Goal: Task Accomplishment & Management: Use online tool/utility

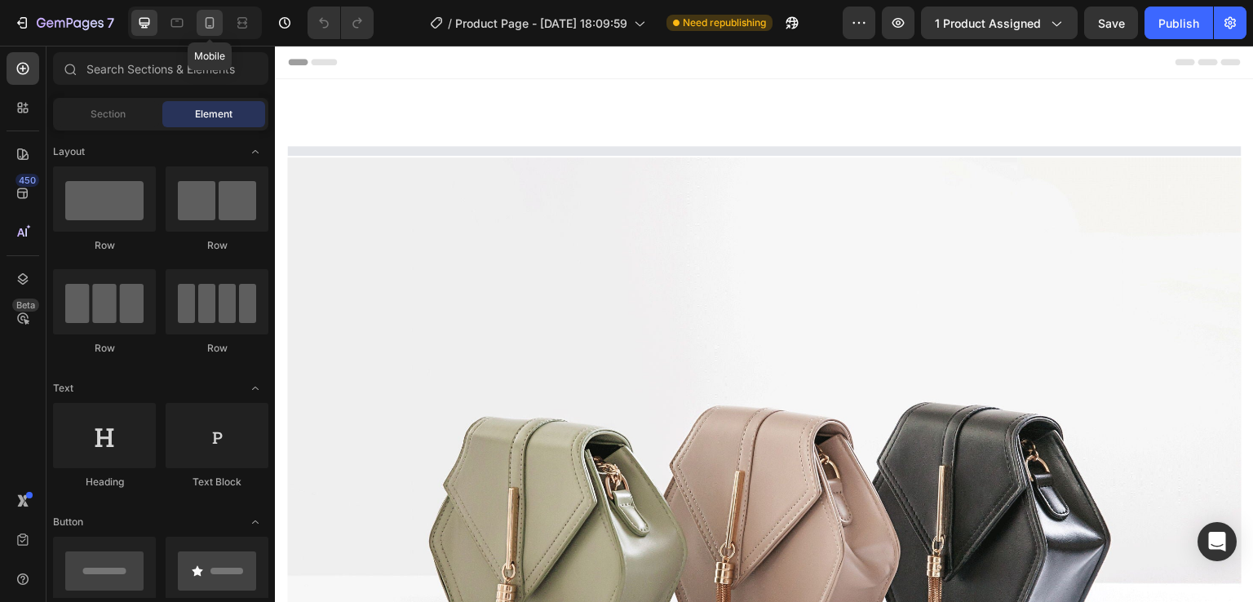
click at [206, 18] on icon at bounding box center [210, 22] width 9 height 11
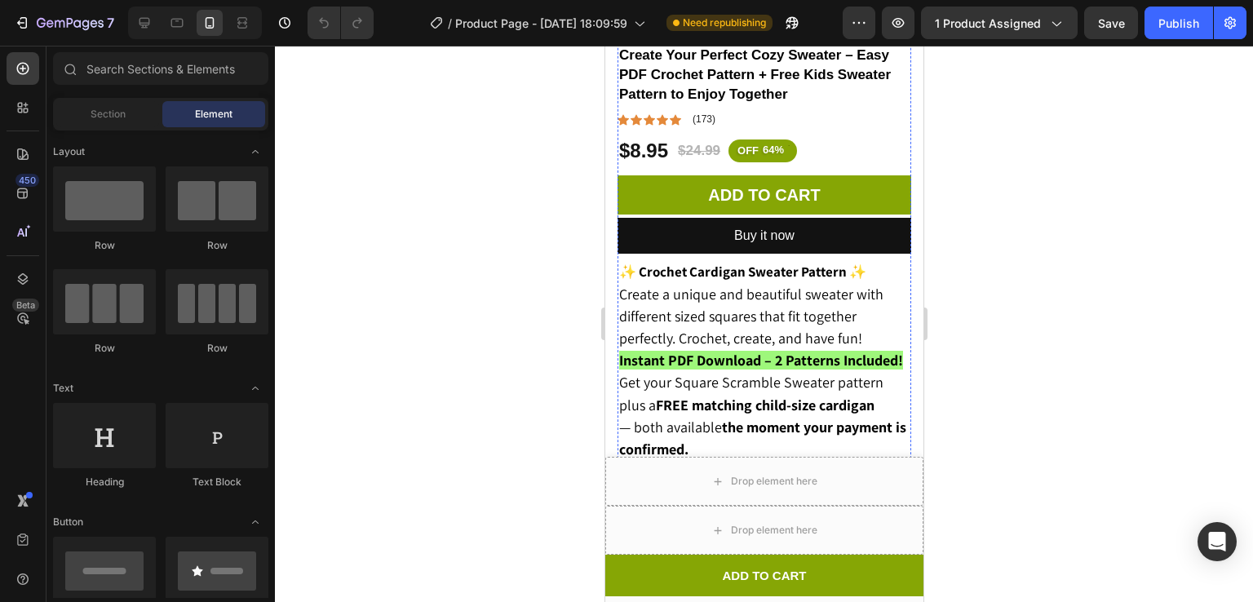
scroll to position [606, 0]
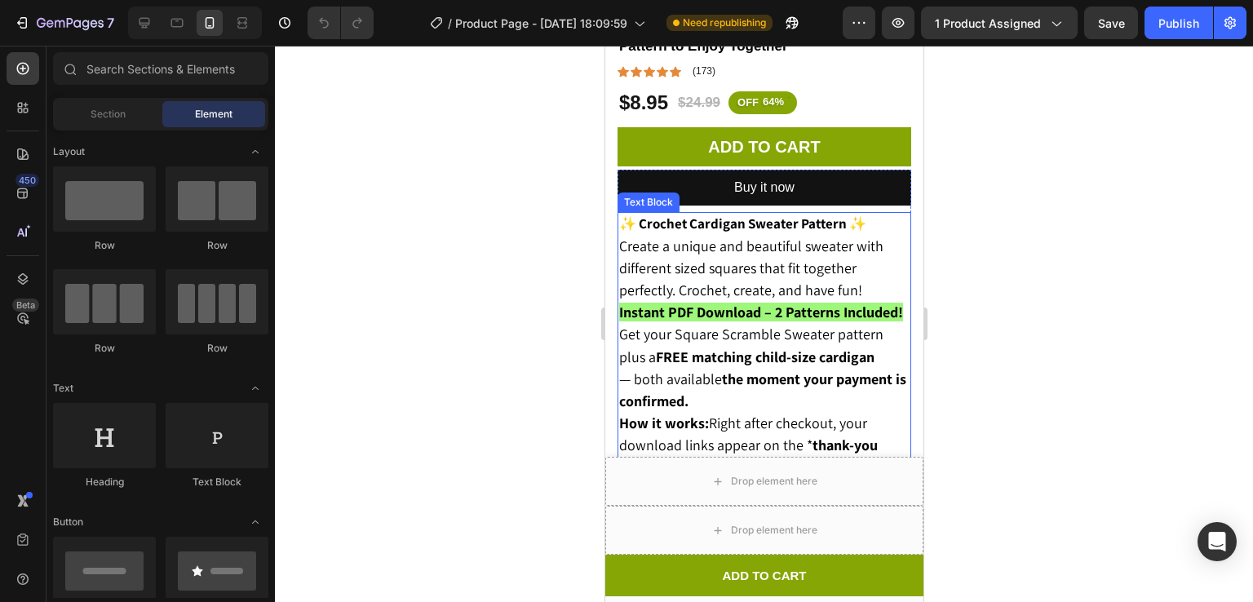
click at [785, 246] on span "Create a unique and beautiful sweater with different sized squares that fit tog…" at bounding box center [750, 268] width 264 height 63
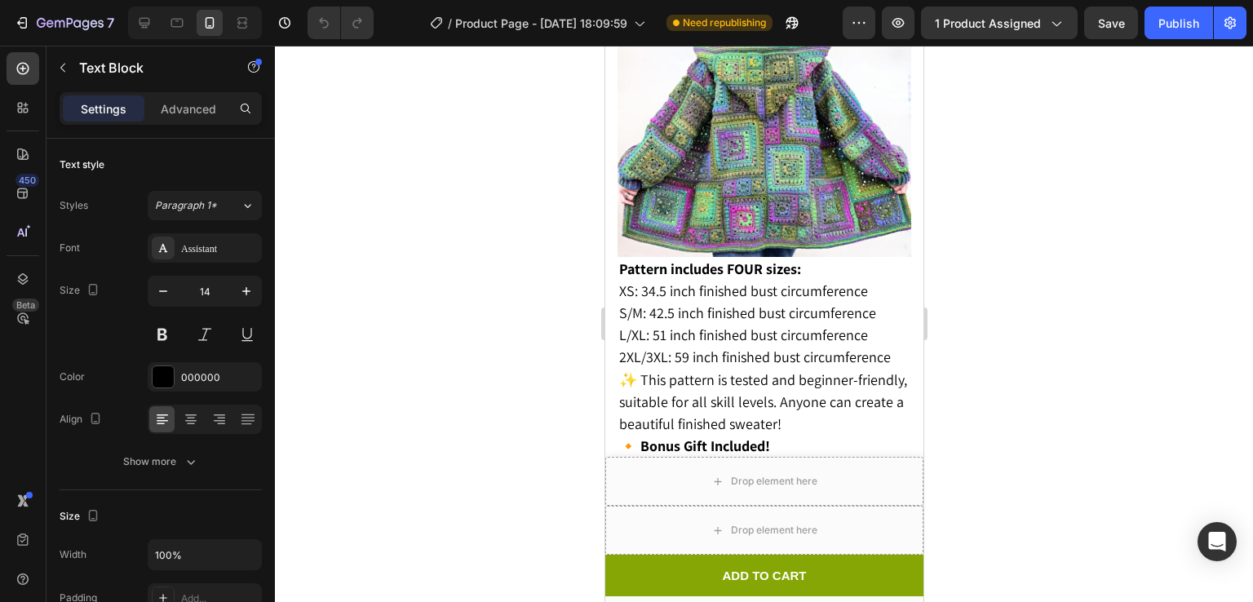
scroll to position [1677, 0]
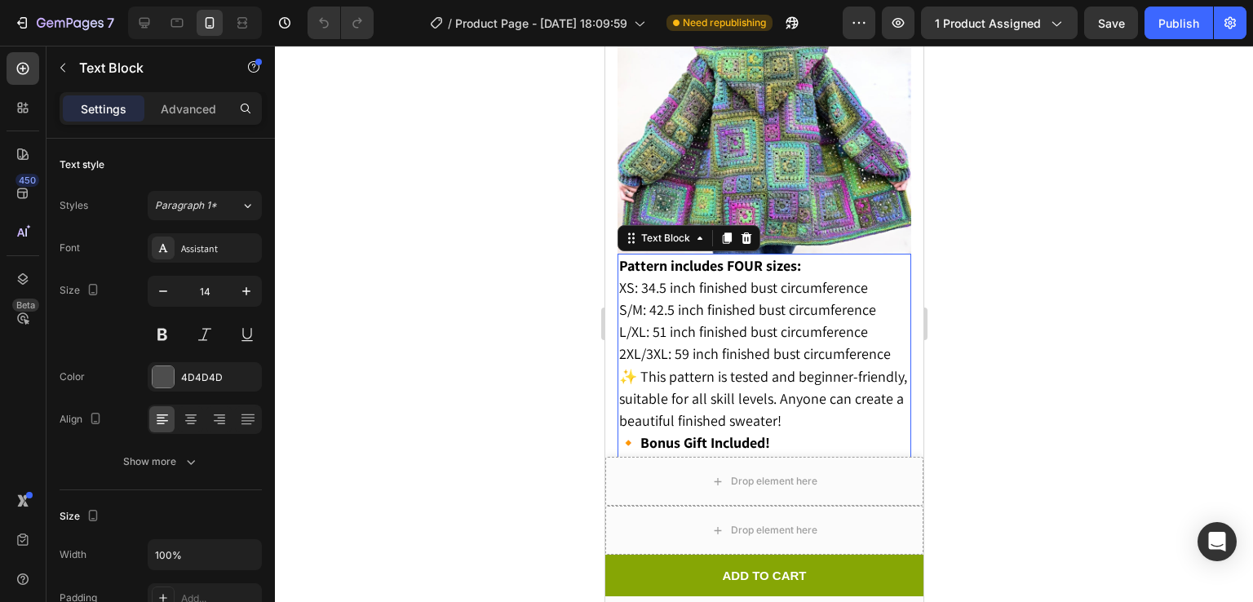
click at [623, 256] on strong "Pattern includes FOUR sizes:" at bounding box center [709, 265] width 182 height 19
click at [621, 256] on strong "Pattern includes FOUR sizes:" at bounding box center [709, 265] width 182 height 19
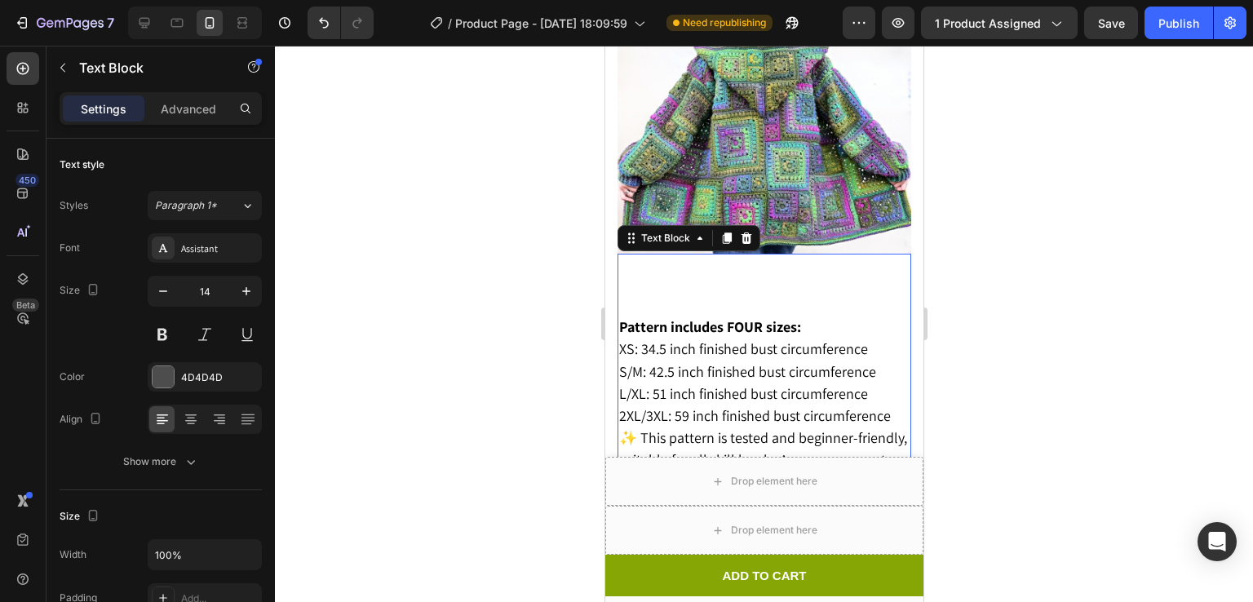
click at [623, 255] on p "Rich Text Editor. Editing area: main" at bounding box center [763, 265] width 290 height 20
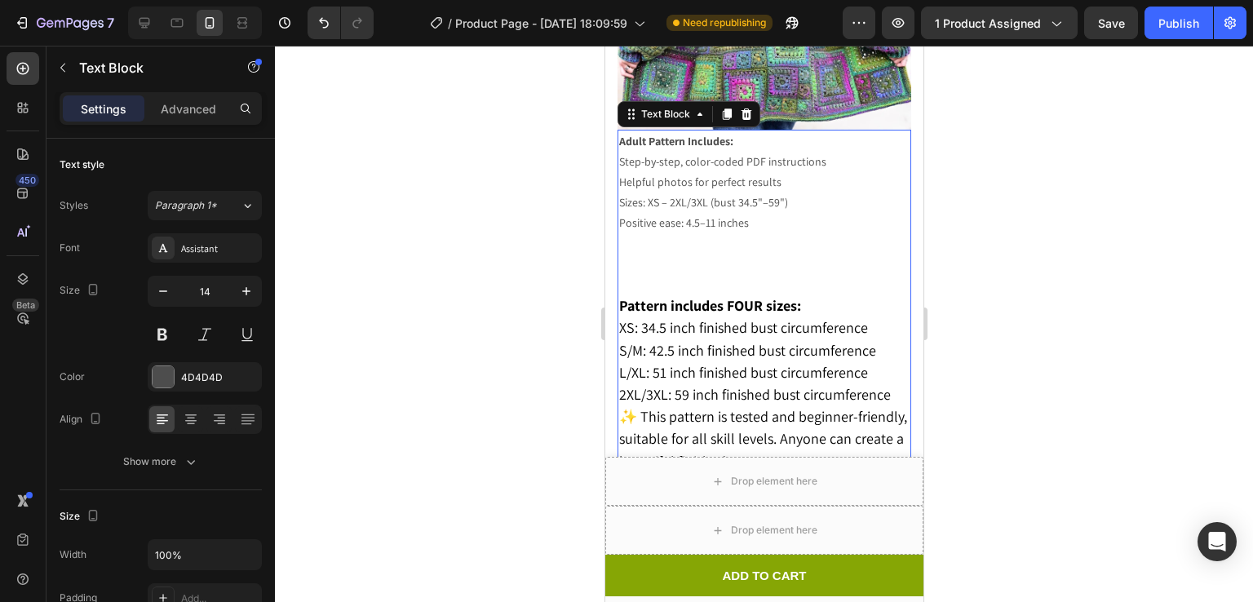
scroll to position [1833, 0]
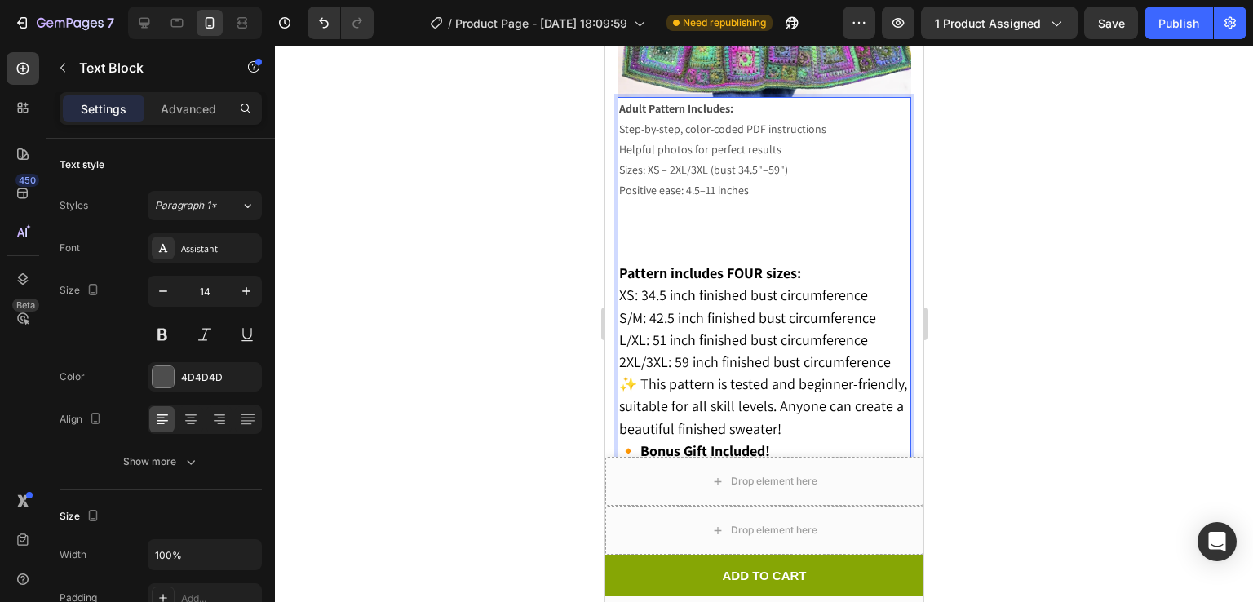
click at [720, 180] on p "Positive ease: 4.5–11 inches" at bounding box center [763, 190] width 290 height 20
drag, startPoint x: 733, startPoint y: 174, endPoint x: 742, endPoint y: 176, distance: 8.5
click at [742, 180] on p "Positive ease: 4.5–11 inches" at bounding box center [763, 190] width 290 height 20
click at [747, 180] on p "Positive ease: 4.5–11 inches" at bounding box center [763, 190] width 290 height 20
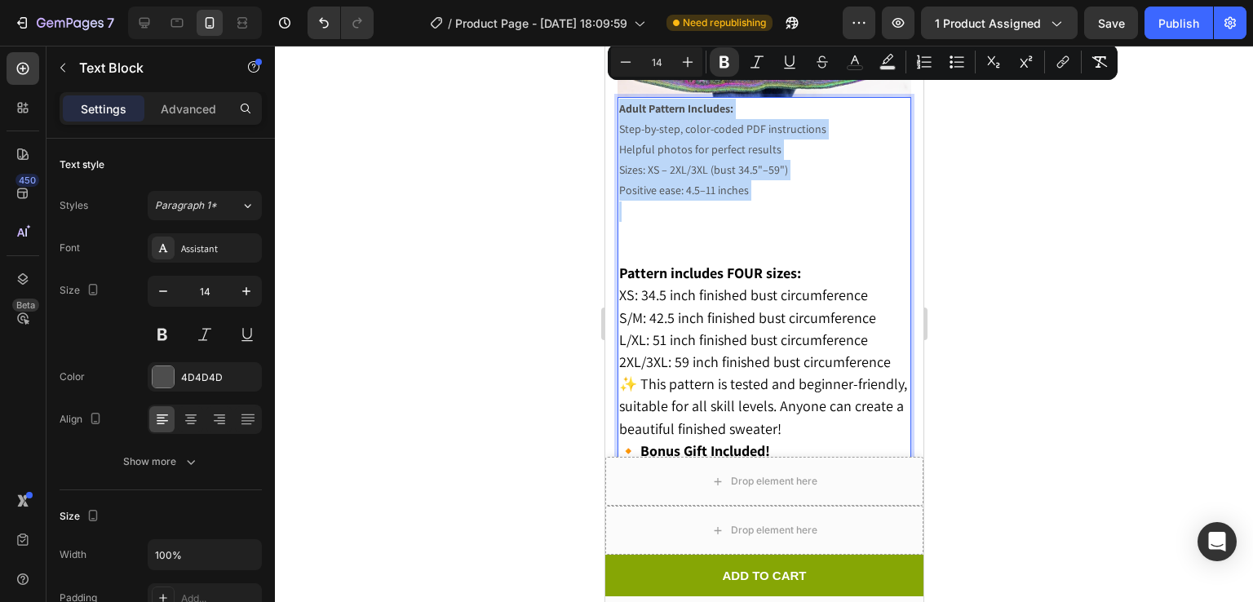
drag, startPoint x: 747, startPoint y: 179, endPoint x: 623, endPoint y: 91, distance: 151.7
click at [623, 97] on div "Adult Pattern Includes: Step-by-step, color-coded PDF instructions Helpful phot…" at bounding box center [764, 358] width 294 height 523
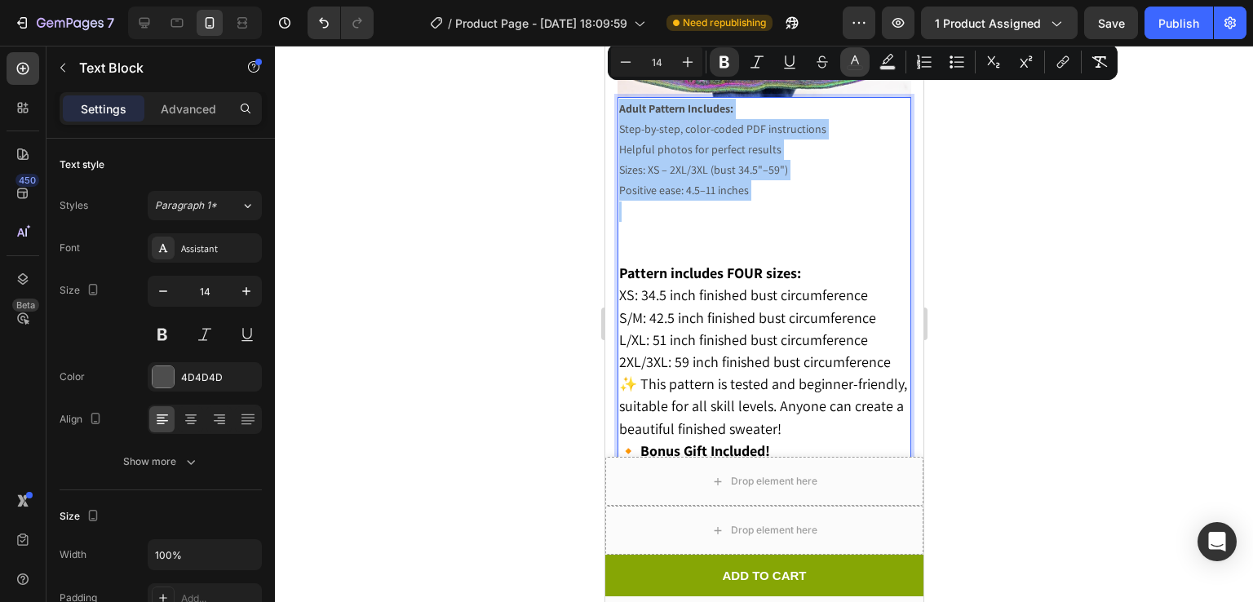
click at [862, 70] on button "color" at bounding box center [854, 61] width 29 height 29
type input "4D4D4D"
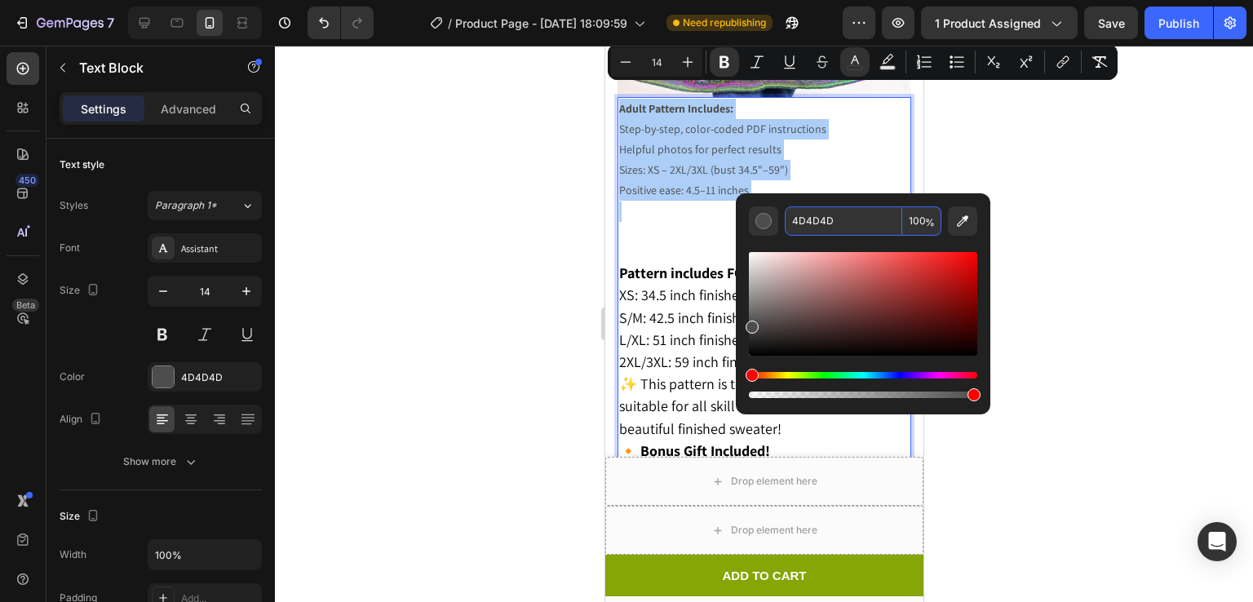
click at [859, 213] on input "4D4D4D" at bounding box center [843, 220] width 117 height 29
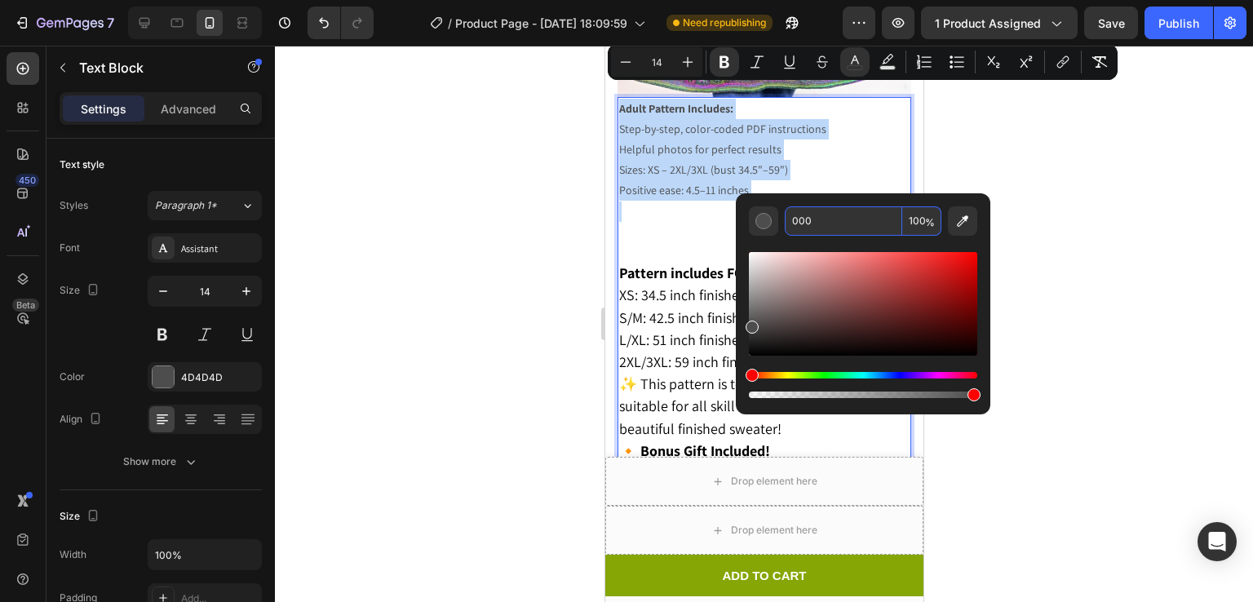
type input "000000"
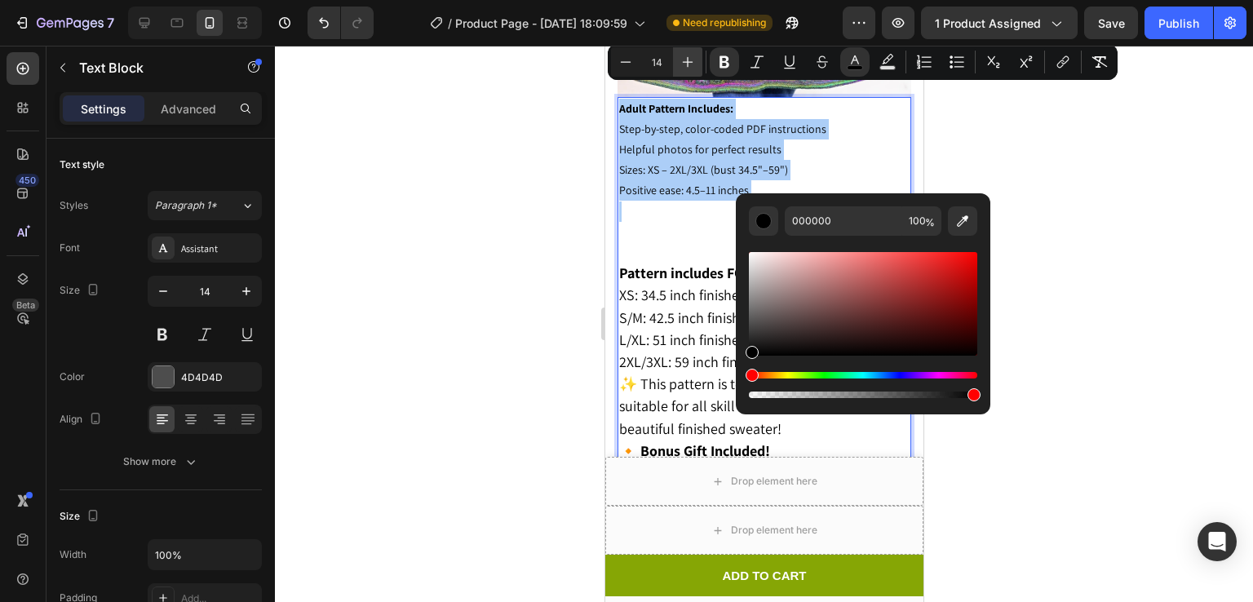
click at [680, 70] on button "Plus" at bounding box center [687, 61] width 29 height 29
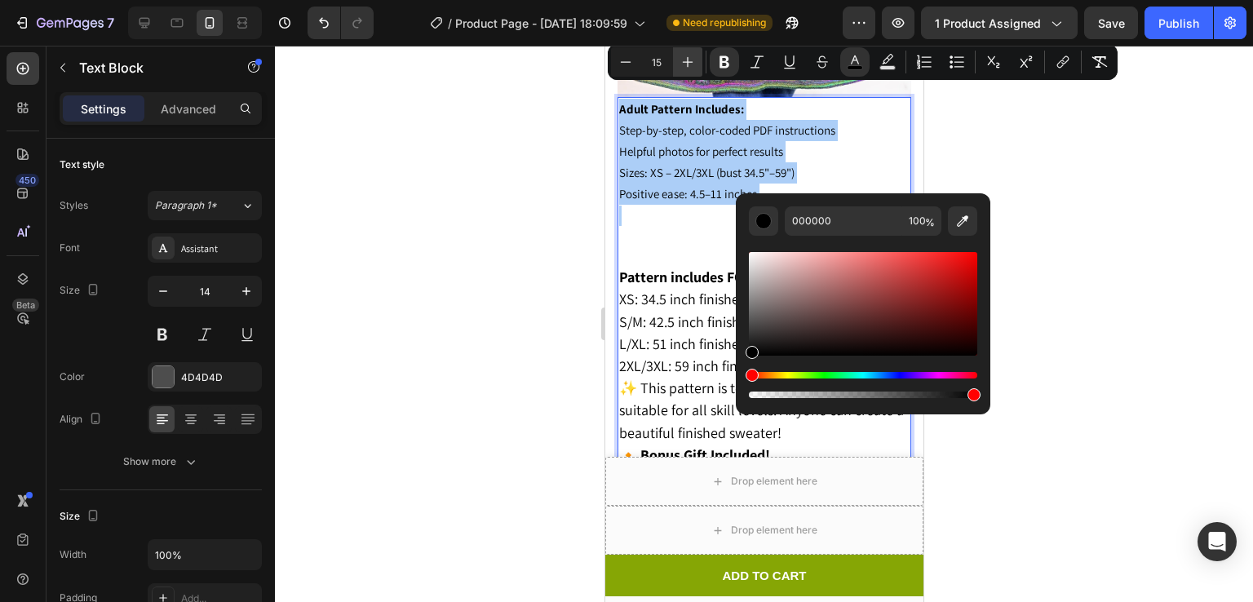
click at [680, 70] on button "Plus" at bounding box center [687, 61] width 29 height 29
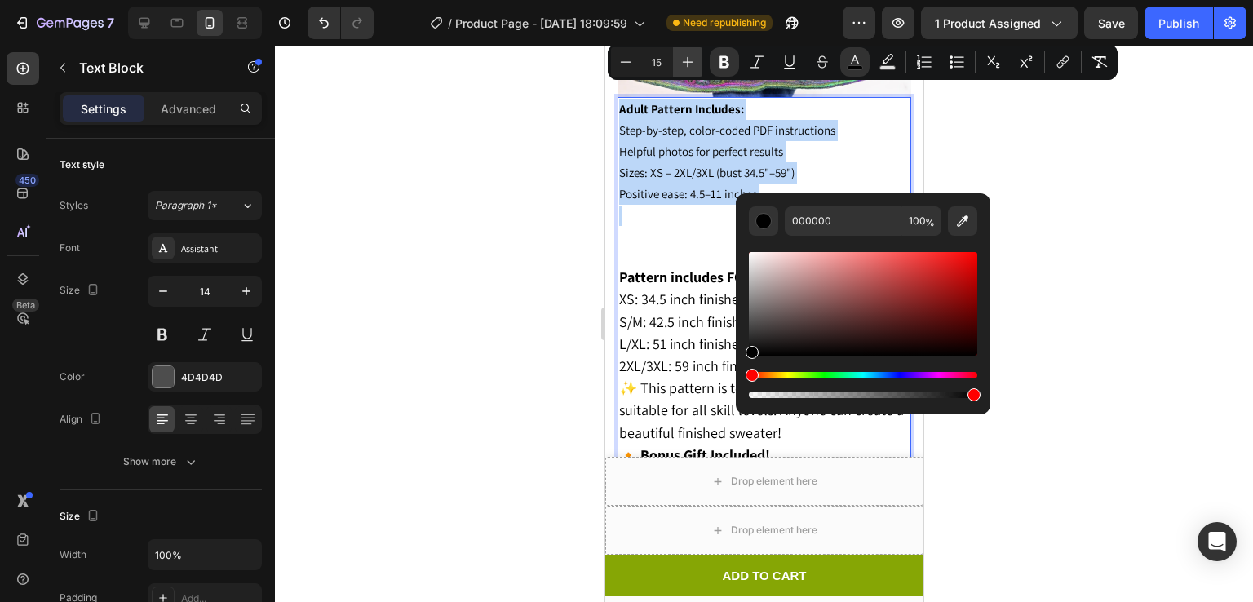
type input "16"
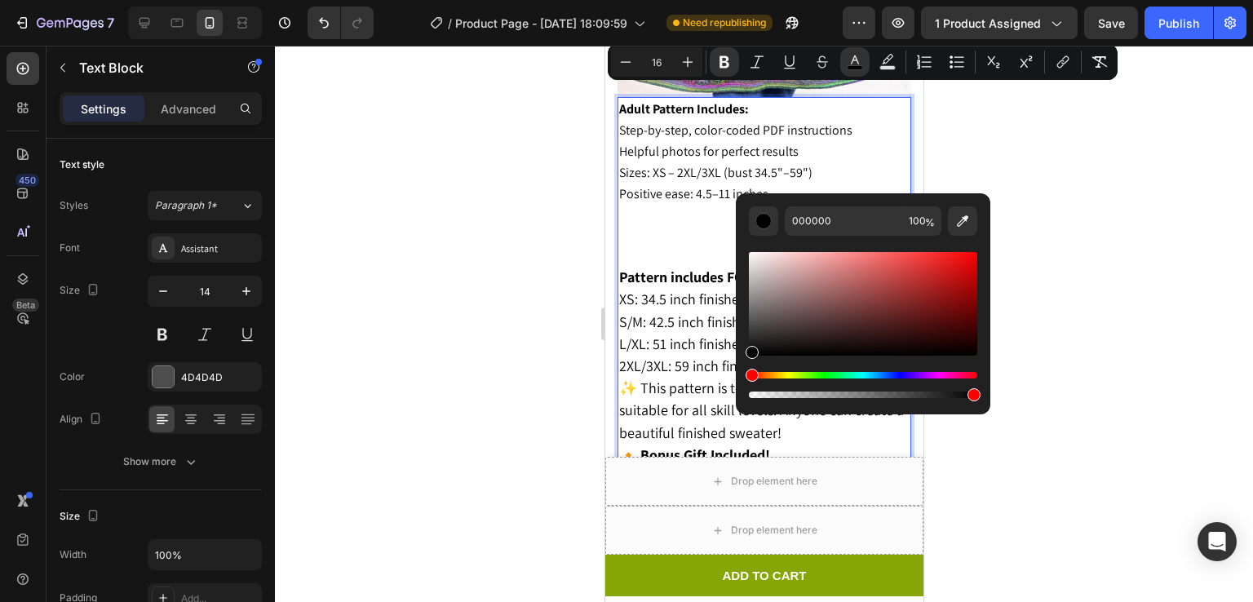
click at [791, 143] on span "Helpful photos for perfect results" at bounding box center [707, 151] width 179 height 17
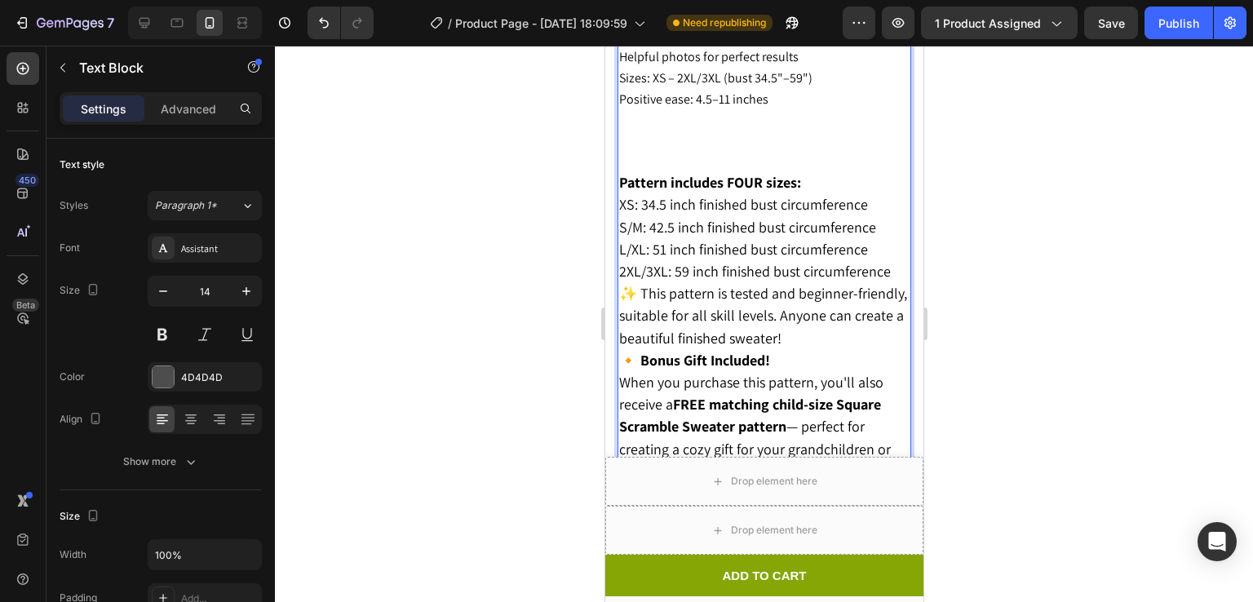
scroll to position [1872, 0]
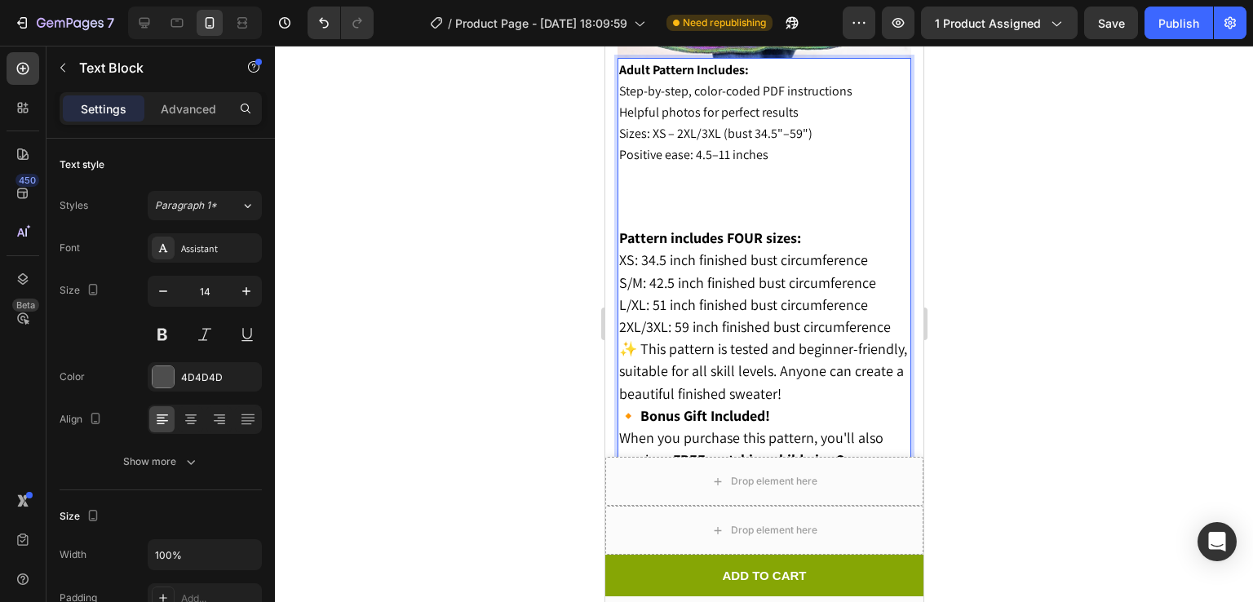
click at [660, 166] on p "Rich Text Editor. Editing area: main" at bounding box center [763, 176] width 290 height 20
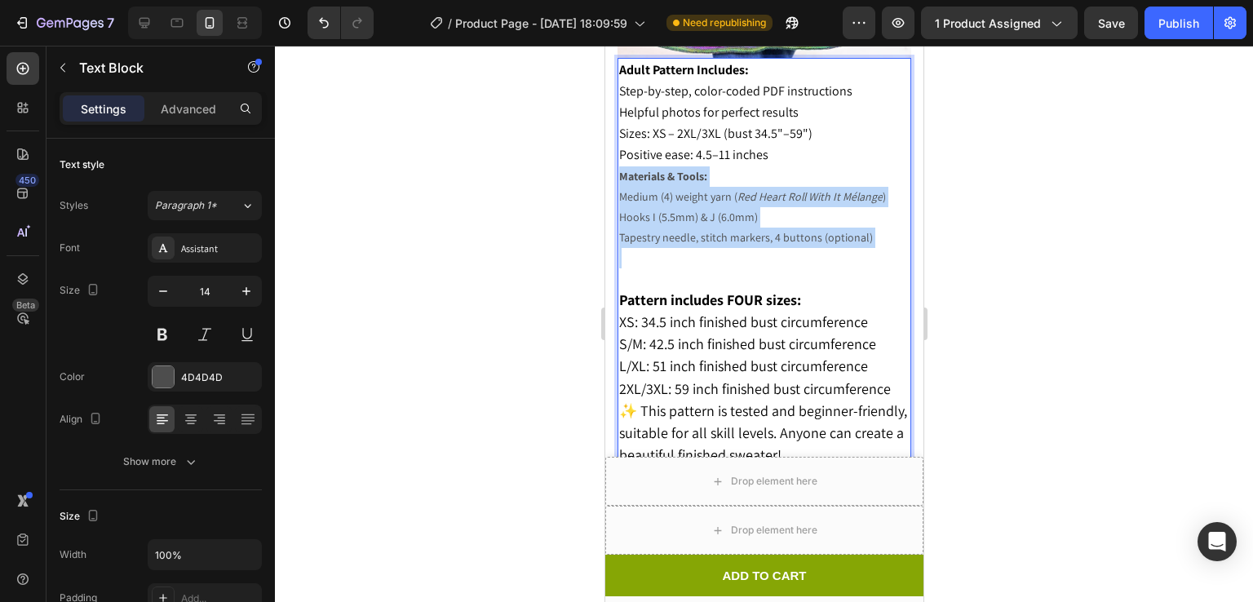
drag, startPoint x: 620, startPoint y: 157, endPoint x: 882, endPoint y: 222, distance: 269.7
click at [882, 222] on div "Adult Pattern Includes: Step-by-step, color-coded PDF instructions Helpful phot…" at bounding box center [764, 352] width 294 height 588
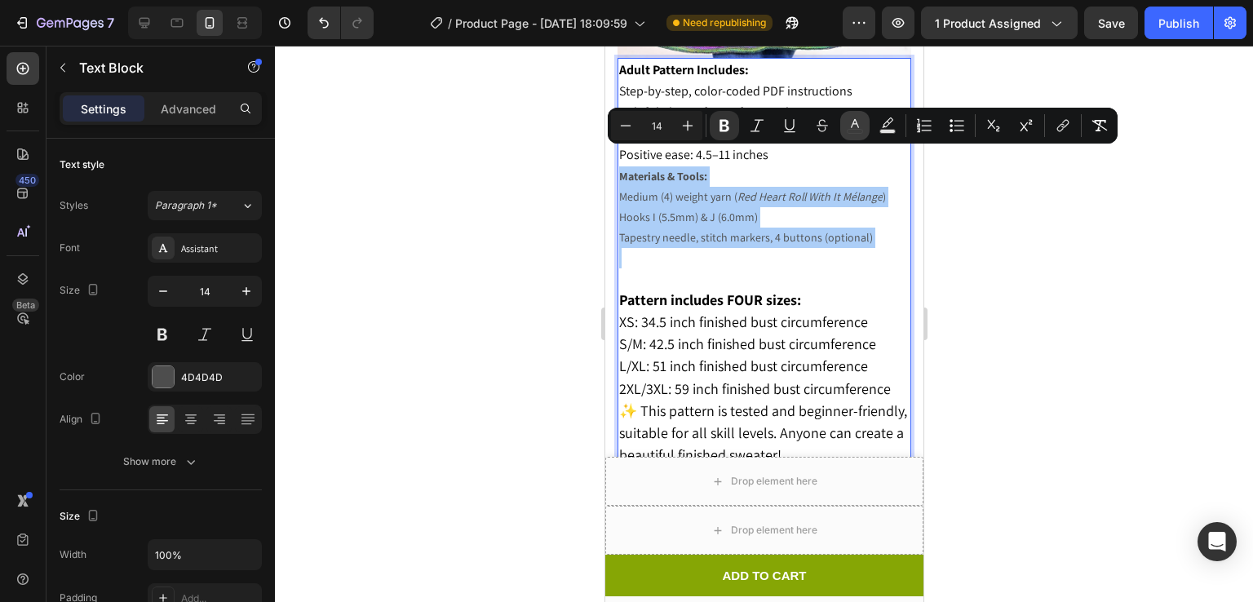
click at [855, 126] on icon "Editor contextual toolbar" at bounding box center [855, 125] width 16 height 16
type input "4D4D4D"
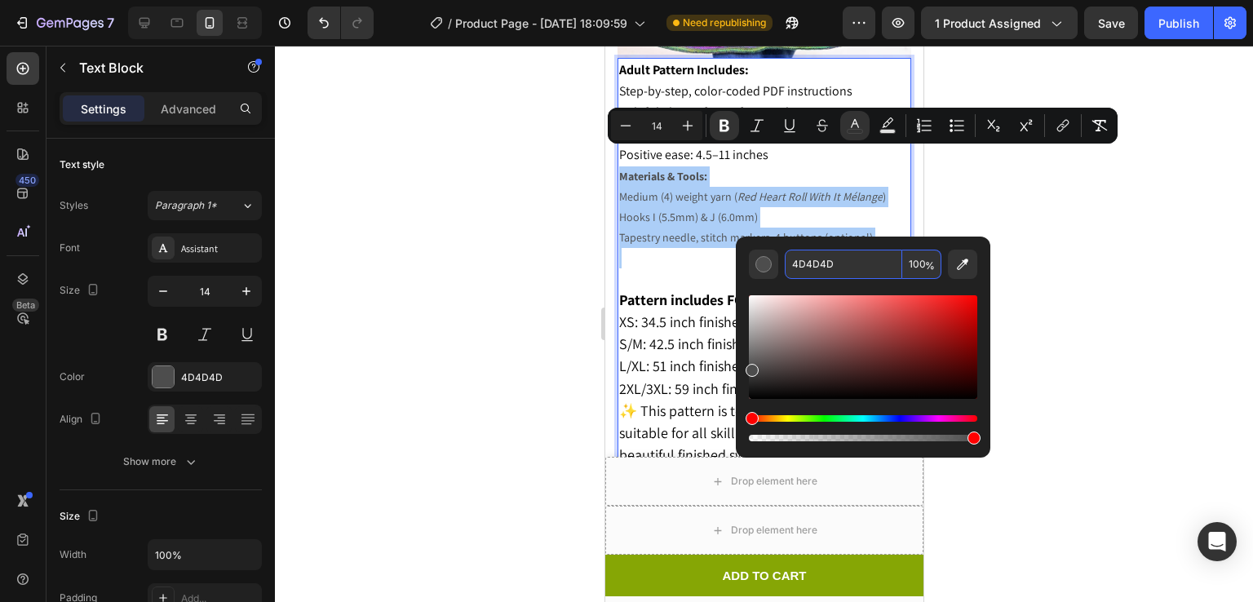
click at [864, 251] on input "4D4D4D" at bounding box center [843, 264] width 117 height 29
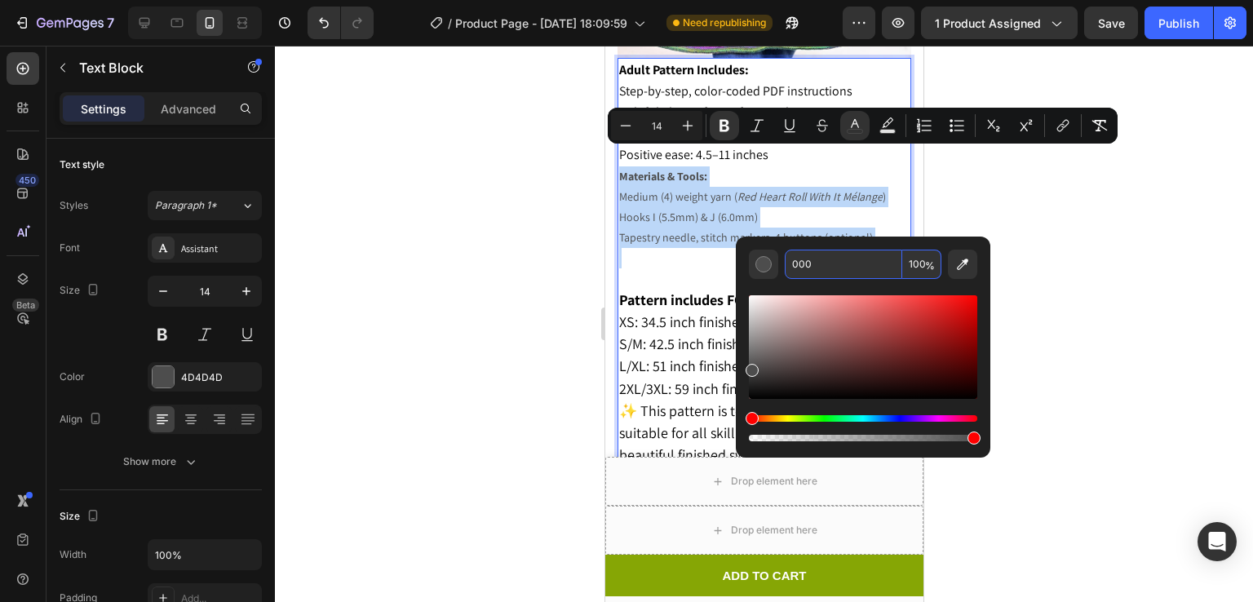
type input "000000"
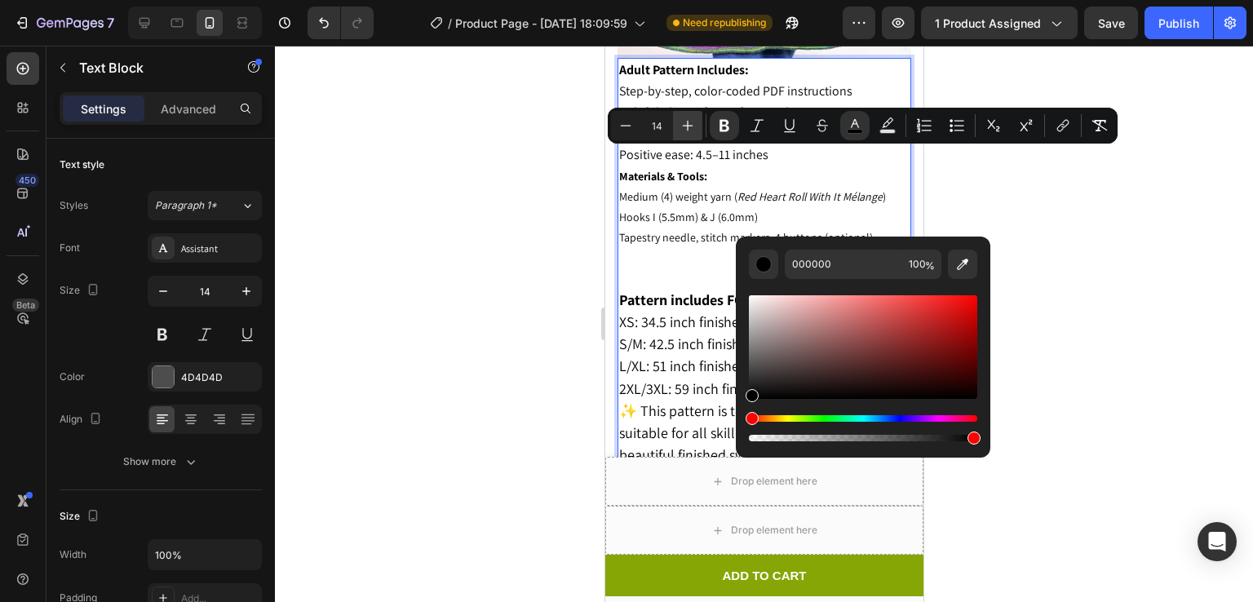
click at [688, 121] on icon "Editor contextual toolbar" at bounding box center [688, 126] width 11 height 11
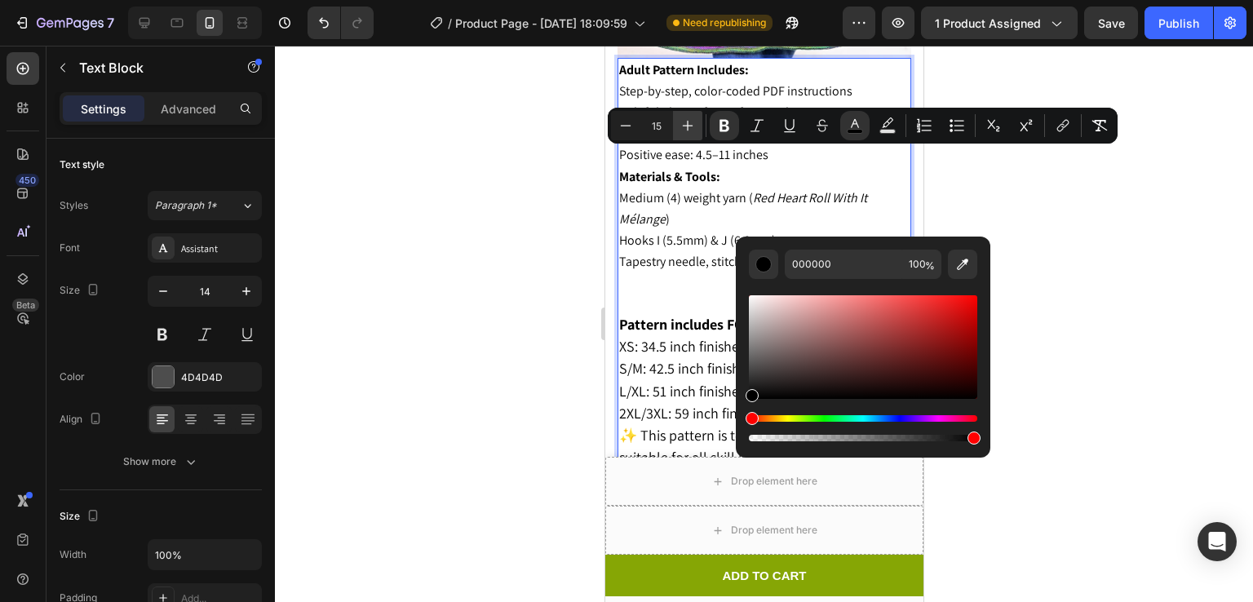
type input "16"
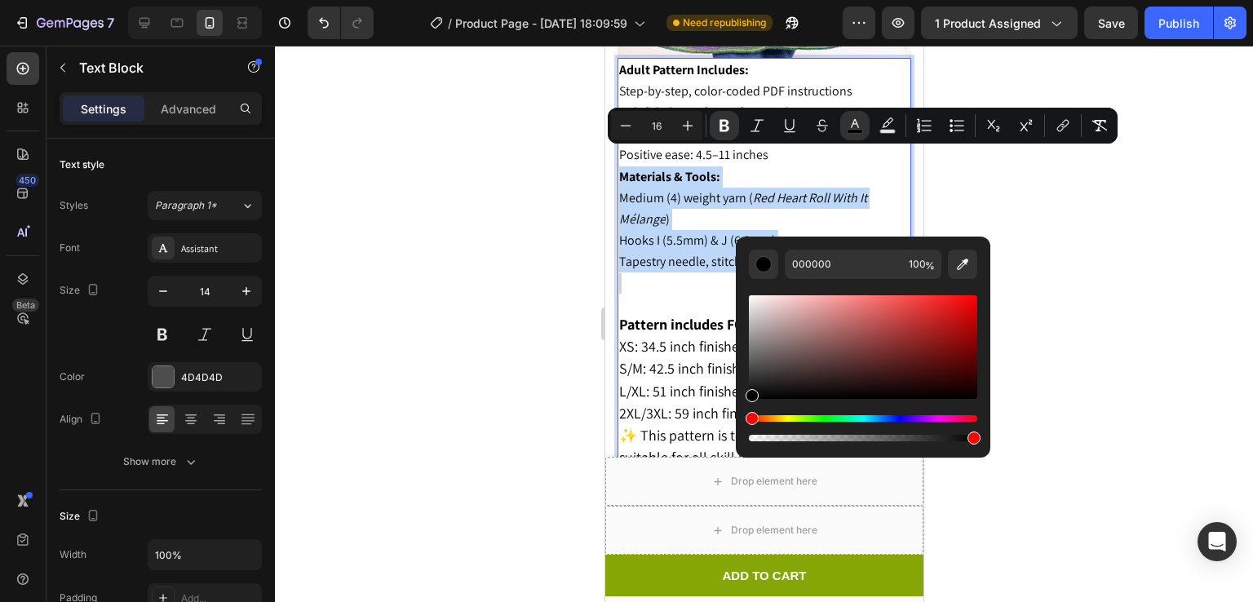
click at [696, 190] on p "Medium (4) weight yarn ( Red Heart Roll With It Mélange )" at bounding box center [763, 209] width 290 height 42
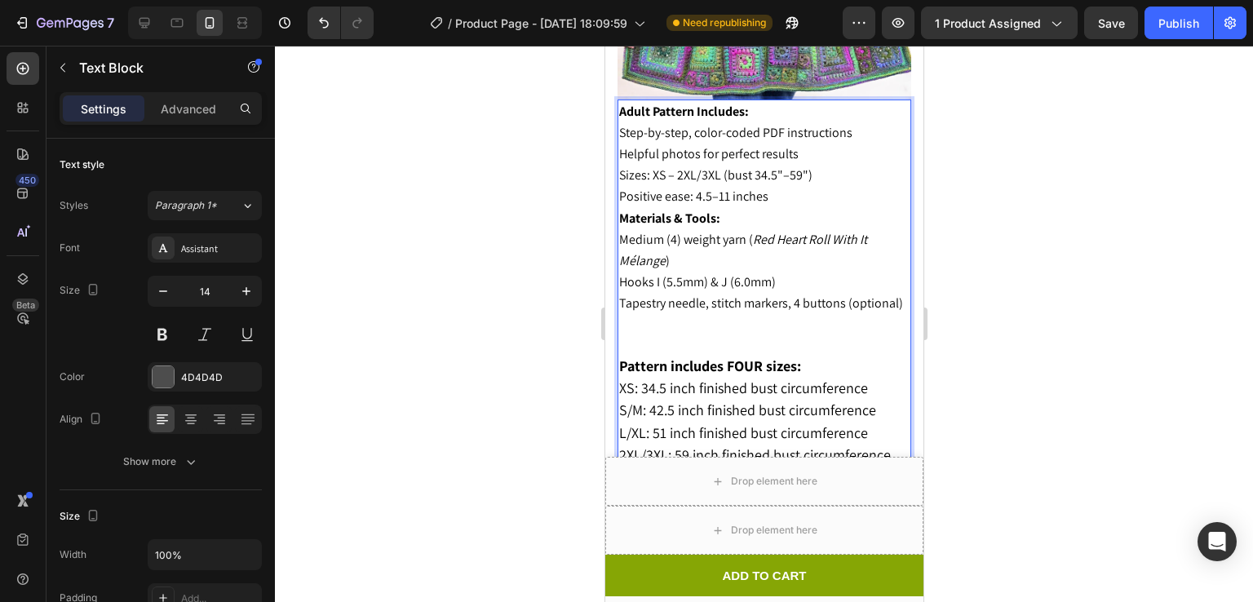
scroll to position [1826, 0]
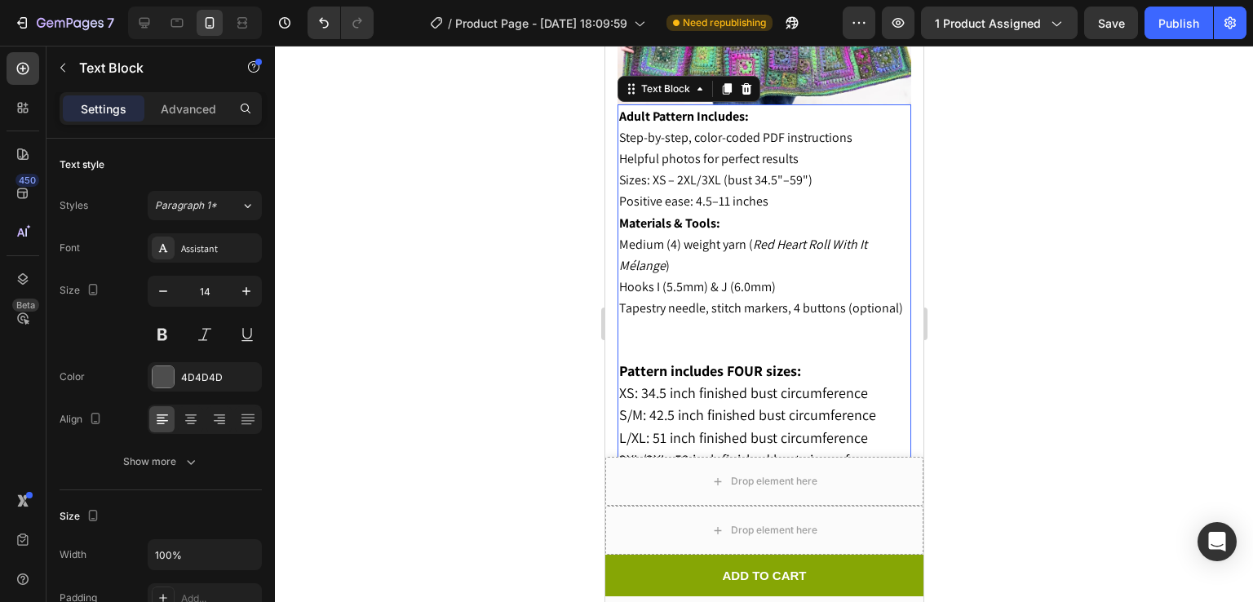
click at [1026, 167] on div at bounding box center [764, 324] width 978 height 556
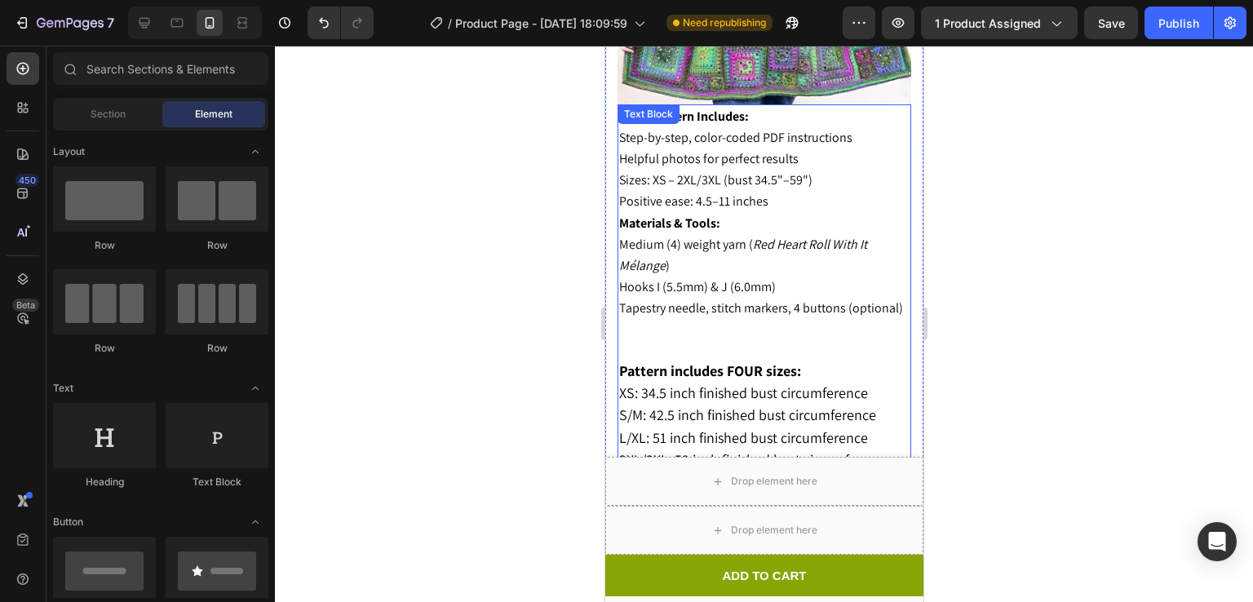
click at [791, 236] on icon "Red Heart Roll With It Mélange" at bounding box center [742, 255] width 248 height 38
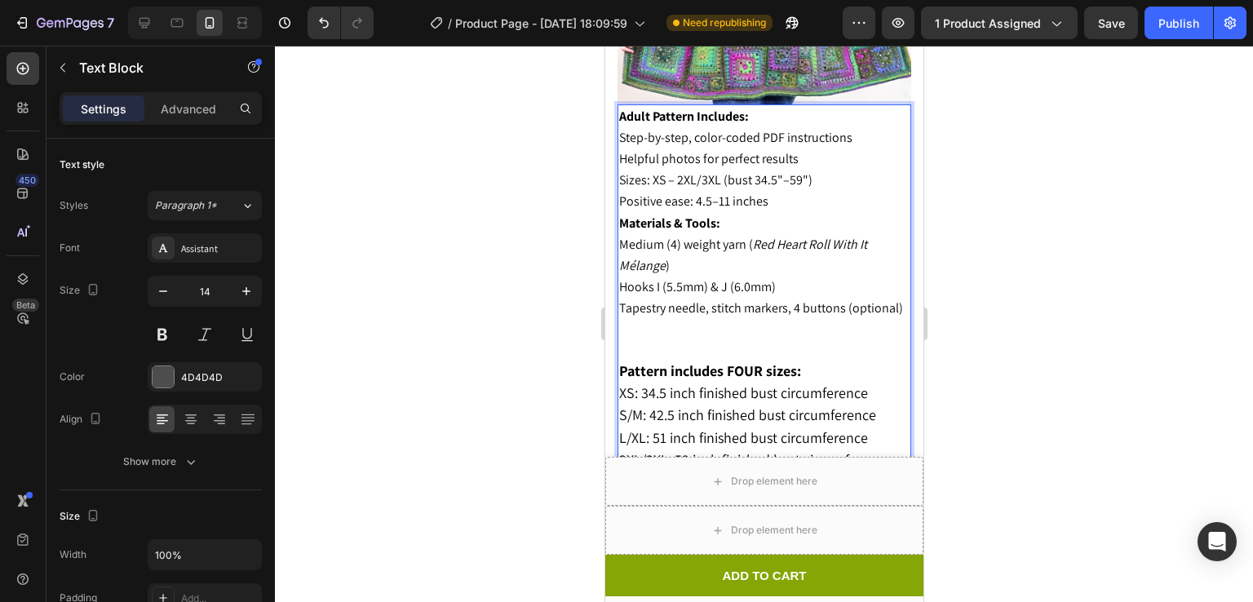
click at [774, 236] on icon "Red Heart Roll With It Mélange" at bounding box center [742, 255] width 248 height 38
click at [670, 321] on p "Rich Text Editor. Editing area: main" at bounding box center [763, 330] width 290 height 20
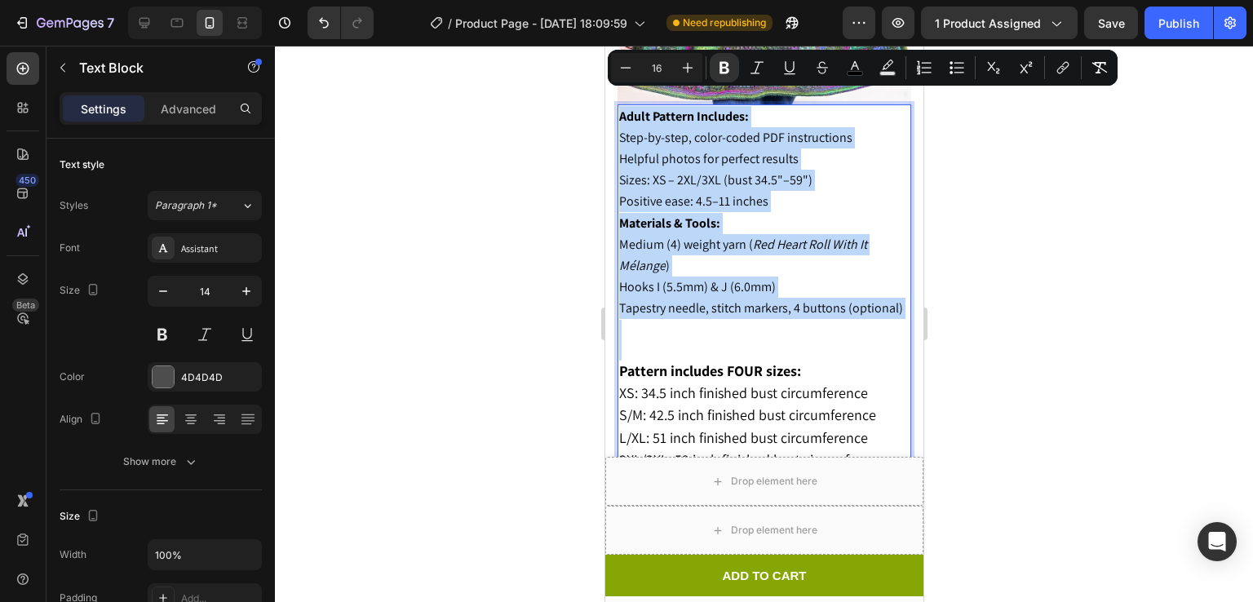
drag, startPoint x: 670, startPoint y: 321, endPoint x: 628, endPoint y: 106, distance: 219.4
click at [628, 106] on div "Adult Pattern Includes: Step-by-step, color-coded PDF instructions Helpful phot…" at bounding box center [764, 411] width 294 height 614
click at [711, 249] on p "Medium (4) weight yarn ( Red Heart Roll With It Mélange )" at bounding box center [763, 255] width 290 height 42
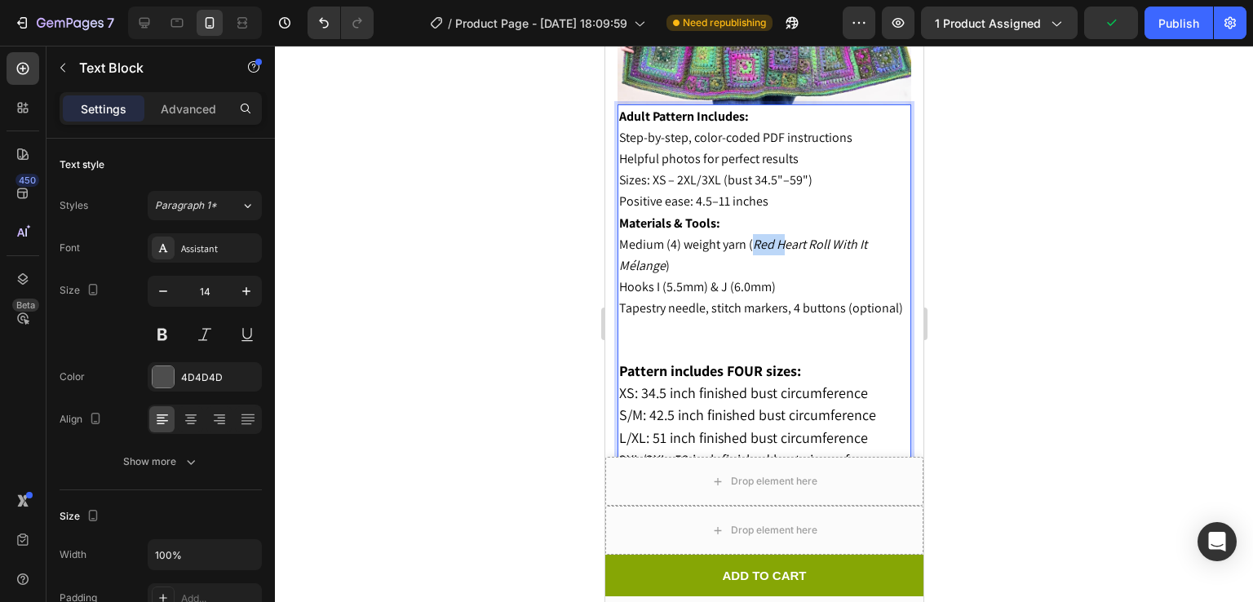
drag, startPoint x: 752, startPoint y: 226, endPoint x: 782, endPoint y: 225, distance: 29.4
click at [782, 236] on icon "Red Heart Roll With It Mélange" at bounding box center [742, 255] width 248 height 38
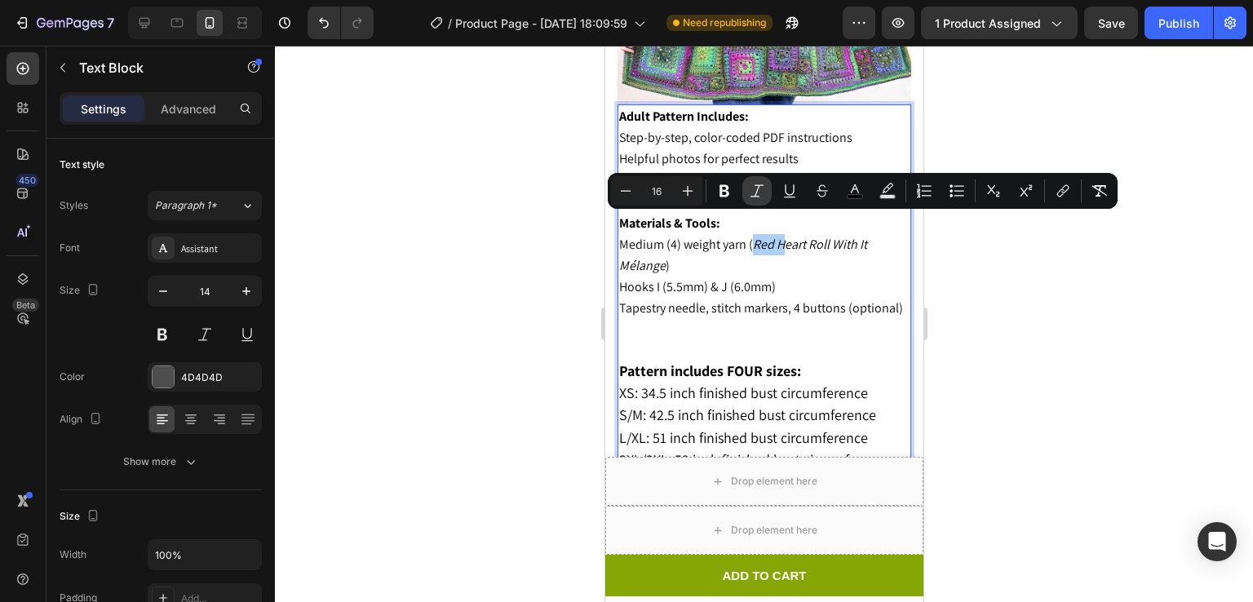
click at [758, 181] on button "Italic" at bounding box center [756, 190] width 29 height 29
click at [793, 236] on icon "eart Roll With It Mélange" at bounding box center [742, 255] width 248 height 38
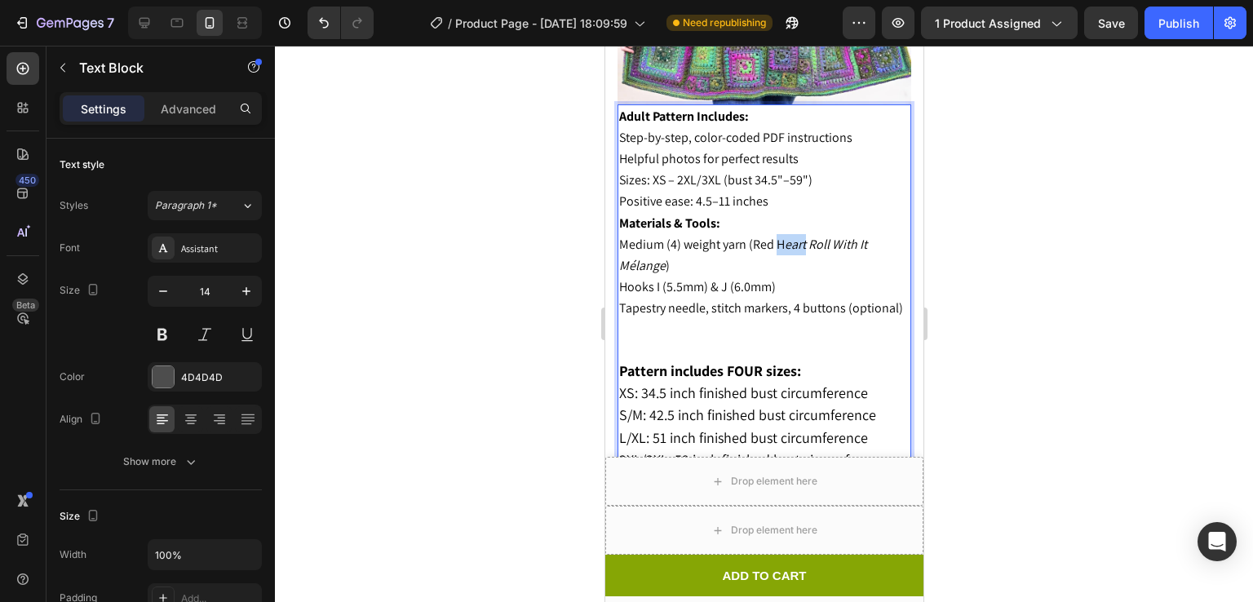
click at [793, 236] on icon "eart Roll With It Mélange" at bounding box center [742, 255] width 248 height 38
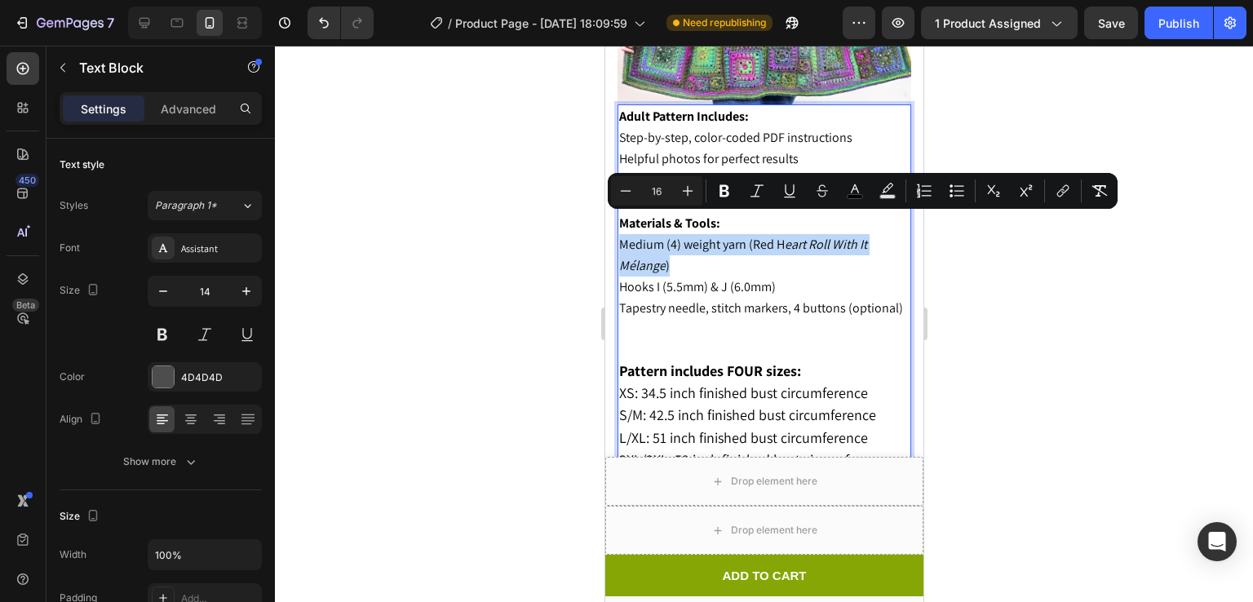
click at [794, 236] on icon "eart Roll With It Mélange" at bounding box center [742, 255] width 248 height 38
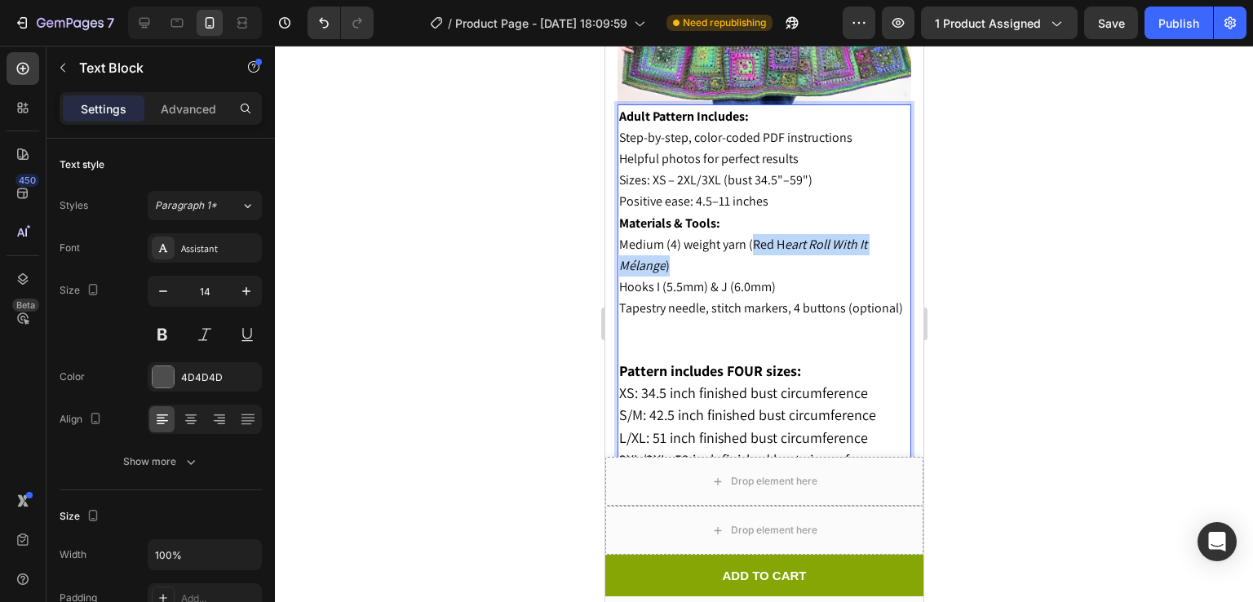
drag, startPoint x: 753, startPoint y: 224, endPoint x: 667, endPoint y: 249, distance: 89.3
click at [667, 249] on p "Medium (4) weight yarn (Red H eart Roll With It Mélange )" at bounding box center [763, 255] width 290 height 42
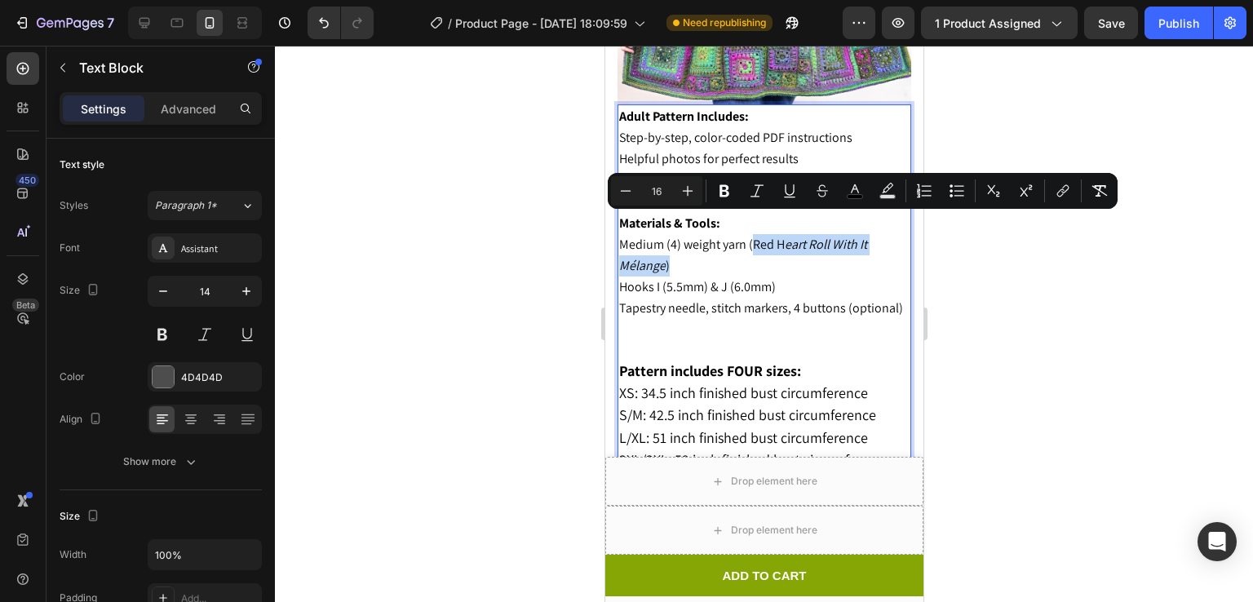
click at [807, 236] on p "Medium (4) weight yarn (Red H eart Roll With It Mélange )" at bounding box center [763, 255] width 290 height 42
drag, startPoint x: 752, startPoint y: 222, endPoint x: 862, endPoint y: 228, distance: 110.3
click at [862, 236] on span "Medium (4) weight yarn (Red H eart Roll With It Mélange )" at bounding box center [742, 255] width 248 height 38
click at [827, 236] on icon "eart Roll With It Mélange" at bounding box center [742, 255] width 248 height 38
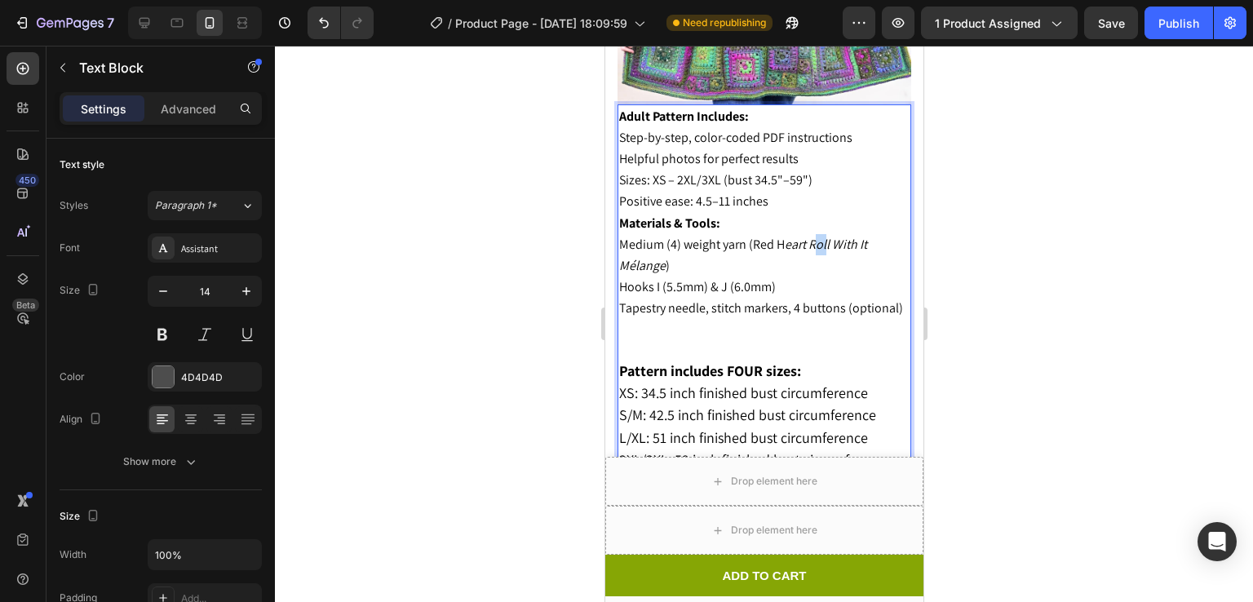
drag, startPoint x: 814, startPoint y: 227, endPoint x: 825, endPoint y: 229, distance: 10.9
click at [825, 236] on icon "eart Roll With It Mélange" at bounding box center [742, 255] width 248 height 38
click at [825, 236] on p "Medium (4) weight yarn (Red H eart Roll With It Mélange )" at bounding box center [763, 255] width 290 height 42
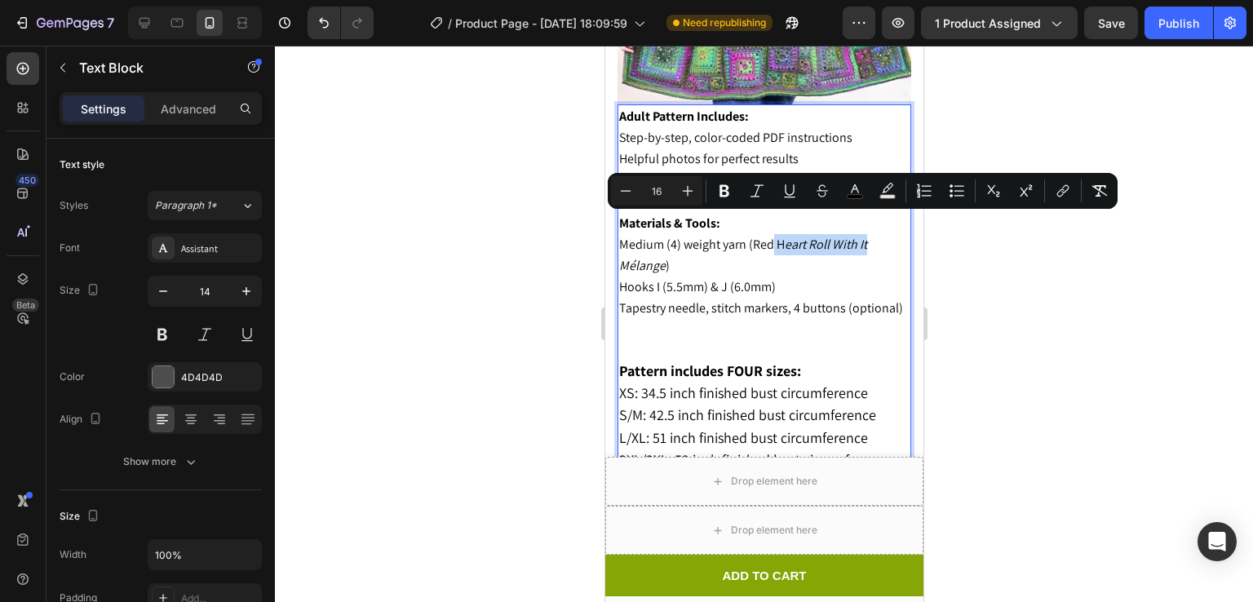
drag, startPoint x: 773, startPoint y: 222, endPoint x: 865, endPoint y: 220, distance: 92.2
click at [865, 236] on span "Medium (4) weight yarn (Red H eart Roll With It Mélange )" at bounding box center [742, 255] width 248 height 38
click at [865, 236] on icon "eart Roll With It Mélange" at bounding box center [742, 255] width 248 height 38
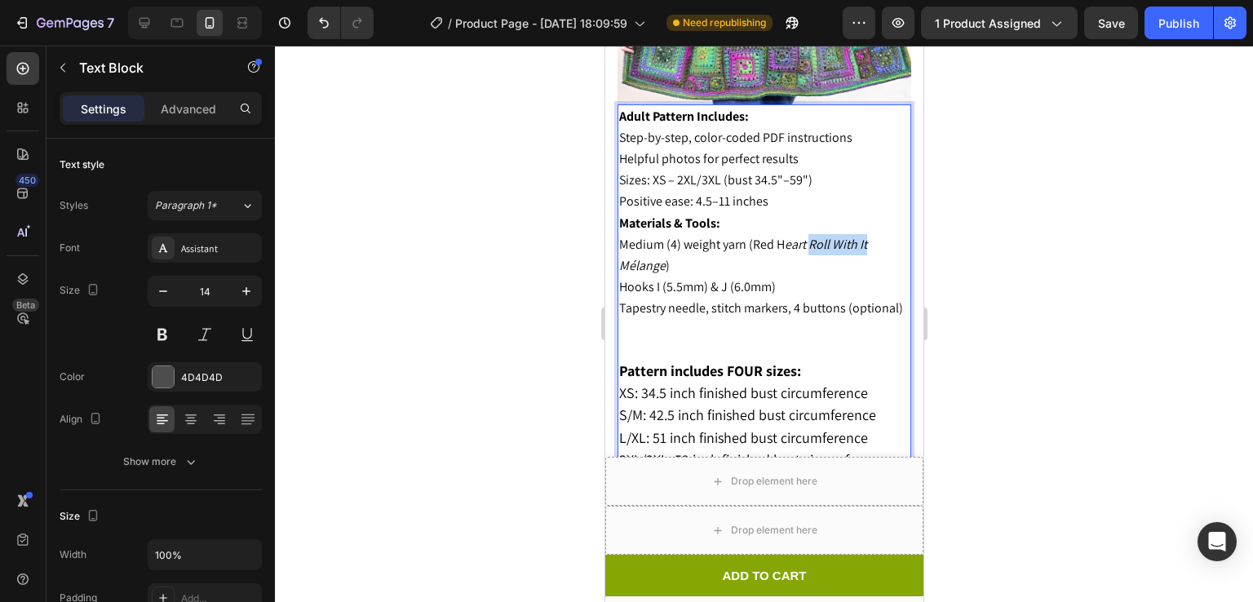
drag, startPoint x: 806, startPoint y: 225, endPoint x: 866, endPoint y: 227, distance: 59.6
click at [866, 236] on icon "eart Roll With It Mélange" at bounding box center [742, 255] width 248 height 38
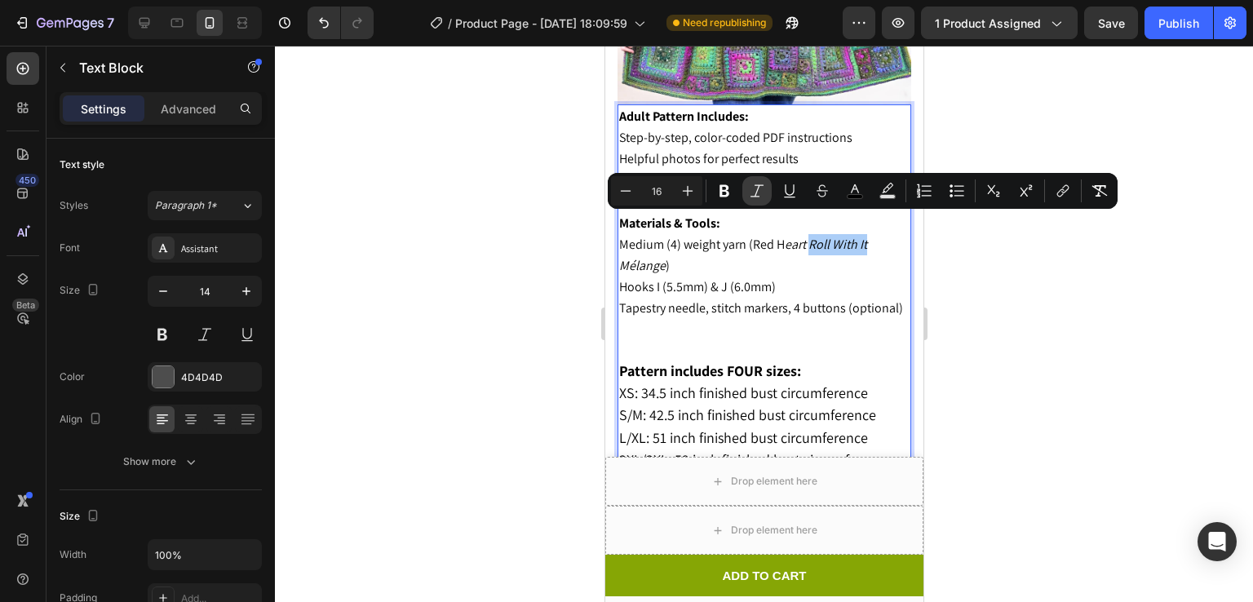
click at [765, 191] on button "Italic" at bounding box center [756, 190] width 29 height 29
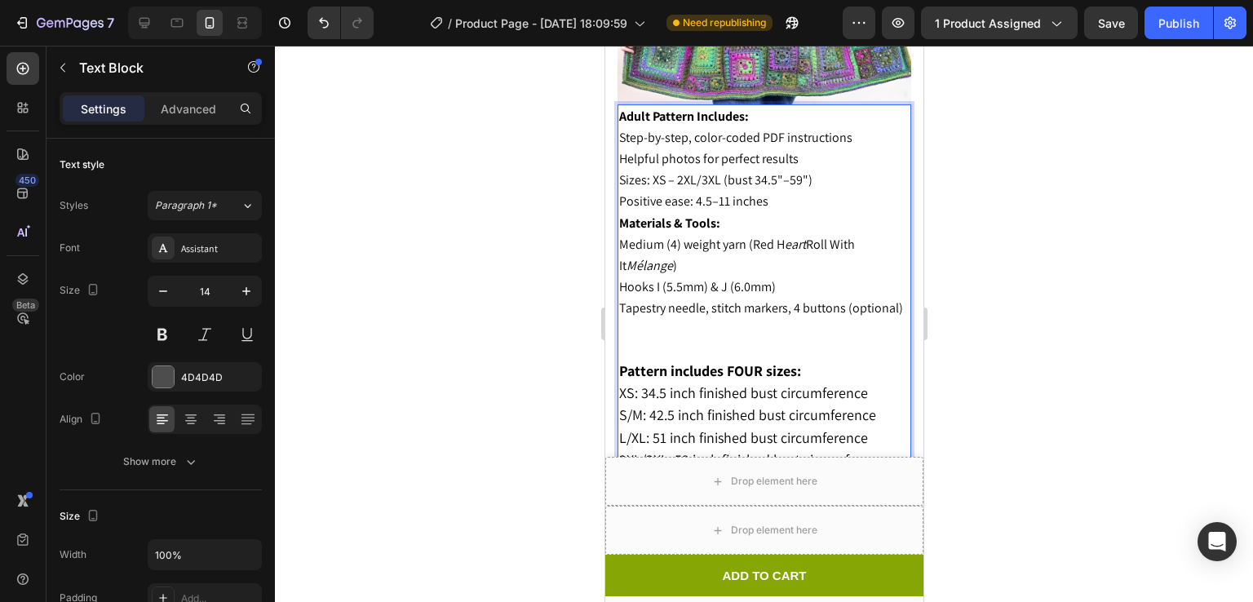
click at [804, 236] on icon "eart" at bounding box center [794, 244] width 21 height 17
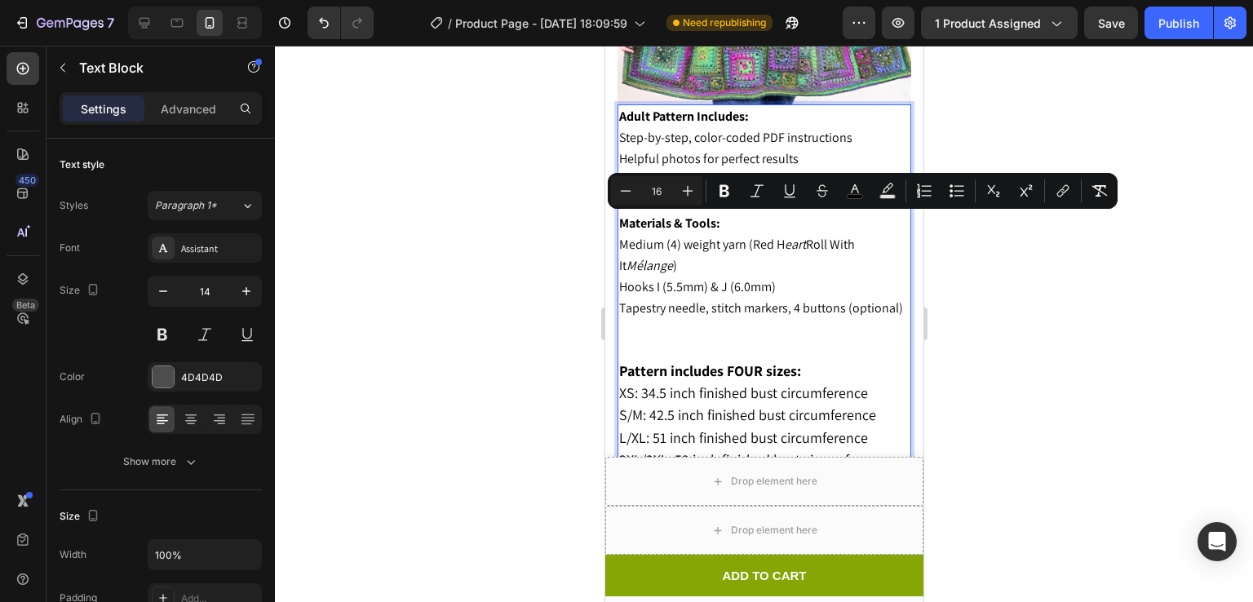
drag, startPoint x: 804, startPoint y: 227, endPoint x: 780, endPoint y: 228, distance: 23.7
click at [780, 236] on span "Medium (4) weight yarn (Red H eart Roll With It Mélange )" at bounding box center [736, 255] width 236 height 38
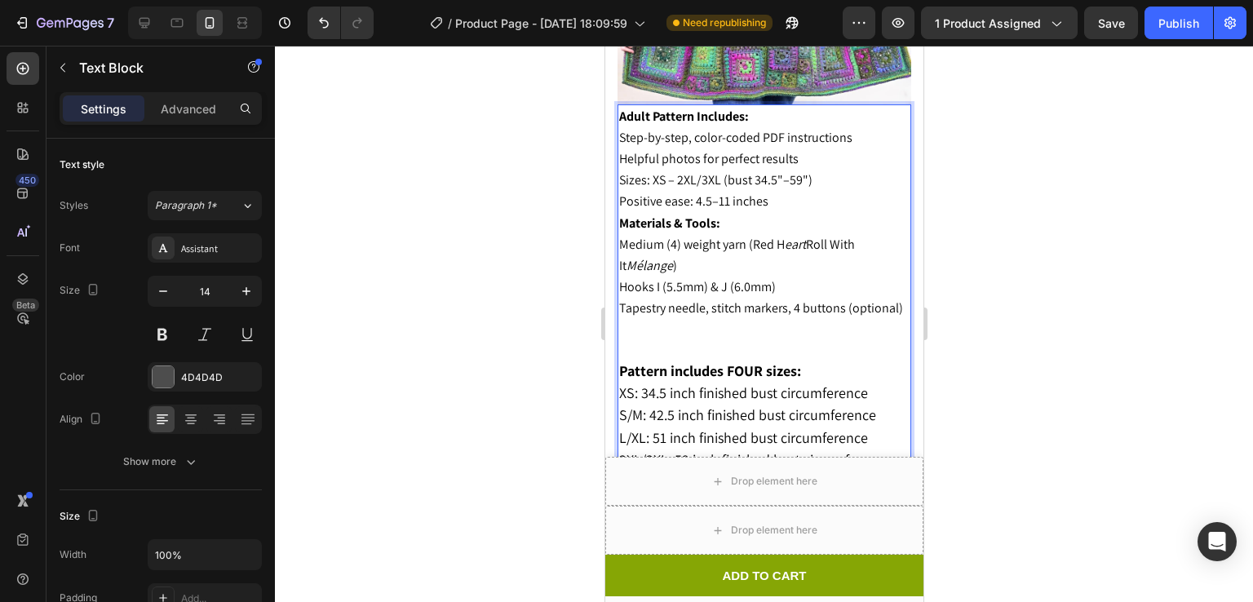
click at [770, 236] on span "Medium (4) weight yarn (Red H eart Roll With It Mélange )" at bounding box center [736, 255] width 236 height 38
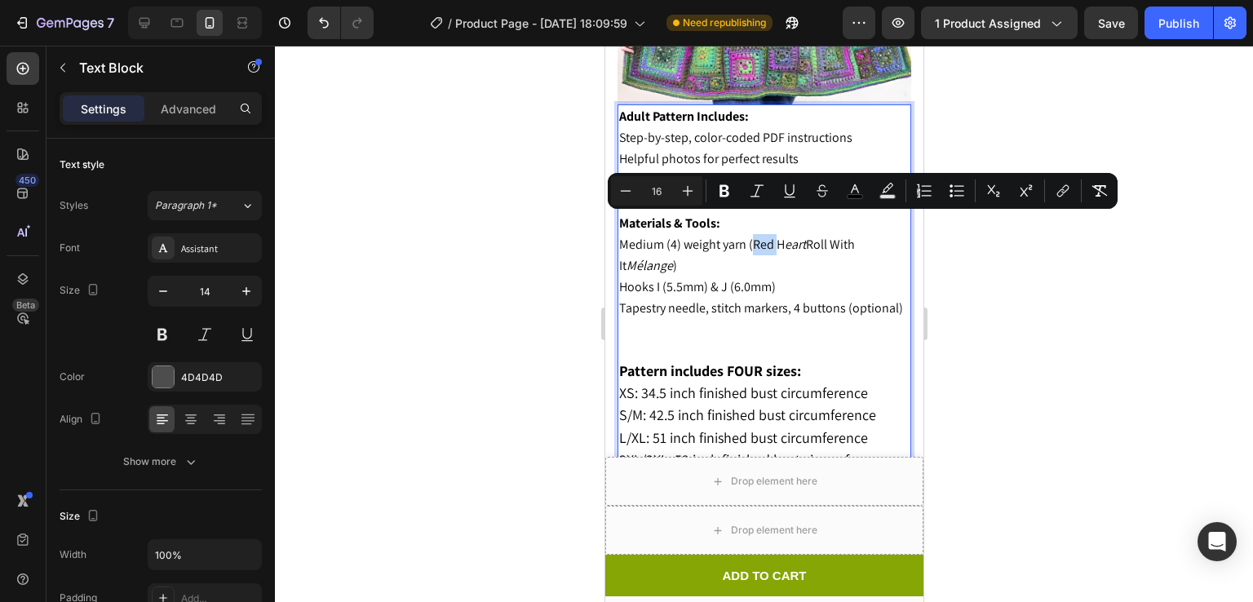
drag, startPoint x: 769, startPoint y: 226, endPoint x: 756, endPoint y: 226, distance: 13.1
click at [756, 236] on span "Medium (4) weight yarn (Red H eart Roll With It Mélange )" at bounding box center [736, 255] width 236 height 38
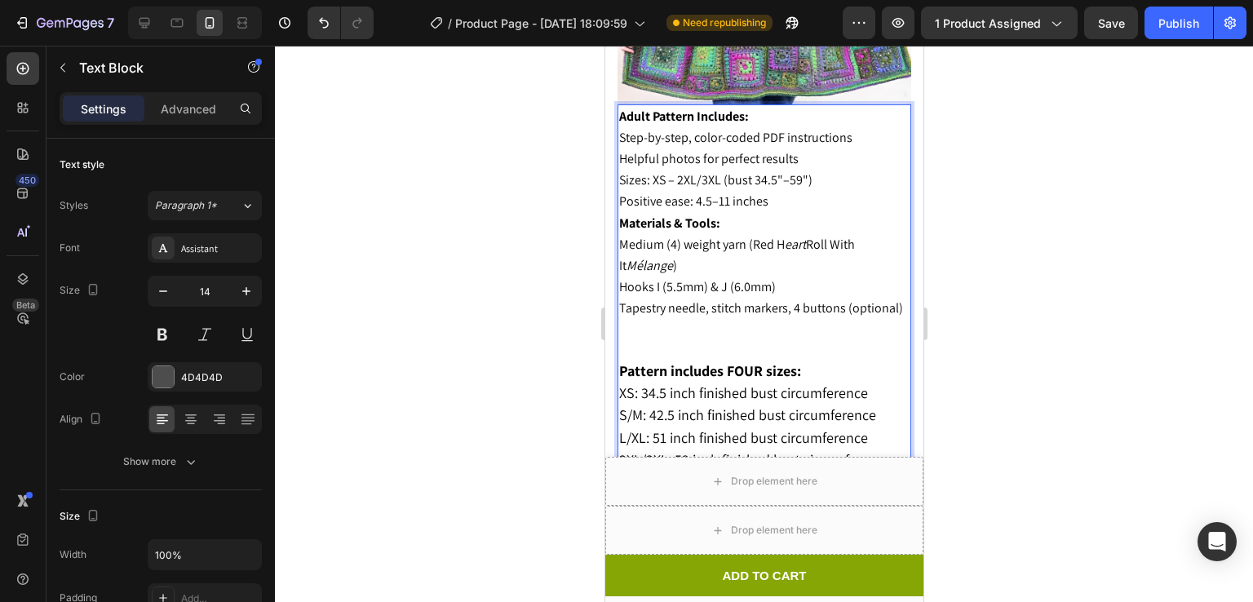
click at [659, 257] on icon "Mélange" at bounding box center [649, 265] width 47 height 17
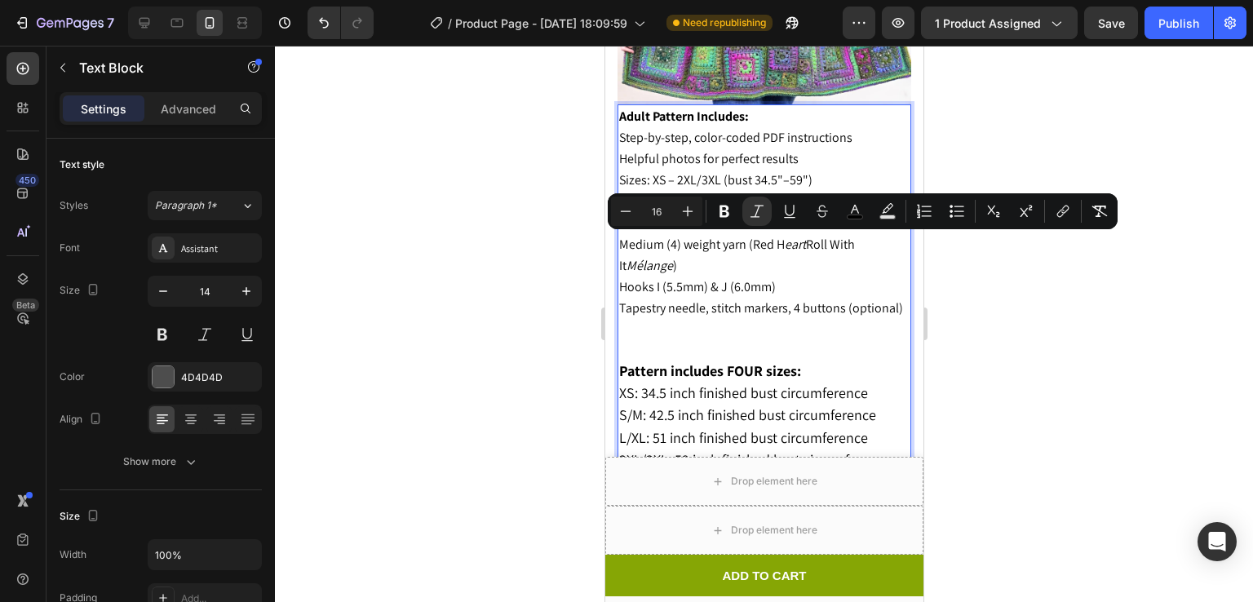
drag, startPoint x: 662, startPoint y: 249, endPoint x: 617, endPoint y: 246, distance: 45.0
click at [617, 246] on div "Adult Pattern Includes: Step-by-step, color-coded PDF instructions Helpful phot…" at bounding box center [764, 411] width 294 height 614
click at [751, 210] on icon "Editor contextual toolbar" at bounding box center [757, 211] width 16 height 16
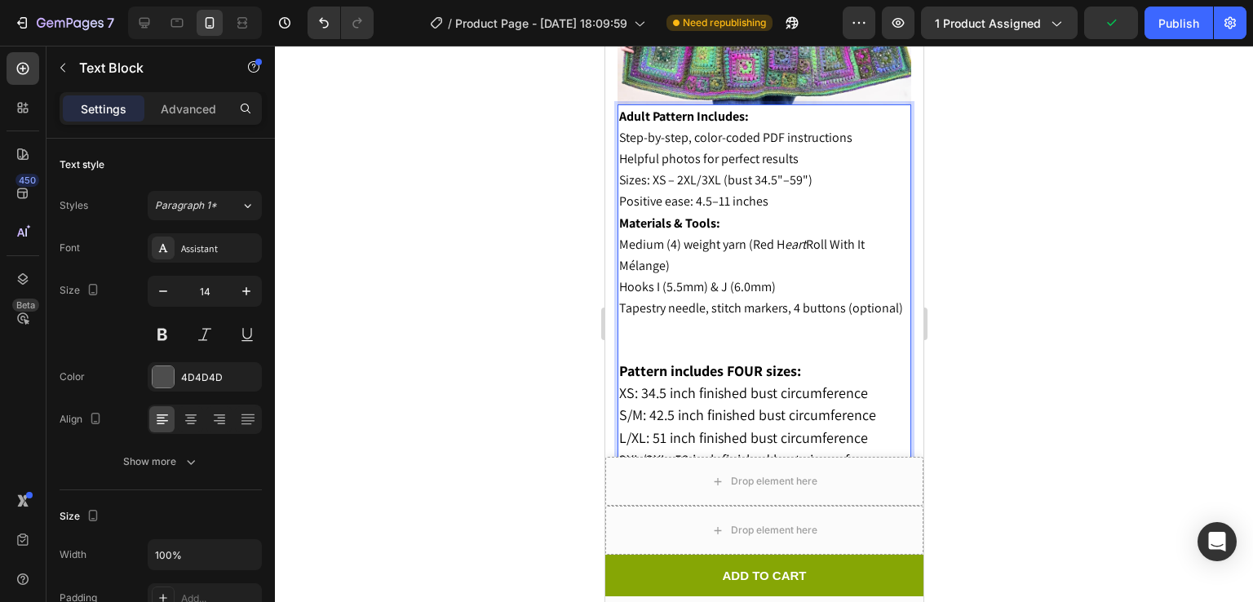
click at [803, 243] on p "Medium (4) weight yarn (Red H eart Roll With It Mélange)" at bounding box center [763, 255] width 290 height 42
drag, startPoint x: 801, startPoint y: 224, endPoint x: 773, endPoint y: 226, distance: 28.6
click at [773, 236] on span "Medium (4) weight yarn (Red H eart Roll With It Mélange)" at bounding box center [741, 255] width 246 height 38
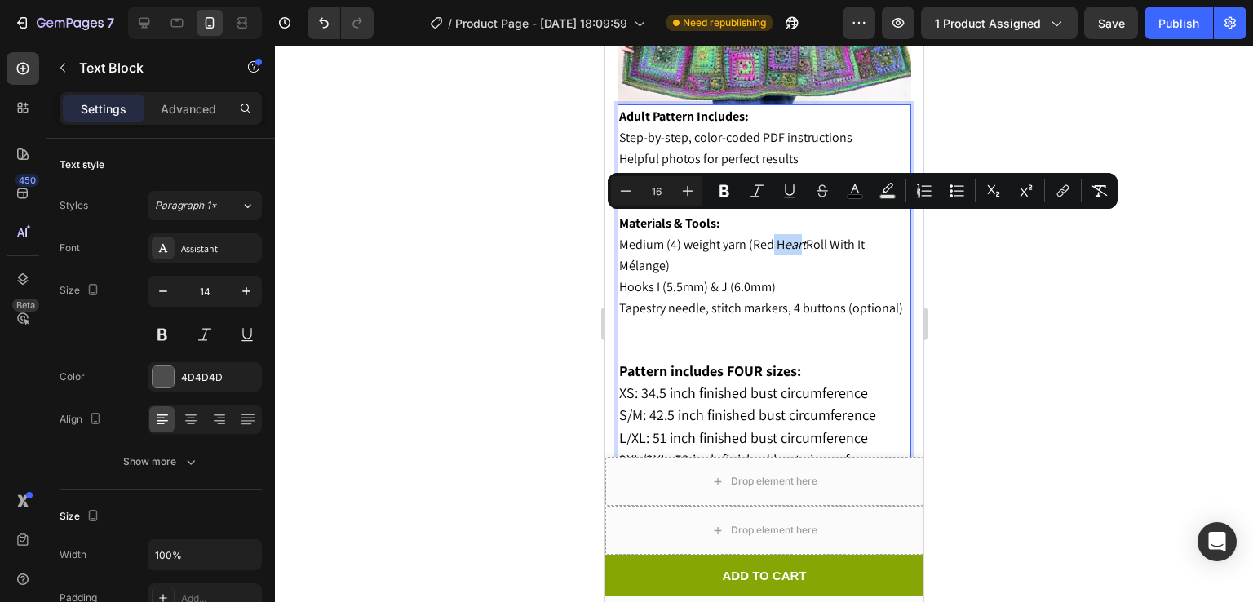
click at [786, 236] on icon "eart" at bounding box center [794, 244] width 21 height 17
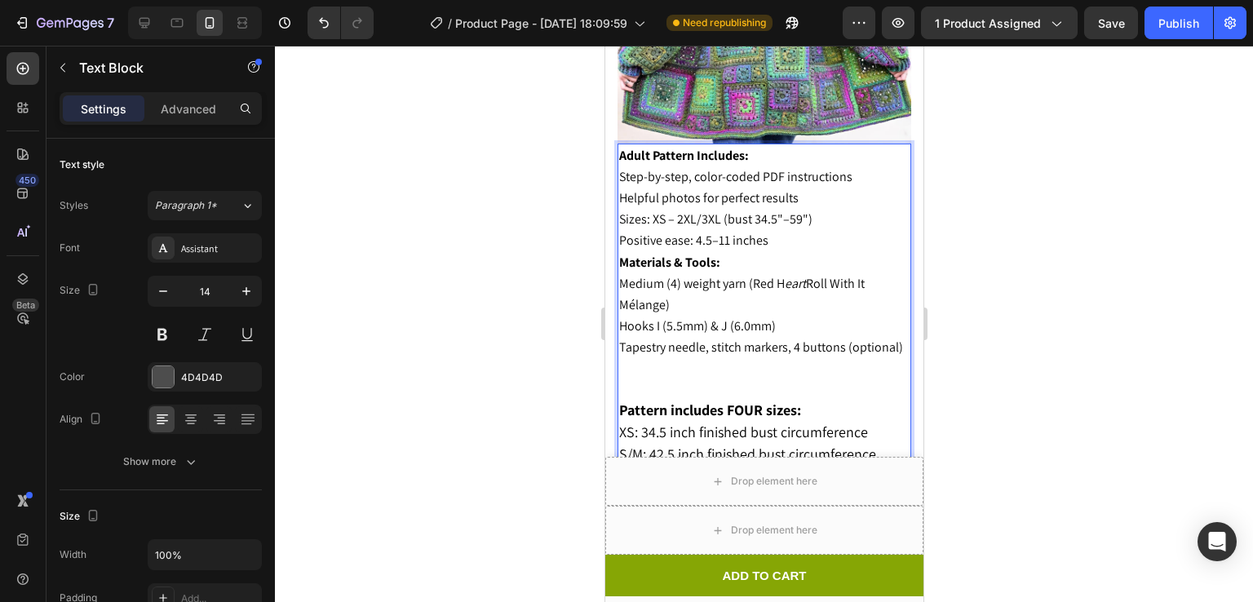
scroll to position [1785, 0]
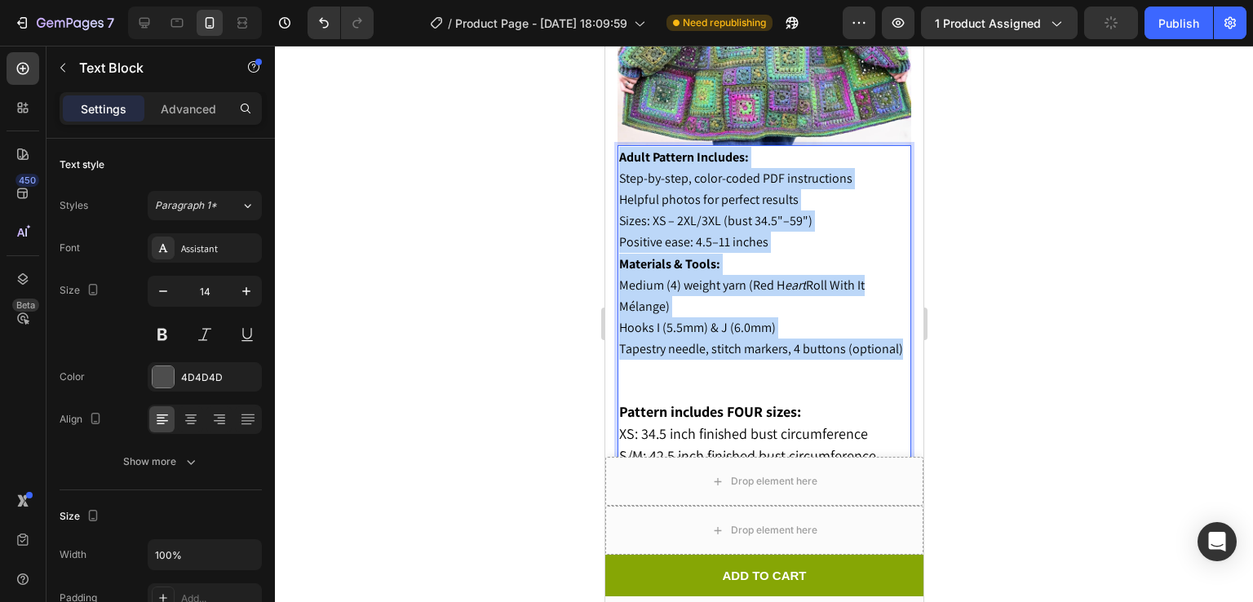
drag, startPoint x: 676, startPoint y: 350, endPoint x: 620, endPoint y: 145, distance: 212.2
click at [620, 145] on div "Adult Pattern Includes: Step-by-step, color-coded PDF instructions Helpful phot…" at bounding box center [764, 452] width 294 height 614
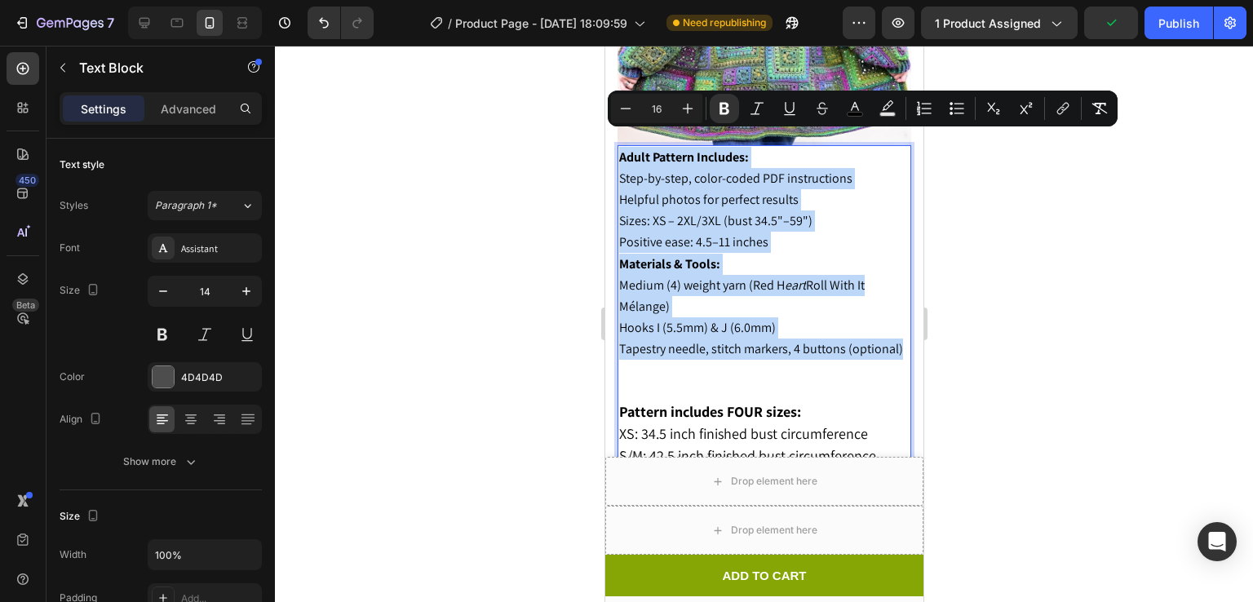
click at [680, 211] on p "Sizes: XS – 2XL/3XL (bust 34.5"–59")" at bounding box center [763, 221] width 290 height 21
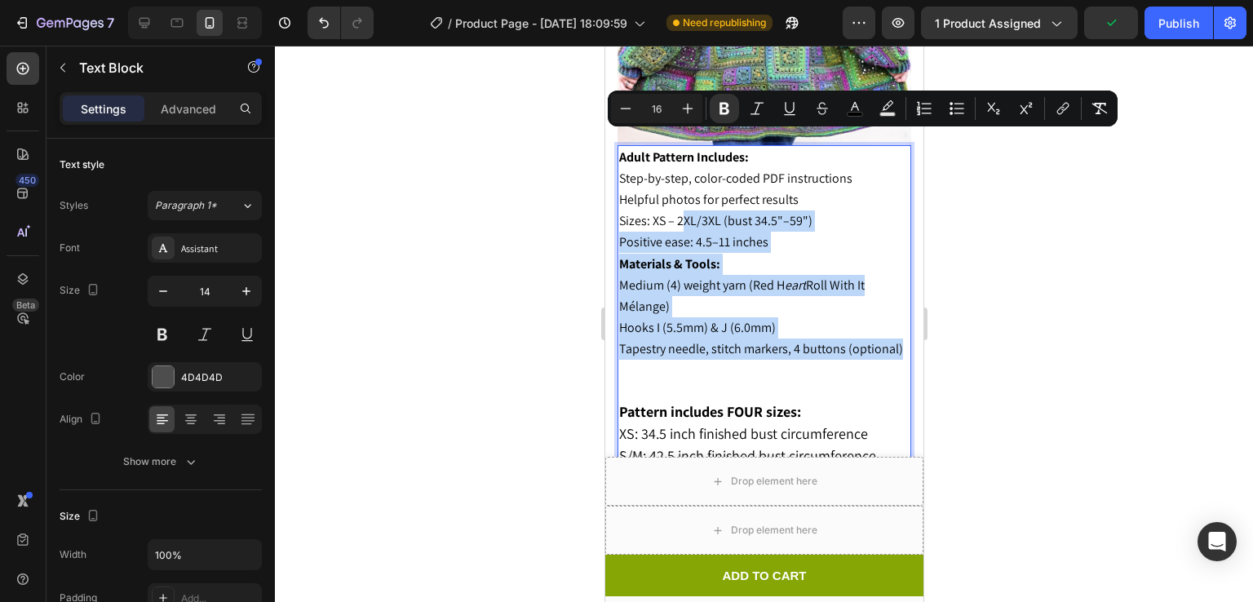
click at [680, 211] on p "Sizes: XS – 2XL/3XL (bust 34.5"–59")" at bounding box center [763, 221] width 290 height 21
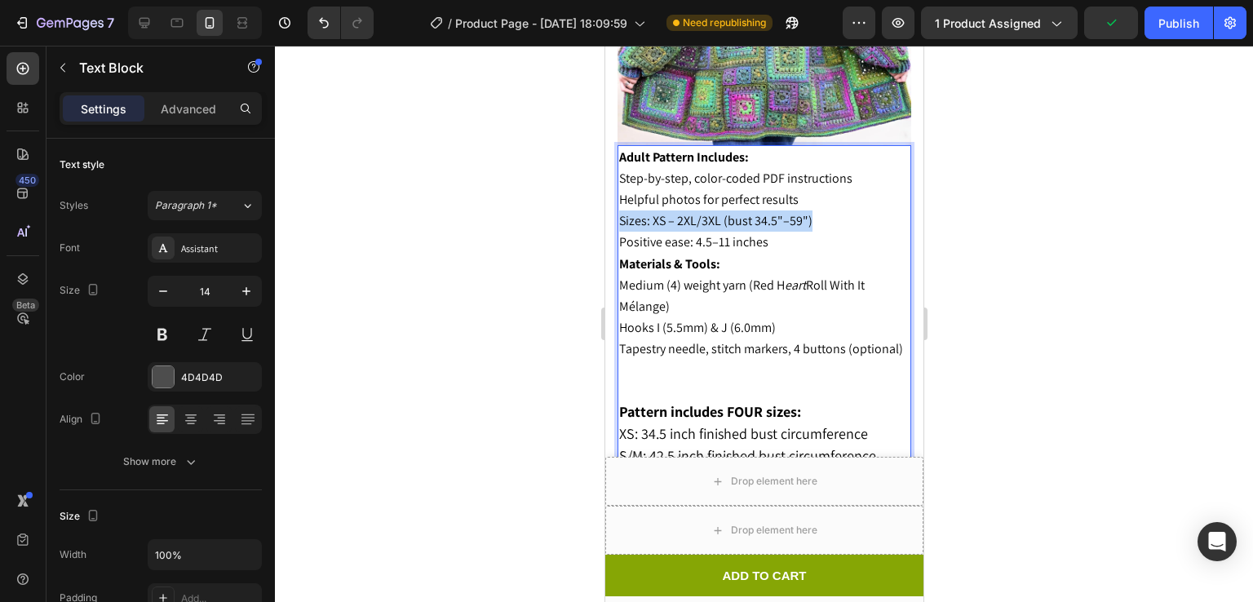
click at [680, 211] on p "Sizes: XS – 2XL/3XL (bust 34.5"–59")" at bounding box center [763, 221] width 290 height 21
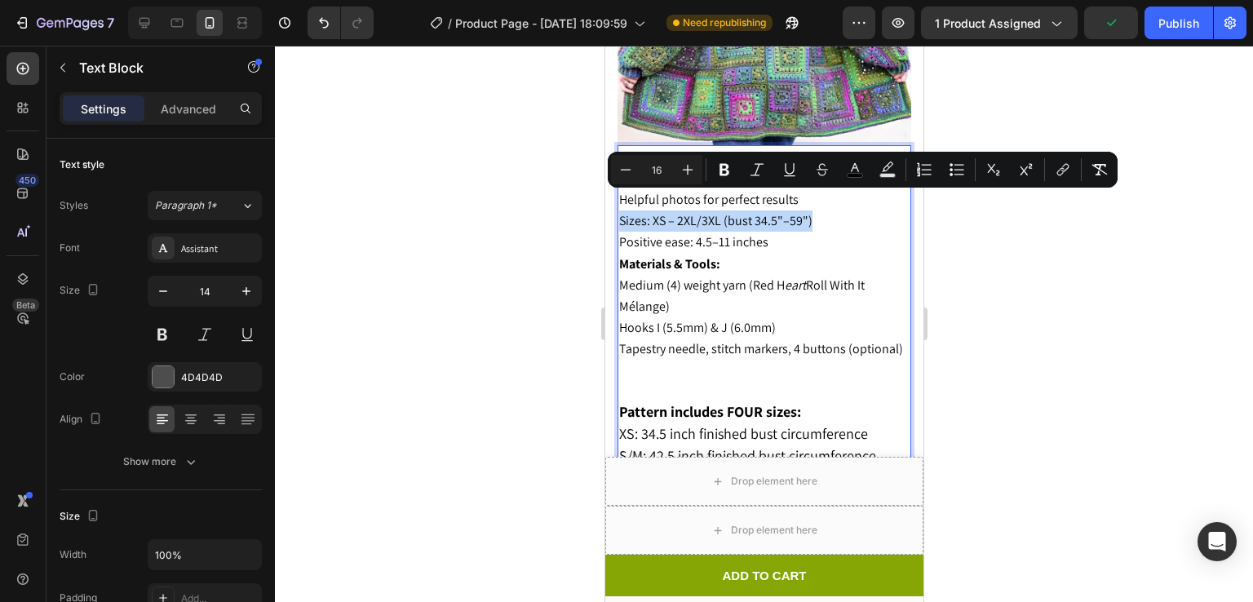
click at [680, 211] on p "Sizes: XS – 2XL/3XL (bust 34.5"–59")" at bounding box center [763, 221] width 290 height 21
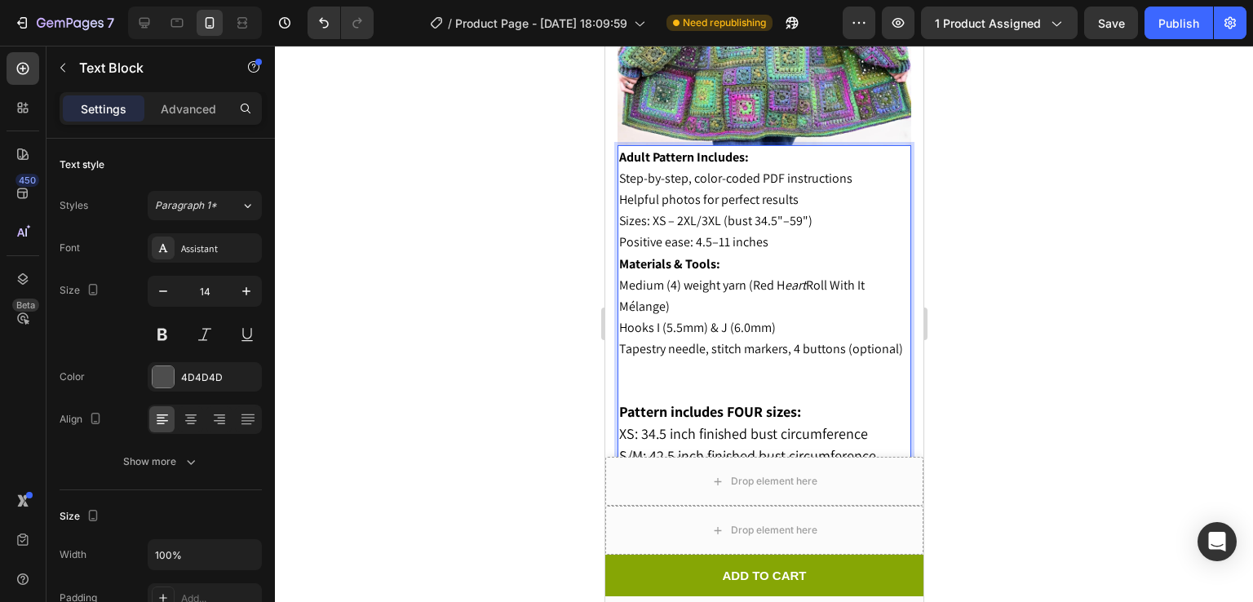
click at [734, 233] on span "Positive ease: 4.5–11 inches" at bounding box center [692, 241] width 149 height 17
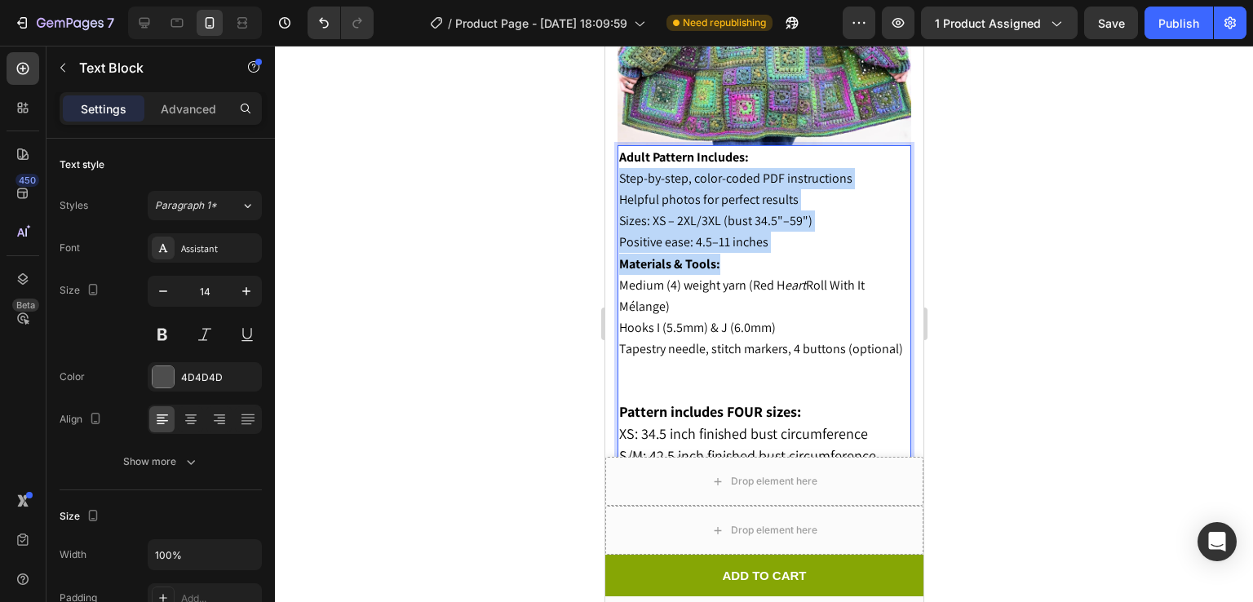
drag, startPoint x: 620, startPoint y: 161, endPoint x: 794, endPoint y: 235, distance: 189.0
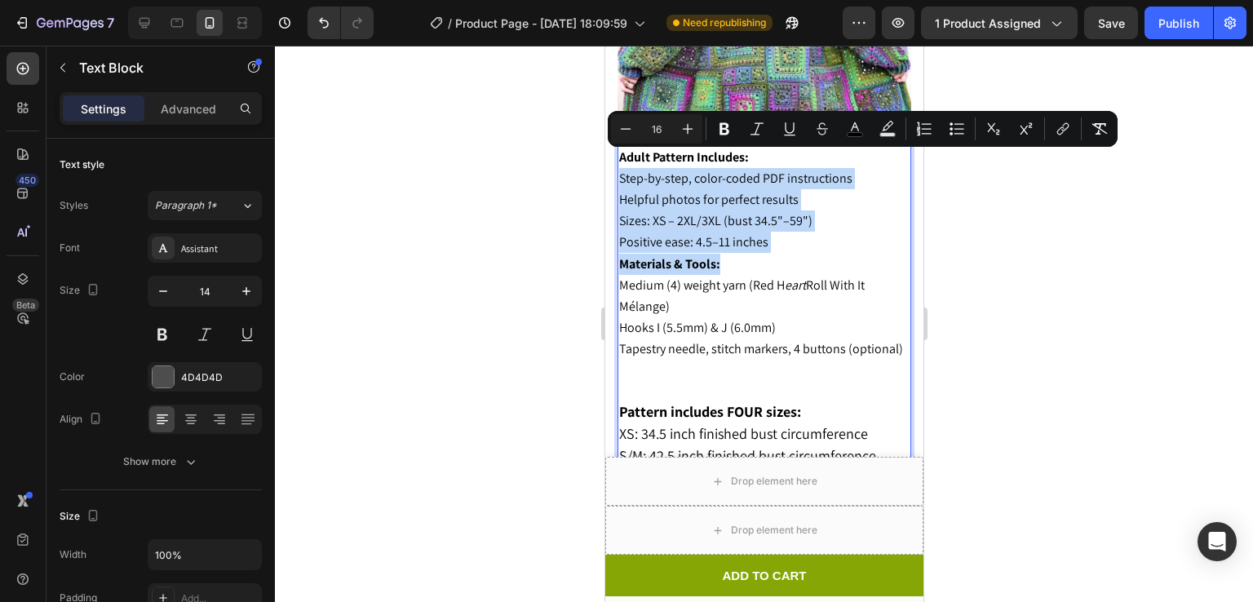
click at [768, 212] on p "Sizes: XS – 2XL/3XL (bust 34.5"–59")" at bounding box center [763, 221] width 290 height 21
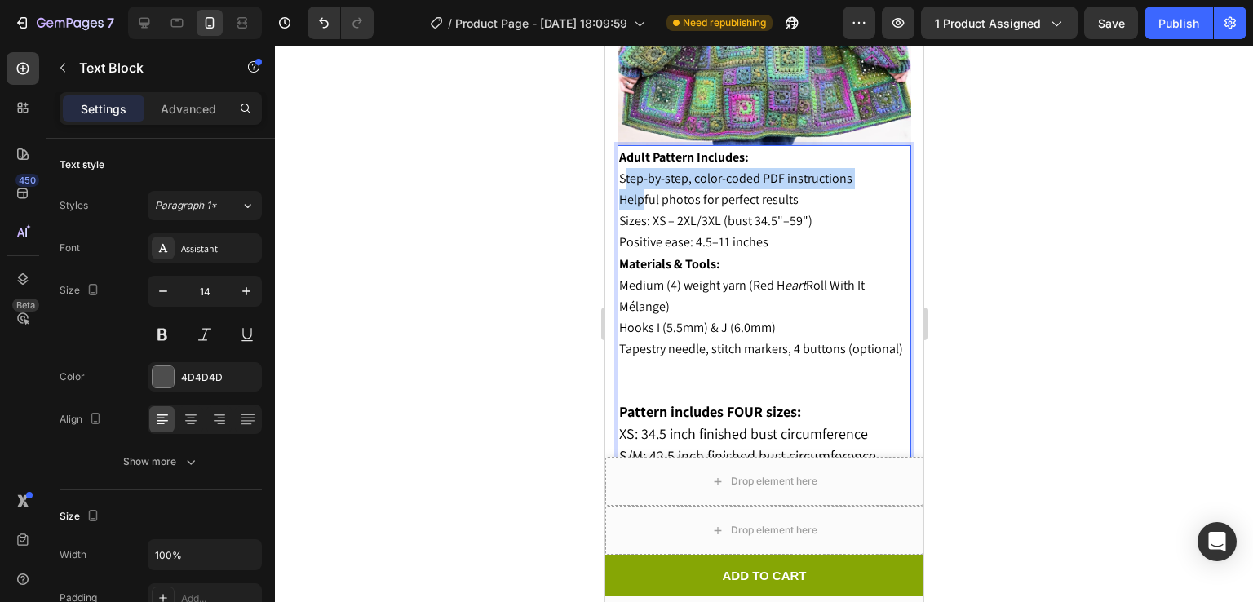
drag, startPoint x: 622, startPoint y: 161, endPoint x: 640, endPoint y: 175, distance: 23.8
click at [640, 175] on div "Adult Pattern Includes: Step-by-step, color-coded PDF instructions Helpful phot…" at bounding box center [764, 452] width 294 height 614
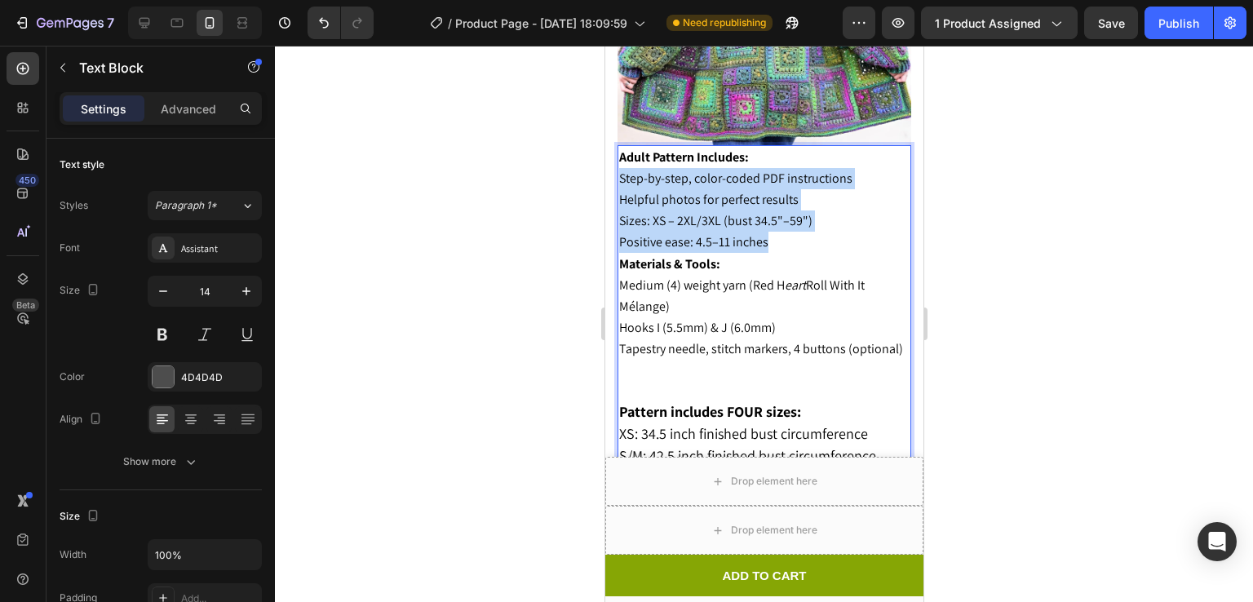
drag, startPoint x: 618, startPoint y: 161, endPoint x: 779, endPoint y: 221, distance: 172.5
click at [779, 221] on div "Adult Pattern Includes: Step-by-step, color-coded PDF instructions Helpful phot…" at bounding box center [764, 452] width 294 height 614
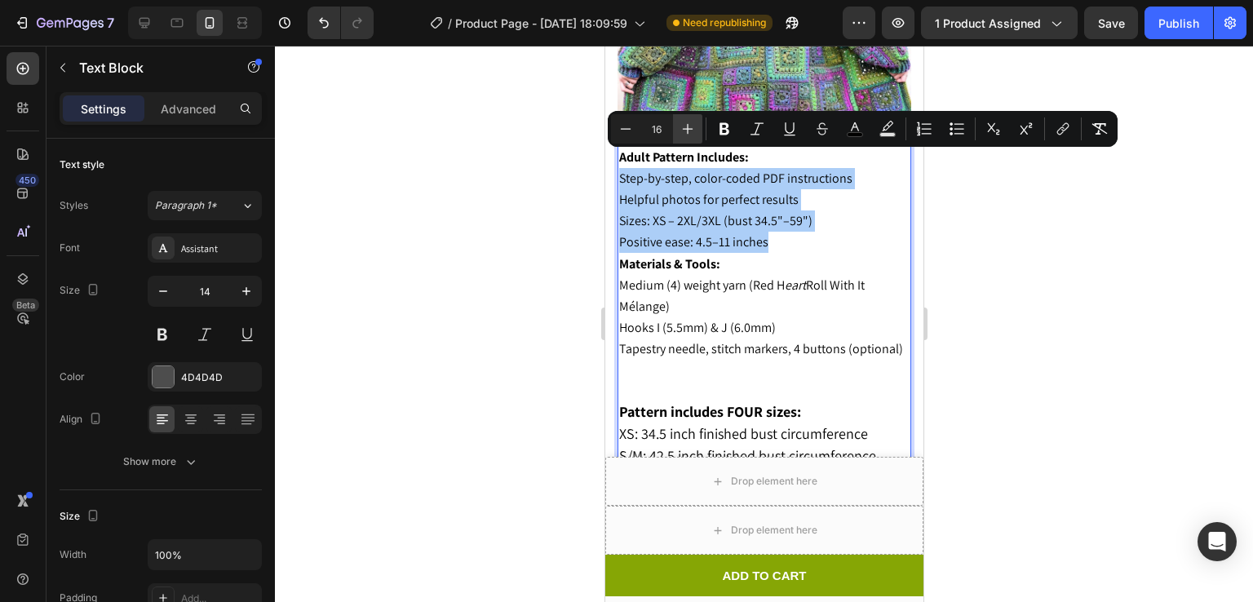
click at [691, 122] on icon "Editor contextual toolbar" at bounding box center [688, 129] width 16 height 16
click at [623, 126] on icon "Editor contextual toolbar" at bounding box center [626, 129] width 16 height 16
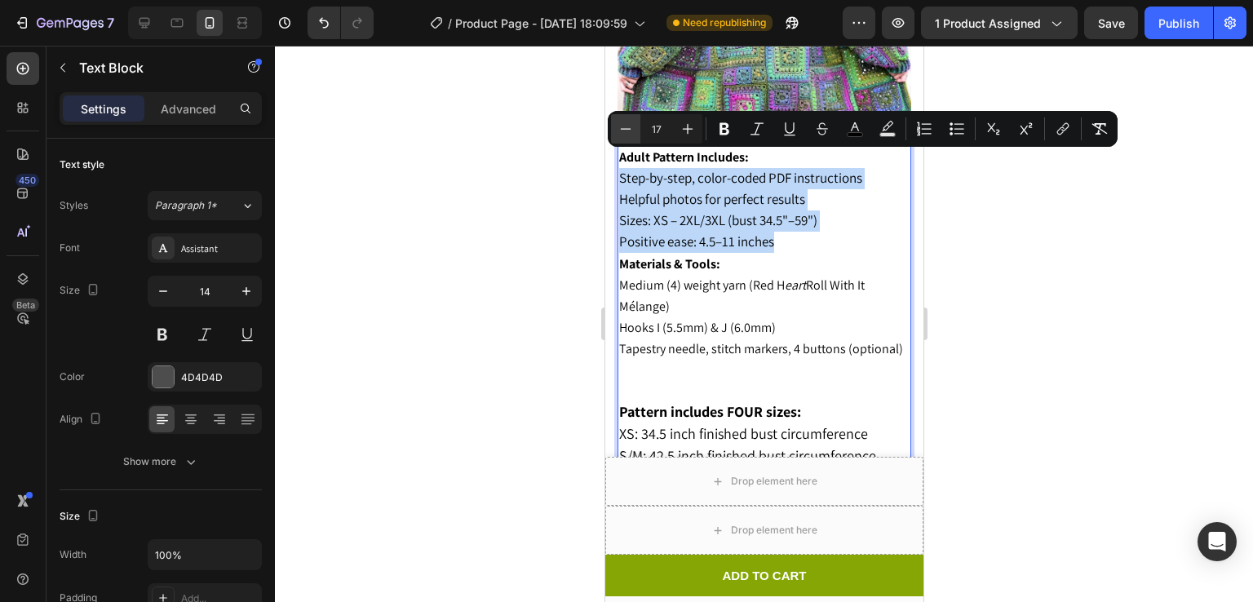
type input "16"
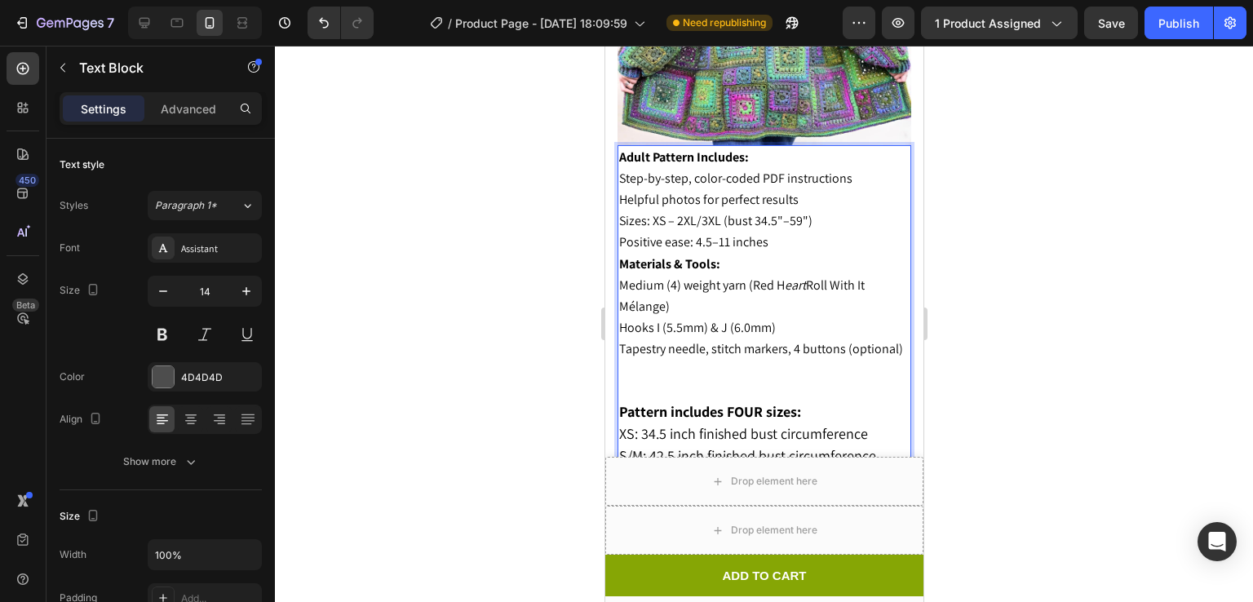
click at [760, 277] on span "Medium (4) weight yarn (Red H eart Roll With It Mélange)" at bounding box center [741, 296] width 246 height 38
click at [618, 264] on div "Adult Pattern Includes: Step-by-step, color-coded PDF instructions Helpful phot…" at bounding box center [764, 452] width 294 height 614
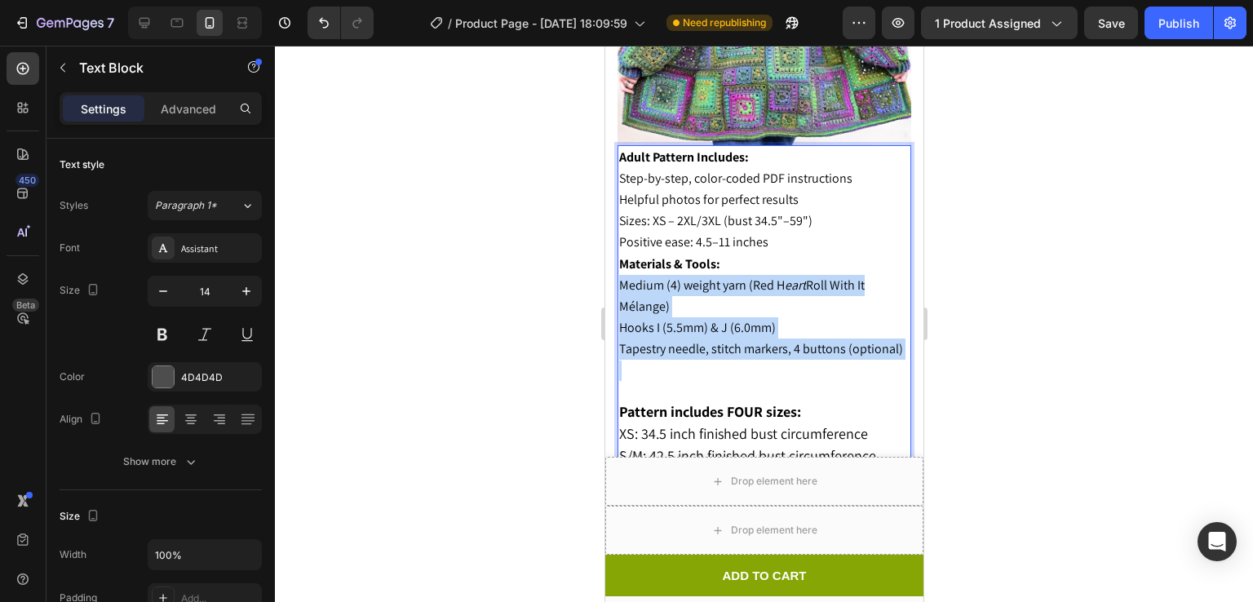
drag, startPoint x: 618, startPoint y: 264, endPoint x: 716, endPoint y: 343, distance: 126.4
click at [716, 343] on div "Adult Pattern Includes: Step-by-step, color-coded PDF instructions Helpful phot…" at bounding box center [764, 452] width 294 height 614
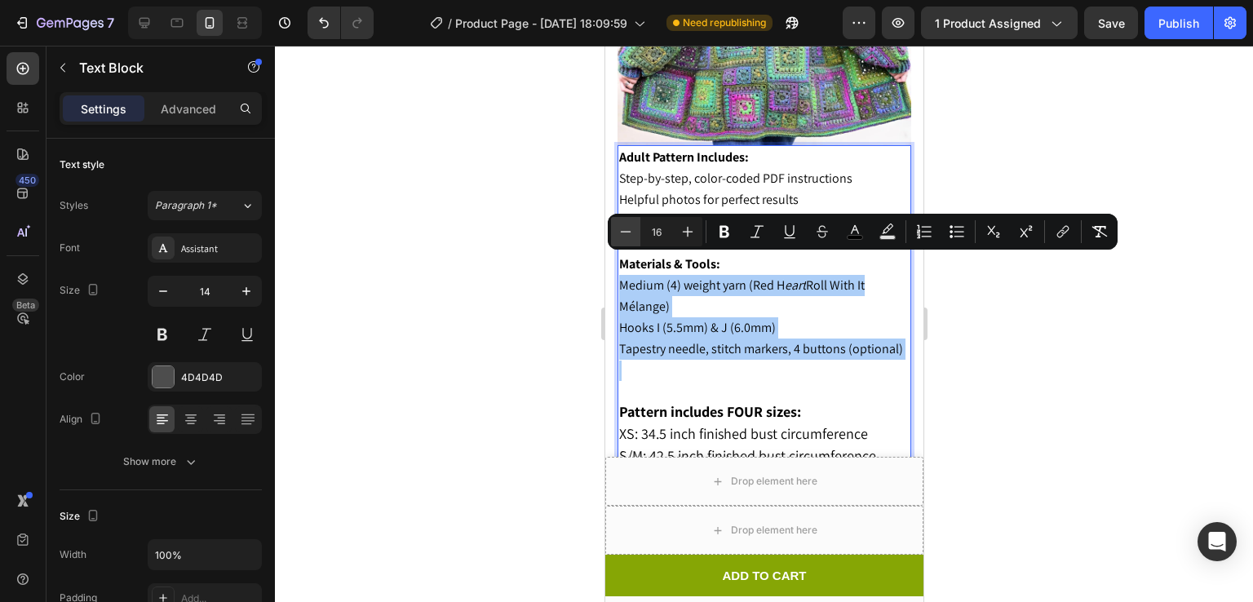
click at [627, 236] on icon "Editor contextual toolbar" at bounding box center [626, 232] width 16 height 16
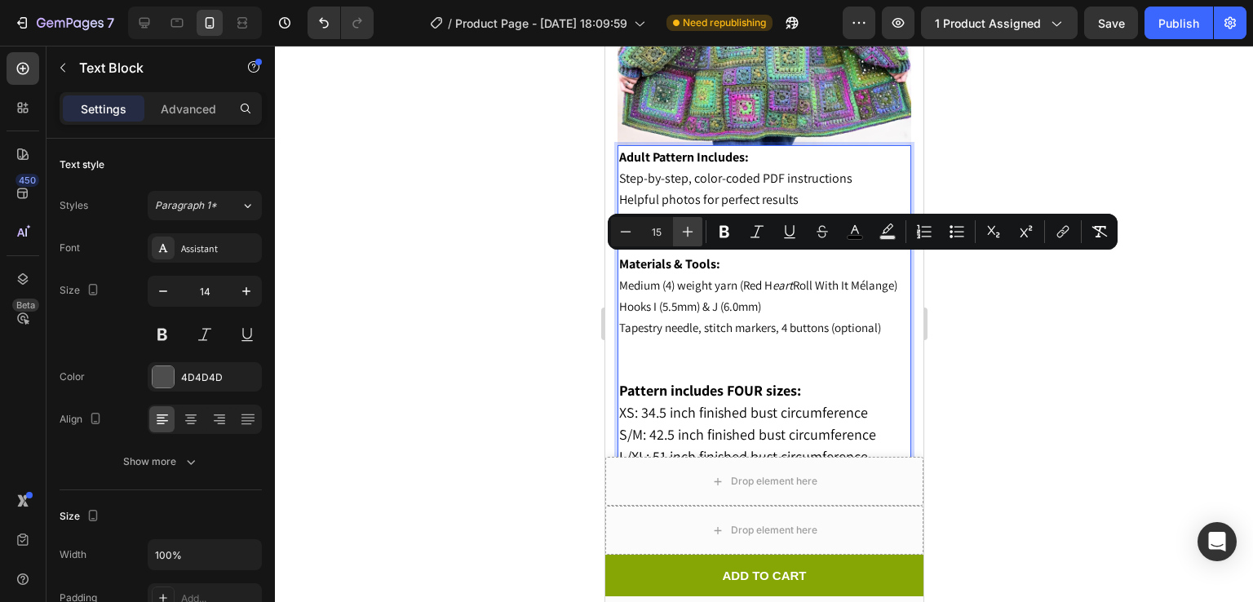
click at [687, 239] on icon "Editor contextual toolbar" at bounding box center [688, 232] width 16 height 16
type input "16"
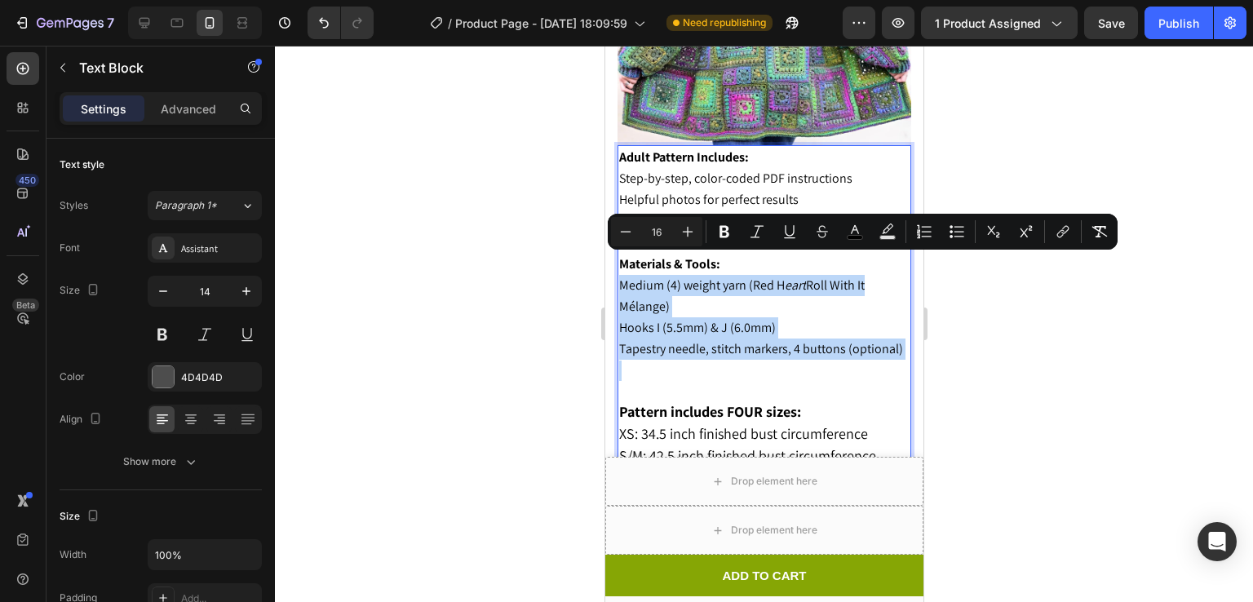
click at [738, 281] on p "Medium (4) weight yarn (Red H eart Roll With It Mélange)" at bounding box center [763, 296] width 290 height 42
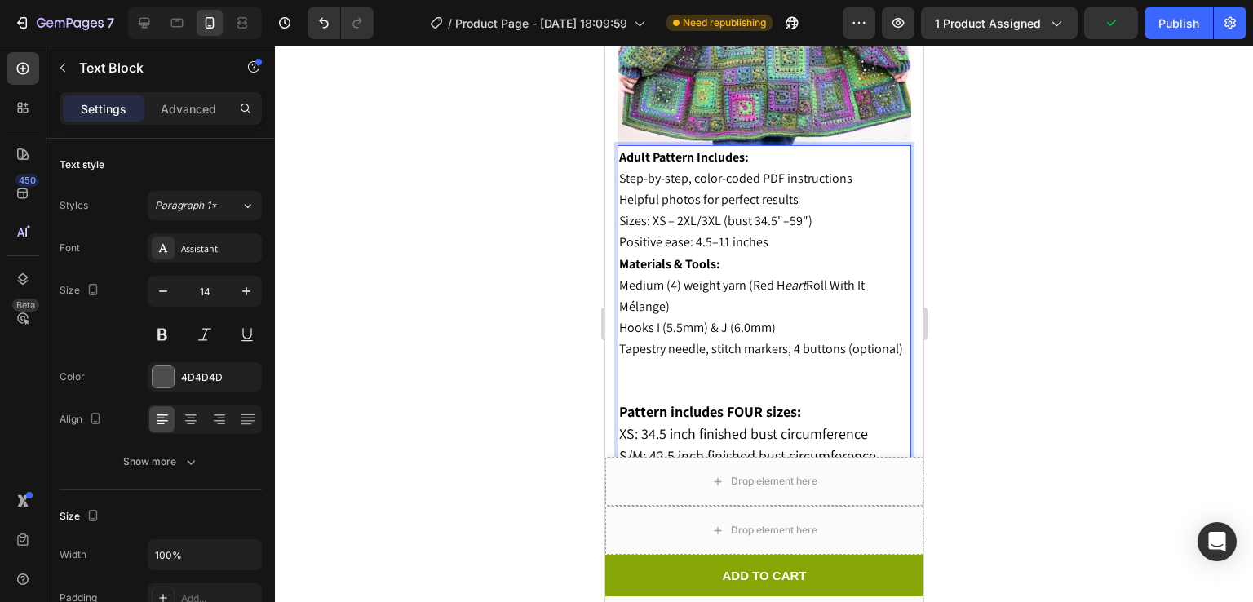
click at [706, 255] on strong "Materials & Tools:" at bounding box center [668, 263] width 101 height 17
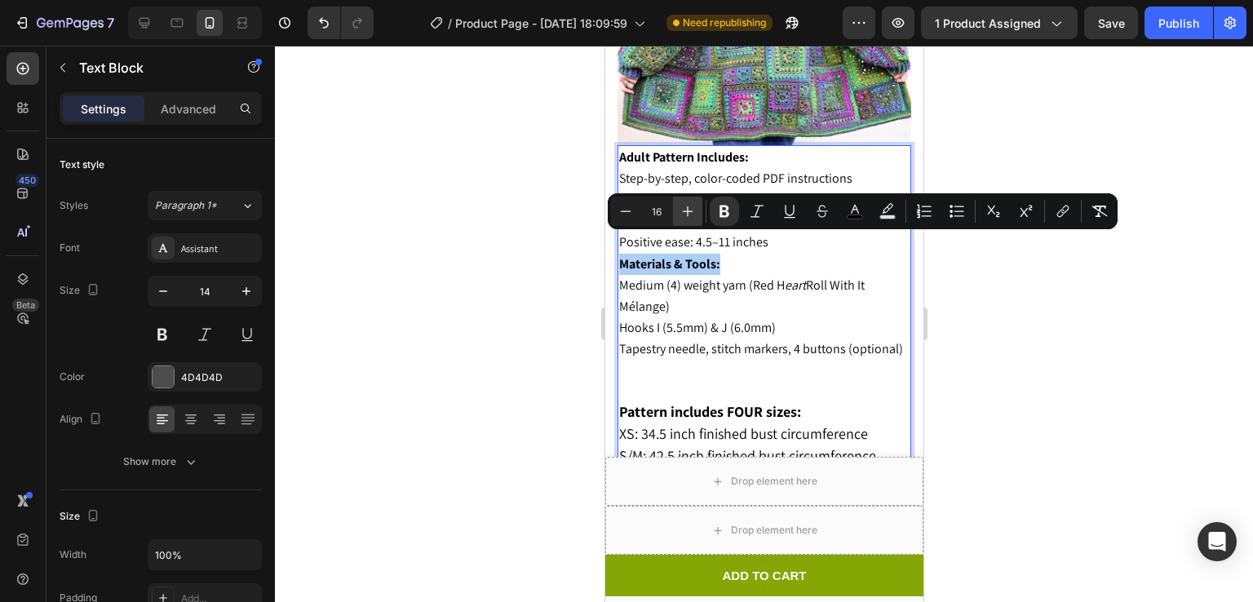
click at [680, 212] on icon "Editor contextual toolbar" at bounding box center [688, 211] width 16 height 16
click at [628, 211] on icon "Editor contextual toolbar" at bounding box center [626, 211] width 11 height 1
type input "16"
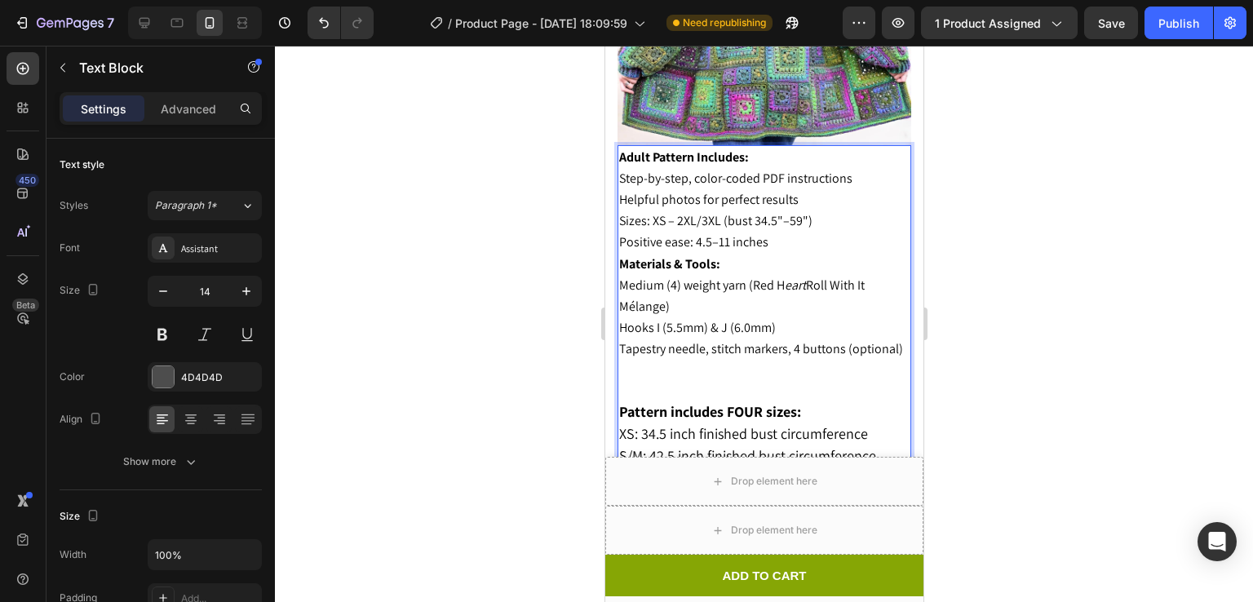
click at [735, 148] on strong "Adult Pattern Includes:" at bounding box center [683, 156] width 130 height 17
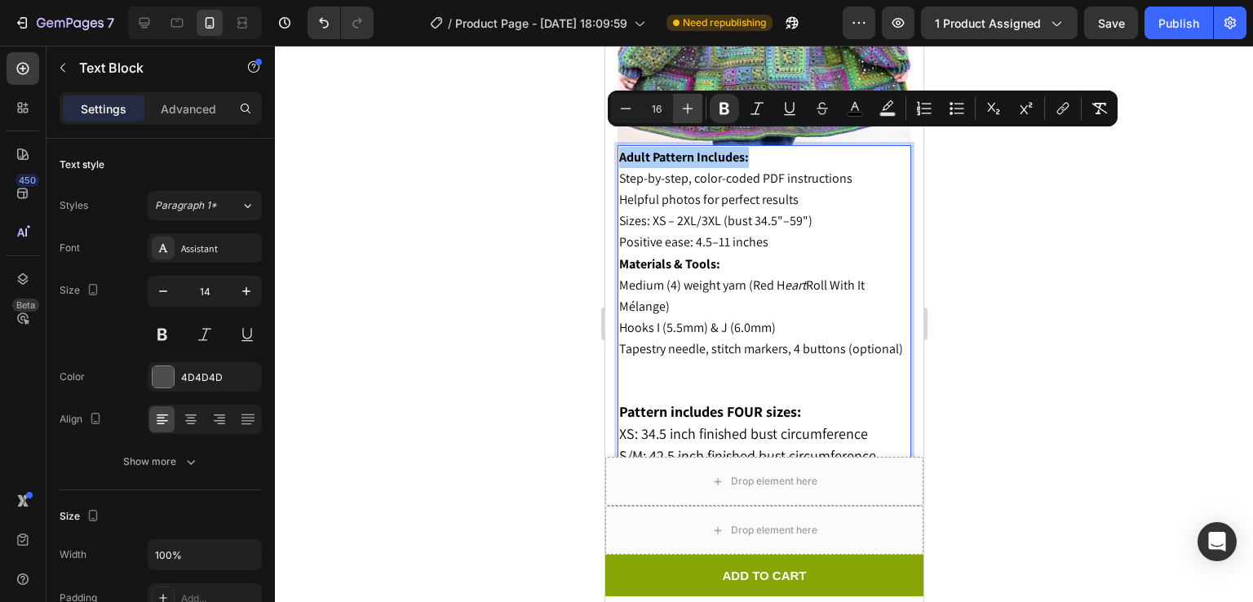
click at [685, 112] on icon "Editor contextual toolbar" at bounding box center [688, 108] width 16 height 16
type input "17"
click at [679, 255] on strong "Materials & Tools:" at bounding box center [668, 263] width 101 height 17
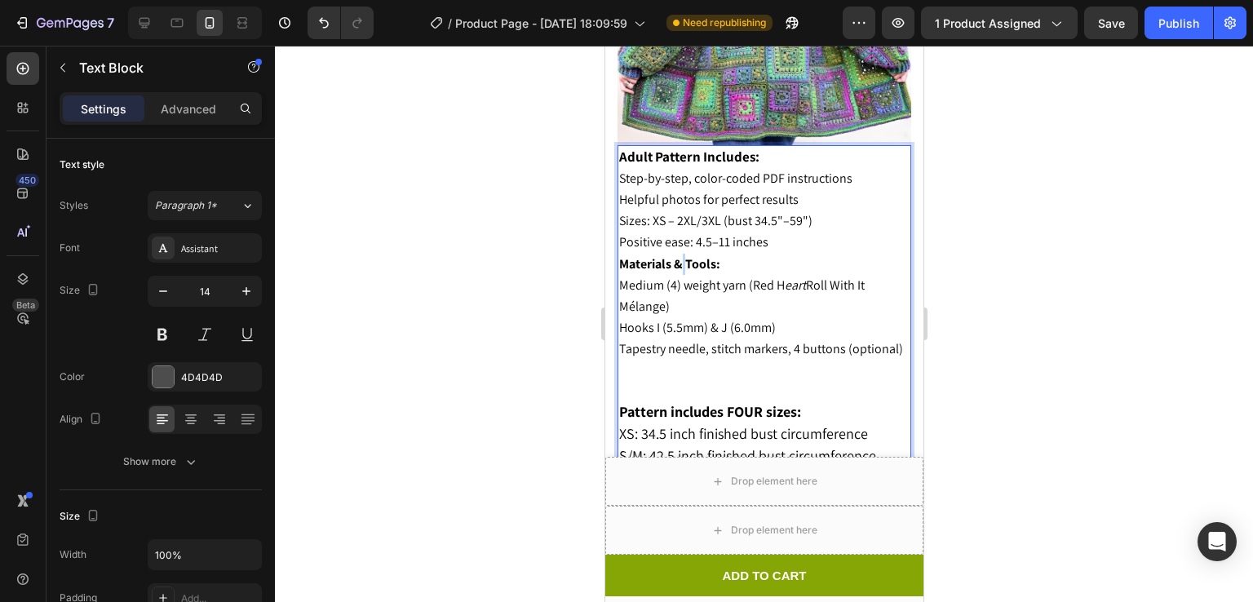
click at [679, 255] on strong "Materials & Tools:" at bounding box center [668, 263] width 101 height 17
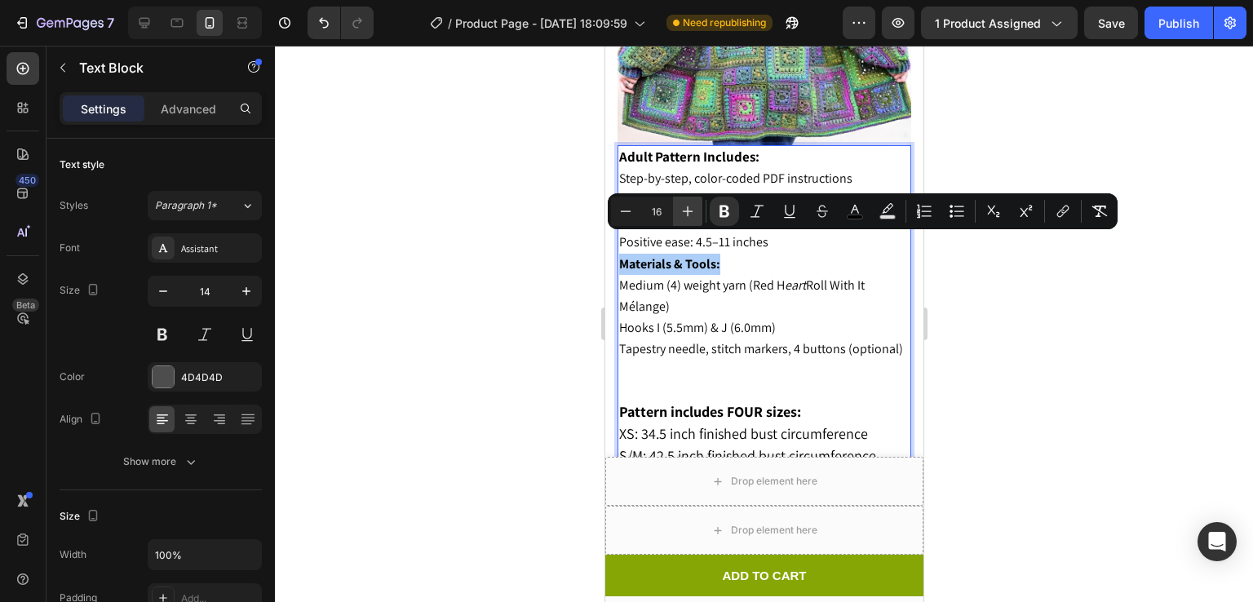
click at [689, 216] on icon "Editor contextual toolbar" at bounding box center [688, 211] width 16 height 16
type input "17"
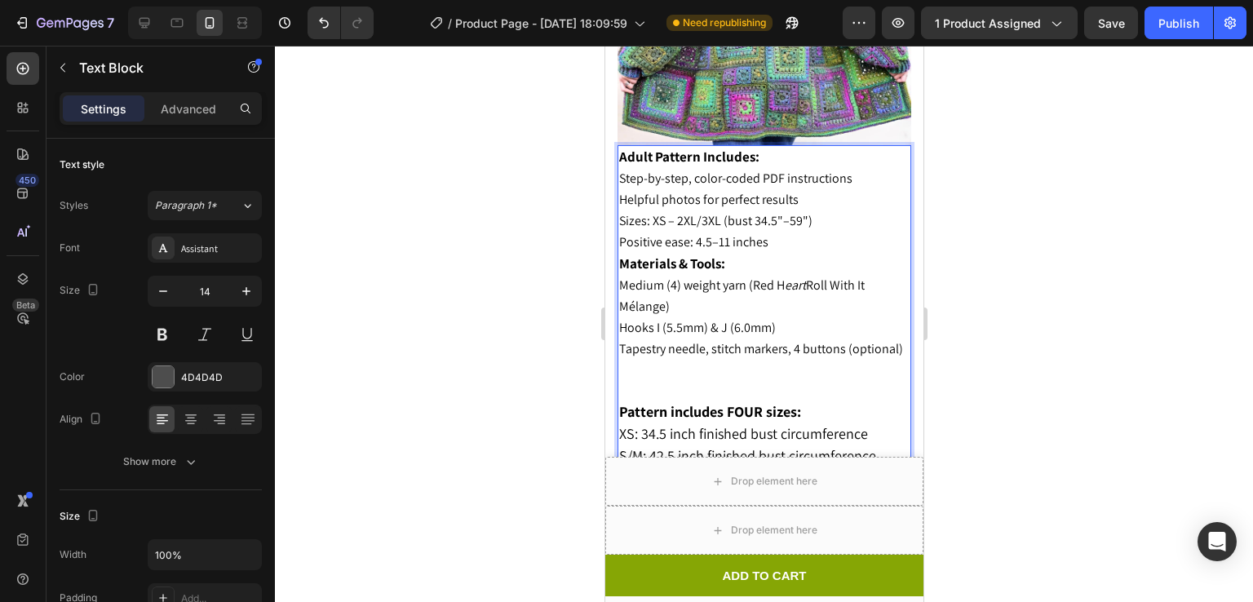
click at [804, 317] on p "Hooks I (5.5mm) & J (6.0mm)" at bounding box center [763, 327] width 290 height 21
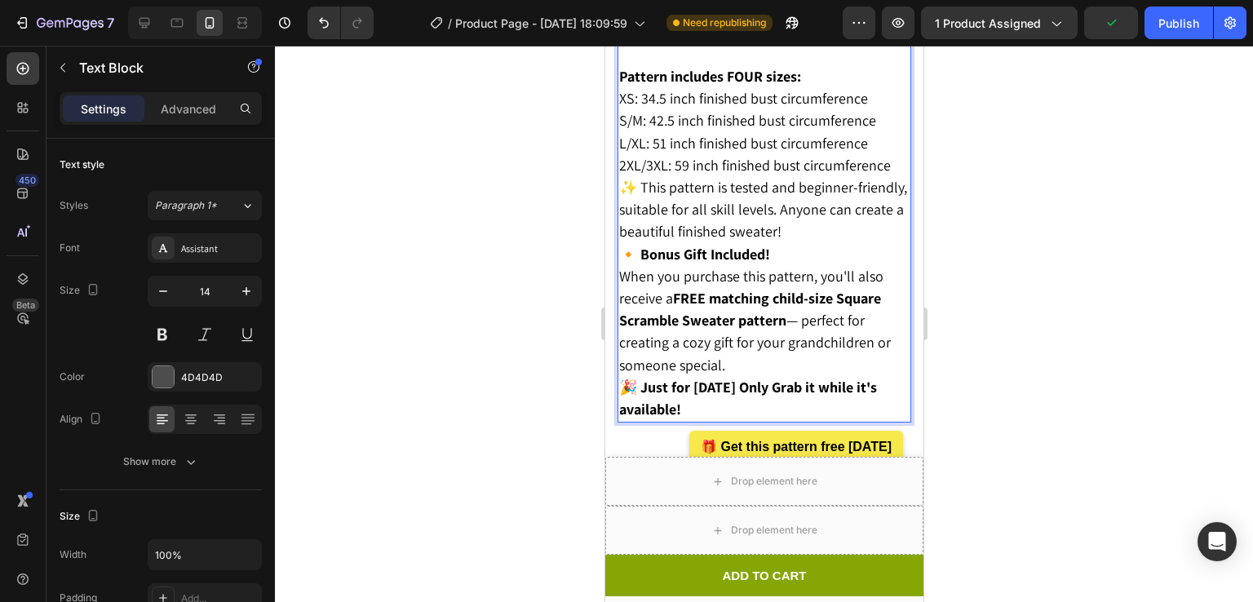
scroll to position [2123, 0]
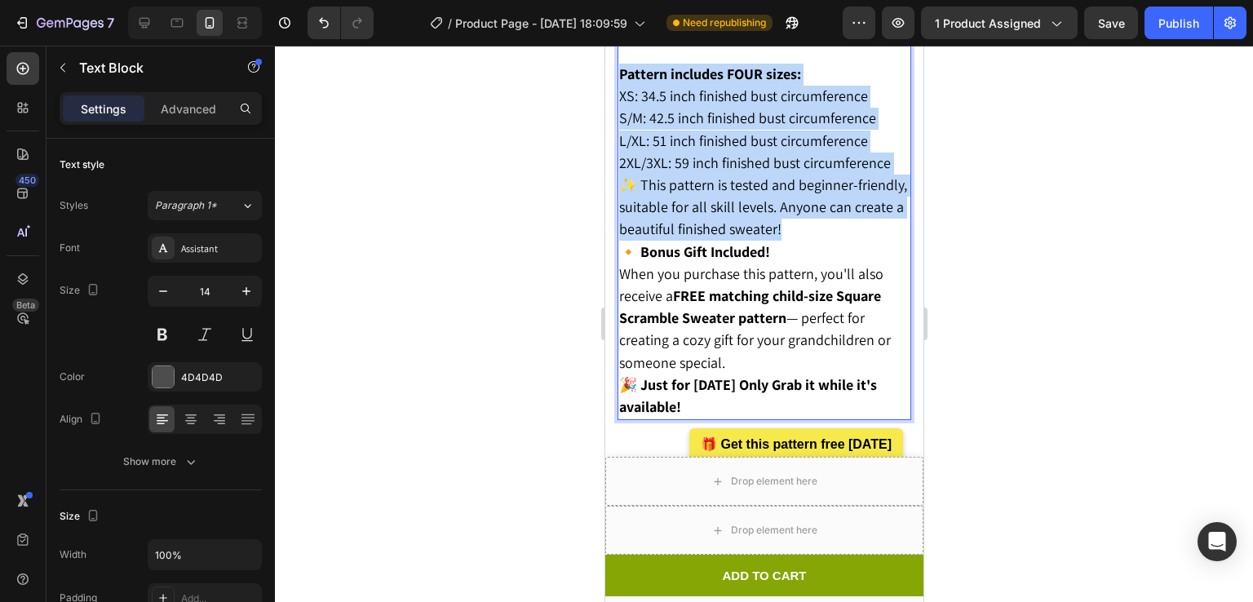
drag, startPoint x: 620, startPoint y: 73, endPoint x: 853, endPoint y: 224, distance: 277.2
click at [853, 224] on div "Adult Pattern Includes: Step-by-step, color-coded PDF instructions Helpful phot…" at bounding box center [764, 114] width 294 height 614
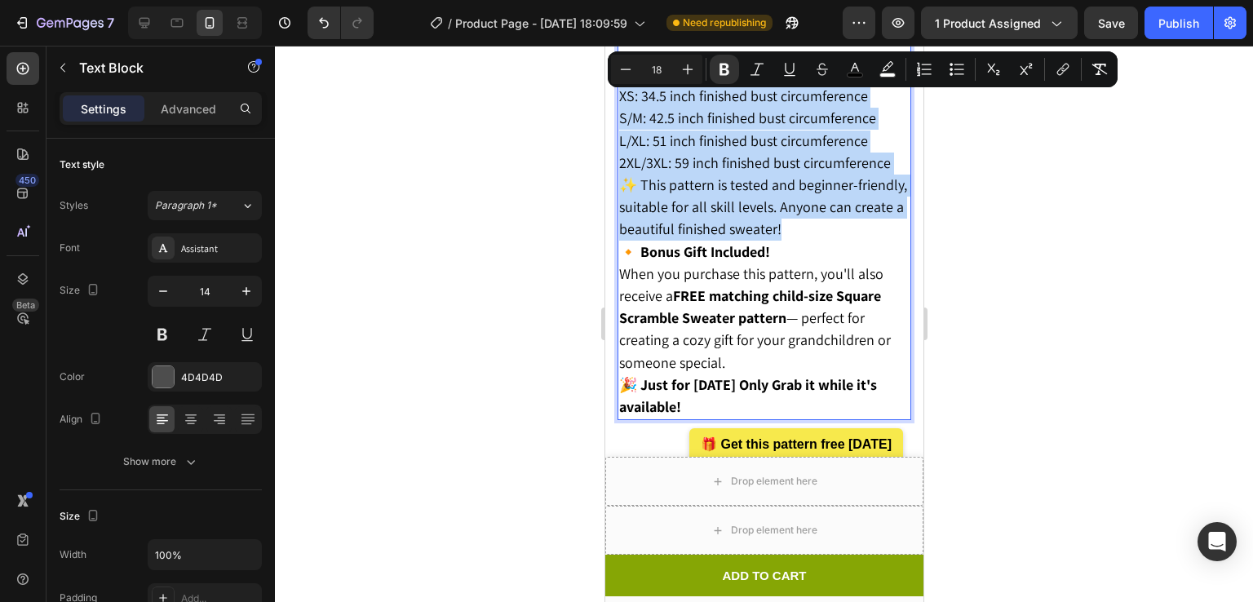
click at [773, 175] on span "✨ This pattern is tested and beginner-friendly, suitable for all skill levels. …" at bounding box center [762, 206] width 288 height 63
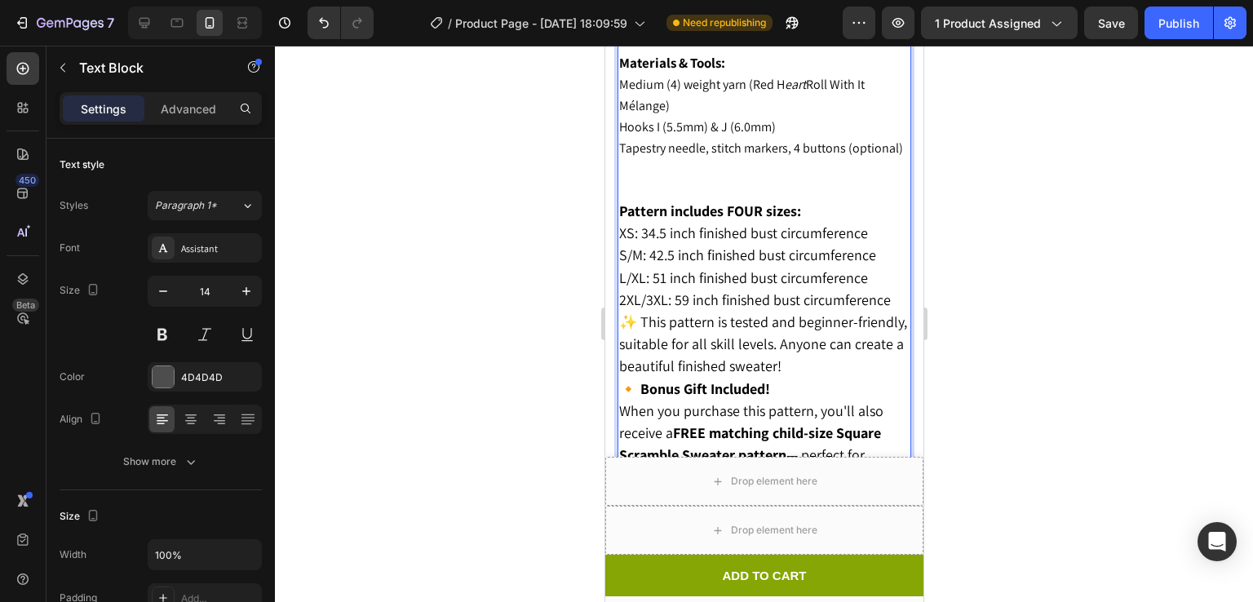
scroll to position [1978, 0]
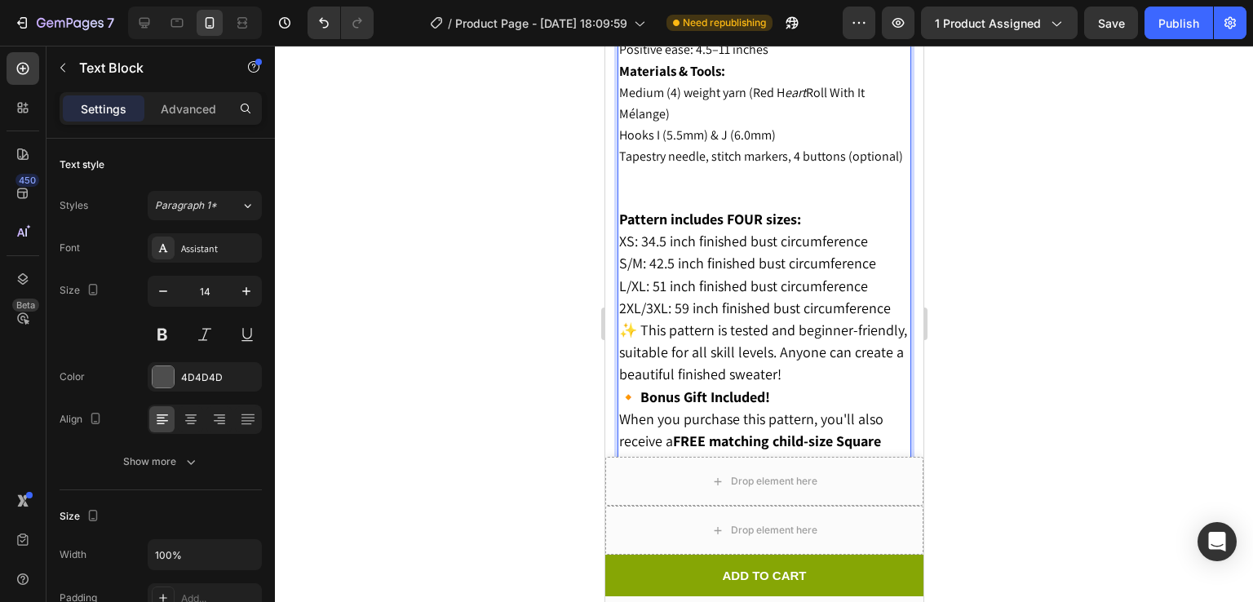
click at [623, 224] on strong "Pattern includes FOUR sizes:" at bounding box center [709, 219] width 182 height 19
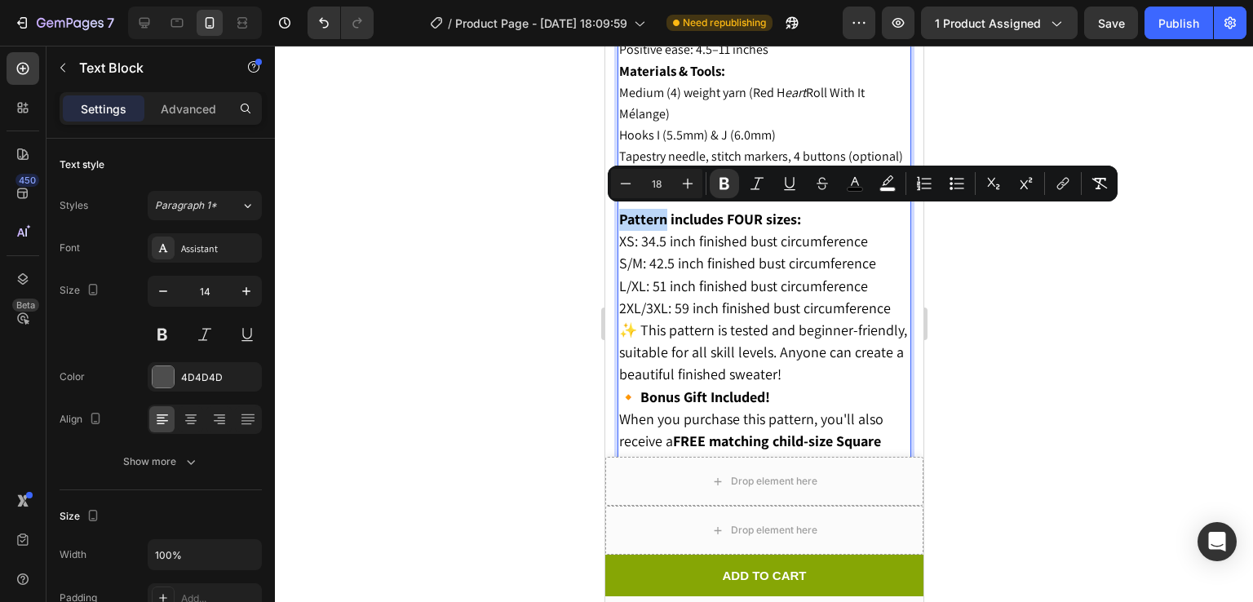
click at [621, 223] on strong "Pattern includes FOUR sizes:" at bounding box center [709, 219] width 182 height 19
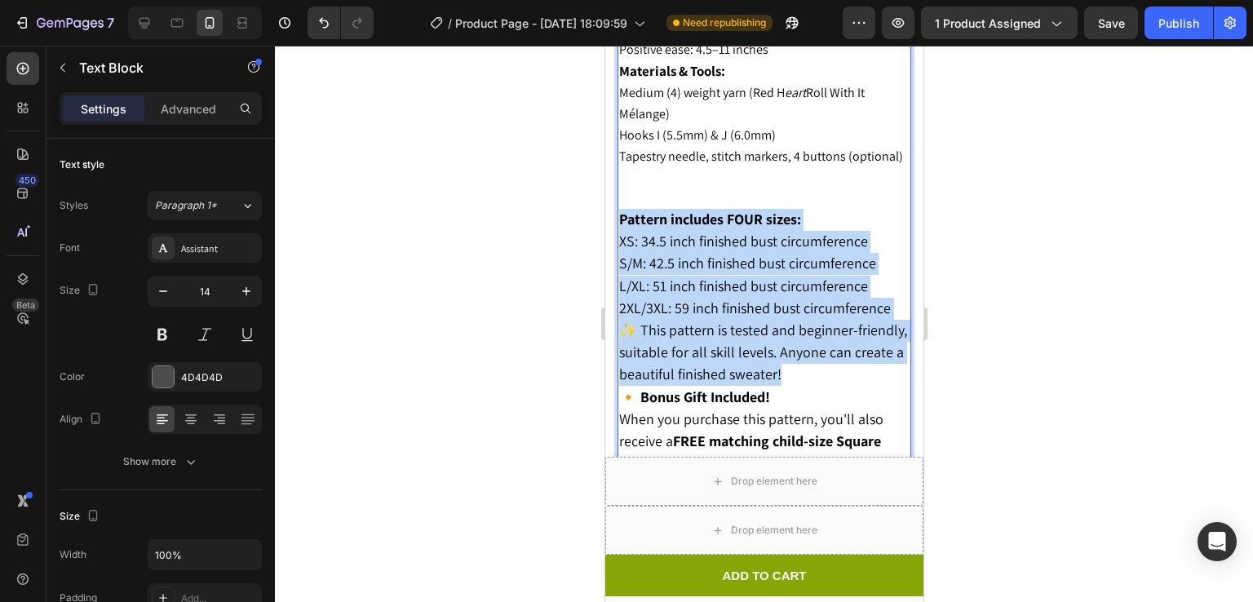
drag, startPoint x: 621, startPoint y: 220, endPoint x: 856, endPoint y: 370, distance: 278.4
click at [856, 370] on div "Adult Pattern Includes: Step-by-step, color-coded PDF instructions Helpful phot…" at bounding box center [764, 260] width 294 height 614
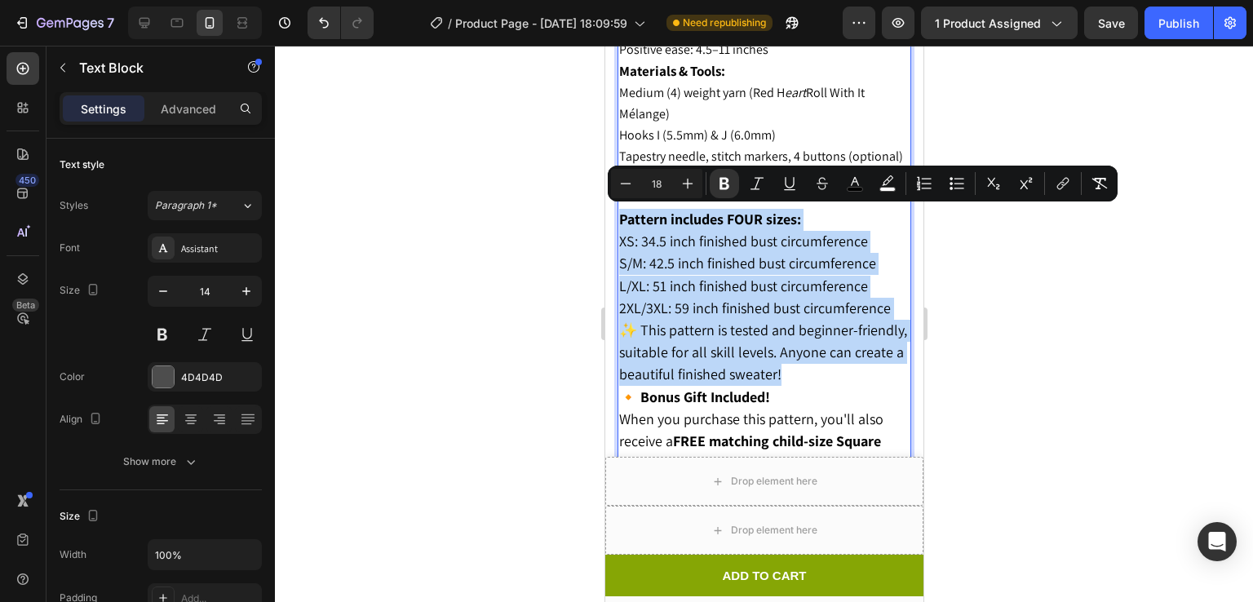
copy div "Pattern includes FOUR sizes: XS: 34.5 inch finished bust circumference S/M: 42.…"
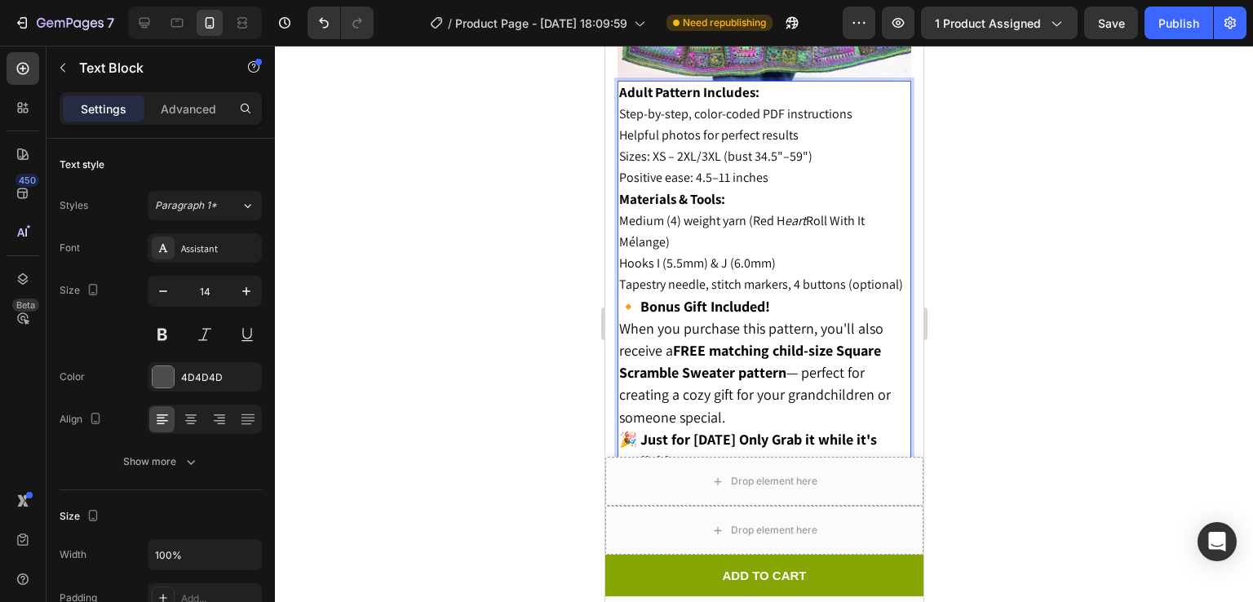
scroll to position [1849, 0]
click at [1183, 383] on div at bounding box center [764, 324] width 978 height 556
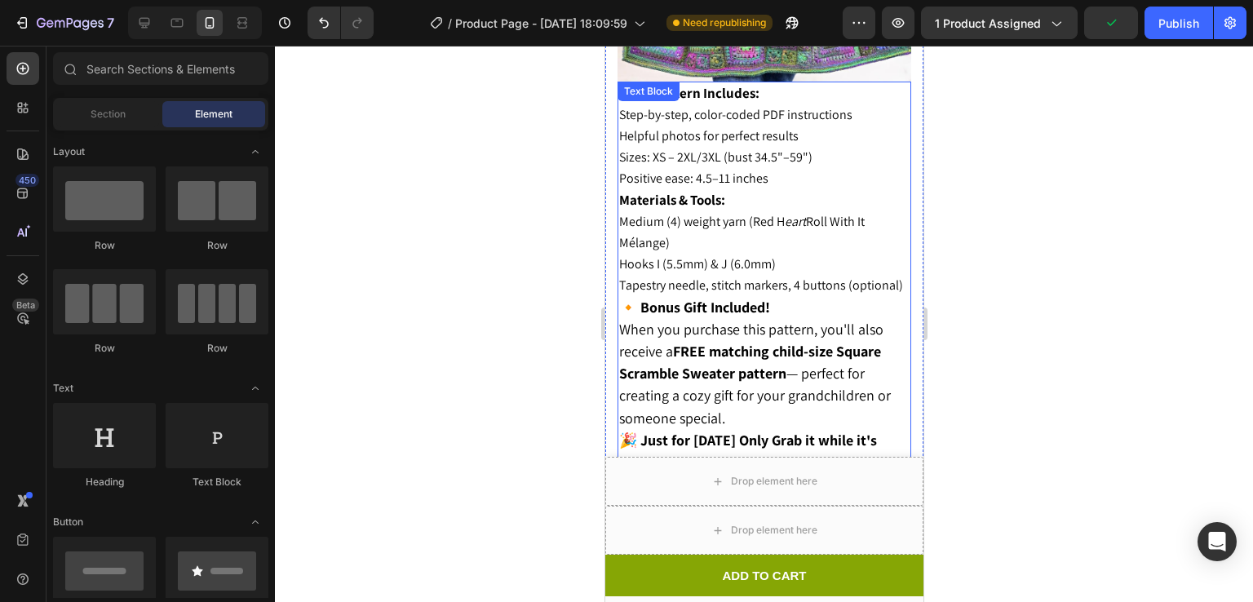
scroll to position [1930, 0]
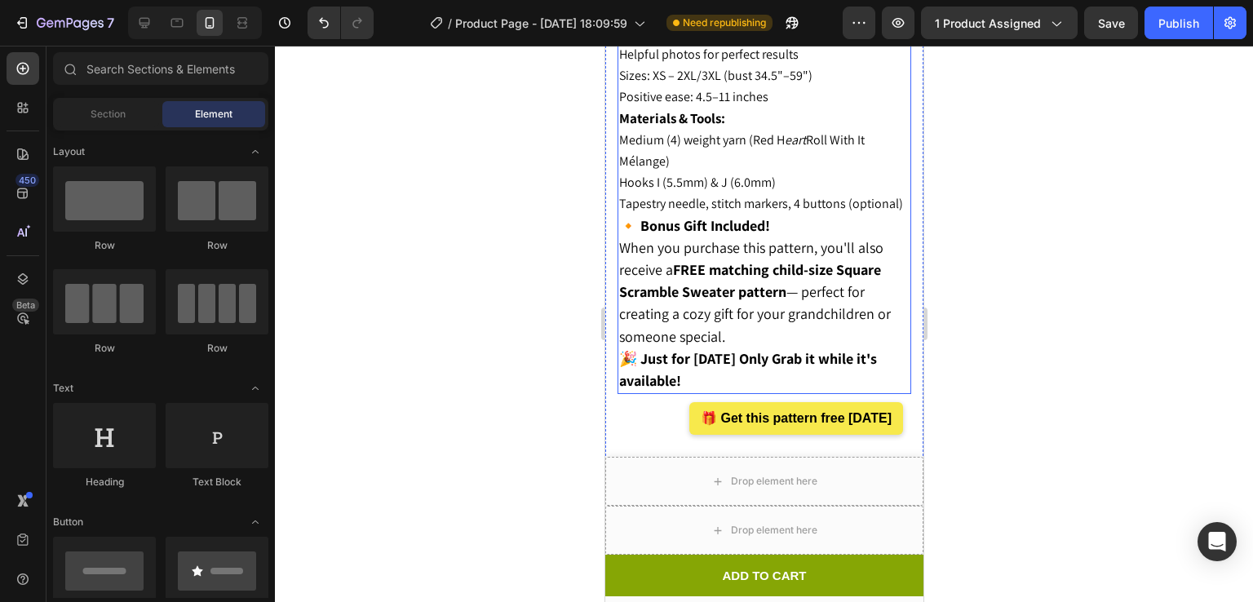
click at [724, 282] on strong "FREE matching child-size Square Scramble Sweater pattern" at bounding box center [749, 280] width 262 height 41
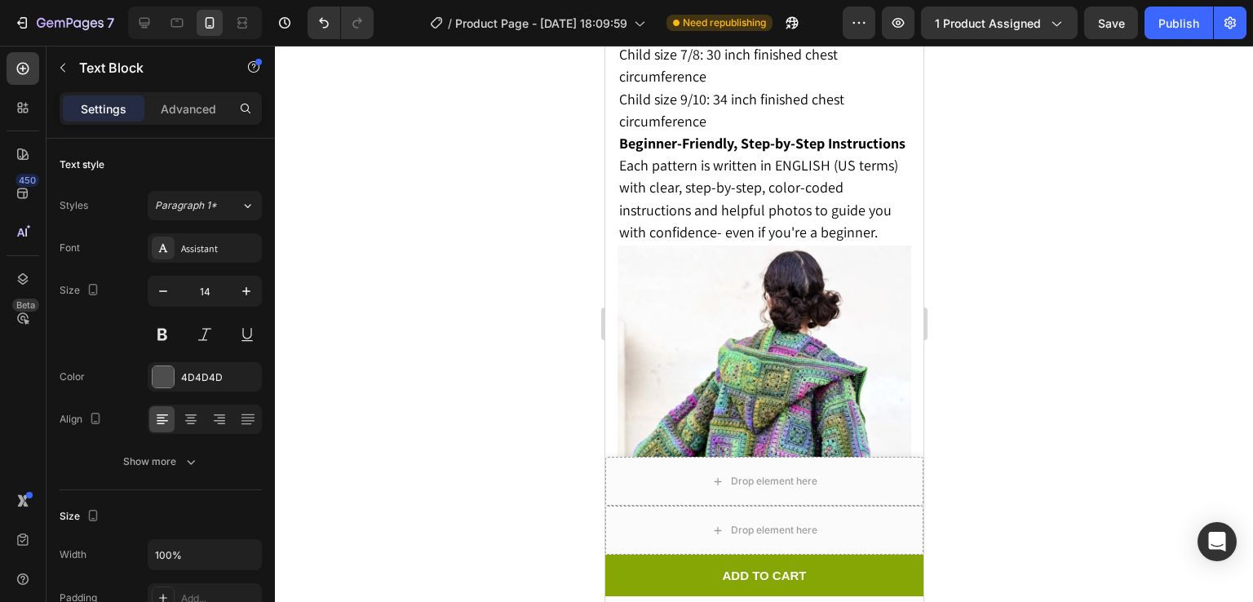
scroll to position [2547, 0]
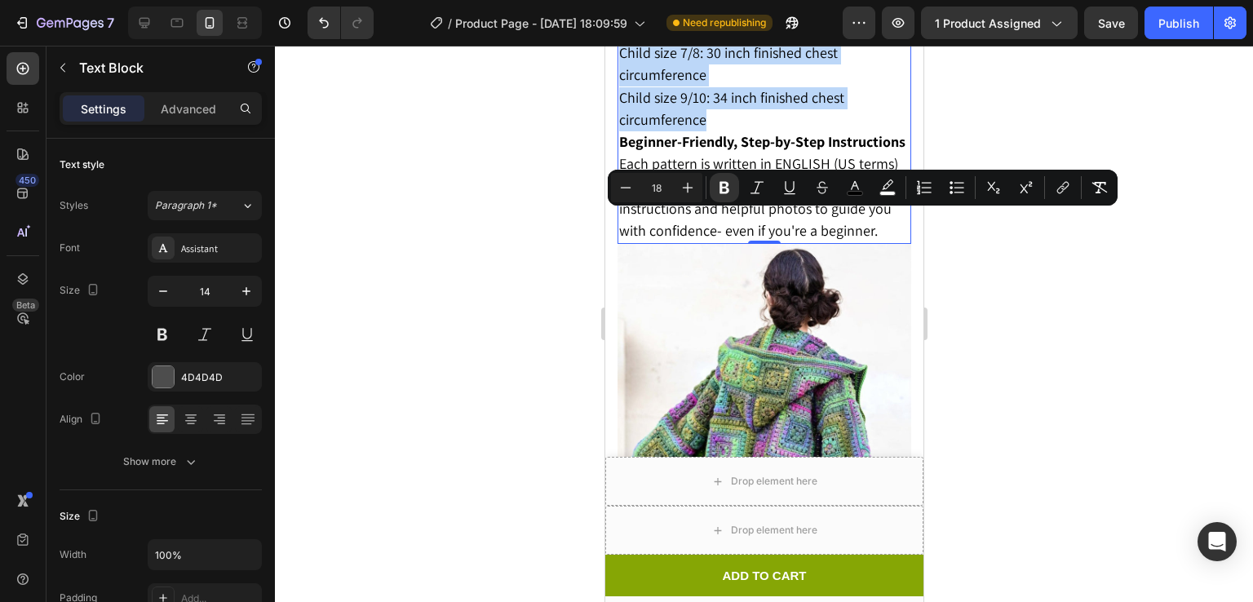
drag, startPoint x: 621, startPoint y: 224, endPoint x: 769, endPoint y: 402, distance: 231.7
click at [769, 131] on p "Pattern includes FOUR sizes: Child size 3/4: 26 inch finished chest circumferen…" at bounding box center [763, 31] width 290 height 200
click at [701, 84] on span "Child size 7/8: 30 inch finished chest circumference" at bounding box center [727, 63] width 219 height 41
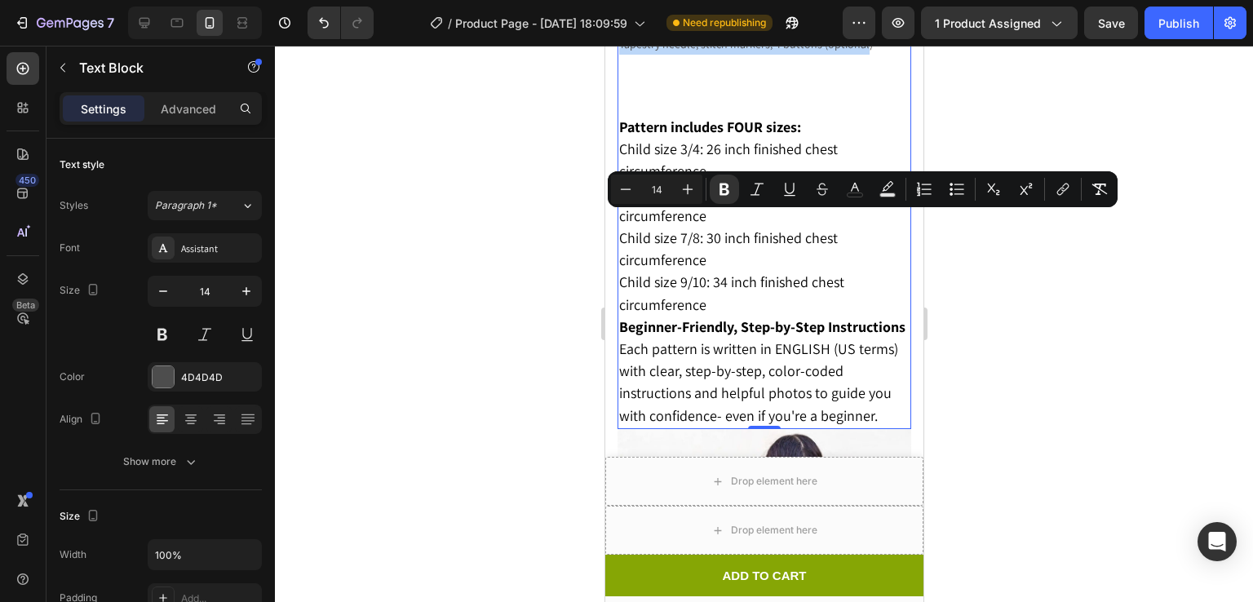
drag, startPoint x: 621, startPoint y: 220, endPoint x: 864, endPoint y: 327, distance: 265.6
click at [864, 327] on div "FREE Kids’ Pattern: Sizes: 3/4 – 9/10 (chest 26"–34") Positive ease: 3–6 inches…" at bounding box center [764, 179] width 294 height 499
click at [863, 197] on button "color" at bounding box center [854, 189] width 29 height 29
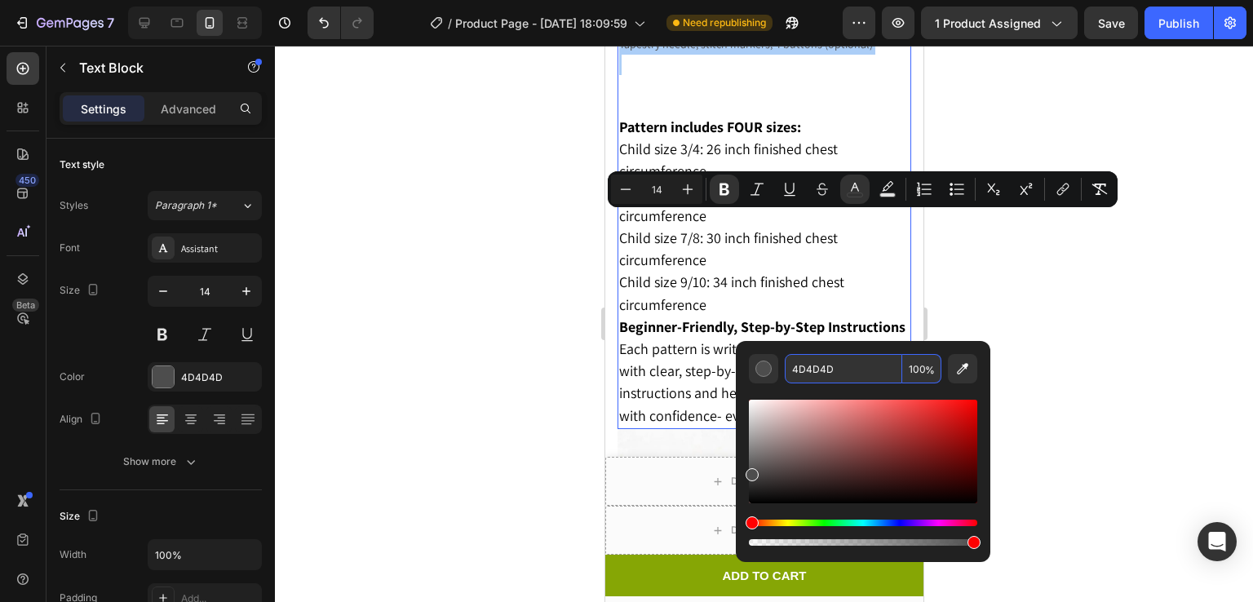
click at [880, 364] on input "4D4D4D" at bounding box center [843, 368] width 117 height 29
type input "000000"
click at [695, 183] on button "Plus" at bounding box center [687, 189] width 29 height 29
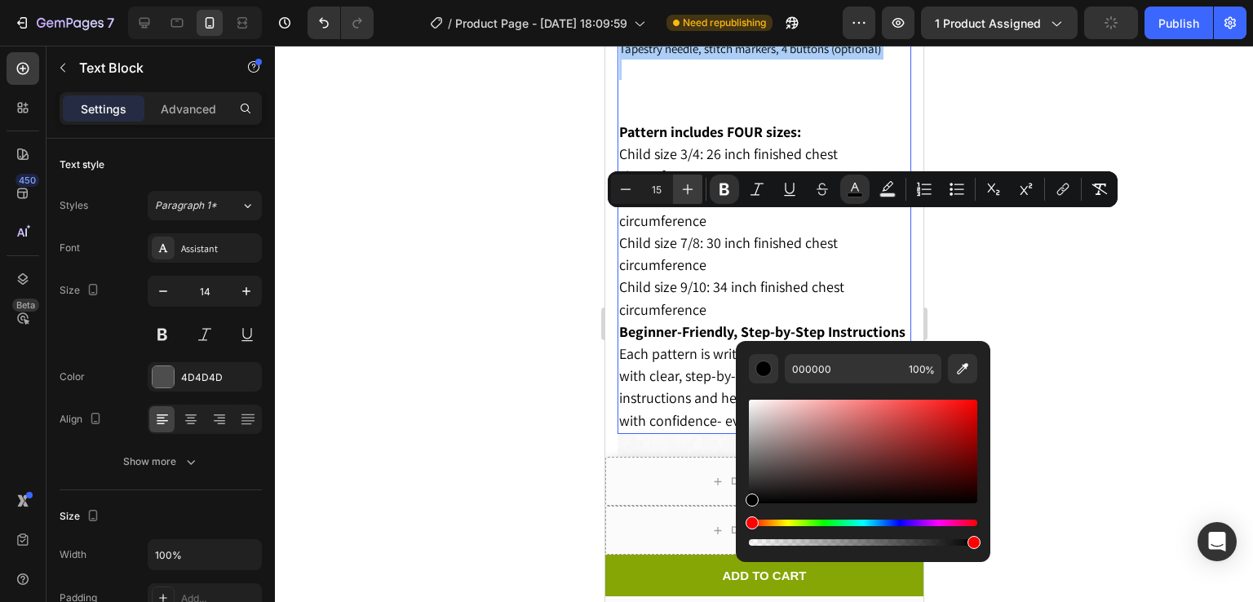
click at [695, 183] on button "Plus" at bounding box center [687, 189] width 29 height 29
type input "16"
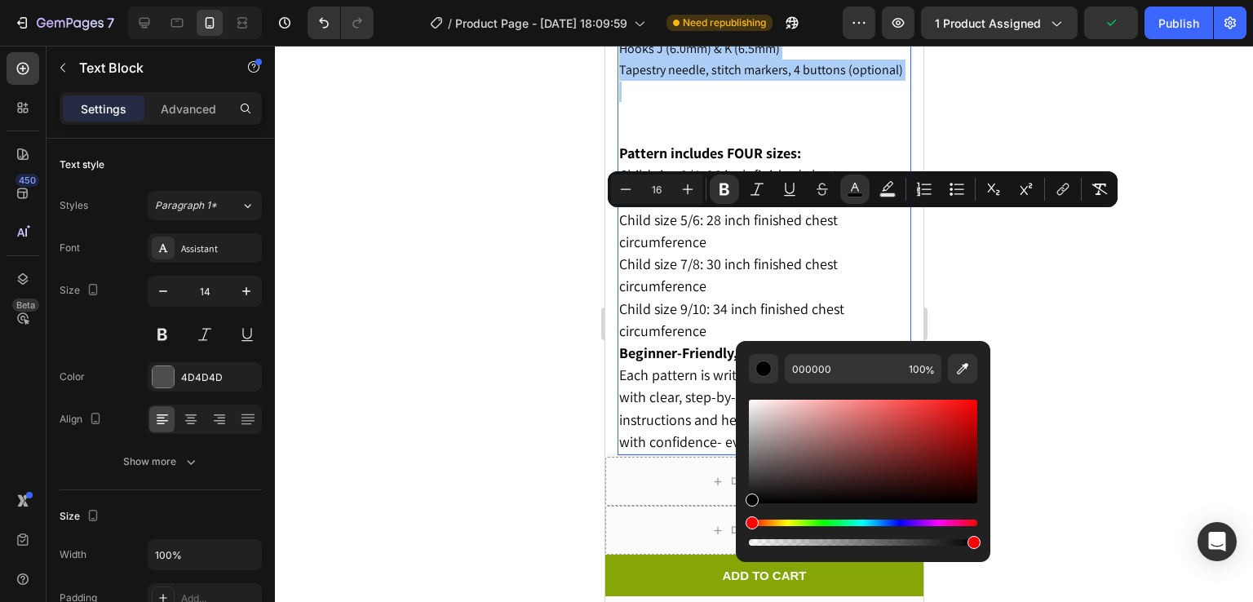
click at [1037, 266] on div at bounding box center [764, 324] width 978 height 556
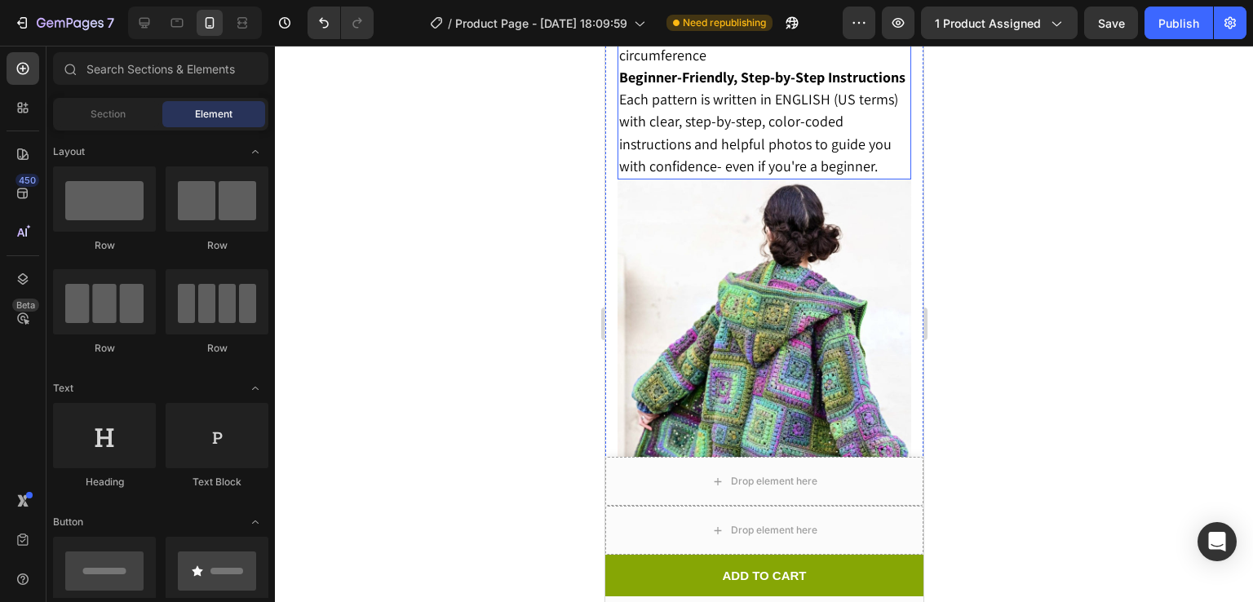
scroll to position [2795, 0]
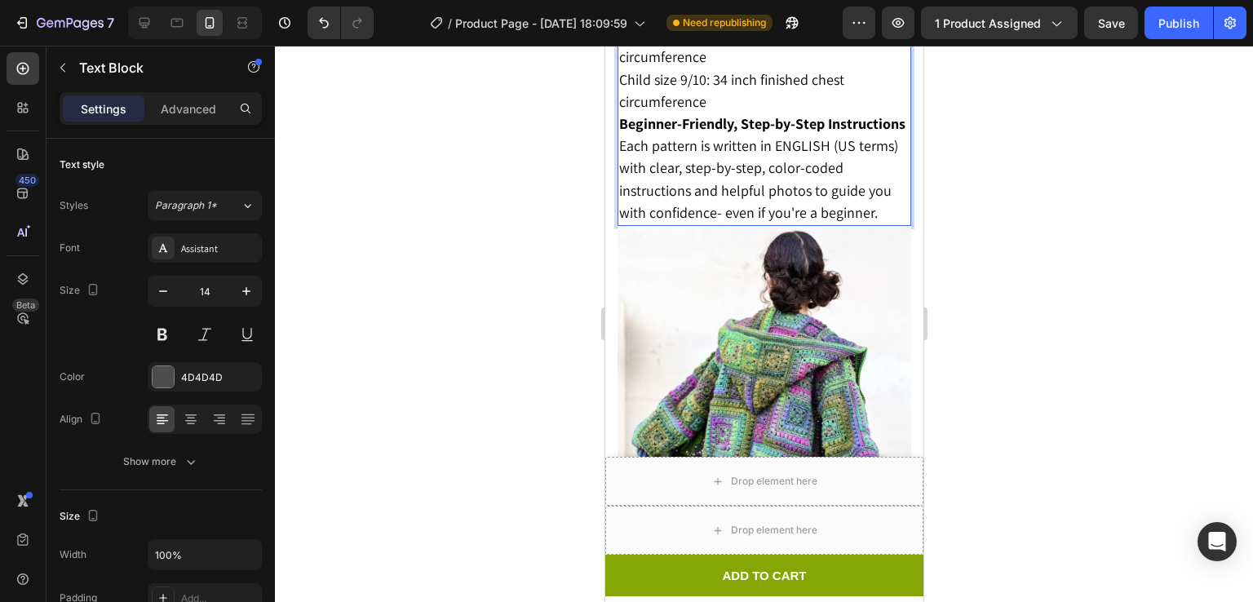
scroll to position [2786, 0]
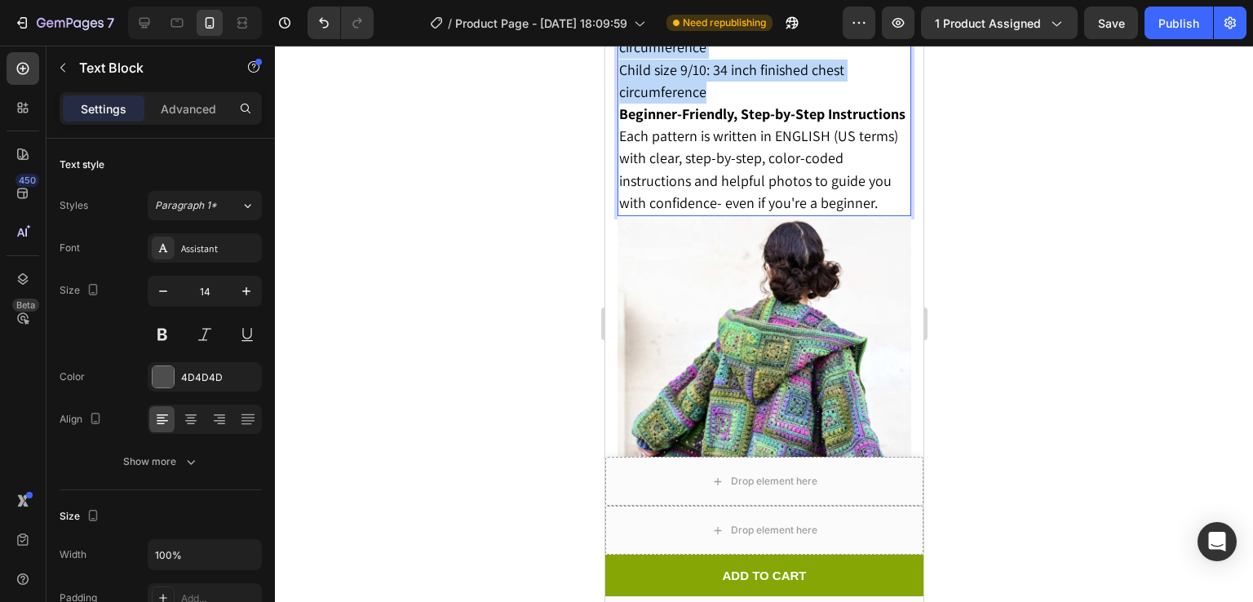
drag, startPoint x: 622, startPoint y: 190, endPoint x: 748, endPoint y: 361, distance: 213.0
click at [748, 104] on p "Pattern includes FOUR sizes: Child size 3/4: 26 inch finished chest circumferen…" at bounding box center [763, 4] width 290 height 200
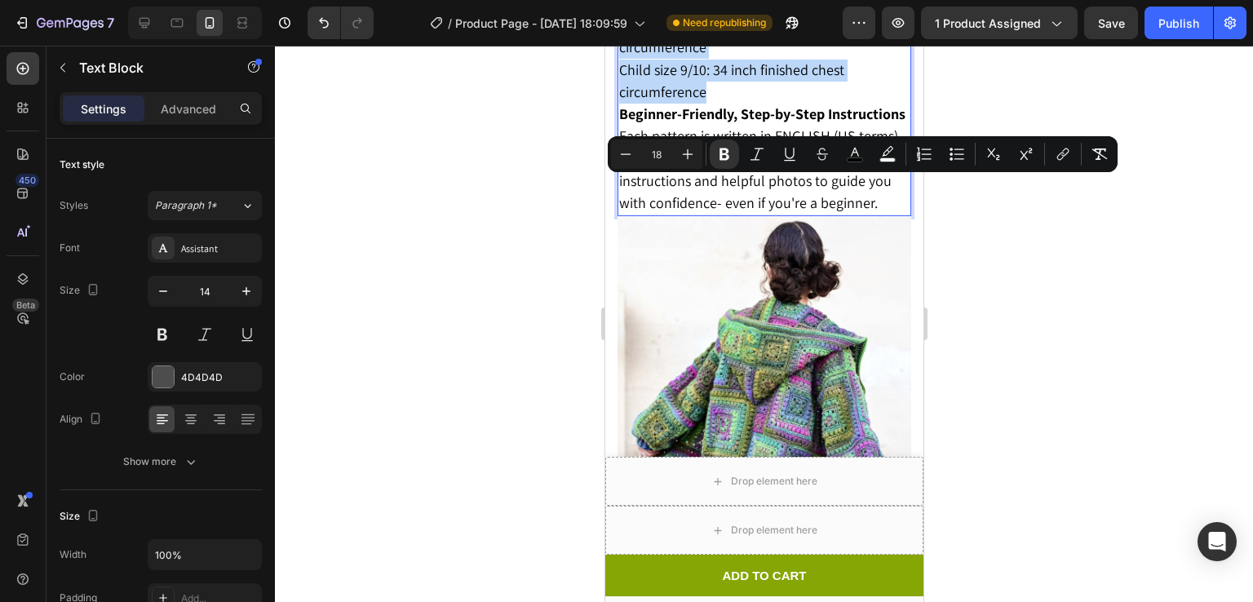
copy p "Pattern includes FOUR sizes: Child size 3/4: 26 inch finished chest circumferen…"
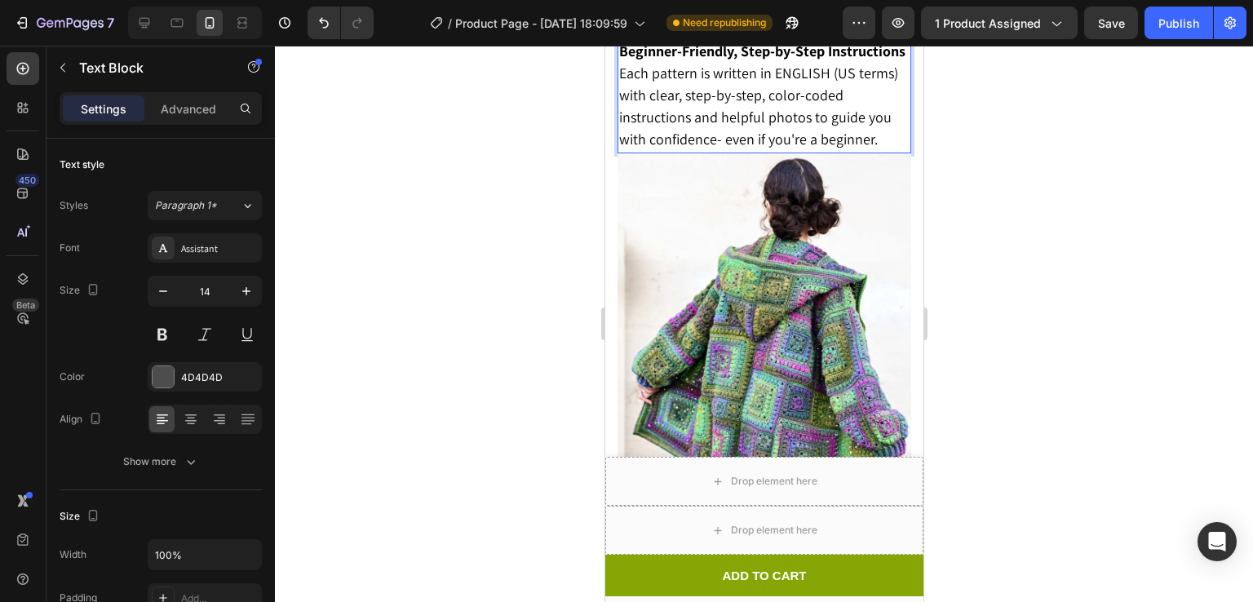
scroll to position [2576, 0]
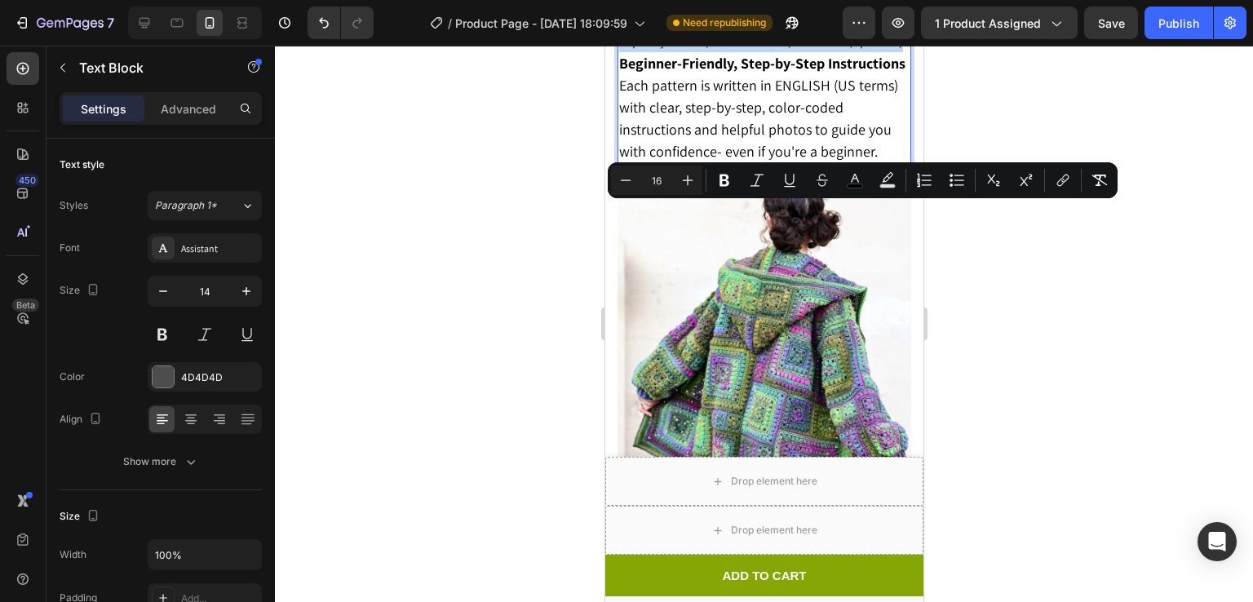
drag, startPoint x: 672, startPoint y: 323, endPoint x: 619, endPoint y: 215, distance: 120.8
click at [619, 165] on div "FREE Kids’ Pattern: Sizes: 3/4 – 9/10 (chest 26"–34") Positive ease: 3–6 inches…" at bounding box center [764, 33] width 294 height 264
click at [698, 172] on button "Plus" at bounding box center [687, 180] width 29 height 29
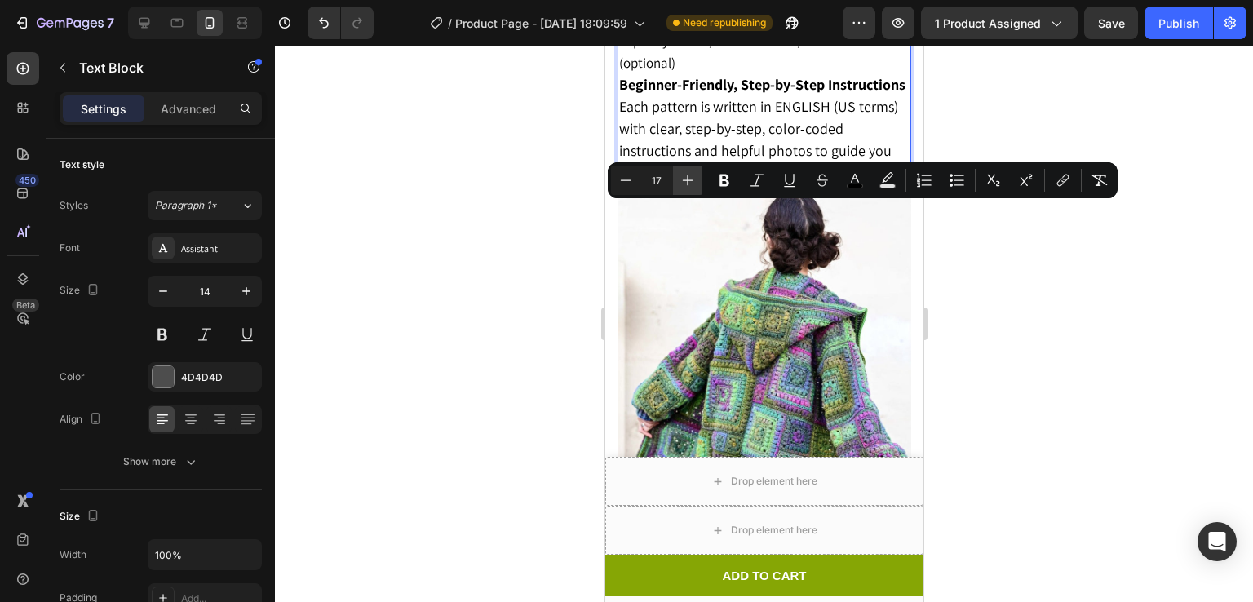
click at [695, 173] on icon "Editor contextual toolbar" at bounding box center [688, 180] width 16 height 16
type input "18"
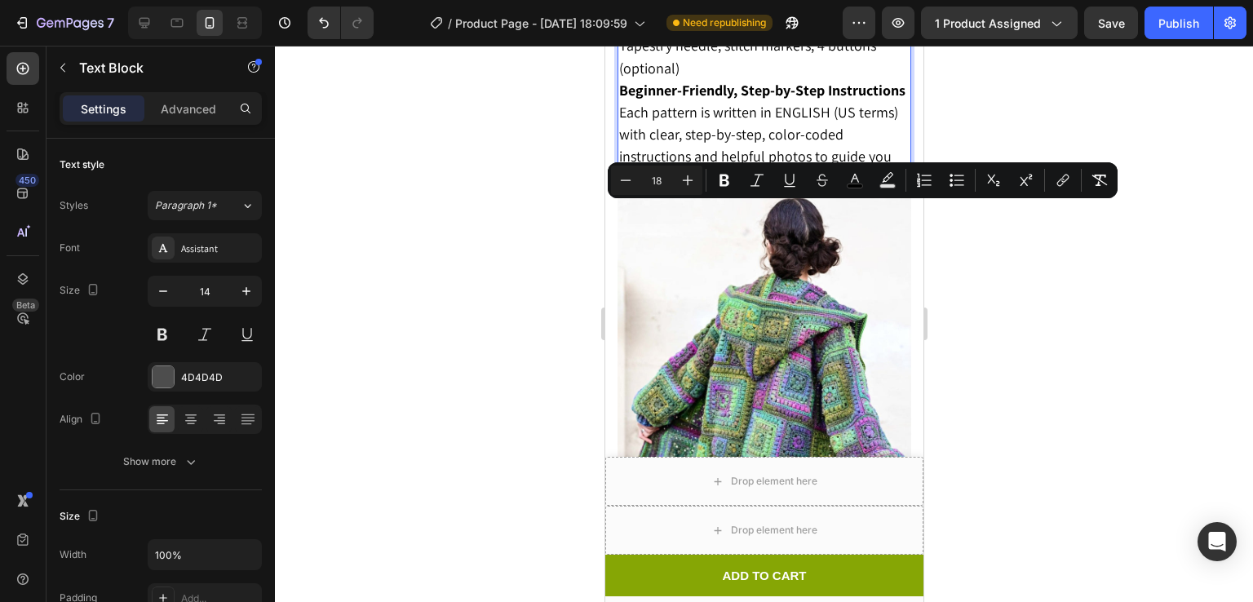
click at [735, 33] on span "Hooks J (6.0mm) & K (6.5mm)" at bounding box center [708, 23] width 181 height 19
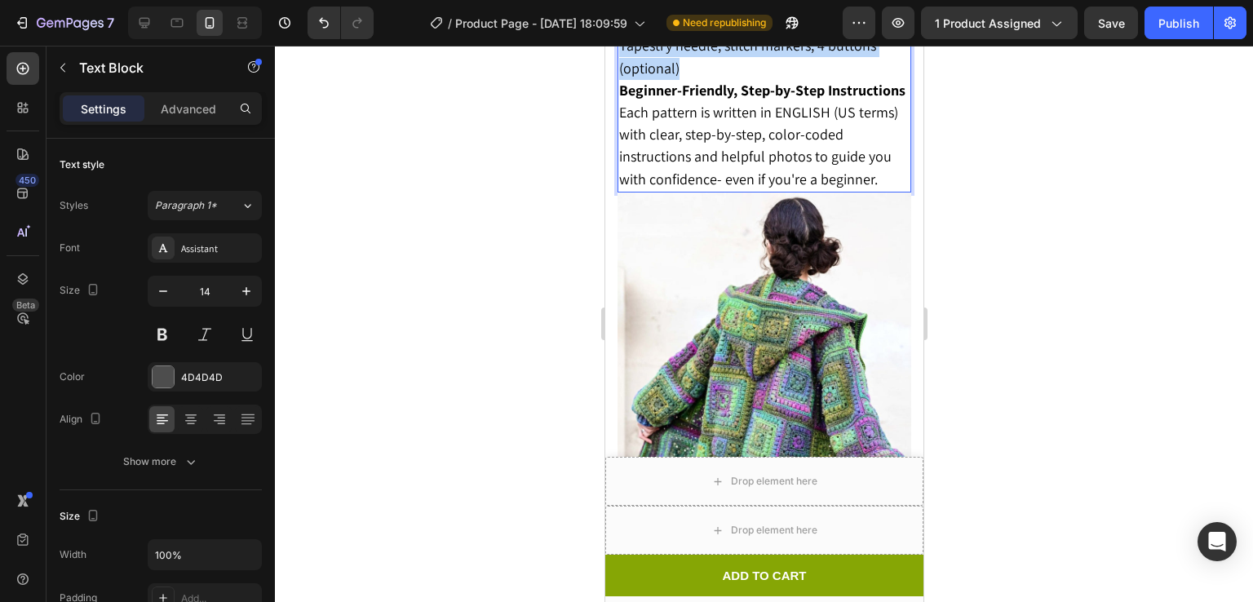
drag, startPoint x: 682, startPoint y: 324, endPoint x: 622, endPoint y: 217, distance: 122.8
click at [622, 193] on div "FREE Kids’ Pattern: Sizes: 3/4 – 9/10 (chest 26"–34") Positive ease: 3–6 inches…" at bounding box center [764, 46] width 294 height 291
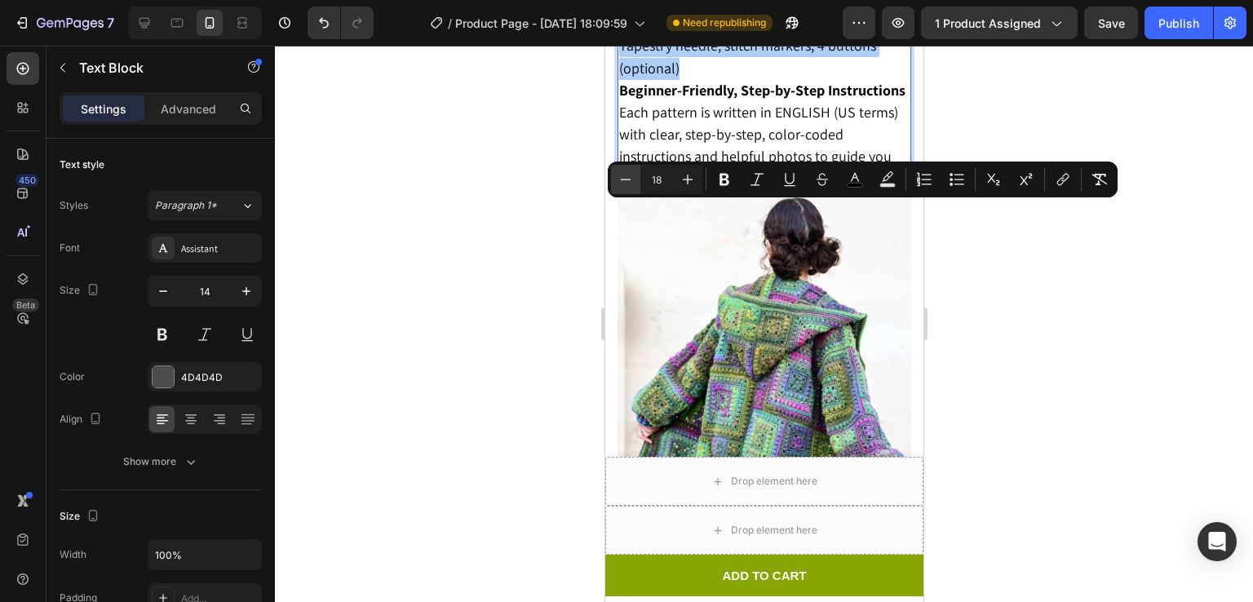
click at [618, 184] on icon "Editor contextual toolbar" at bounding box center [626, 179] width 16 height 16
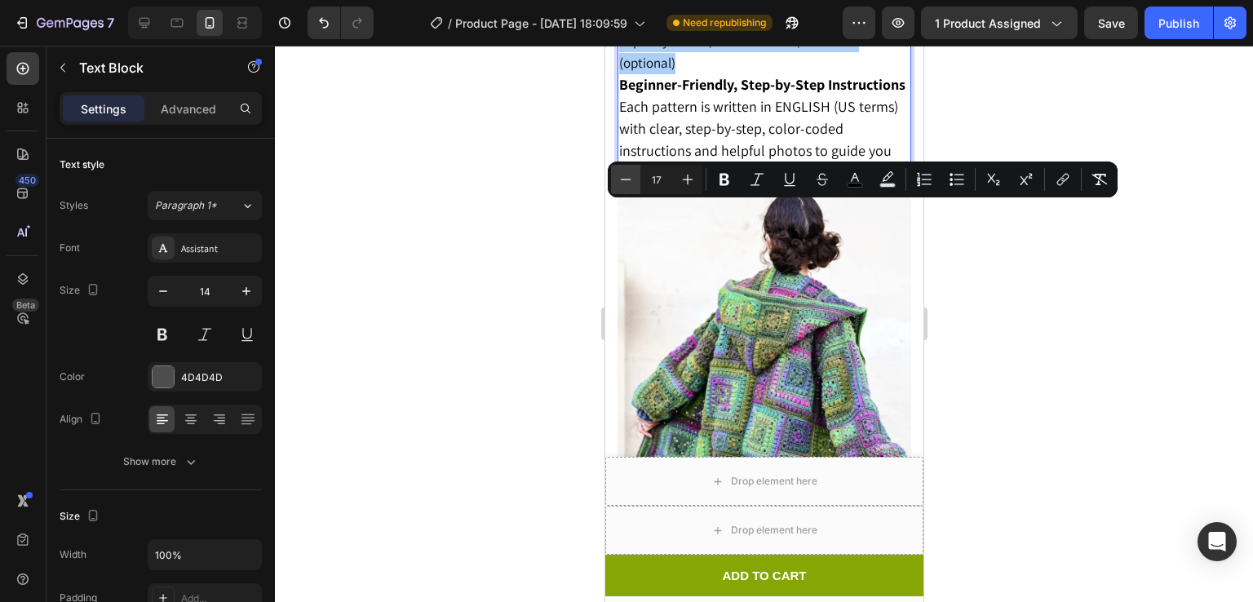
click at [618, 184] on icon "Editor contextual toolbar" at bounding box center [626, 179] width 16 height 16
type input "16"
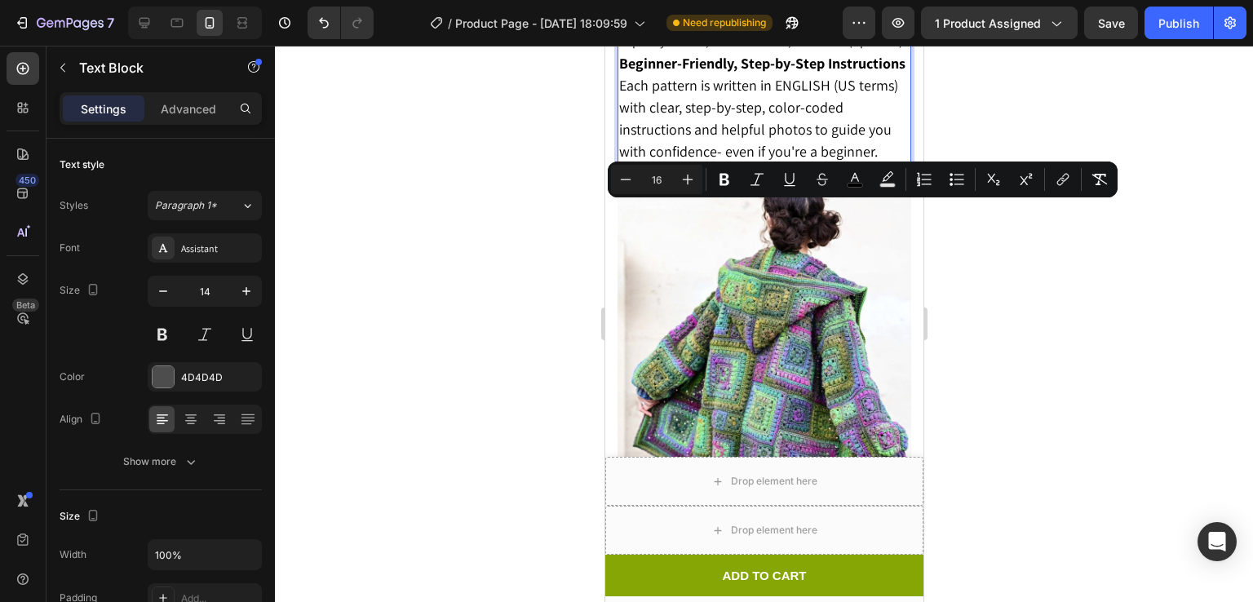
click at [725, 50] on span "Tapestry needle, stitch markers, 4 buttons (optional)" at bounding box center [760, 41] width 284 height 17
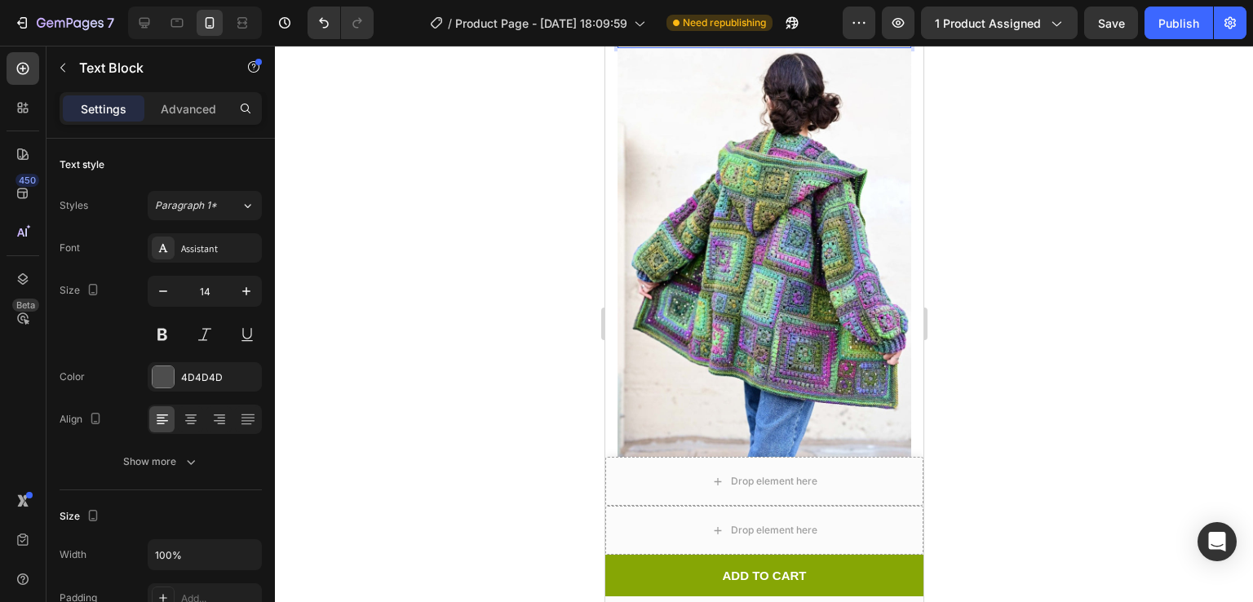
scroll to position [2694, 0]
click at [777, 43] on span "Each pattern is written in ENGLISH (US terms) with clear, step-by-step, color-c…" at bounding box center [757, 1] width 279 height 86
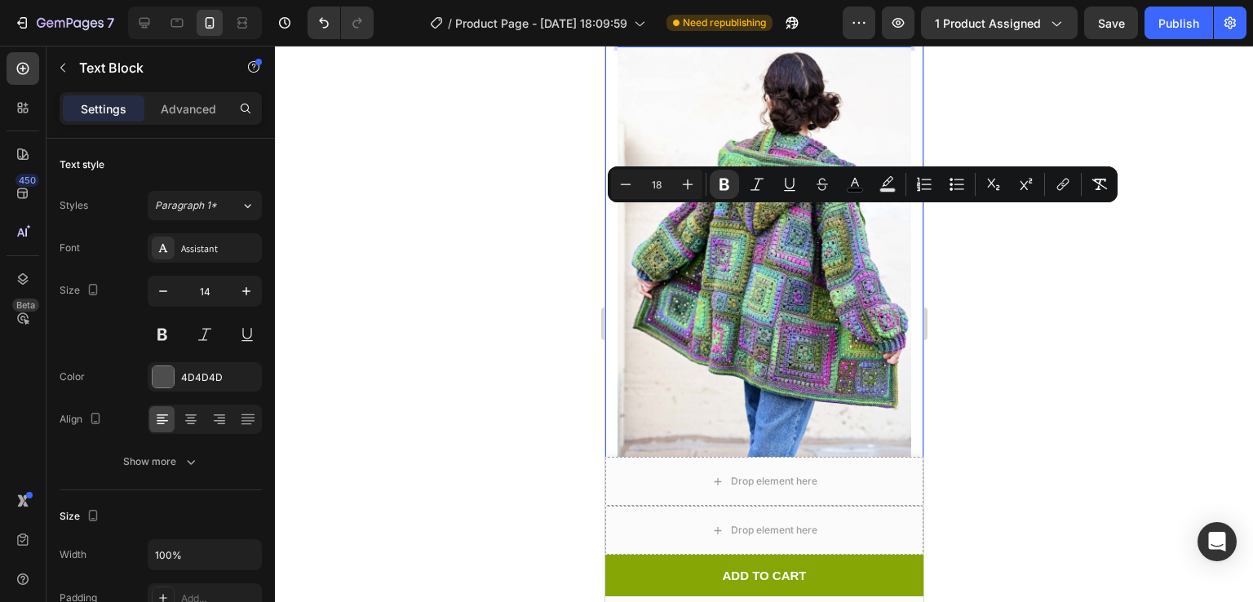
drag, startPoint x: 621, startPoint y: 219, endPoint x: 904, endPoint y: 321, distance: 300.9
click at [636, 190] on button "Minus" at bounding box center [625, 184] width 29 height 29
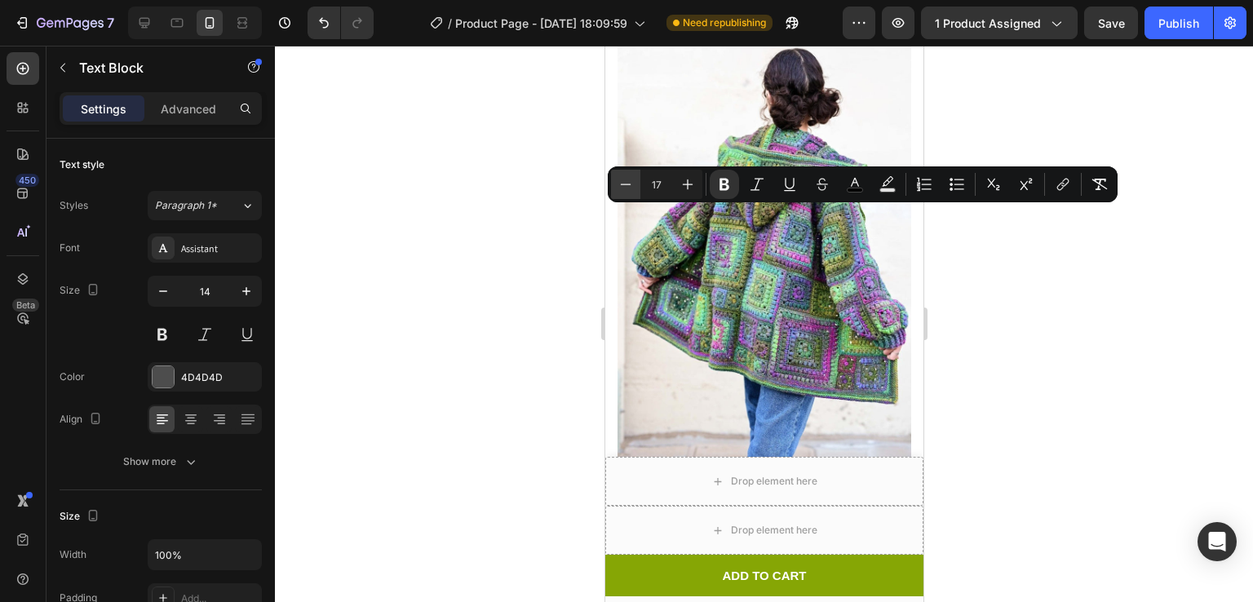
click at [636, 190] on button "Minus" at bounding box center [625, 184] width 29 height 29
type input "16"
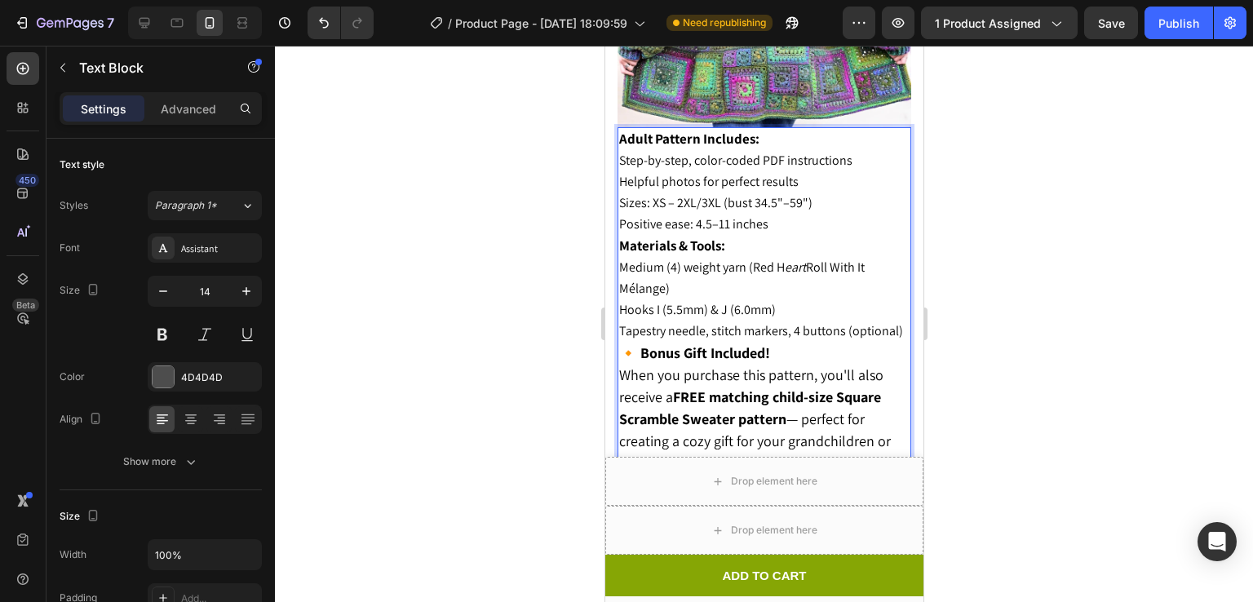
scroll to position [1973, 0]
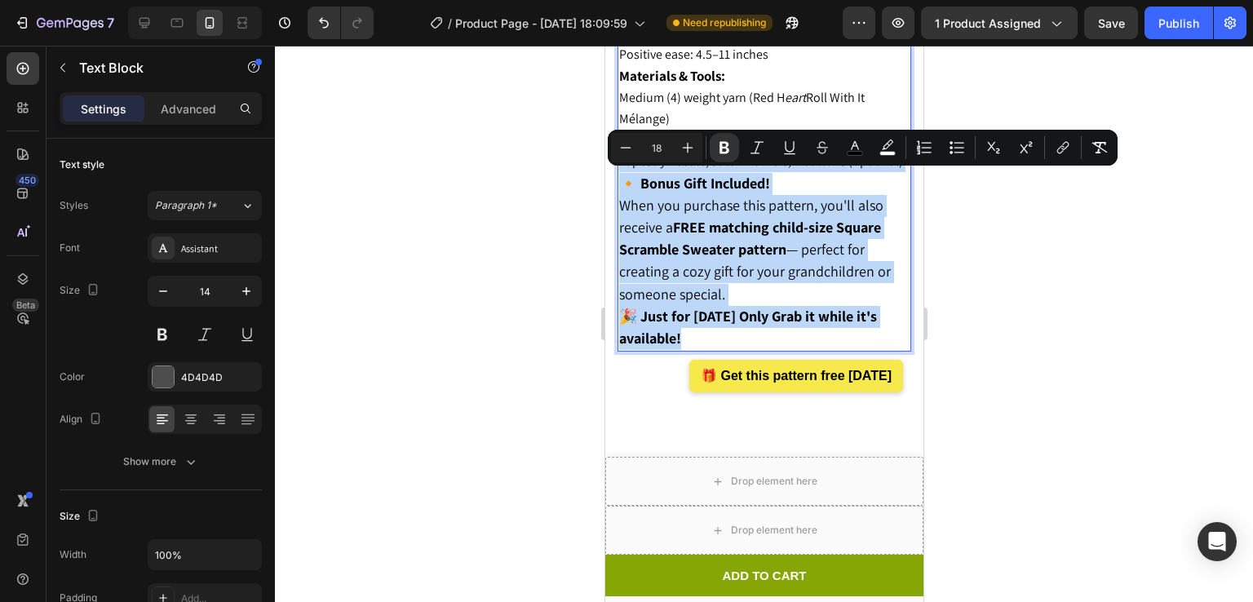
drag, startPoint x: 626, startPoint y: 184, endPoint x: 721, endPoint y: 334, distance: 177.2
click at [721, 334] on div "Adult Pattern Includes: Step-by-step, color-coded PDF instructions Helpful phot…" at bounding box center [764, 155] width 294 height 395
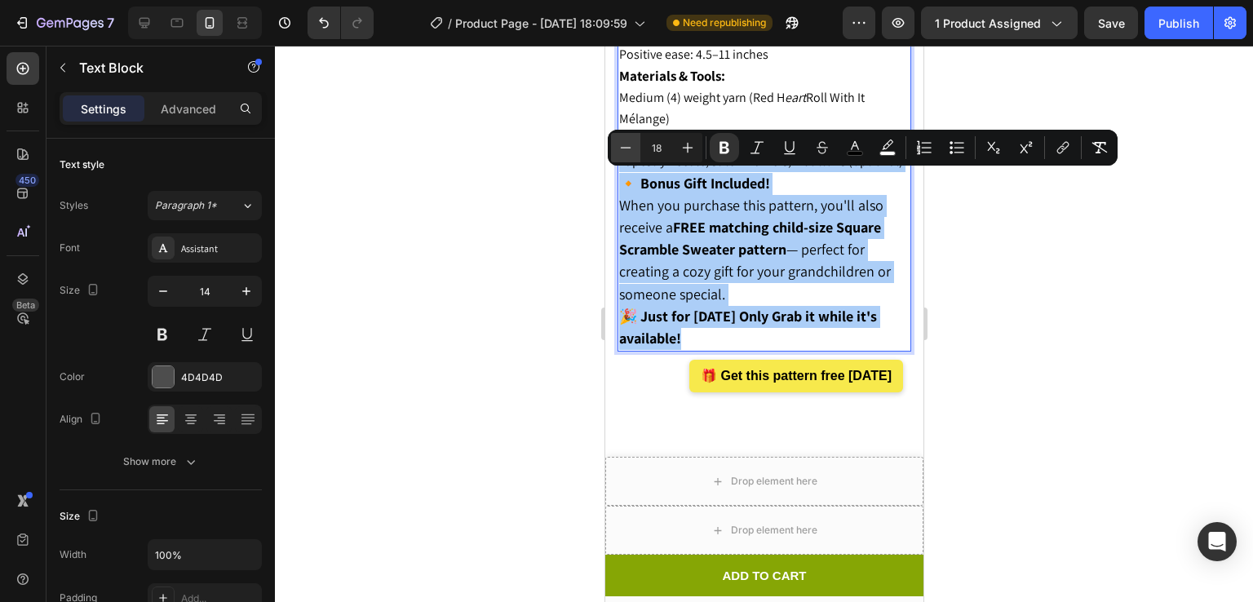
click at [639, 149] on button "Minus" at bounding box center [625, 147] width 29 height 29
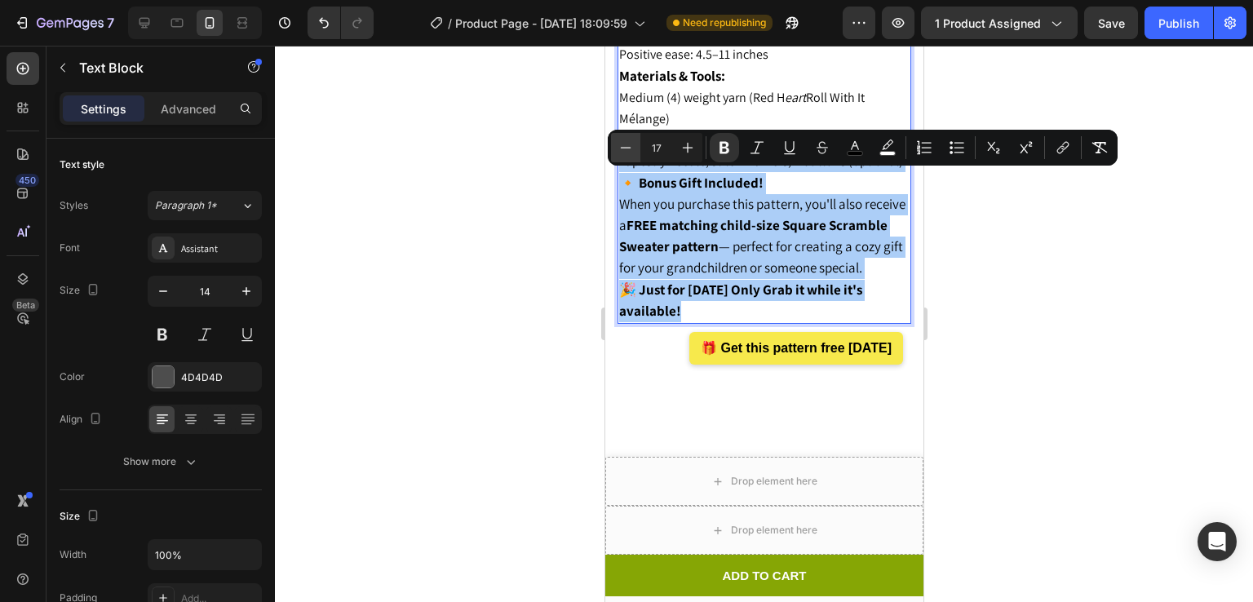
click at [639, 149] on button "Minus" at bounding box center [625, 147] width 29 height 29
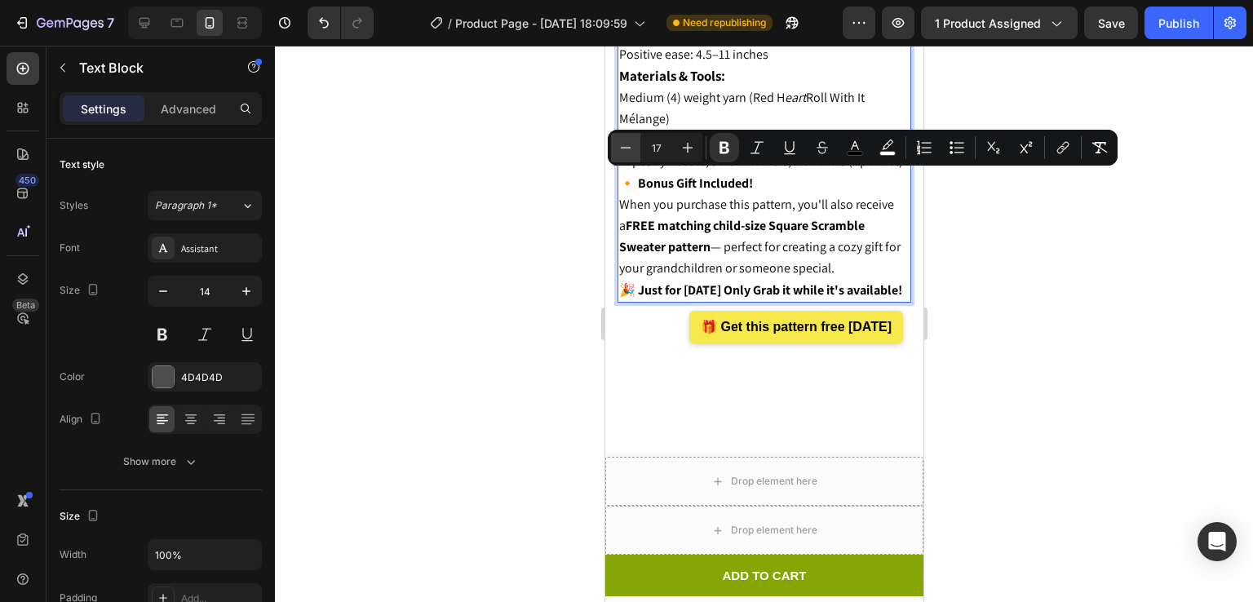
type input "16"
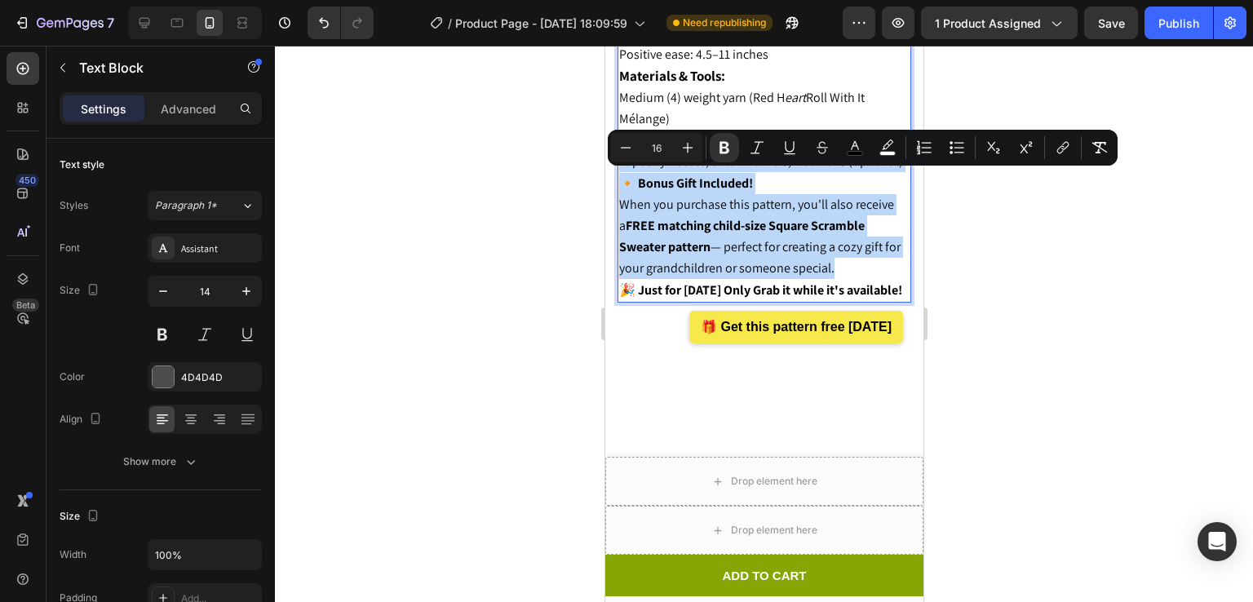
click at [785, 235] on span "When you purchase this pattern, you'll also receive a FREE matching child-size …" at bounding box center [758, 237] width 281 height 82
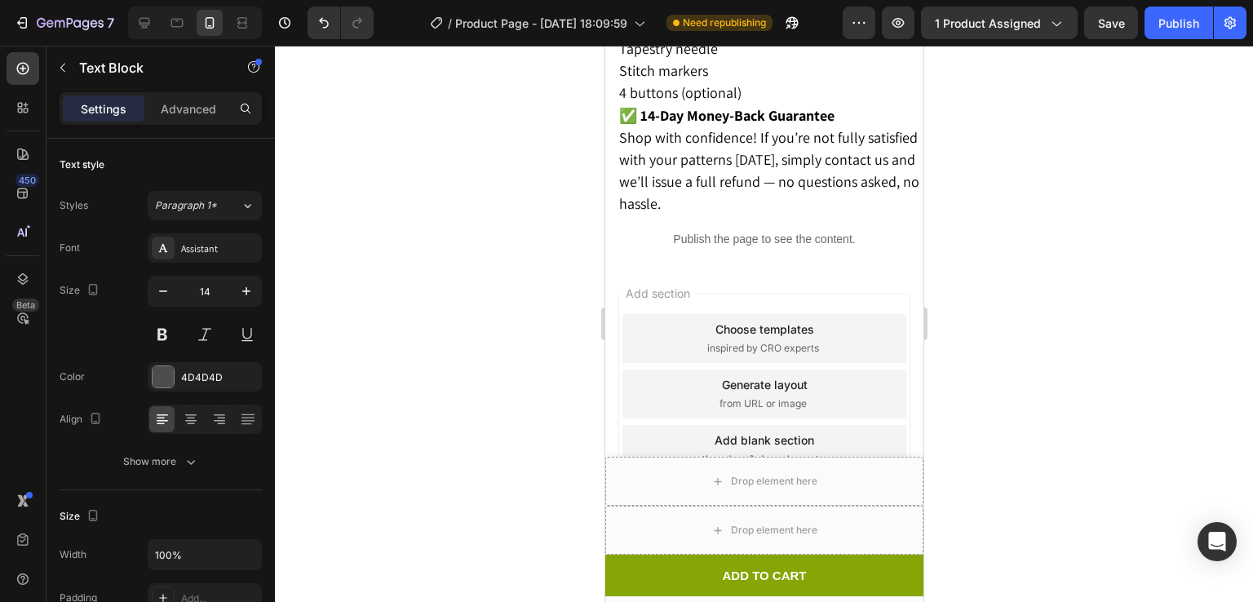
scroll to position [3304, 0]
drag, startPoint x: 615, startPoint y: 118, endPoint x: 679, endPoint y: 243, distance: 140.1
click at [679, 216] on div "Materials you will need: Medium (4) weight yarn - Red Heart Roll With It Mélang…" at bounding box center [764, 26] width 318 height 380
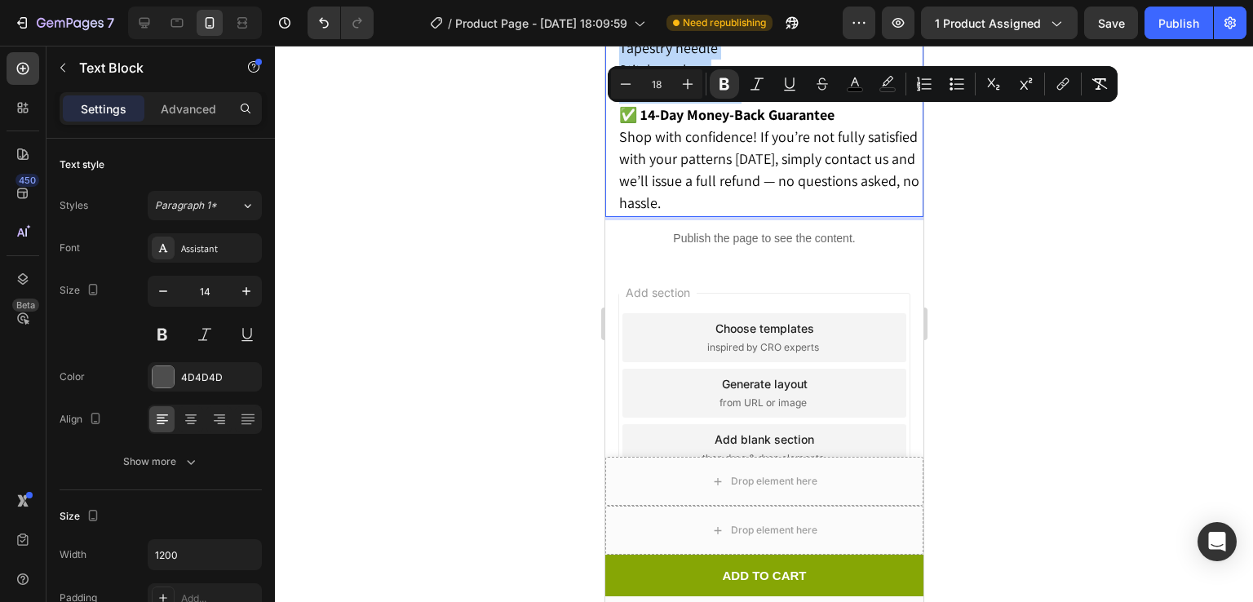
drag, startPoint x: 620, startPoint y: 113, endPoint x: 740, endPoint y: 354, distance: 269.6
click at [740, 216] on div "Materials you will need: Medium (4) weight yarn - Red Heart Roll With It Mélang…" at bounding box center [770, 26] width 306 height 380
copy div "Materials you will need: Medium (4) weight yarn - Red Heart Roll With It Mélang…"
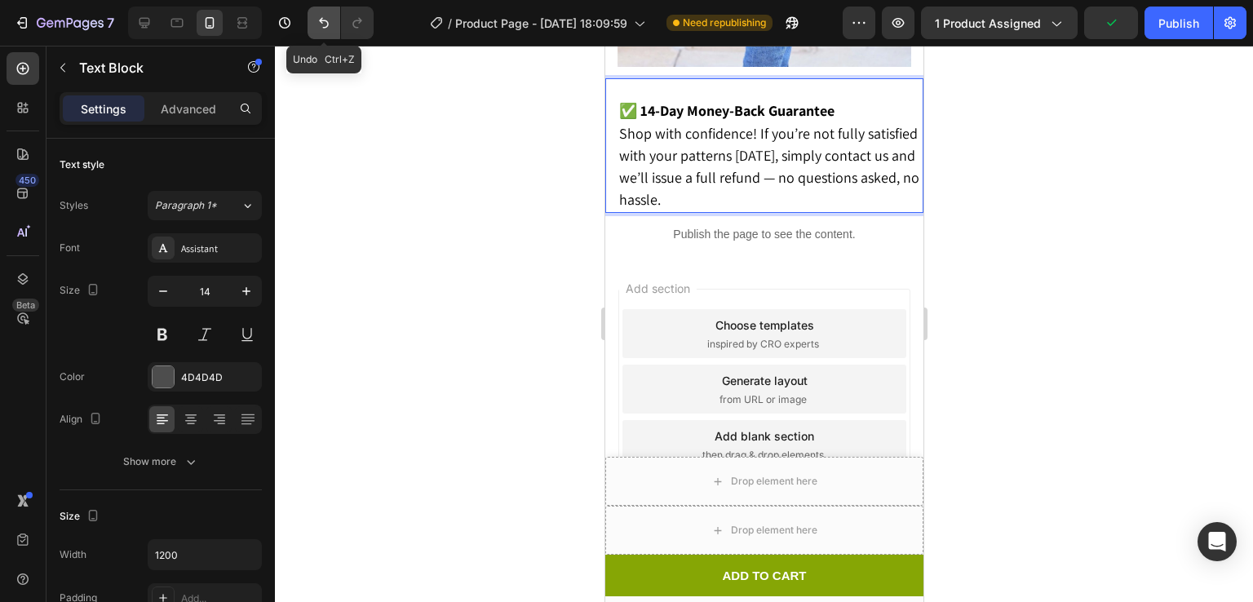
click at [323, 24] on icon "Undo/Redo" at bounding box center [324, 23] width 16 height 16
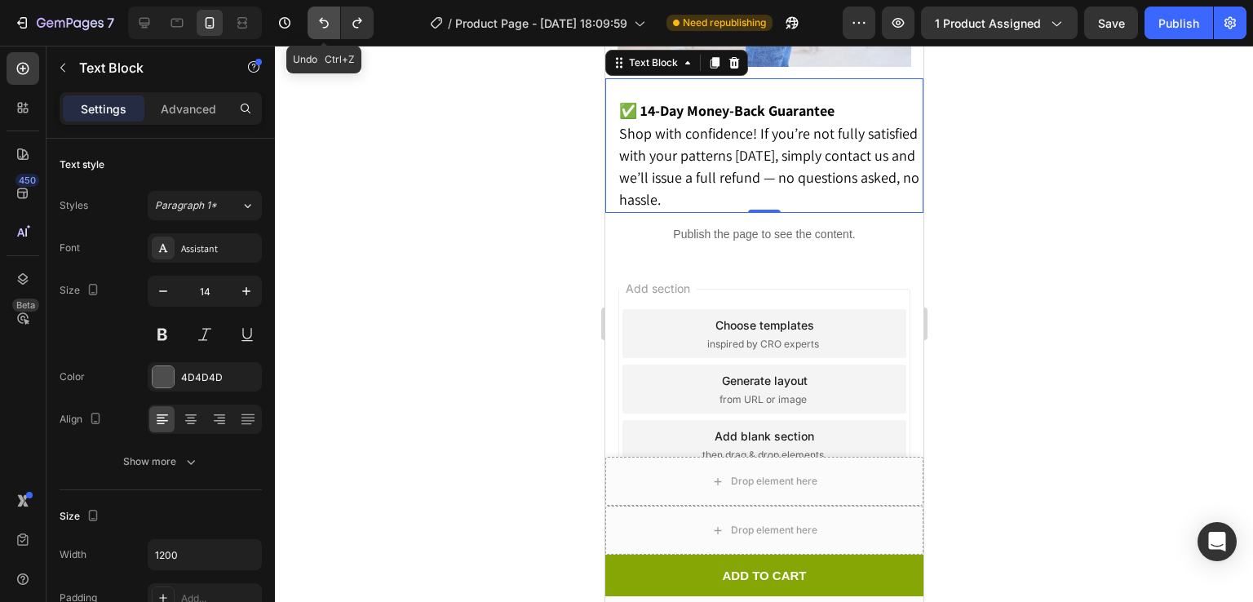
click at [323, 24] on icon "Undo/Redo" at bounding box center [324, 23] width 16 height 16
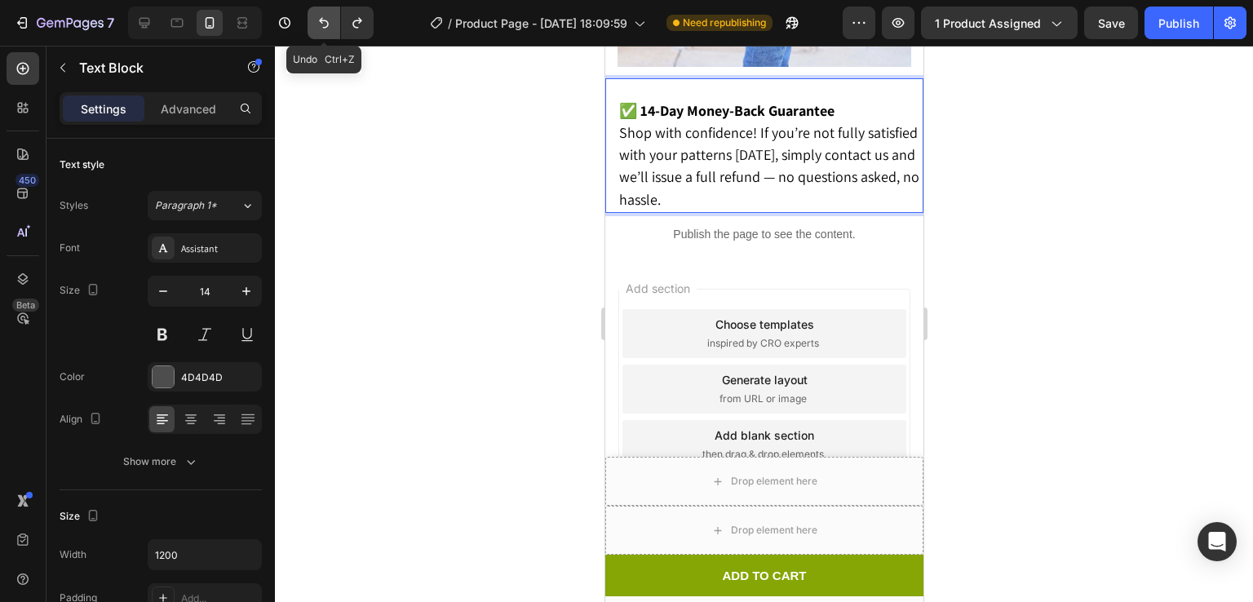
click at [322, 22] on icon "Undo/Redo" at bounding box center [324, 23] width 16 height 16
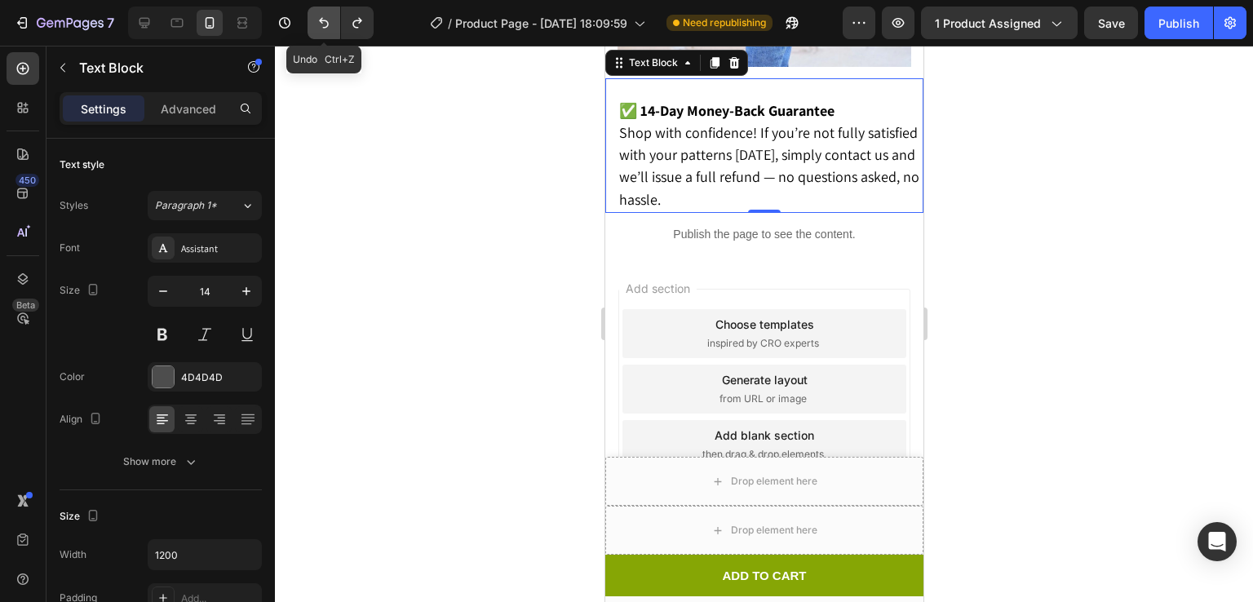
click at [322, 22] on icon "Undo/Redo" at bounding box center [324, 23] width 16 height 16
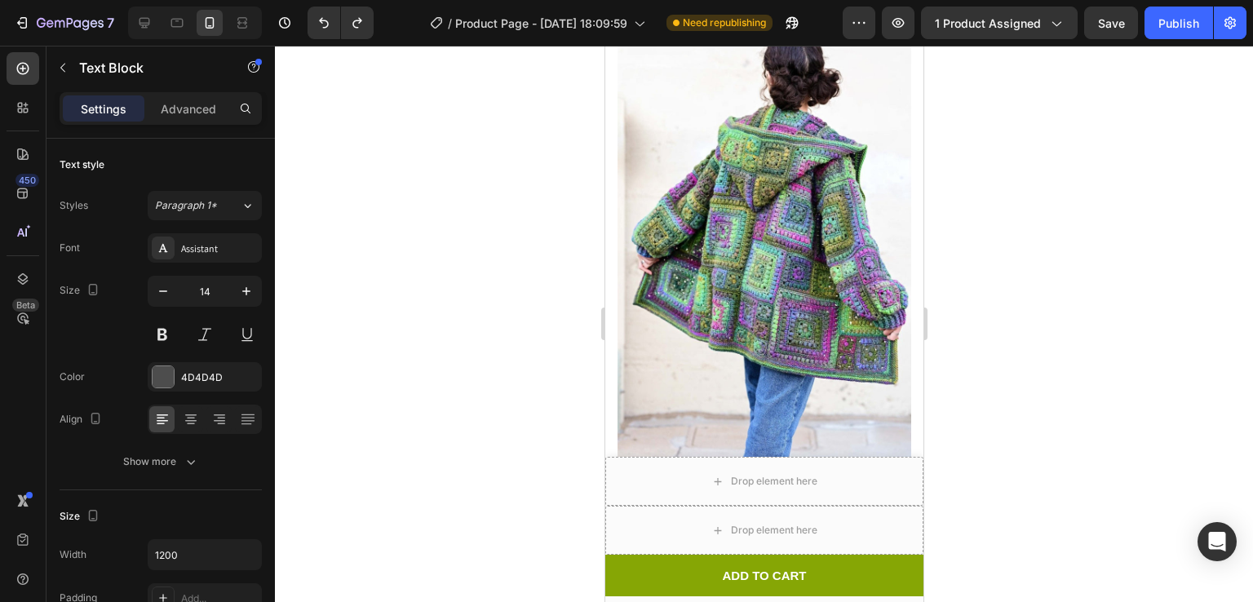
scroll to position [2745, 0]
click at [353, 30] on icon "Undo/Redo" at bounding box center [357, 23] width 16 height 16
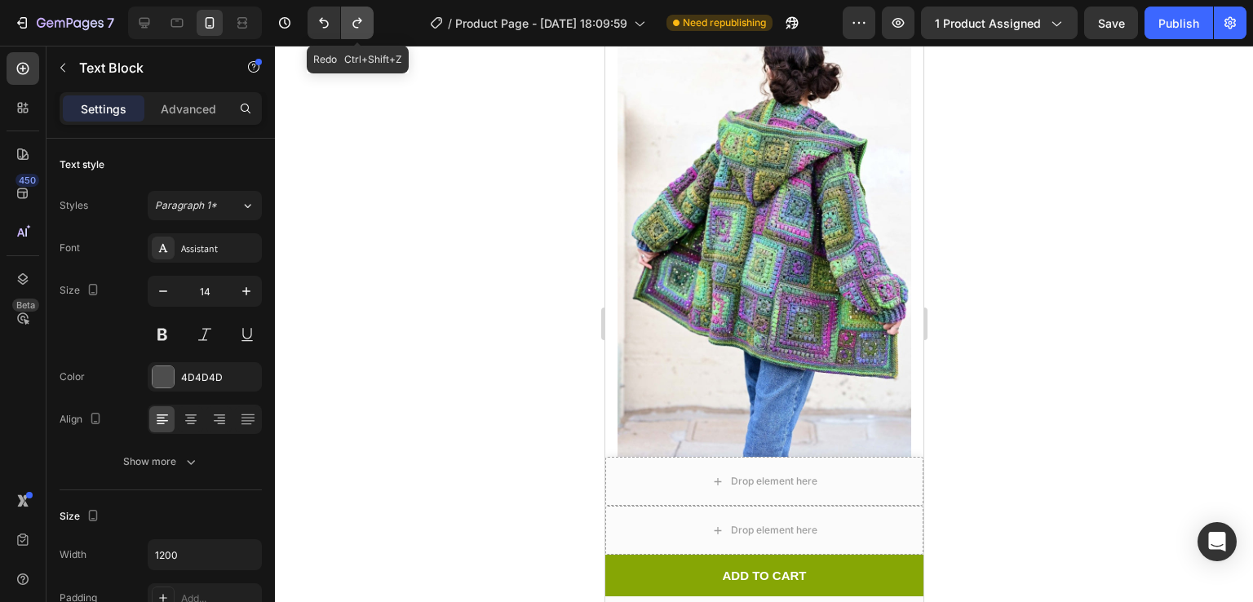
click at [353, 30] on icon "Undo/Redo" at bounding box center [357, 23] width 16 height 16
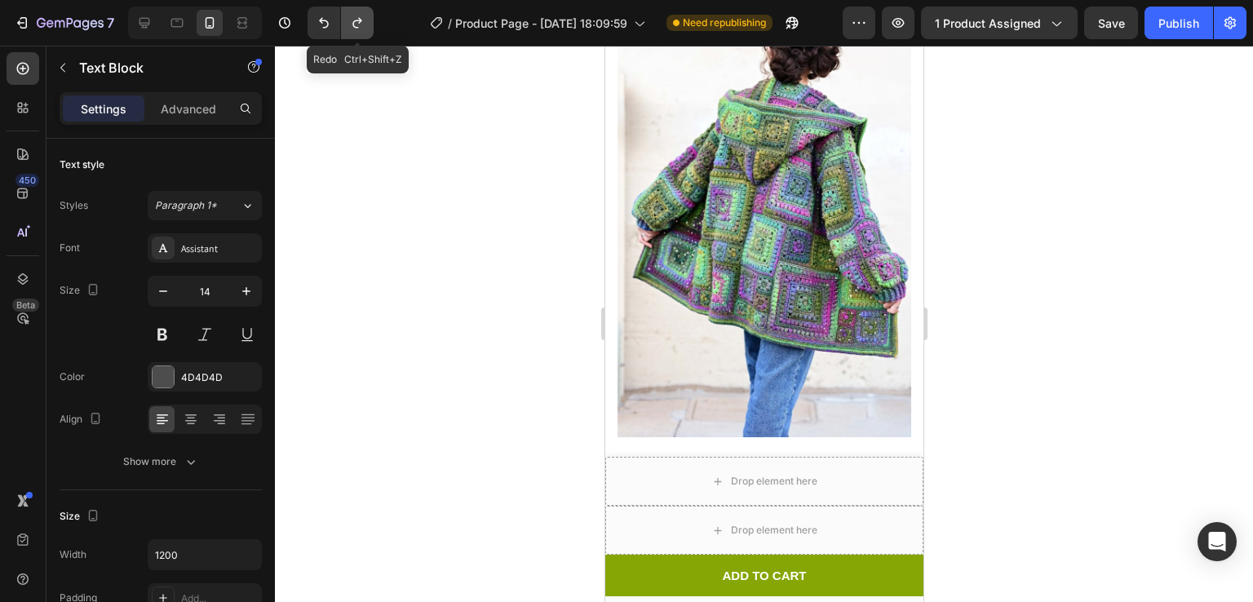
click at [353, 30] on icon "Undo/Redo" at bounding box center [357, 23] width 16 height 16
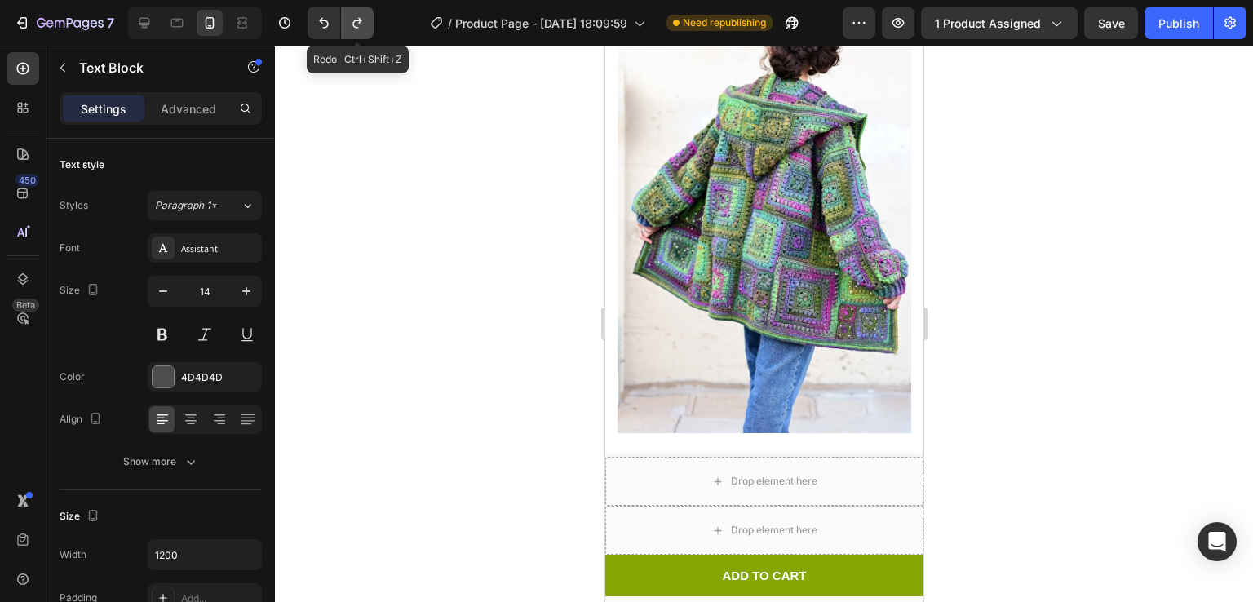
click at [353, 30] on icon "Undo/Redo" at bounding box center [357, 23] width 16 height 16
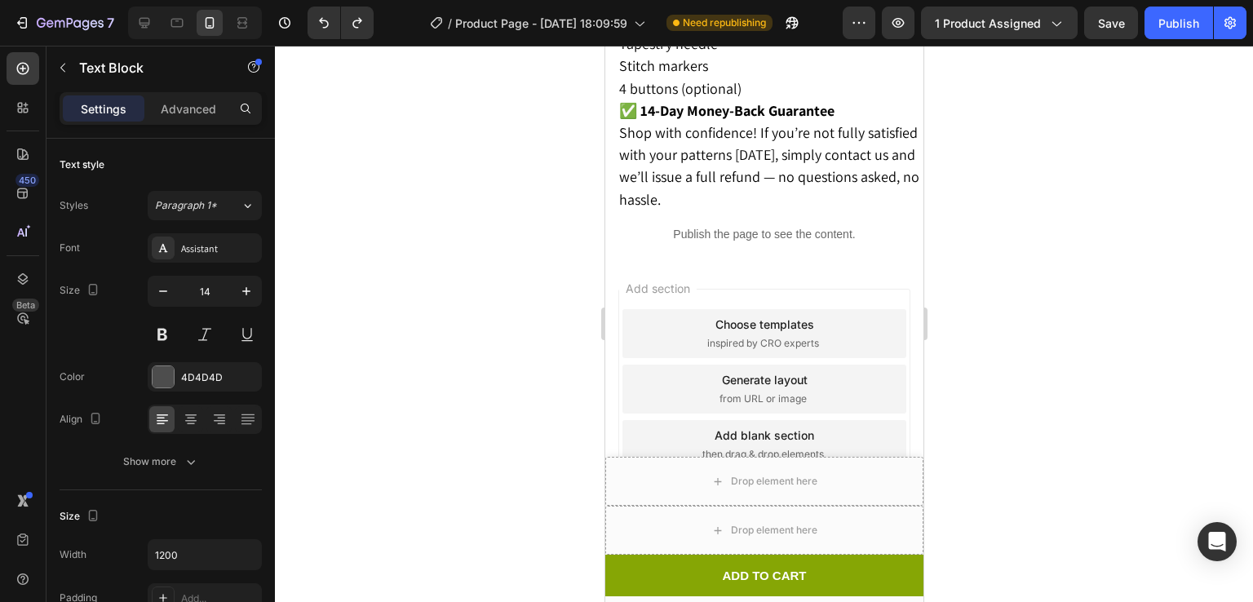
scroll to position [3391, 0]
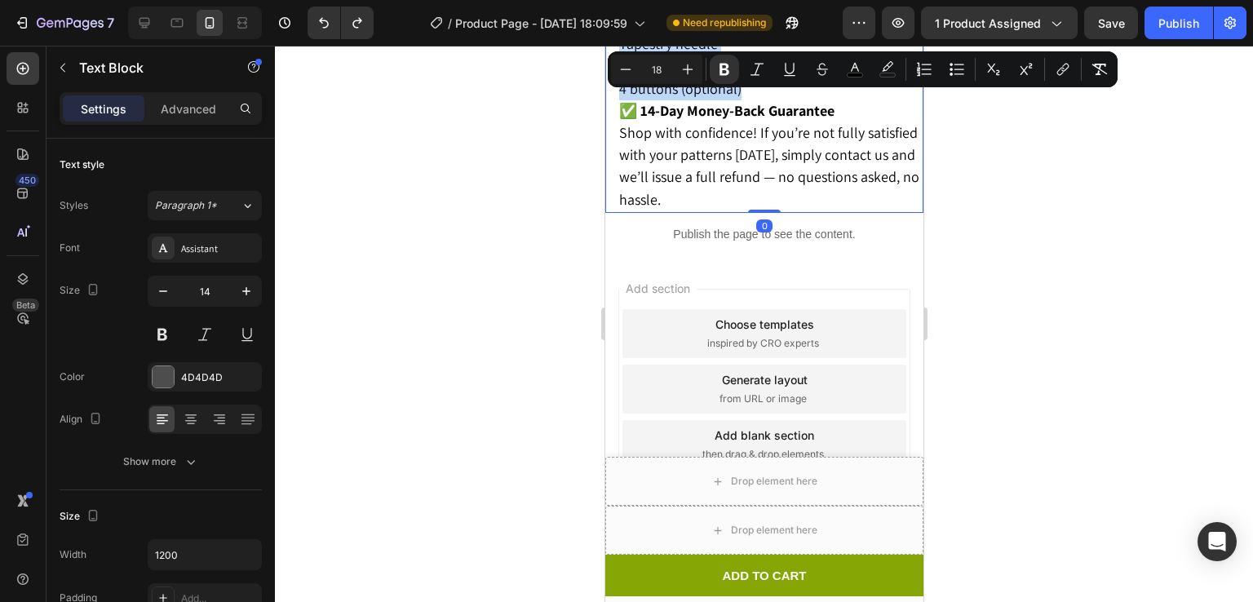
drag, startPoint x: 743, startPoint y: 297, endPoint x: 620, endPoint y: 61, distance: 266.0
click at [620, 61] on div "Materials you will need: Medium (4) weight yarn - Red Heart Roll With It Mélang…" at bounding box center [764, 22] width 318 height 380
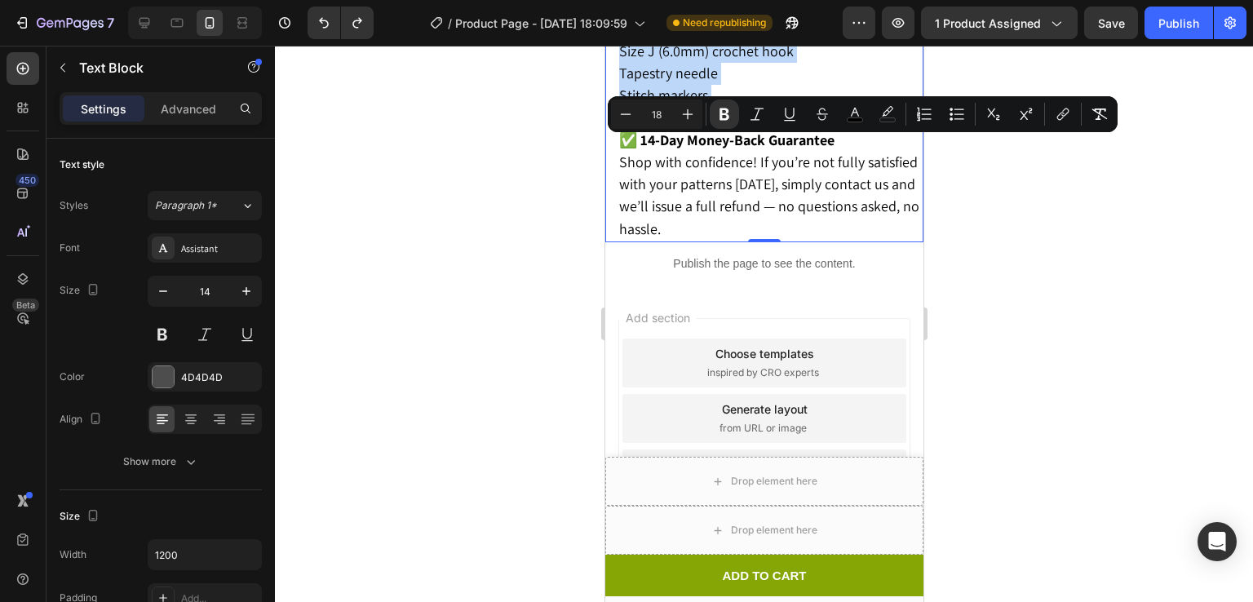
copy div "Materials you will need: Medium (4) weight yarn - Red Heart Roll With It Mélang…"
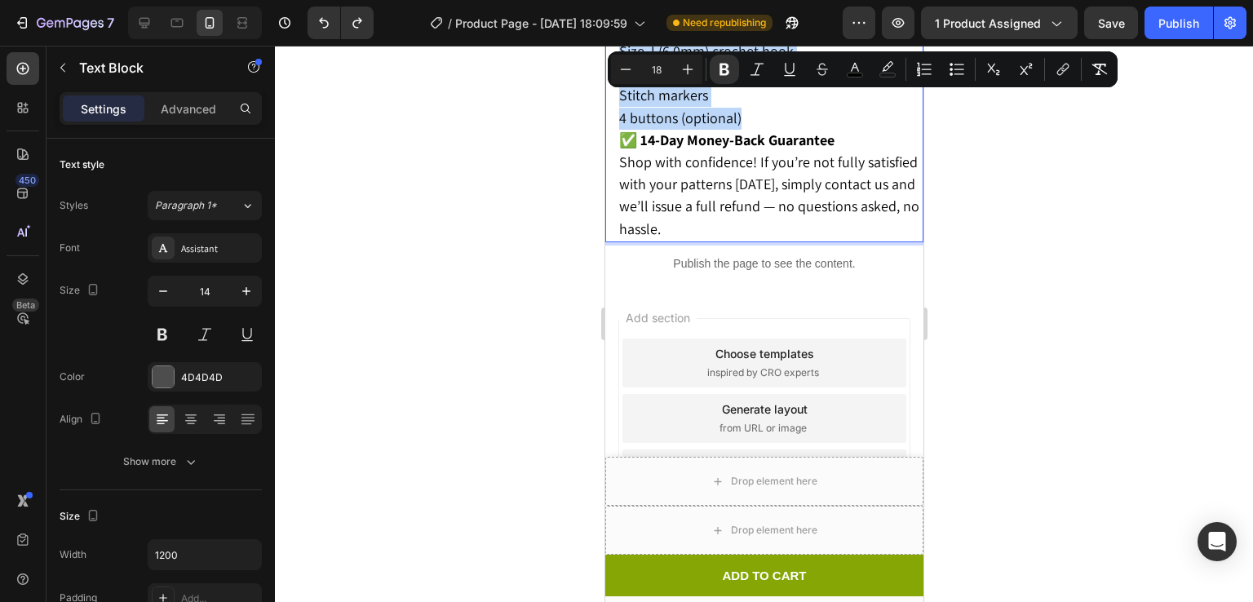
scroll to position [3376, 0]
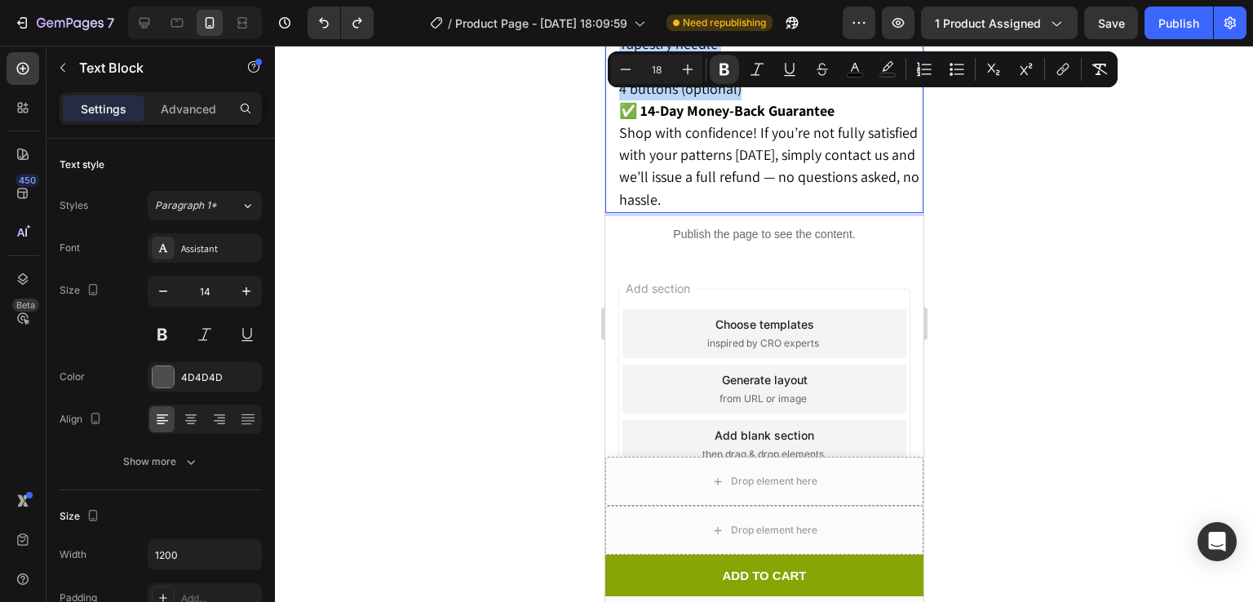
click at [787, 100] on p "4 buttons (optional)" at bounding box center [769, 89] width 303 height 22
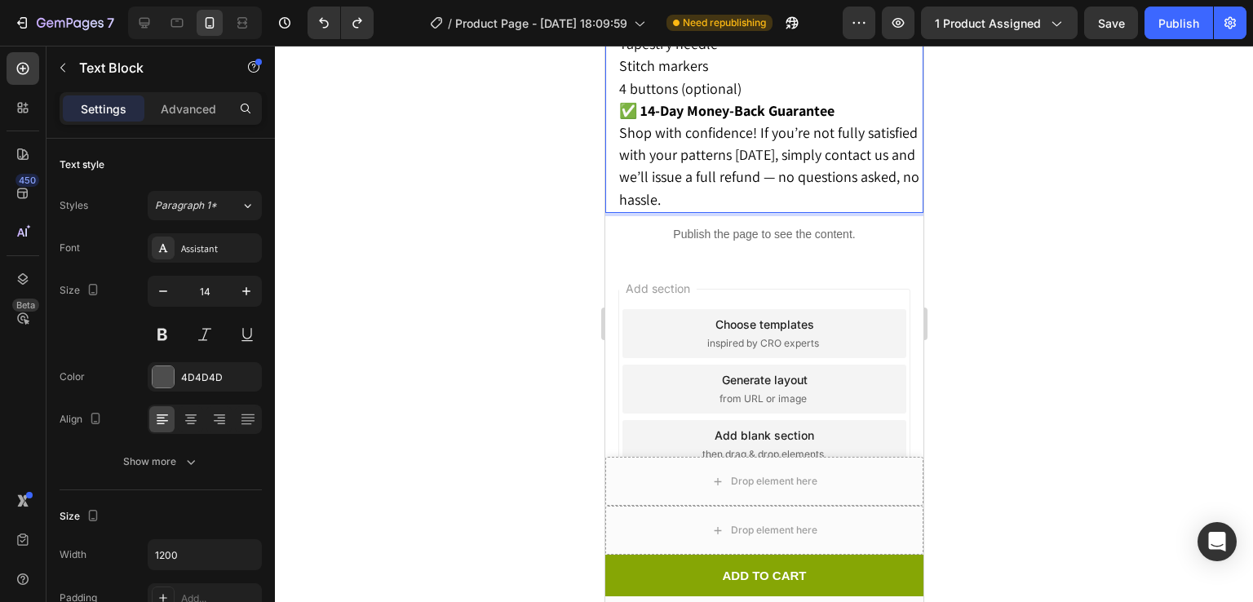
scroll to position [3296, 0]
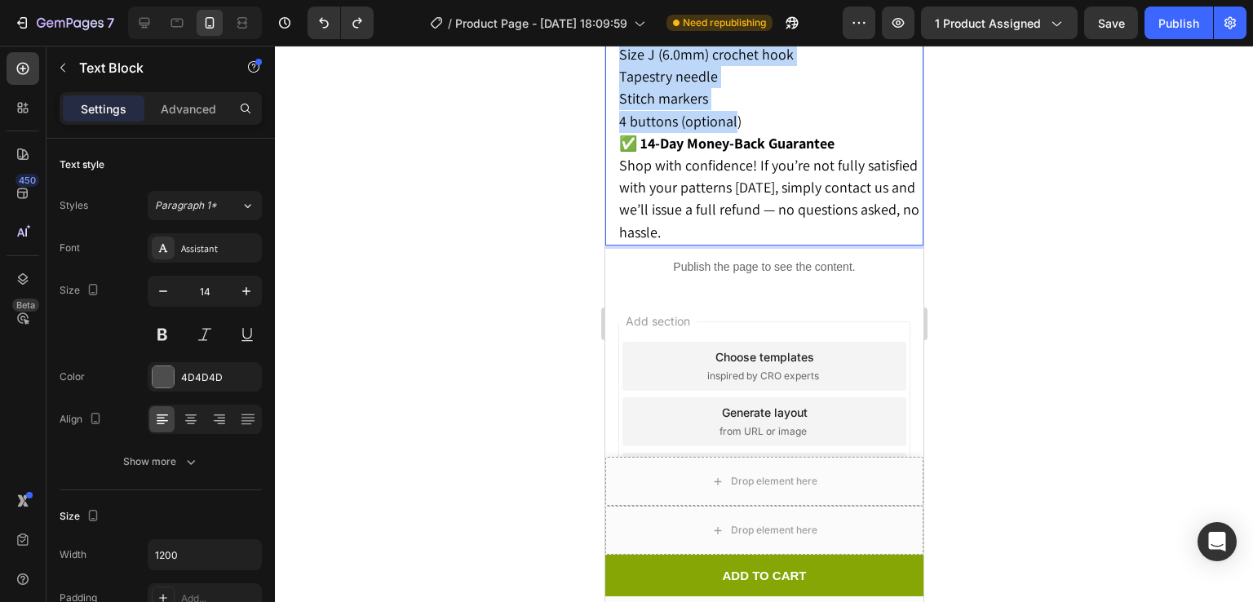
drag, startPoint x: 735, startPoint y: 388, endPoint x: 621, endPoint y: 154, distance: 260.5
click at [621, 154] on div "Materials you will need: Medium (4) weight yarn - Red Heart Roll With It Mélang…" at bounding box center [770, 55] width 306 height 380
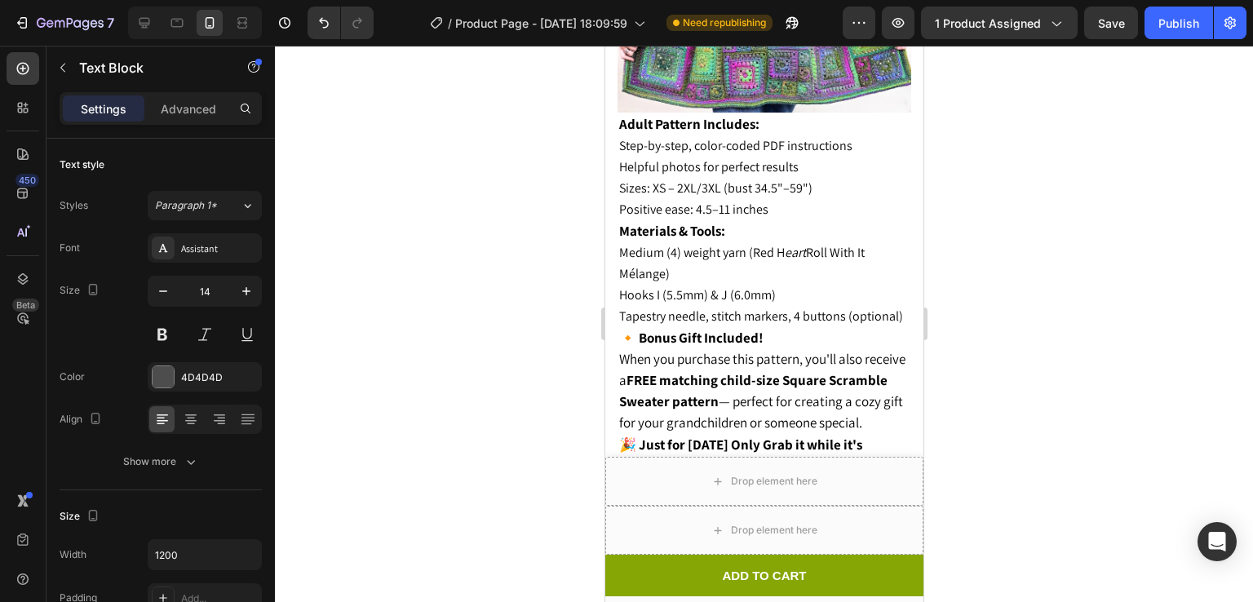
scroll to position [1819, 0]
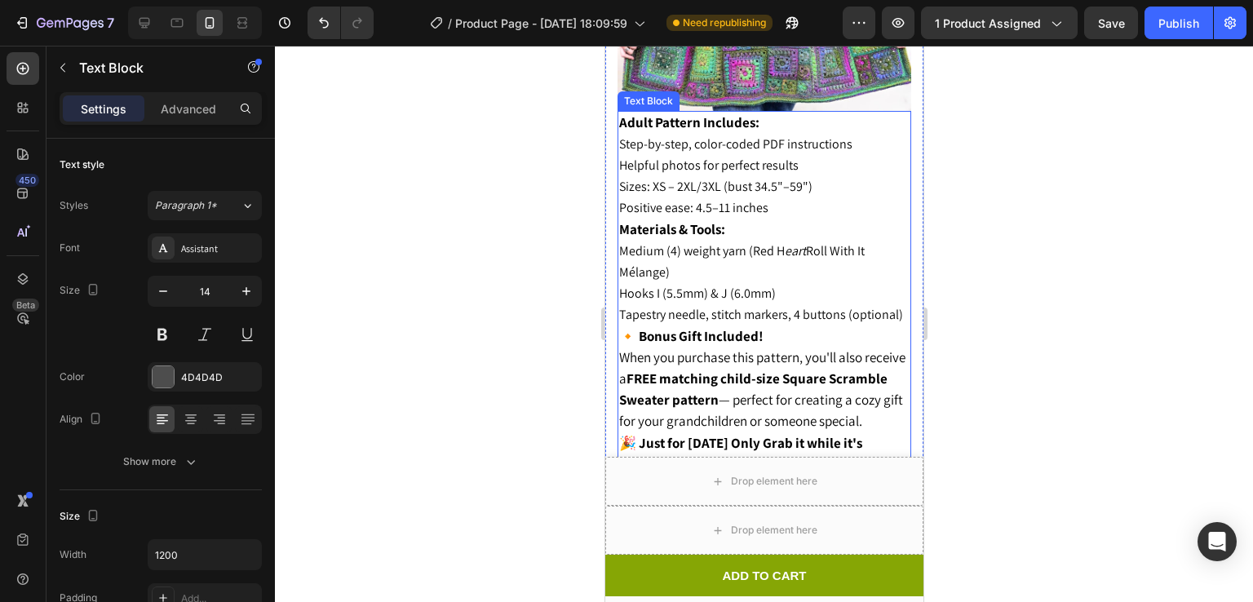
click at [712, 220] on strong "Materials & Tools:" at bounding box center [671, 229] width 106 height 18
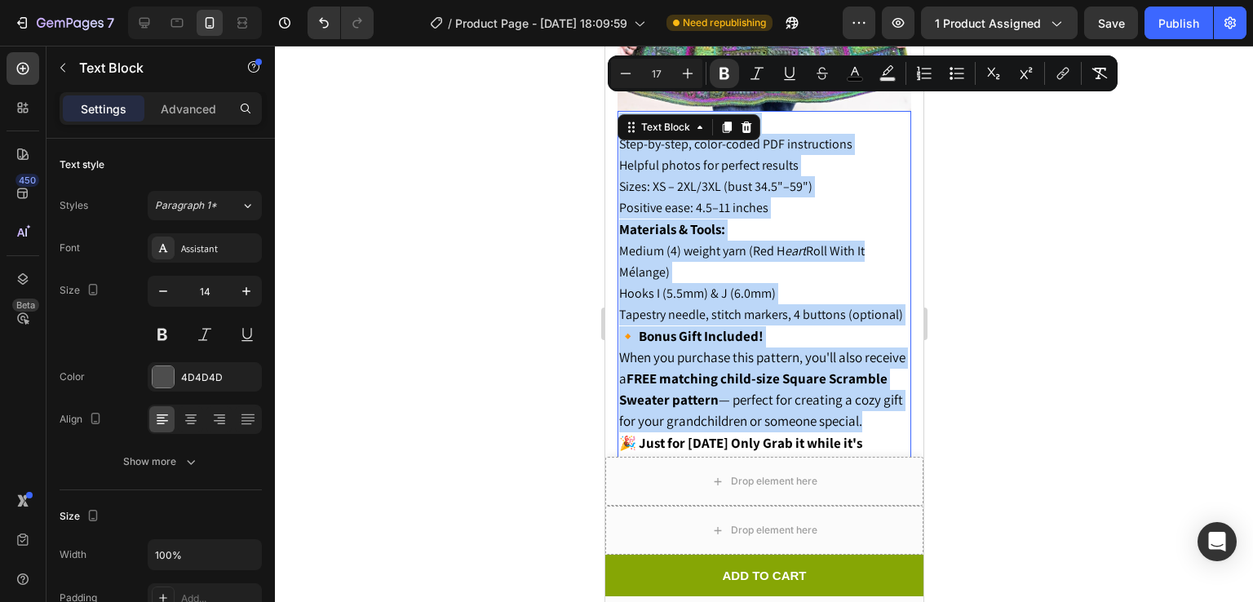
click at [725, 285] on span "Hooks I (5.5mm) & J (6.0mm)" at bounding box center [696, 293] width 157 height 17
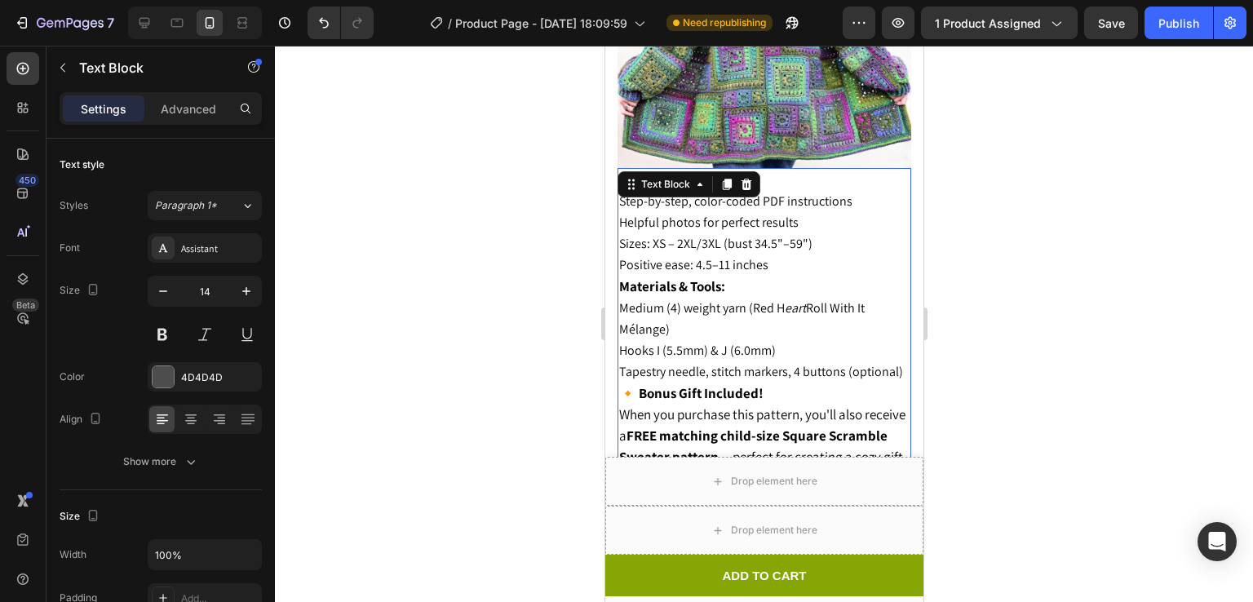
scroll to position [1757, 0]
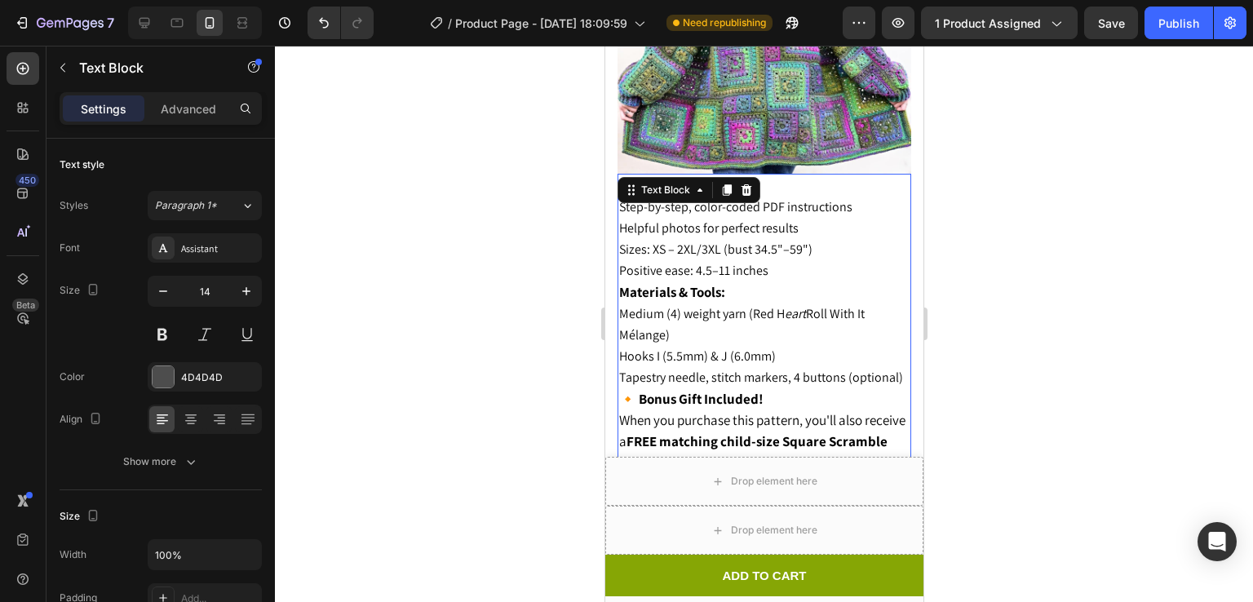
click at [655, 198] on span "Step-by-step, color-coded PDF instructions" at bounding box center [734, 206] width 233 height 17
click at [832, 218] on p "Helpful photos for perfect results" at bounding box center [763, 228] width 290 height 21
click at [819, 175] on p "Adult Pattern Includes:" at bounding box center [763, 185] width 290 height 21
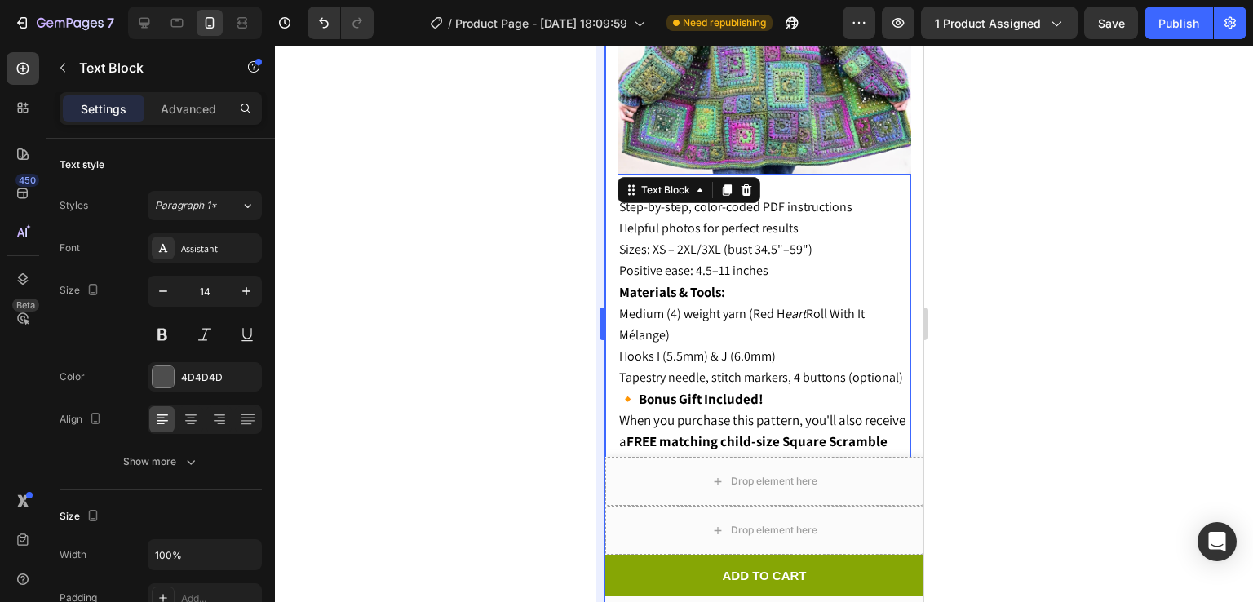
click at [587, 147] on div at bounding box center [764, 324] width 978 height 556
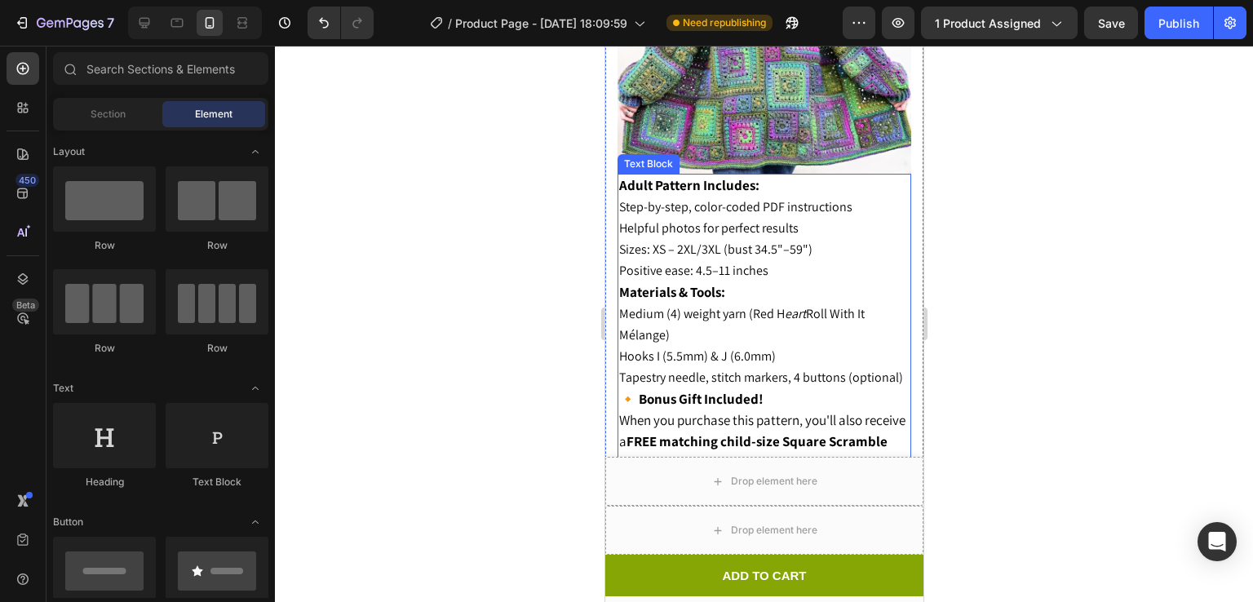
click at [725, 262] on span "Positive ease: 4.5–11 inches" at bounding box center [692, 270] width 149 height 17
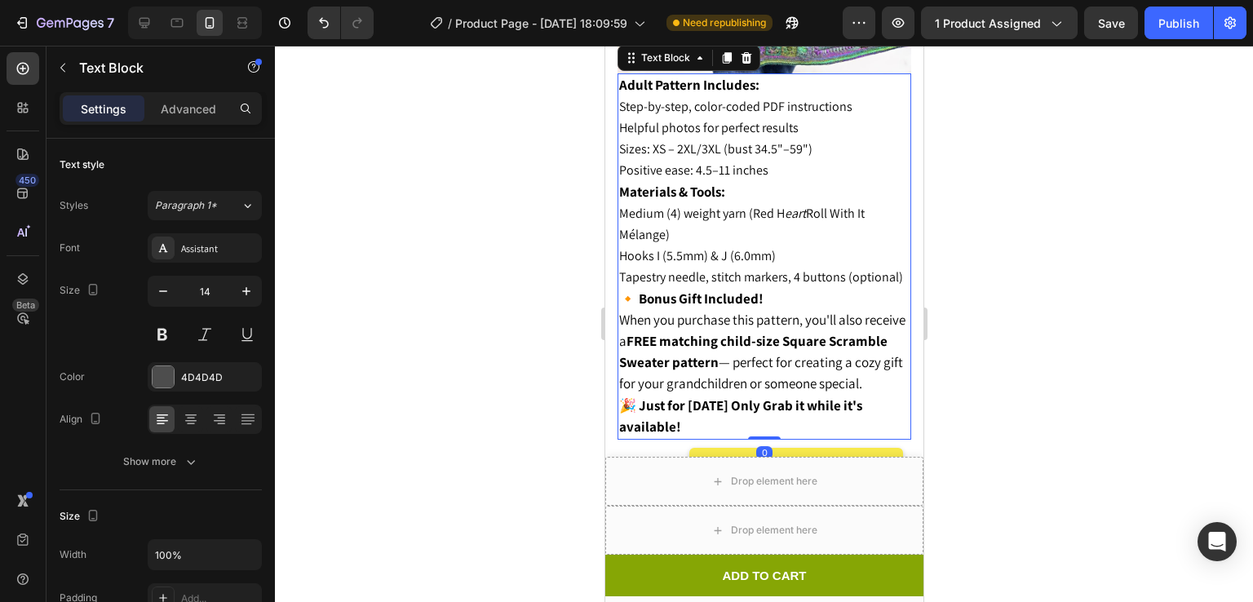
scroll to position [1857, 0]
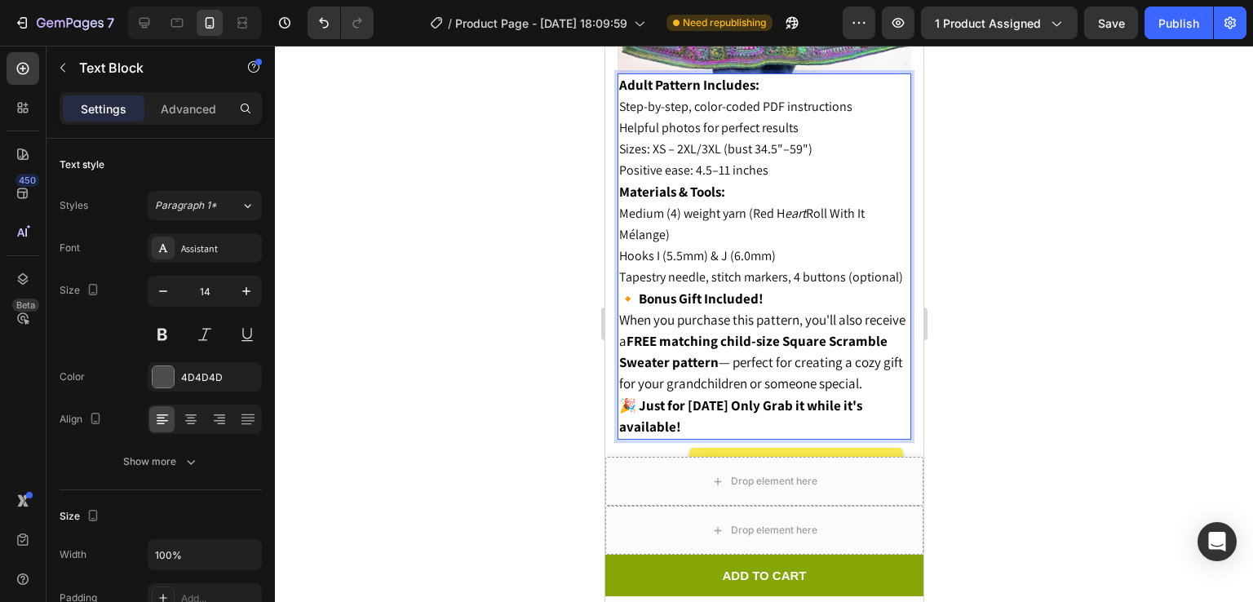
click at [671, 275] on span "Tapestry needle, stitch markers, 4 buttons (optional)" at bounding box center [760, 276] width 284 height 17
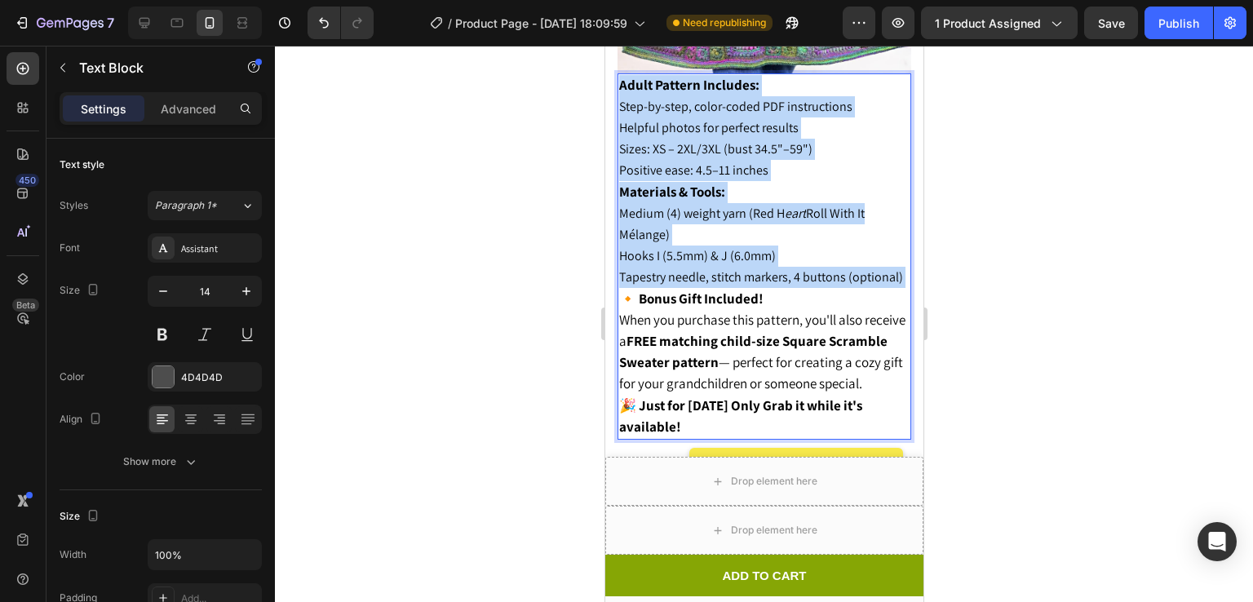
drag, startPoint x: 671, startPoint y: 275, endPoint x: 620, endPoint y: 73, distance: 207.8
click at [620, 73] on div "Adult Pattern Includes: Step-by-step, color-coded PDF instructions Helpful phot…" at bounding box center [764, 256] width 294 height 366
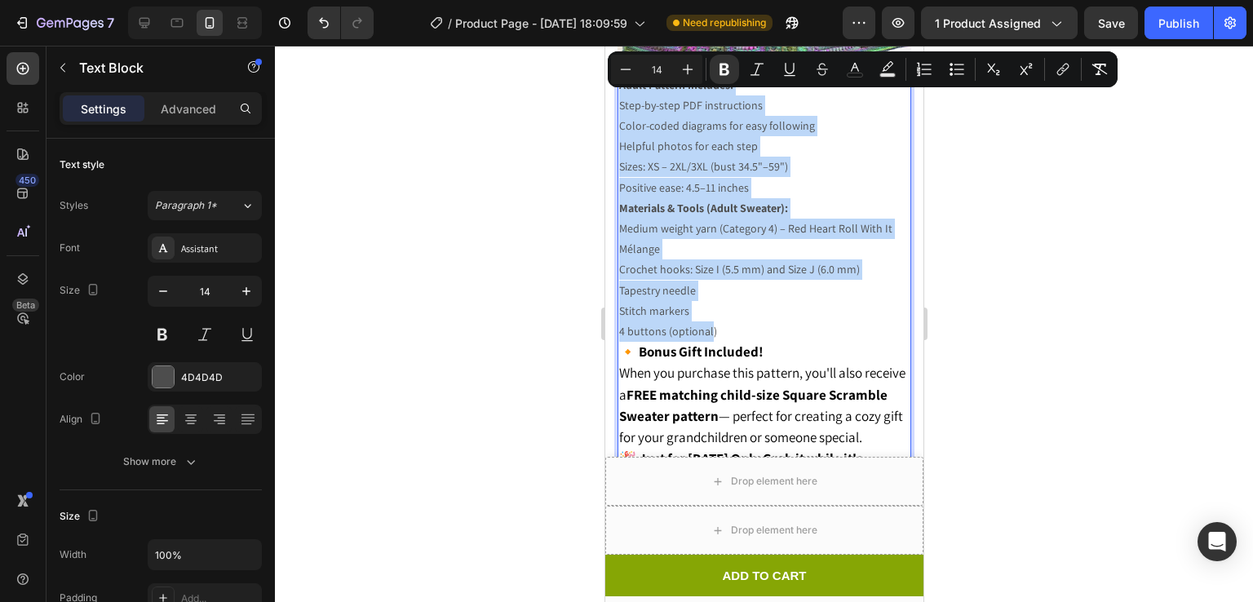
drag, startPoint x: 709, startPoint y: 314, endPoint x: 1222, endPoint y: 110, distance: 552.3
click at [618, 73] on div "Adult Pattern Includes: Step-by-step PDF instructions Color-coded diagrams for …" at bounding box center [764, 283] width 294 height 420
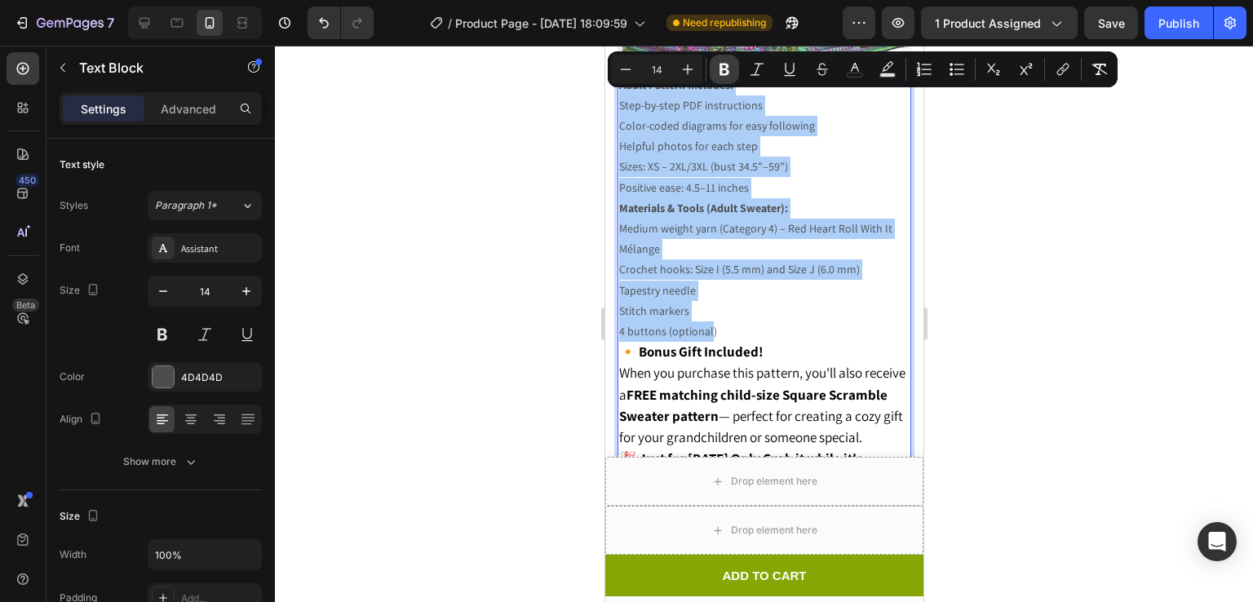
click at [721, 73] on icon "Editor contextual toolbar" at bounding box center [725, 70] width 10 height 12
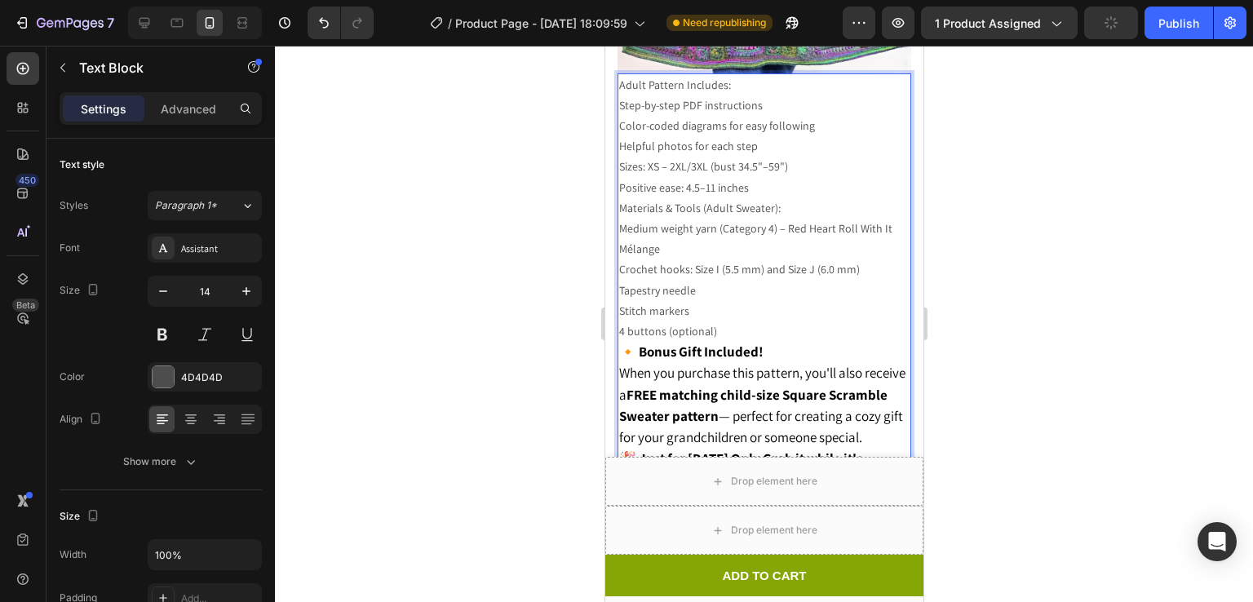
click at [689, 303] on p "Stitch markers" at bounding box center [763, 311] width 290 height 20
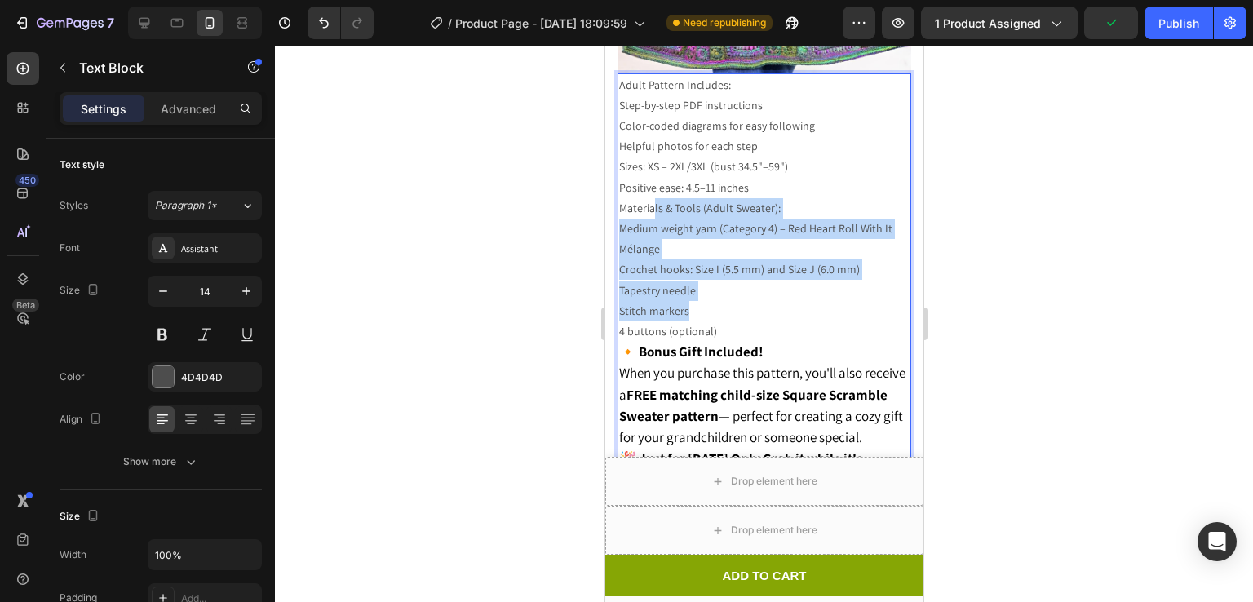
drag, startPoint x: 689, startPoint y: 303, endPoint x: 654, endPoint y: 191, distance: 117.4
click at [654, 191] on div "Adult Pattern Includes: Step-by-step PDF instructions Color-coded diagrams for …" at bounding box center [764, 283] width 294 height 420
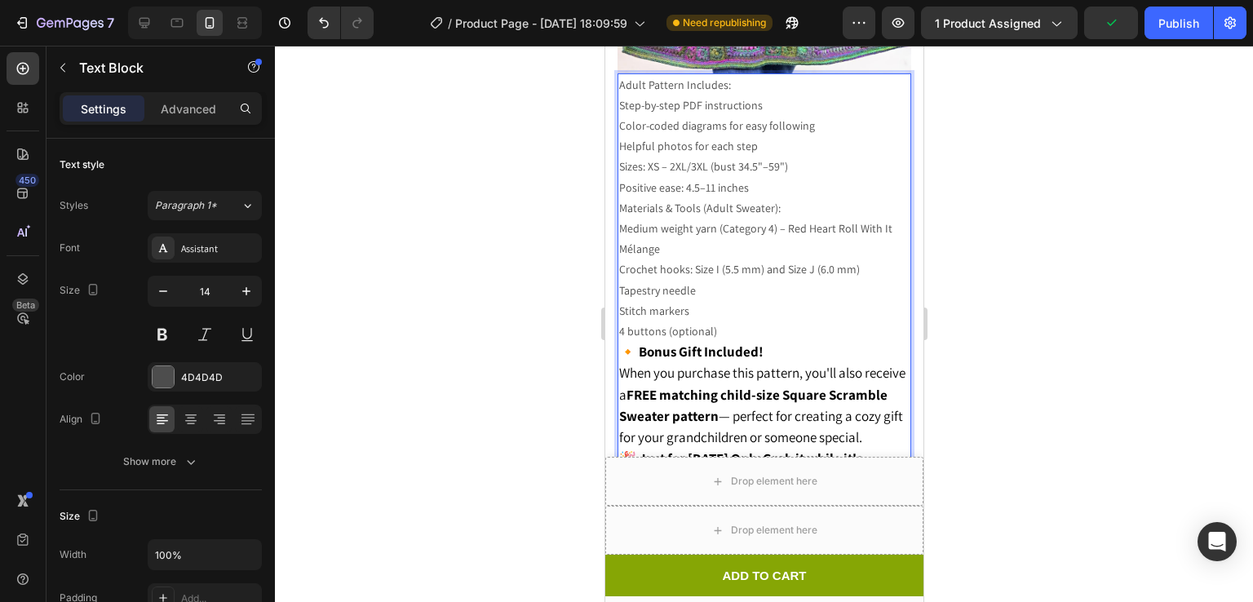
click at [771, 136] on p "Helpful photos for each step" at bounding box center [763, 146] width 290 height 20
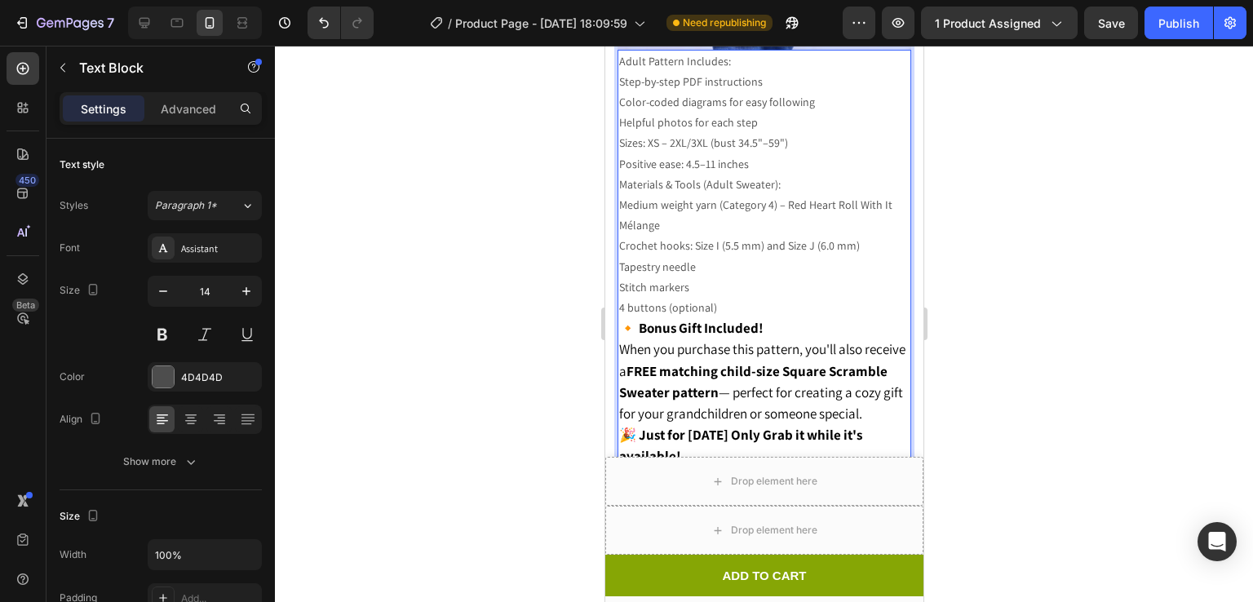
scroll to position [1909, 0]
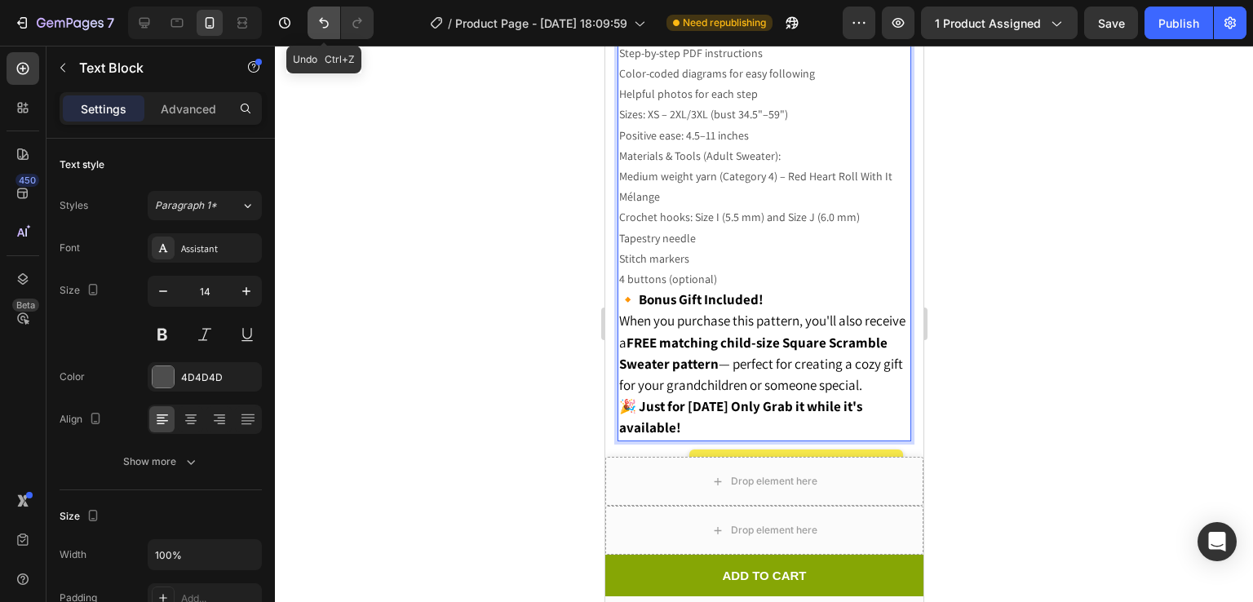
click at [317, 33] on button "Undo/Redo" at bounding box center [324, 23] width 33 height 33
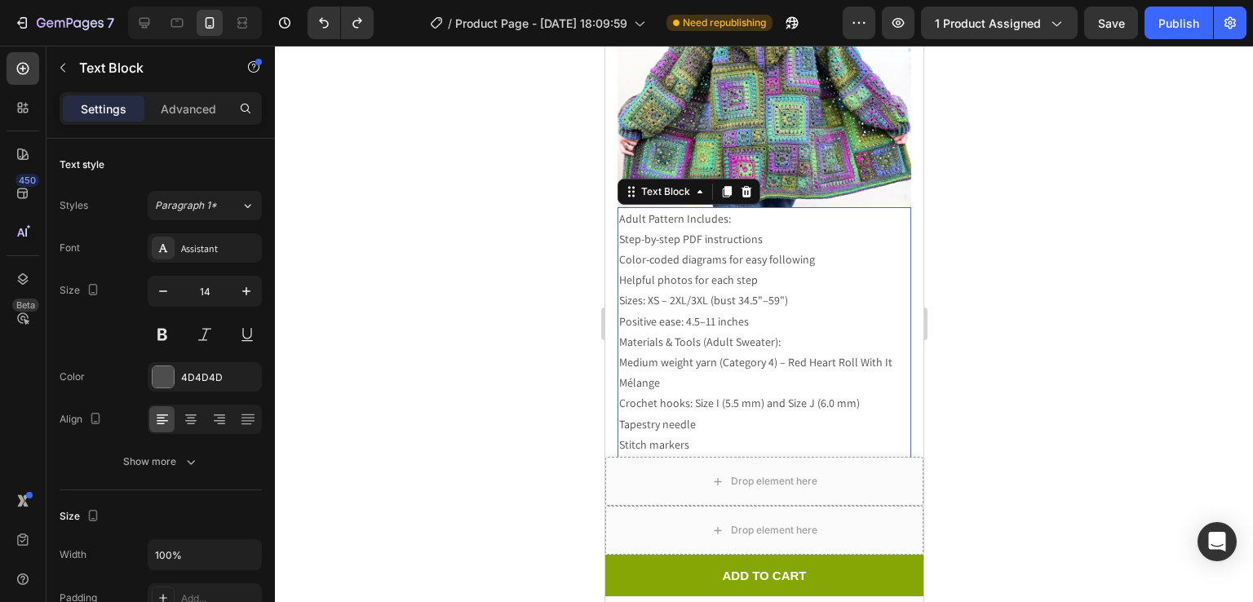
scroll to position [1720, 0]
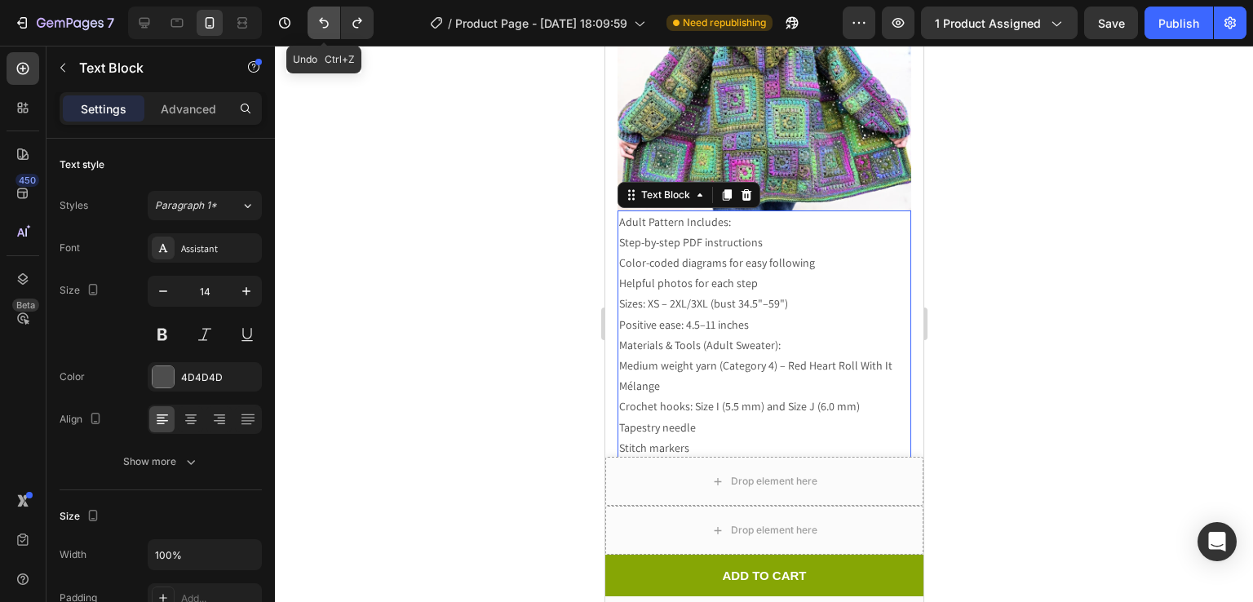
click at [319, 21] on icon "Undo/Redo" at bounding box center [324, 23] width 16 height 16
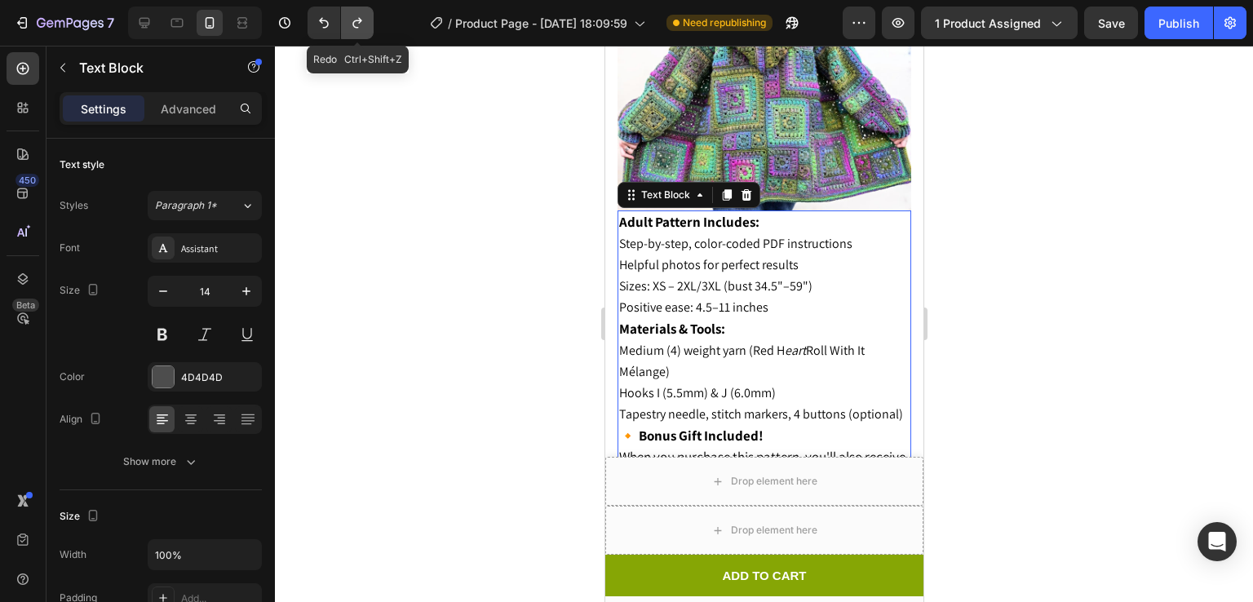
click at [359, 27] on icon "Undo/Redo" at bounding box center [357, 23] width 16 height 16
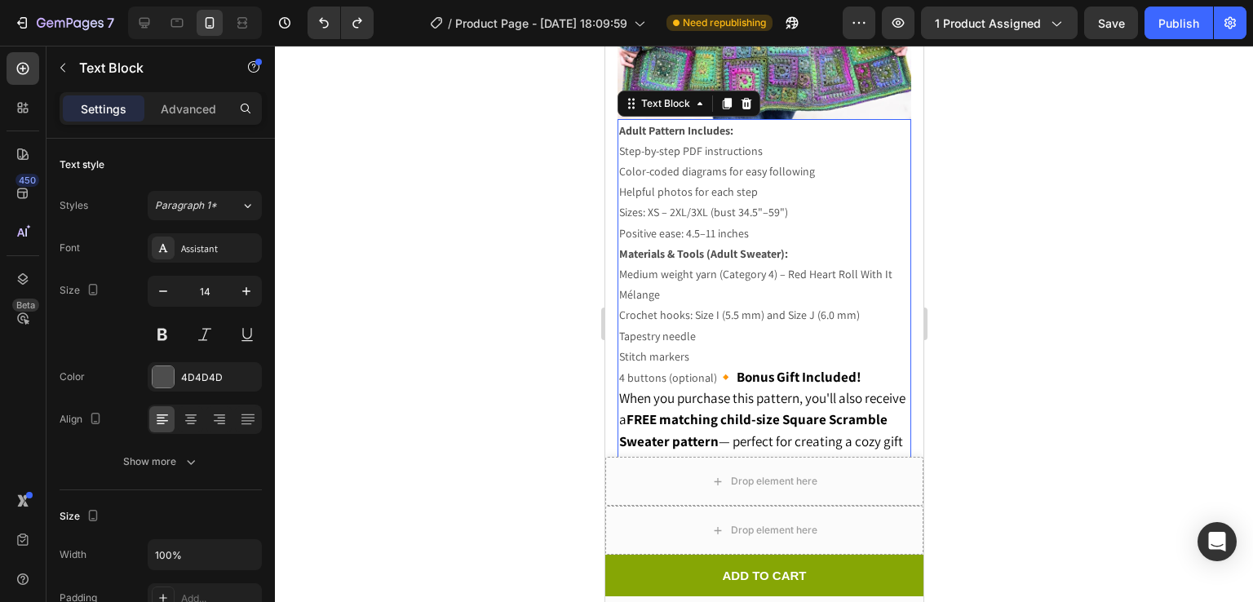
scroll to position [1818, 0]
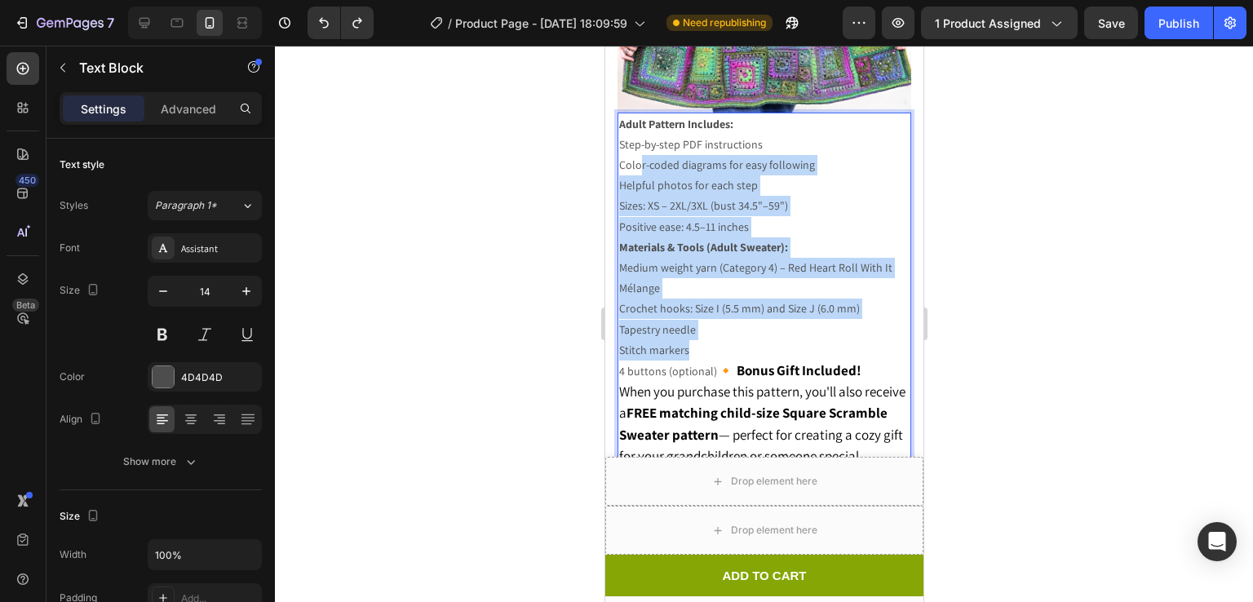
drag, startPoint x: 689, startPoint y: 334, endPoint x: 641, endPoint y: 143, distance: 196.7
click at [641, 143] on div "Adult Pattern Includes: Step-by-step PDF instructions Color-coded diagrams for …" at bounding box center [764, 313] width 294 height 400
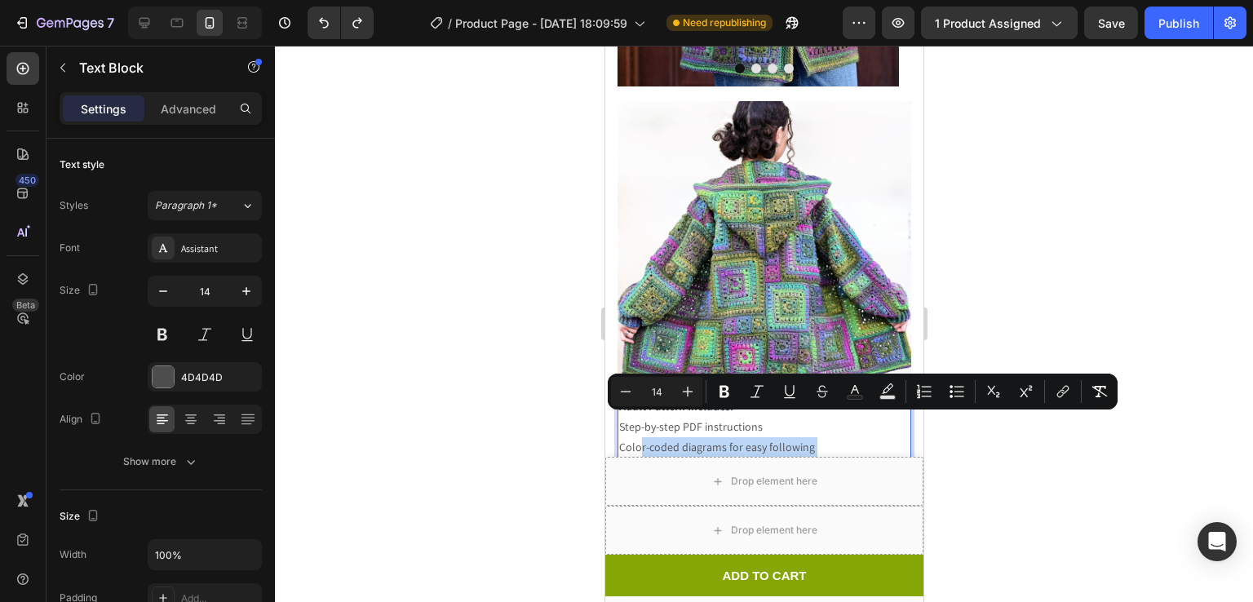
scroll to position [1547, 0]
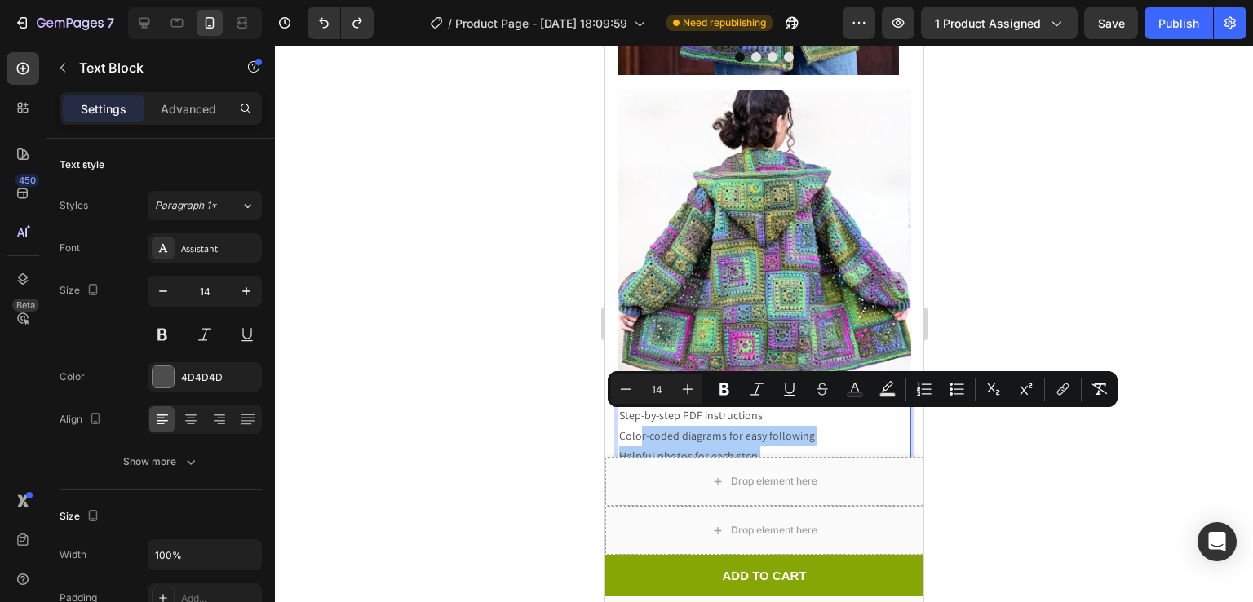
click at [532, 276] on div at bounding box center [764, 324] width 978 height 556
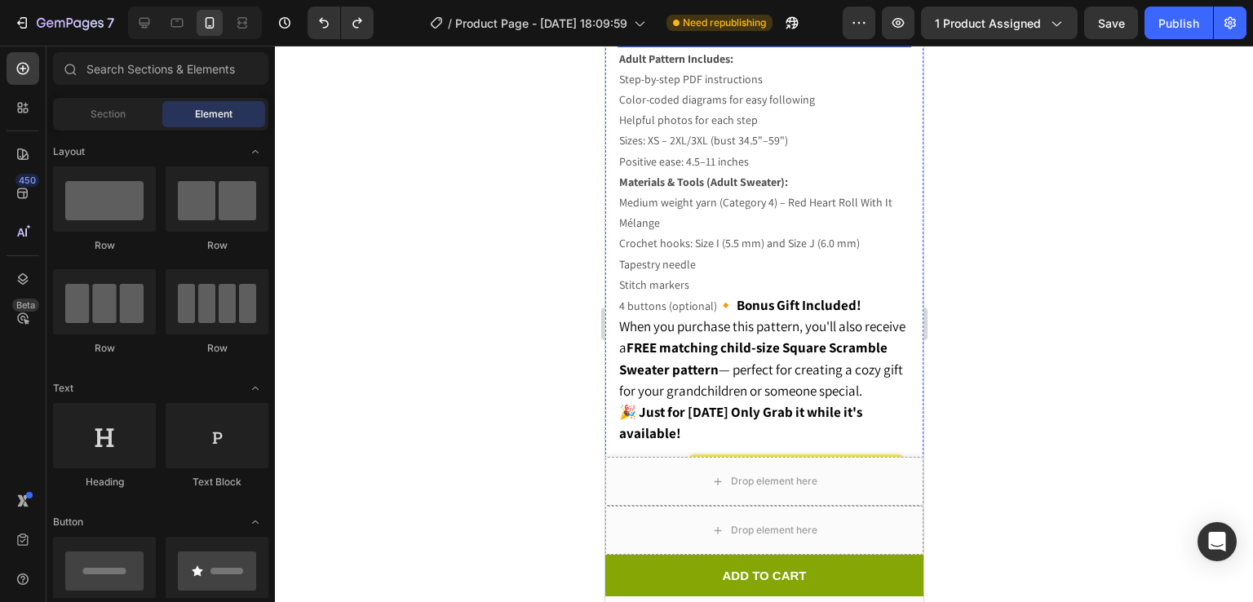
scroll to position [1909, 0]
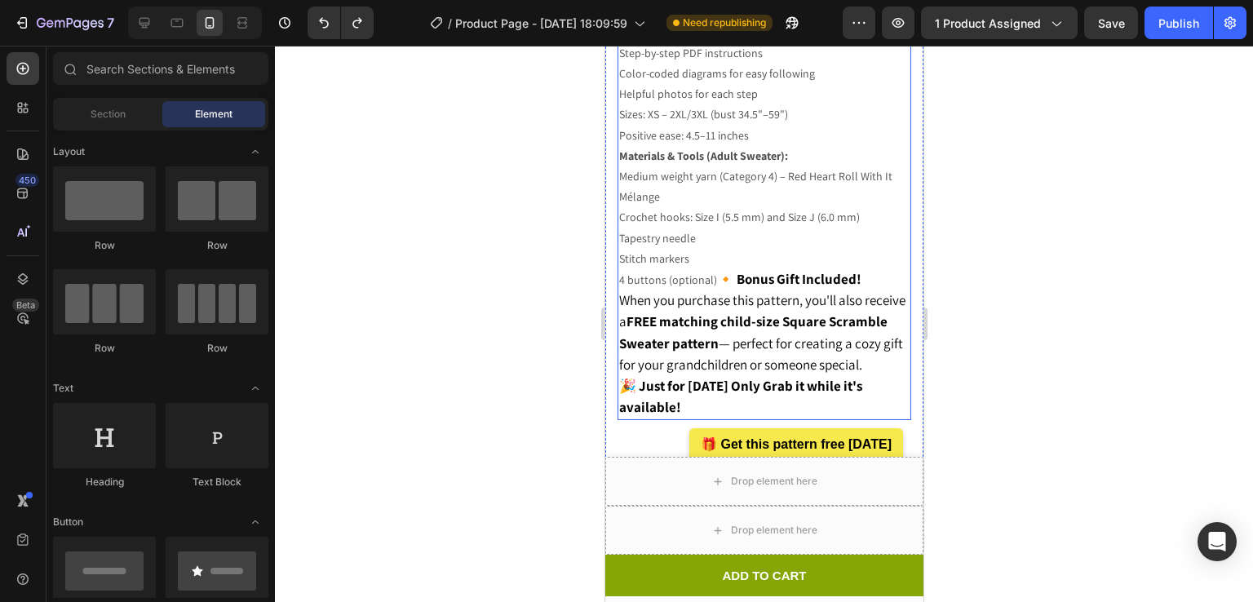
click at [689, 249] on p "Stitch markers" at bounding box center [763, 259] width 290 height 20
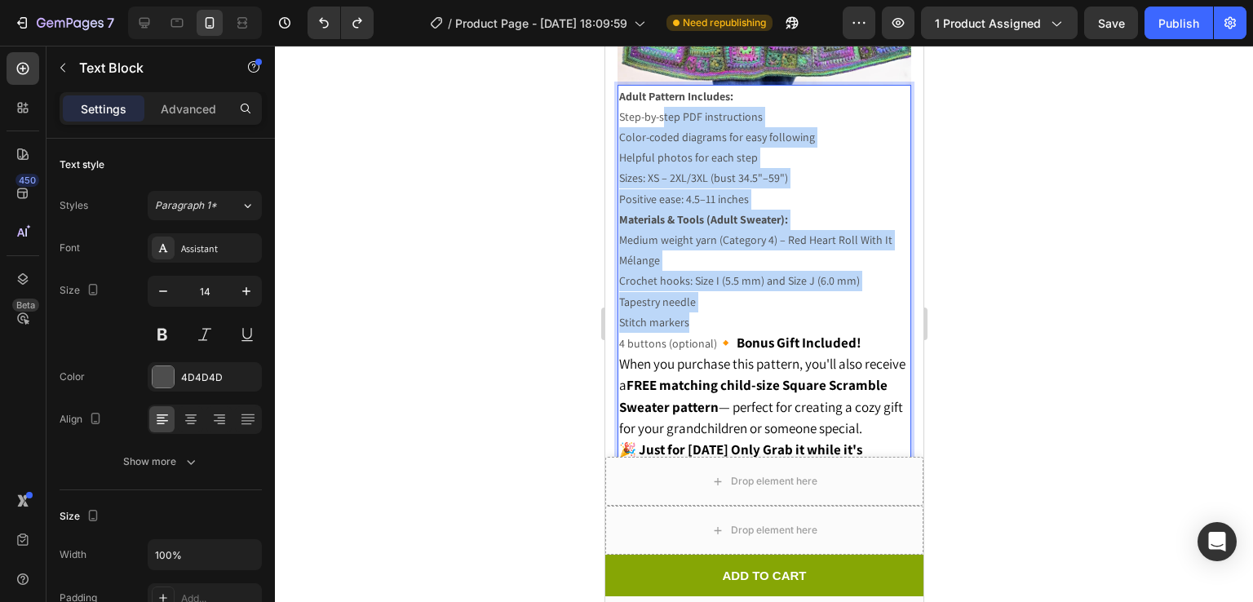
scroll to position [1828, 0]
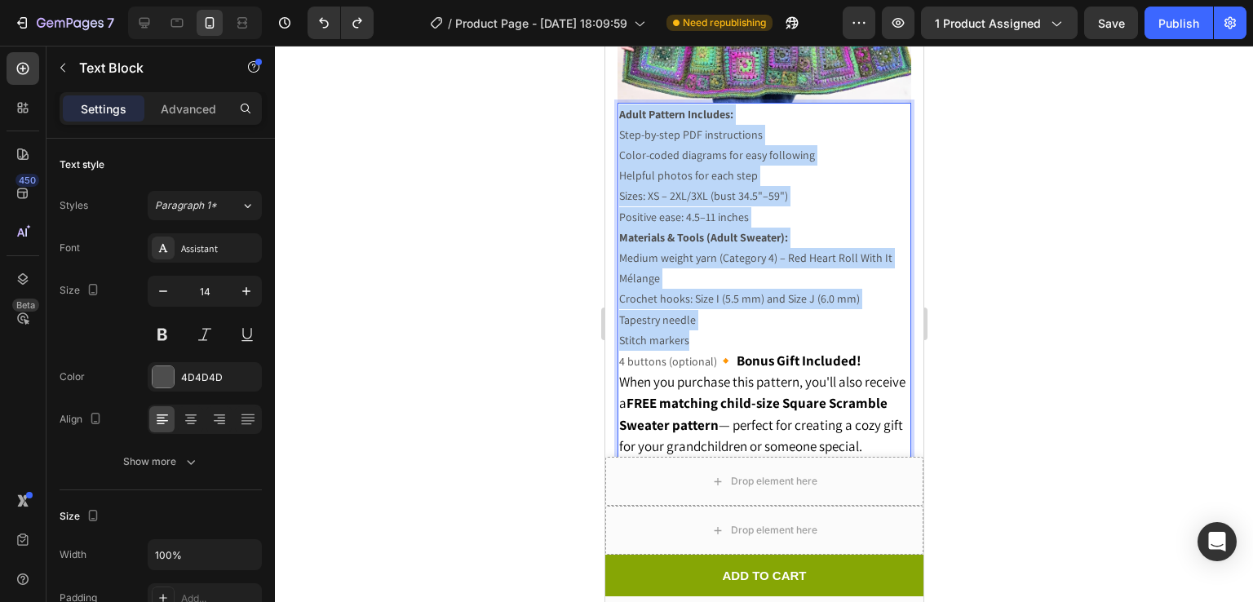
drag, startPoint x: 689, startPoint y: 245, endPoint x: 618, endPoint y: 98, distance: 163.1
click at [618, 103] on div "Adult Pattern Includes: Step-by-step PDF instructions Color-coded diagrams for …" at bounding box center [764, 303] width 294 height 400
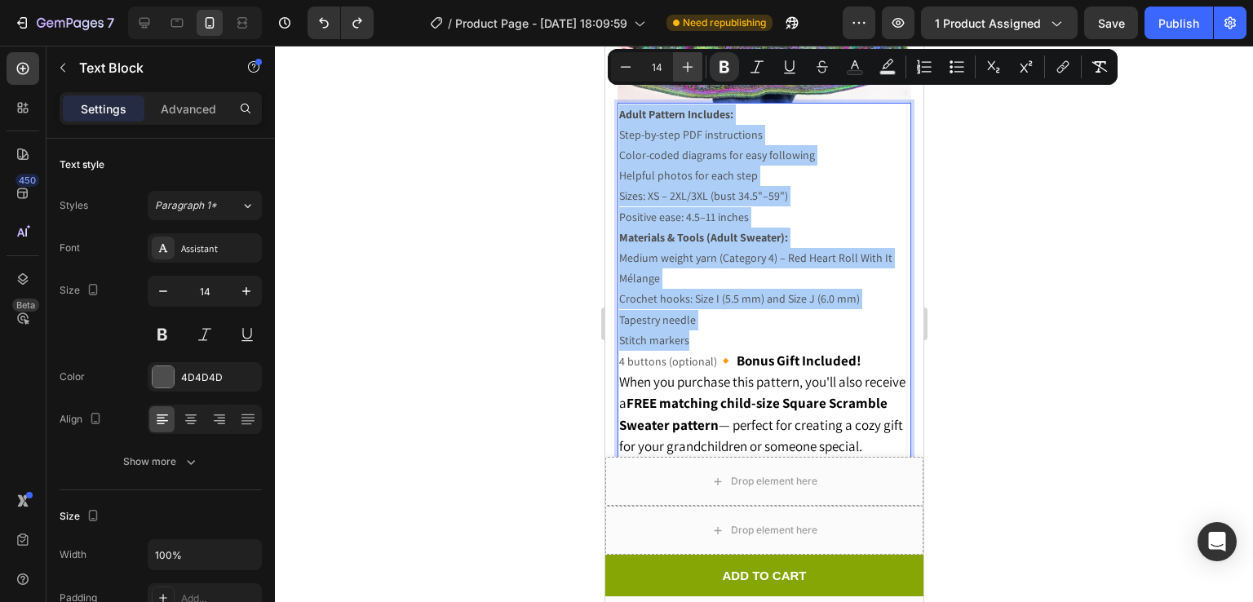
click at [692, 65] on icon "Editor contextual toolbar" at bounding box center [688, 67] width 16 height 16
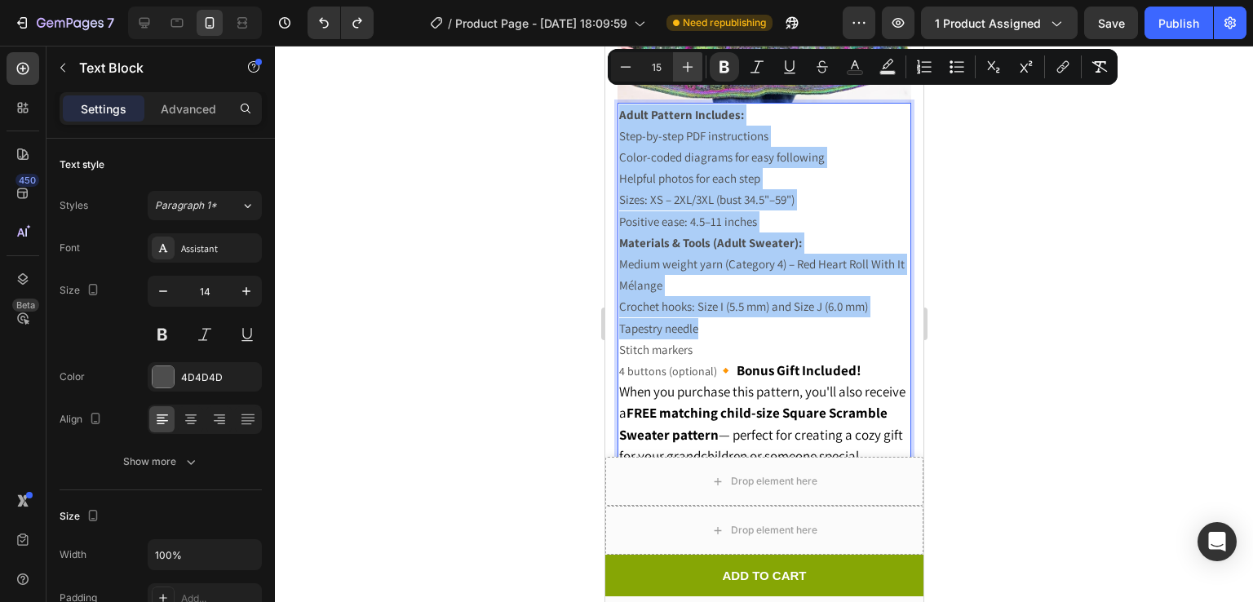
click at [692, 65] on icon "Editor contextual toolbar" at bounding box center [688, 67] width 16 height 16
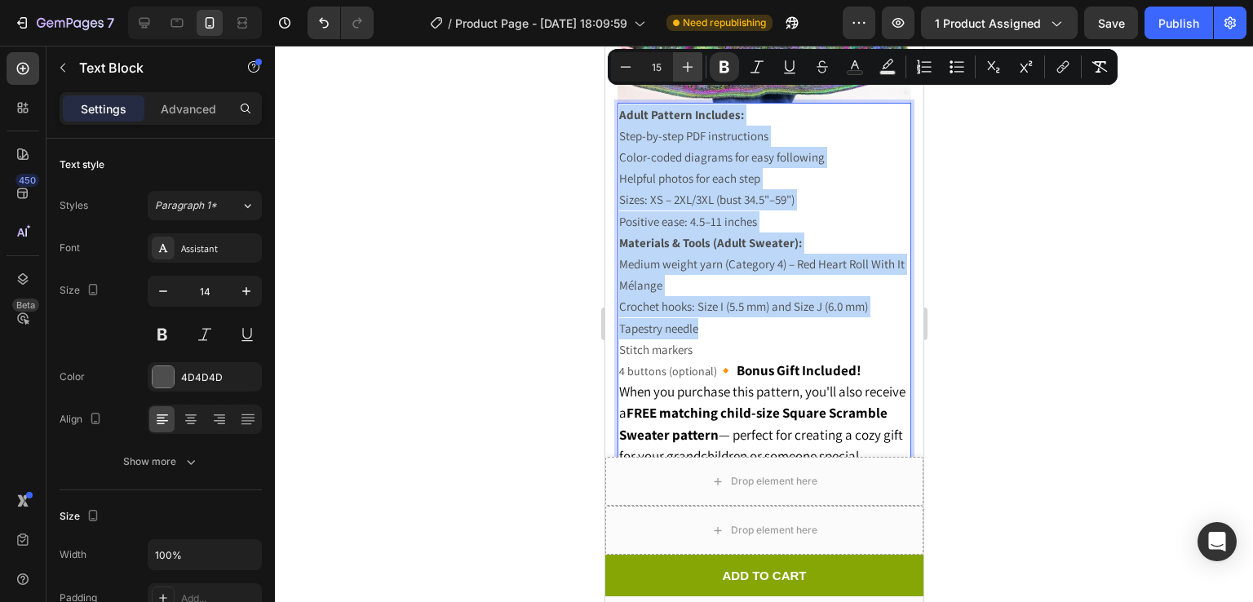
type input "16"
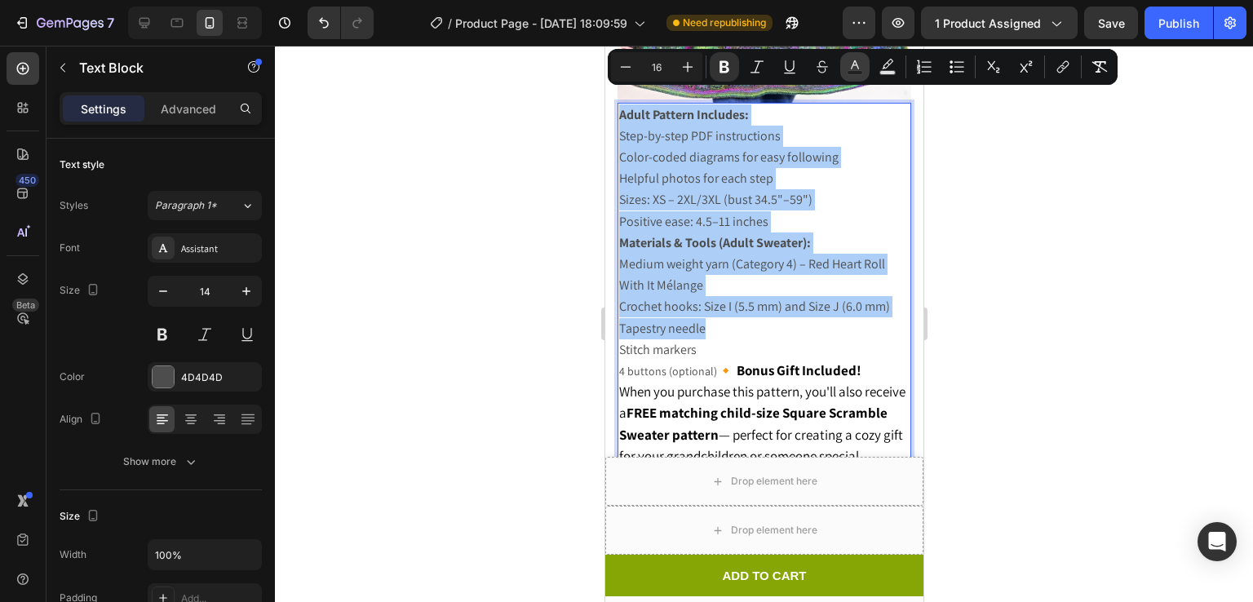
click at [862, 66] on icon "Editor contextual toolbar" at bounding box center [855, 67] width 16 height 16
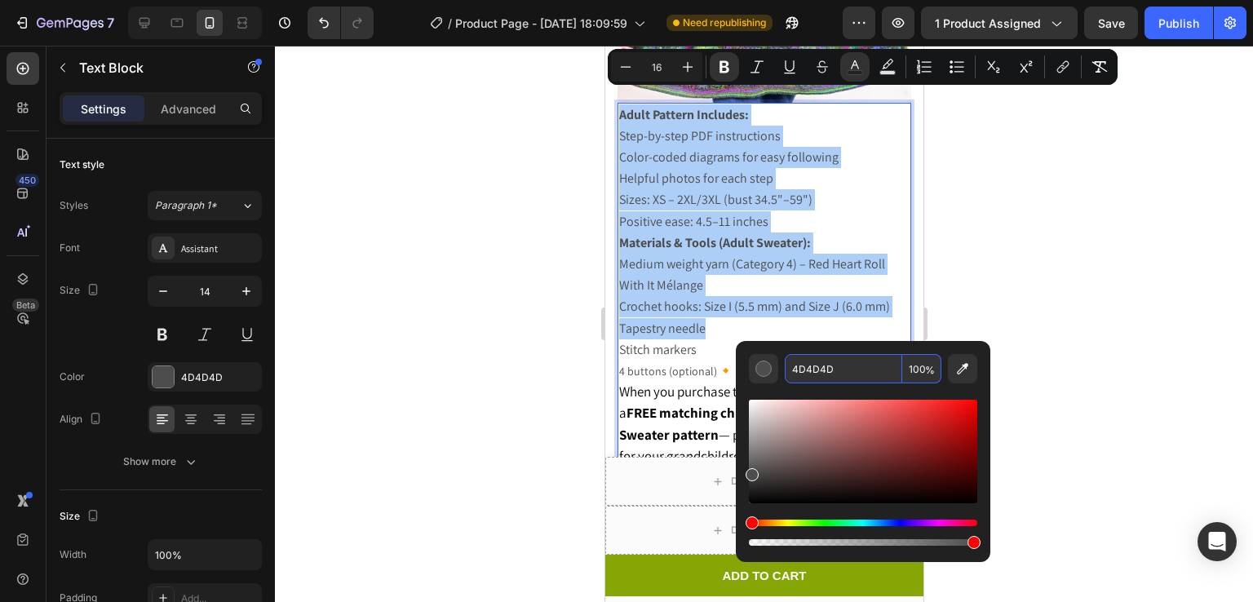
click at [877, 357] on input "4D4D4D" at bounding box center [843, 368] width 117 height 29
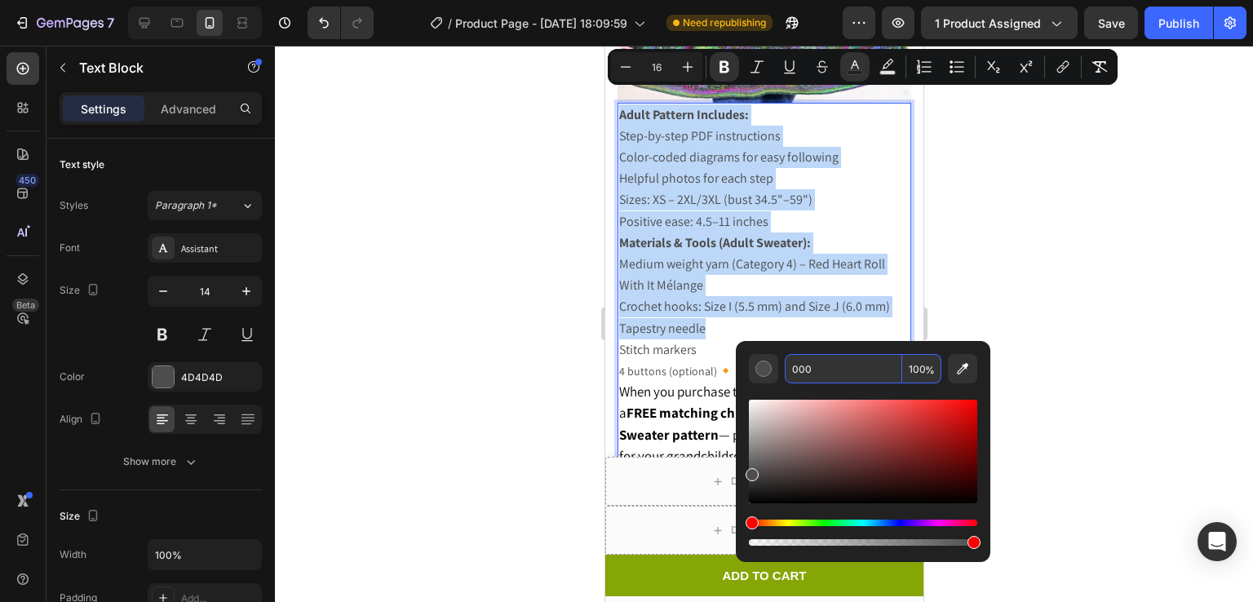
type input "000000"
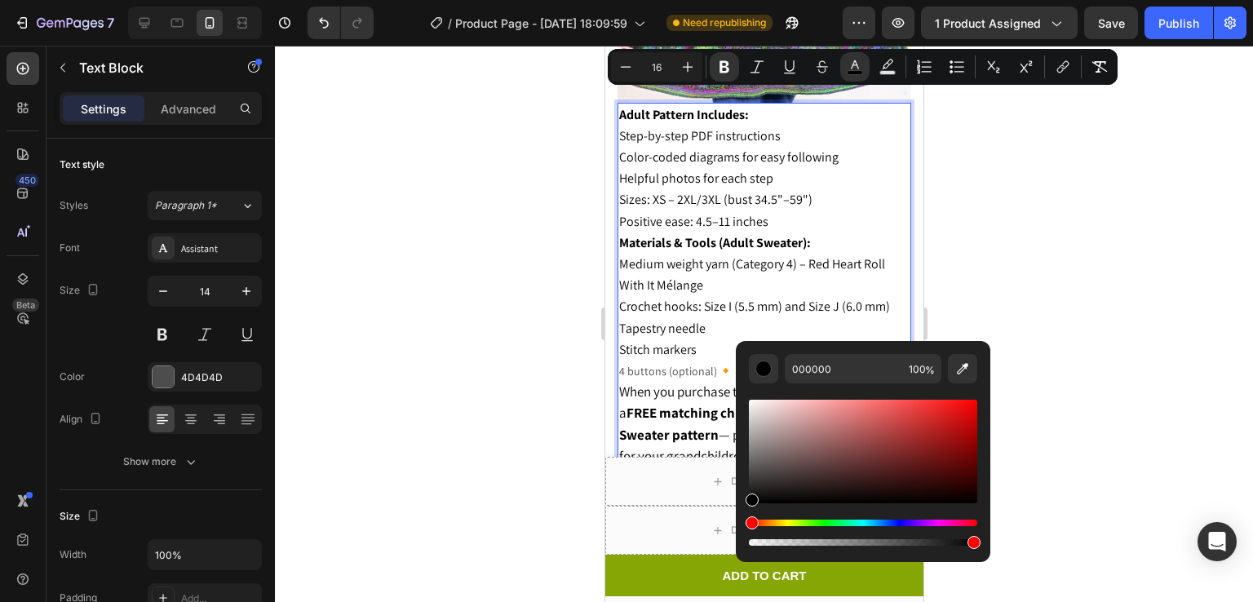
click at [812, 171] on p "Helpful photos for each step" at bounding box center [763, 178] width 290 height 21
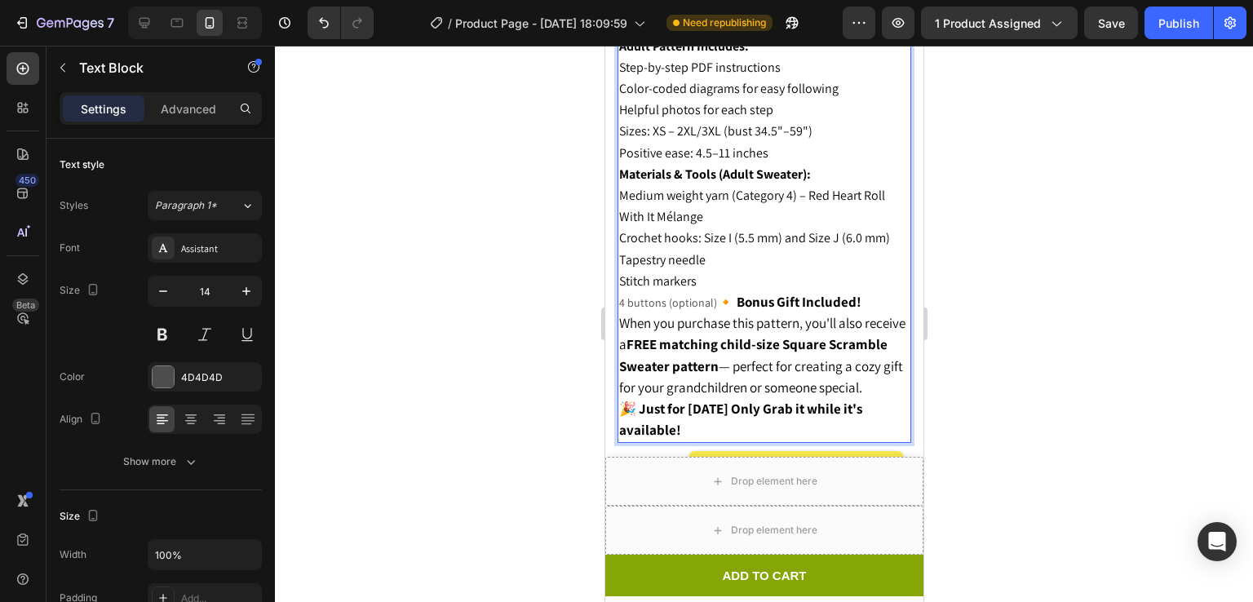
scroll to position [1943, 0]
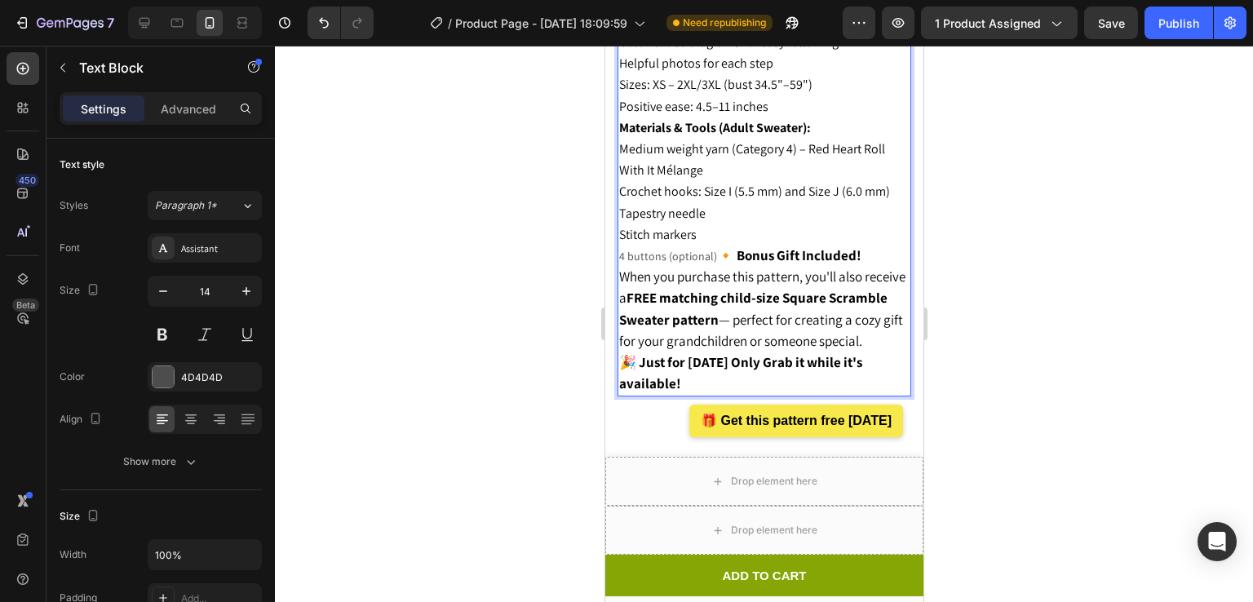
click at [722, 246] on strong "🔸 Bonus Gift Included!" at bounding box center [788, 255] width 144 height 18
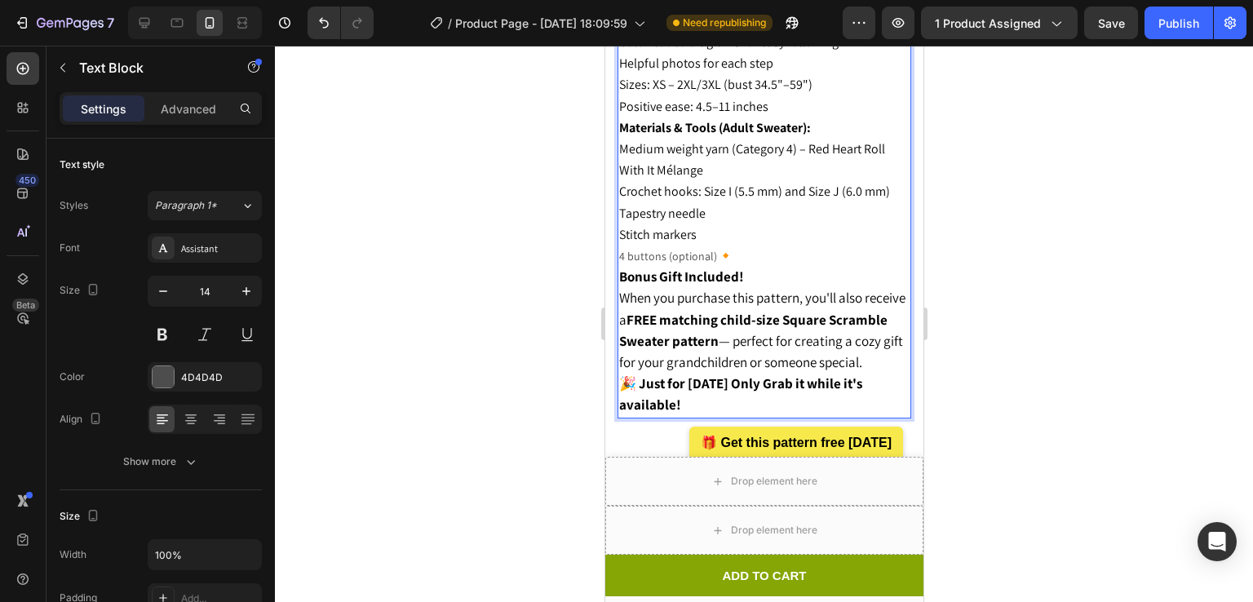
click at [690, 246] on p "4 buttons (optional) 🔸" at bounding box center [763, 256] width 290 height 21
click at [716, 246] on strong "🔸" at bounding box center [724, 255] width 17 height 18
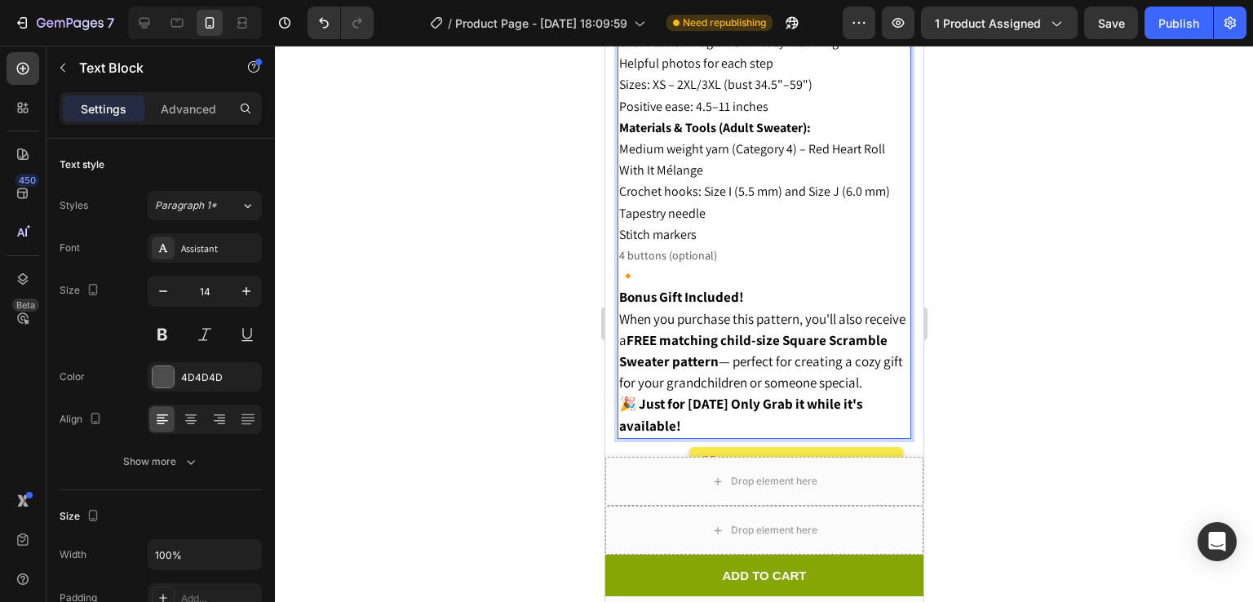
click at [620, 288] on strong "Bonus Gift Included!" at bounding box center [680, 297] width 125 height 18
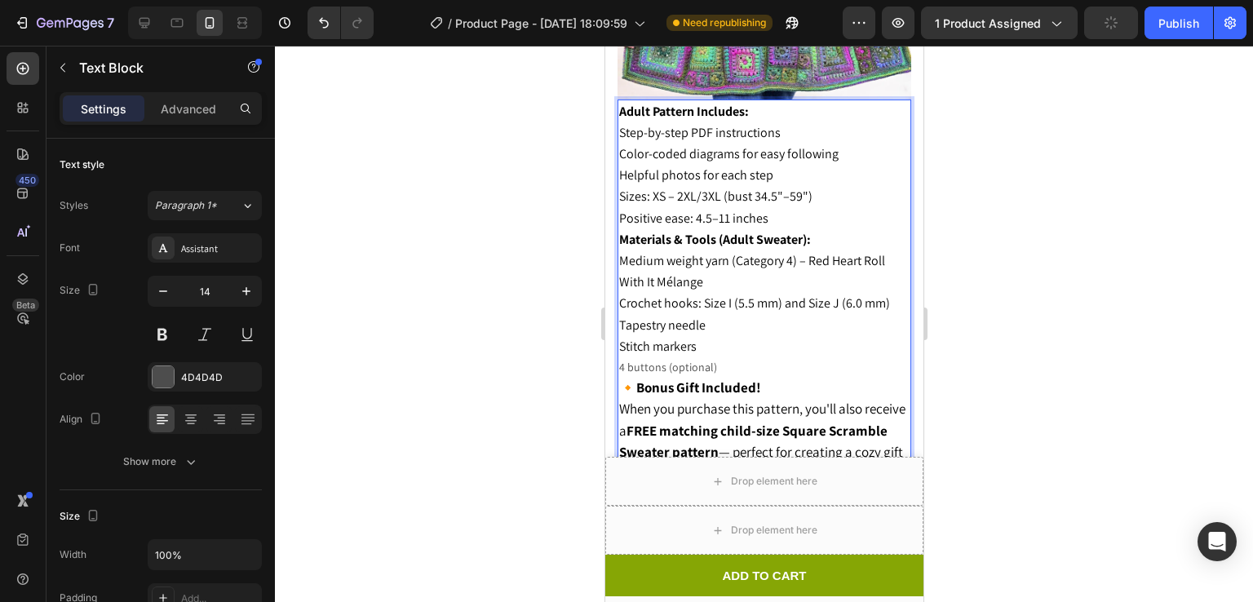
scroll to position [1834, 0]
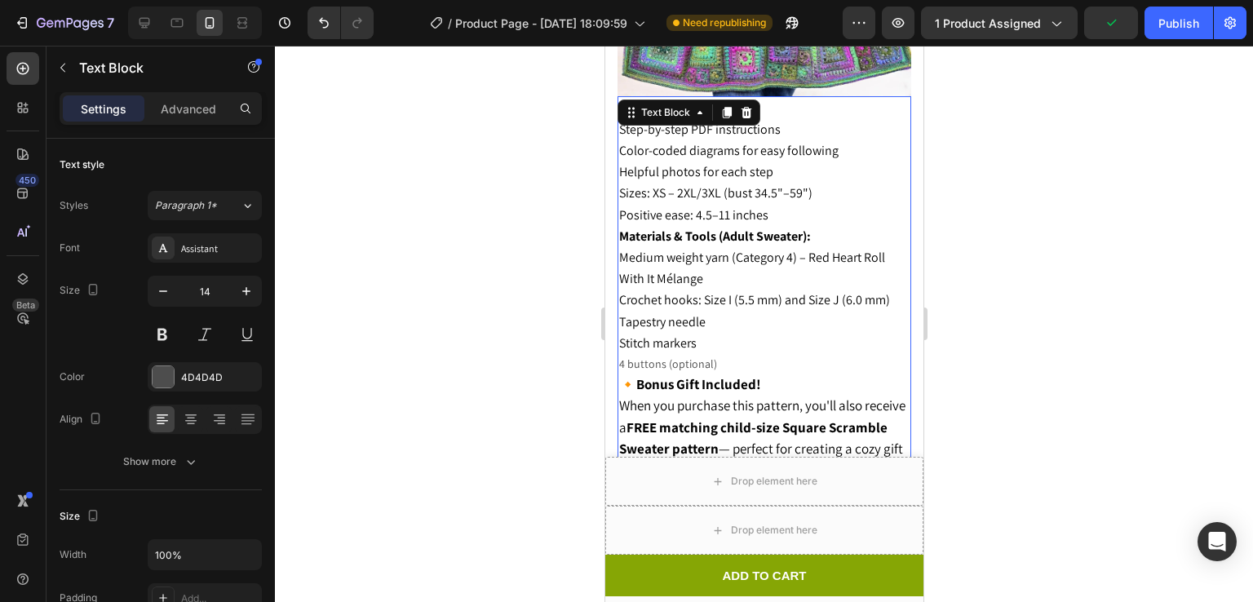
click at [1026, 174] on div at bounding box center [764, 324] width 978 height 556
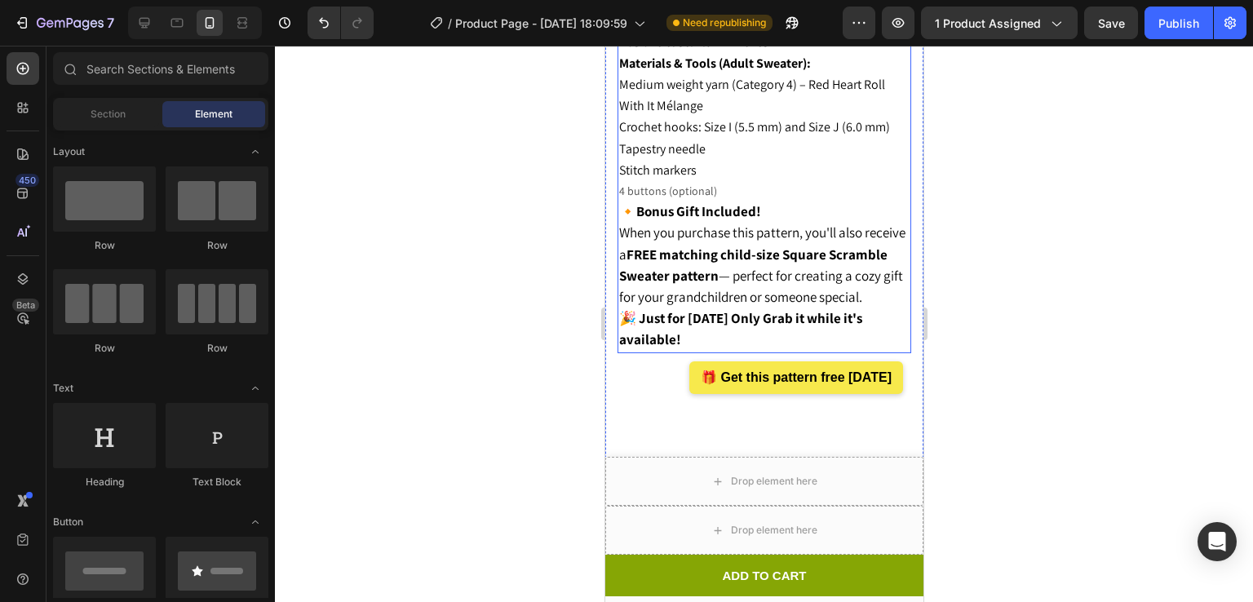
scroll to position [2033, 0]
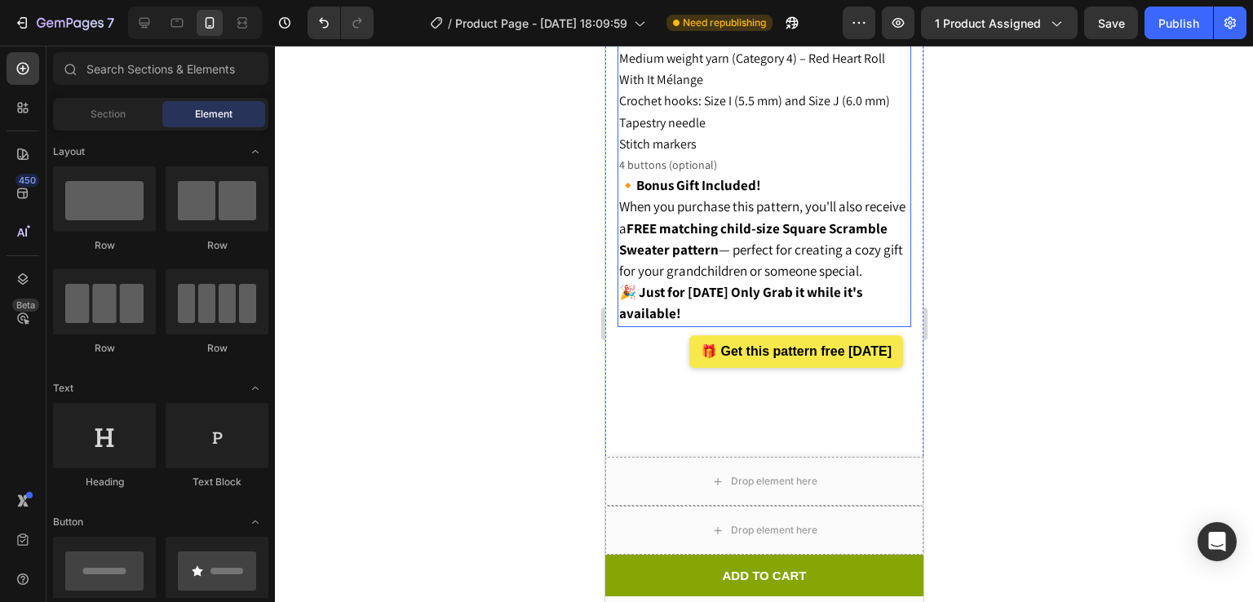
click at [650, 197] on span "When you purchase this pattern, you'll also receive a FREE matching child-size …" at bounding box center [761, 238] width 286 height 82
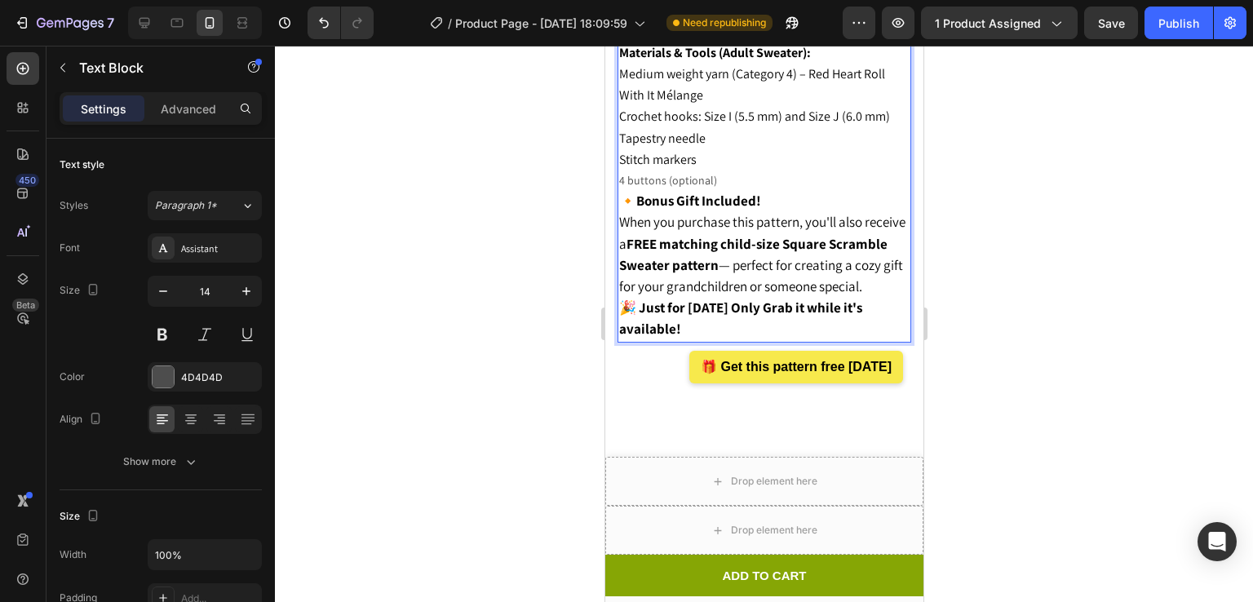
scroll to position [2019, 0]
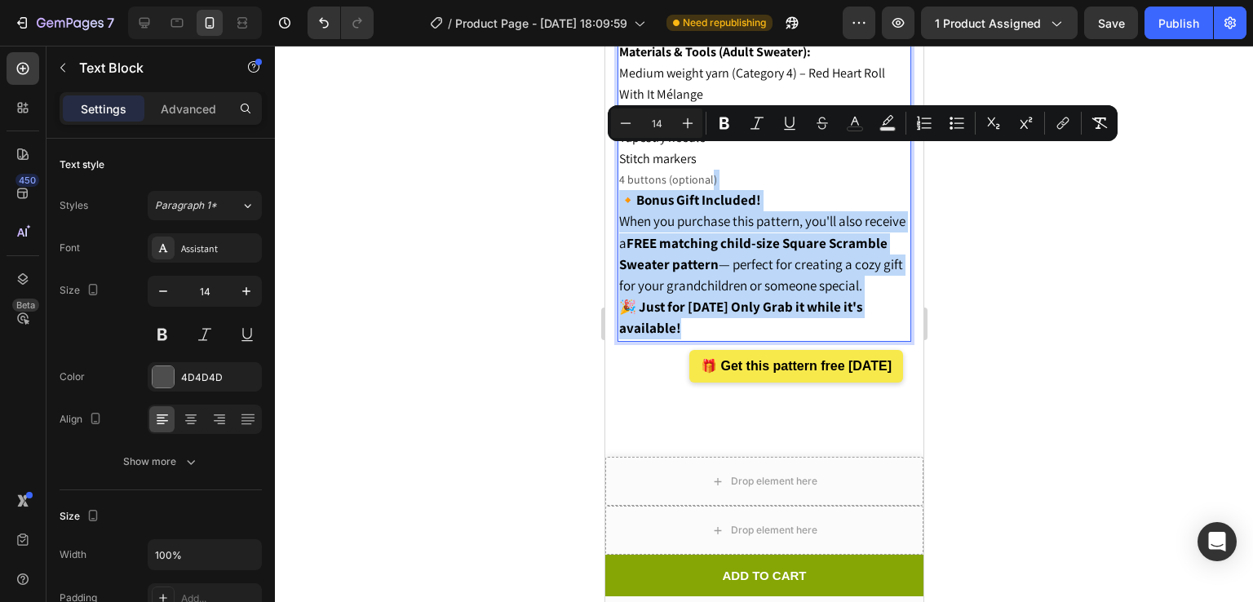
drag, startPoint x: 621, startPoint y: 178, endPoint x: 676, endPoint y: 335, distance: 167.0
click at [676, 335] on div "Adult Pattern Includes: Step-by-step PDF instructions Color-coded diagrams for …" at bounding box center [764, 127] width 294 height 430
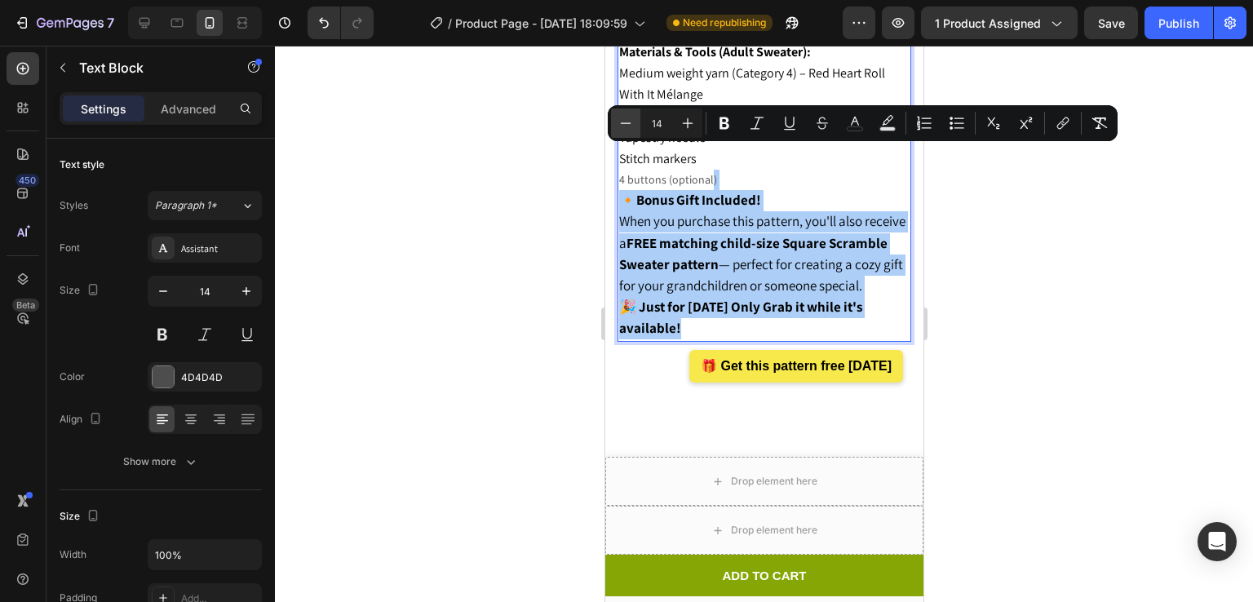
click at [630, 121] on icon "Editor contextual toolbar" at bounding box center [626, 123] width 16 height 16
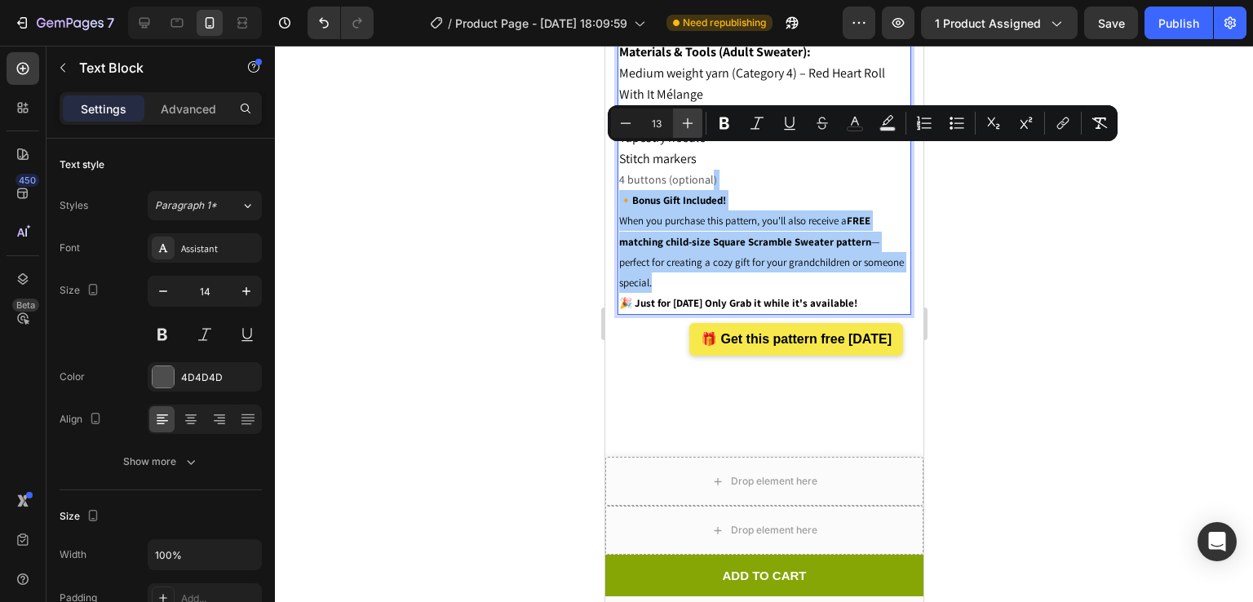
click at [685, 125] on icon "Editor contextual toolbar" at bounding box center [688, 123] width 16 height 16
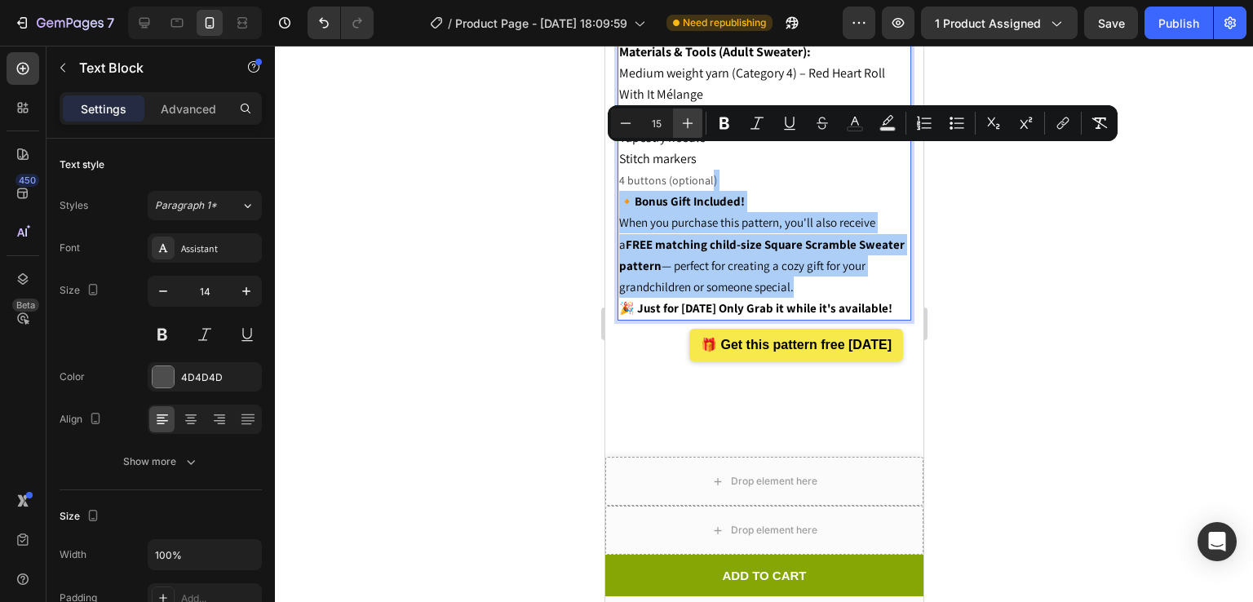
click at [685, 125] on icon "Editor contextual toolbar" at bounding box center [688, 123] width 16 height 16
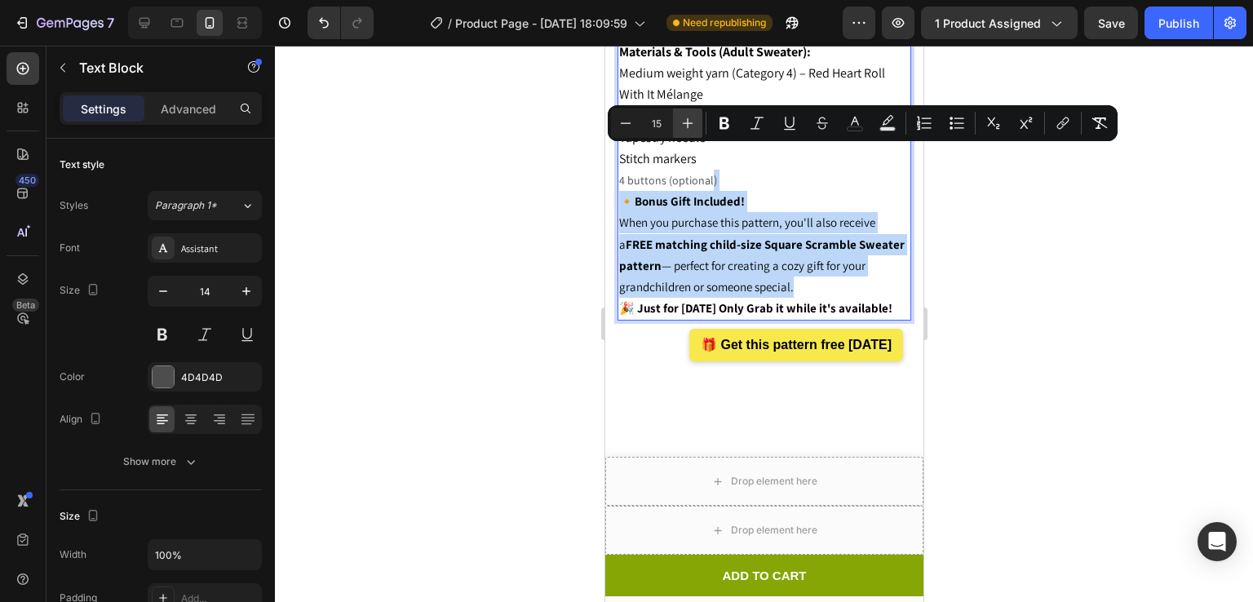
type input "16"
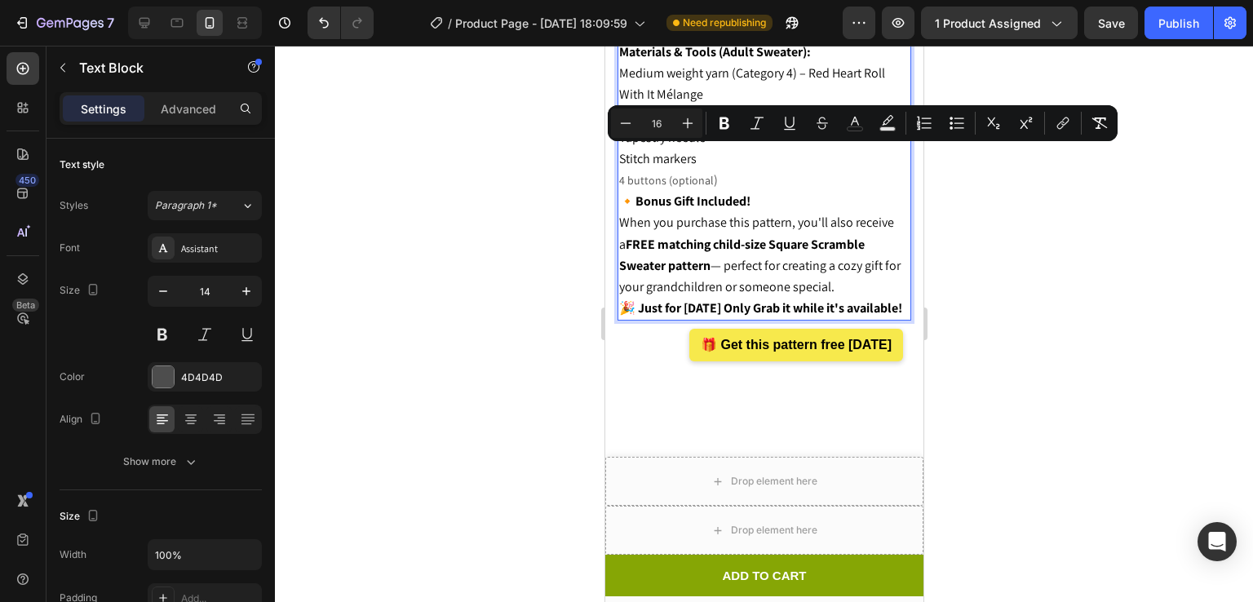
click at [742, 206] on p "🔸Bonus Gift Included! When you purchase this pattern, you'll also receive a FRE…" at bounding box center [763, 244] width 290 height 107
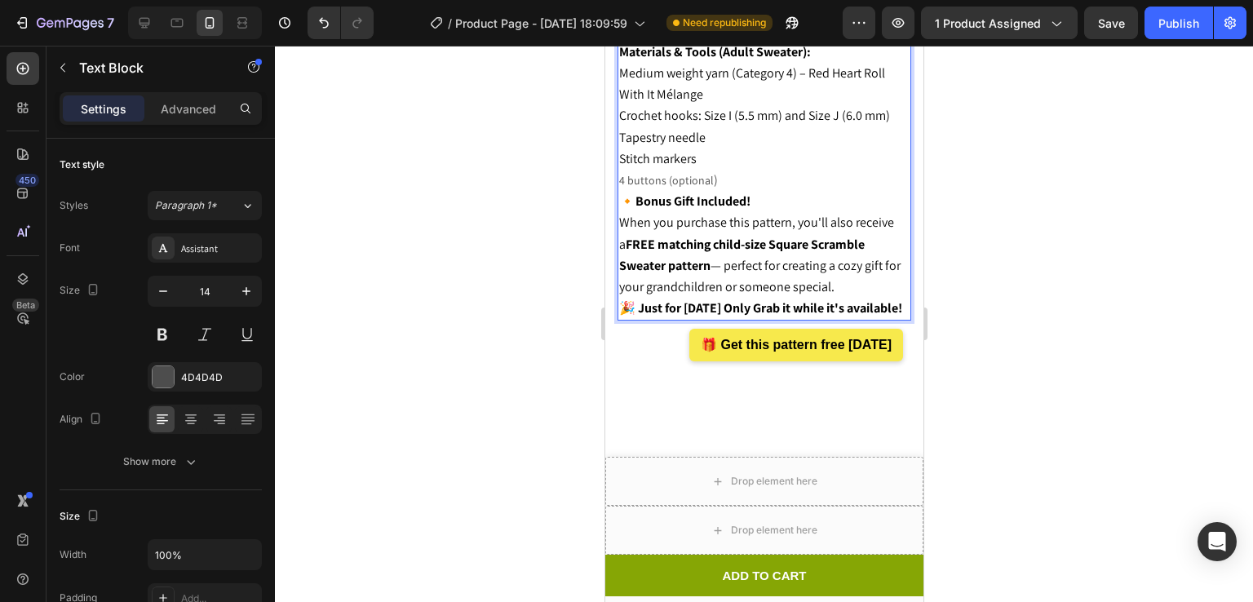
click at [713, 171] on span ")" at bounding box center [715, 179] width 4 height 17
drag, startPoint x: 712, startPoint y: 157, endPoint x: 618, endPoint y: 154, distance: 94.7
click at [618, 170] on p "4 buttons (optional )" at bounding box center [763, 180] width 290 height 21
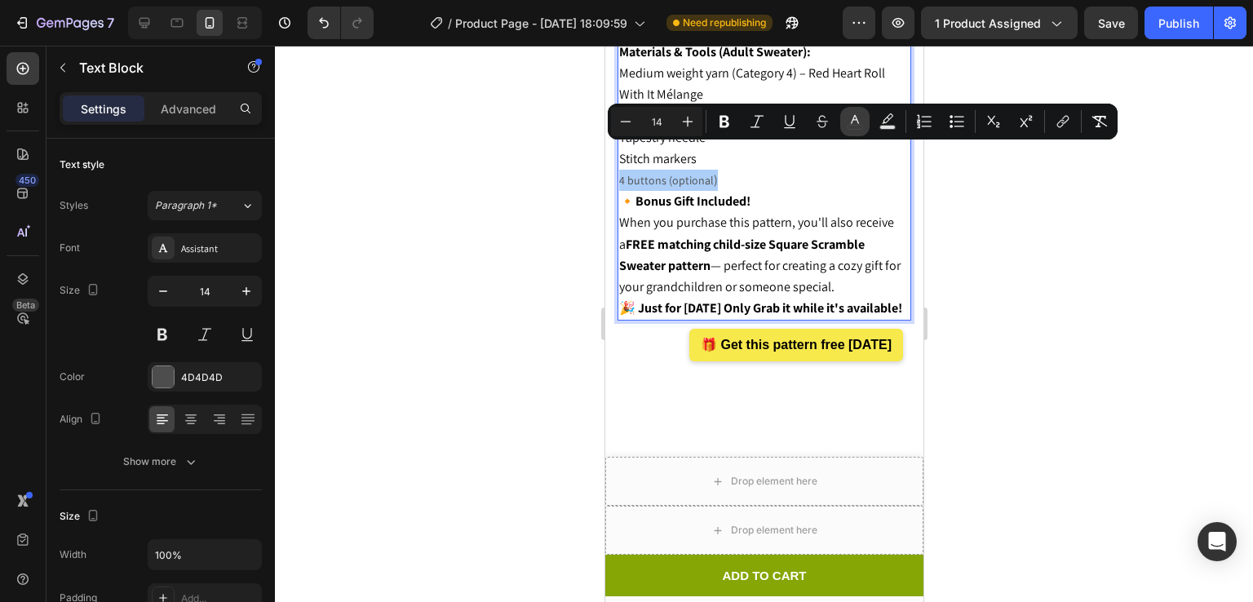
click at [843, 126] on button "color" at bounding box center [854, 121] width 29 height 29
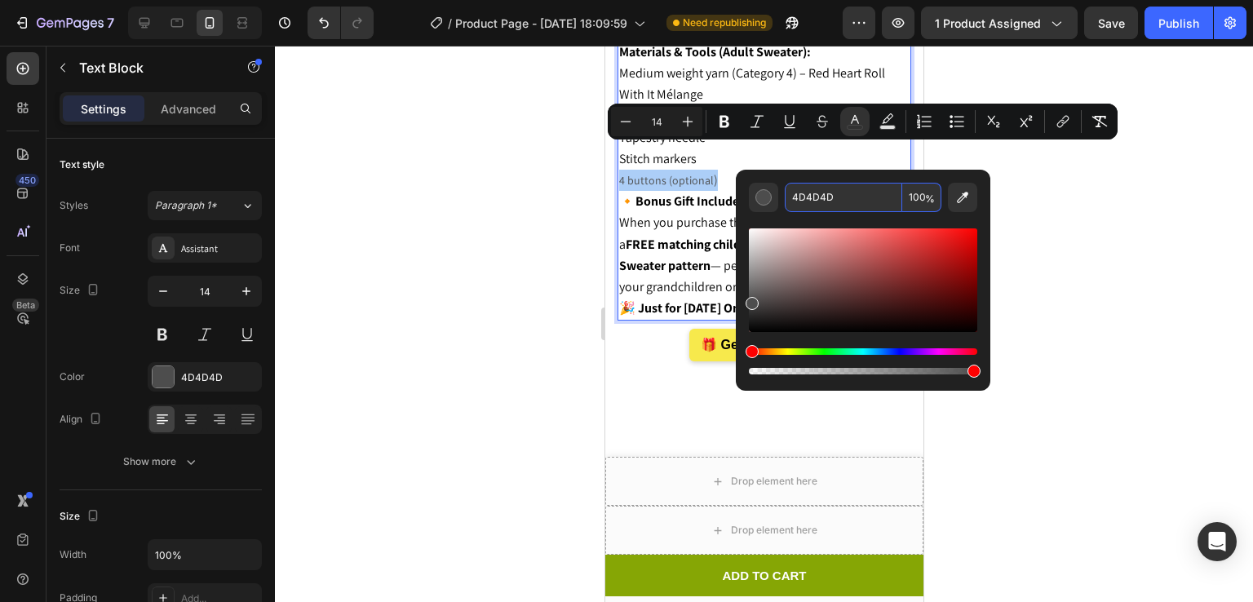
click at [848, 194] on input "4D4D4D" at bounding box center [843, 197] width 117 height 29
type input "000000"
click at [677, 124] on button "Plus" at bounding box center [687, 121] width 29 height 29
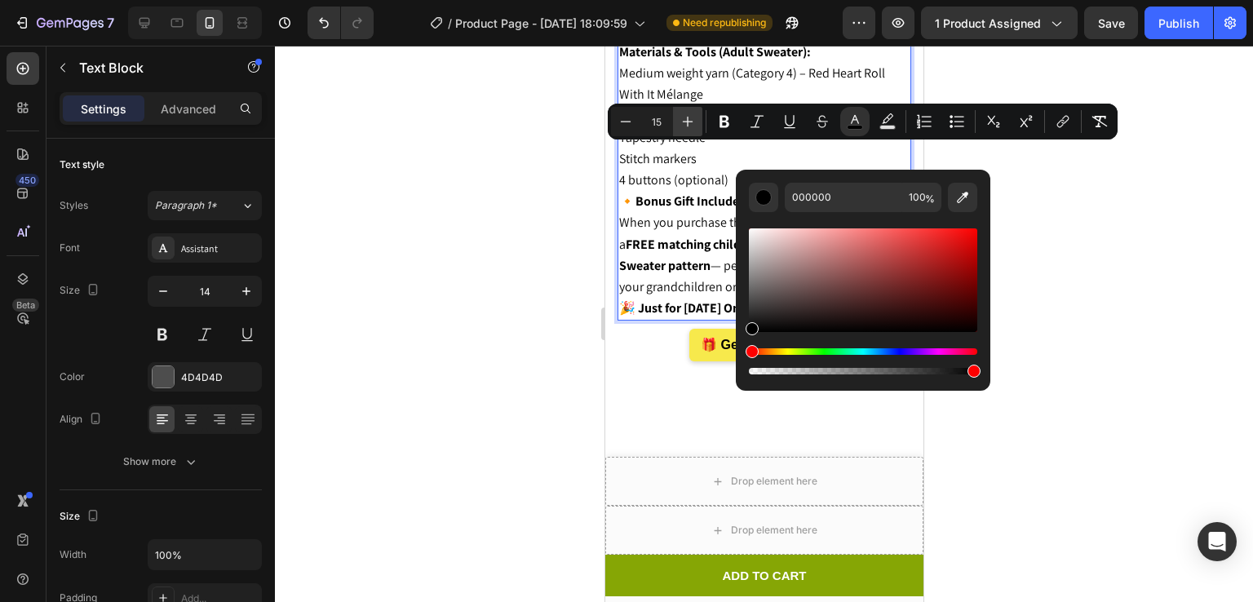
type input "16"
click at [1026, 179] on div at bounding box center [764, 324] width 978 height 556
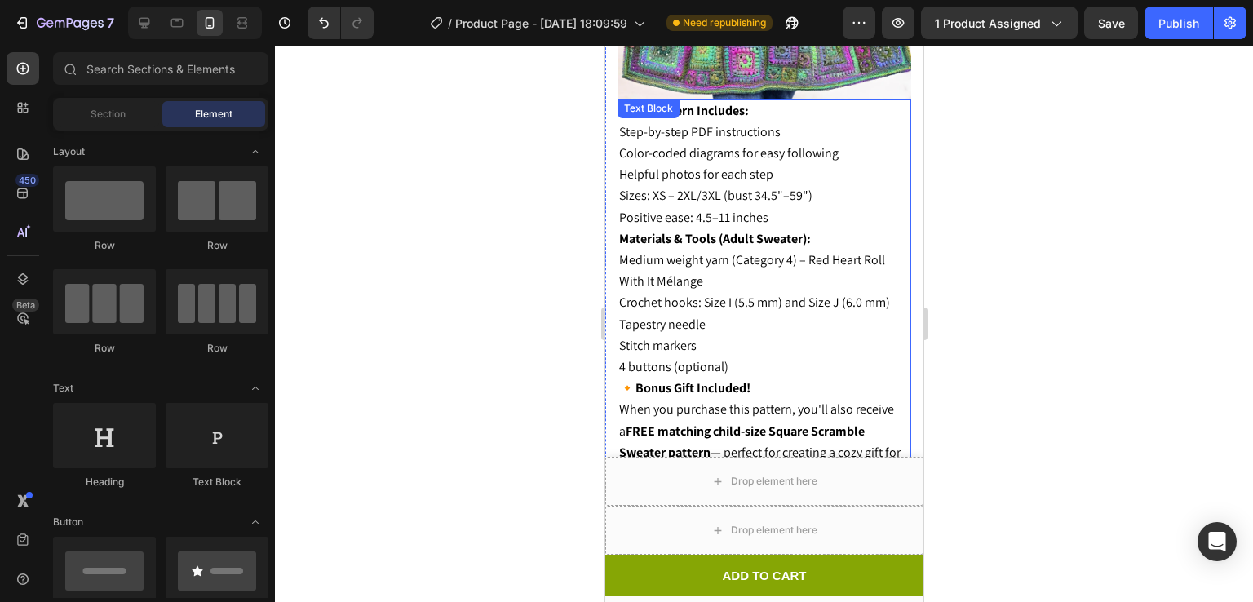
scroll to position [1775, 0]
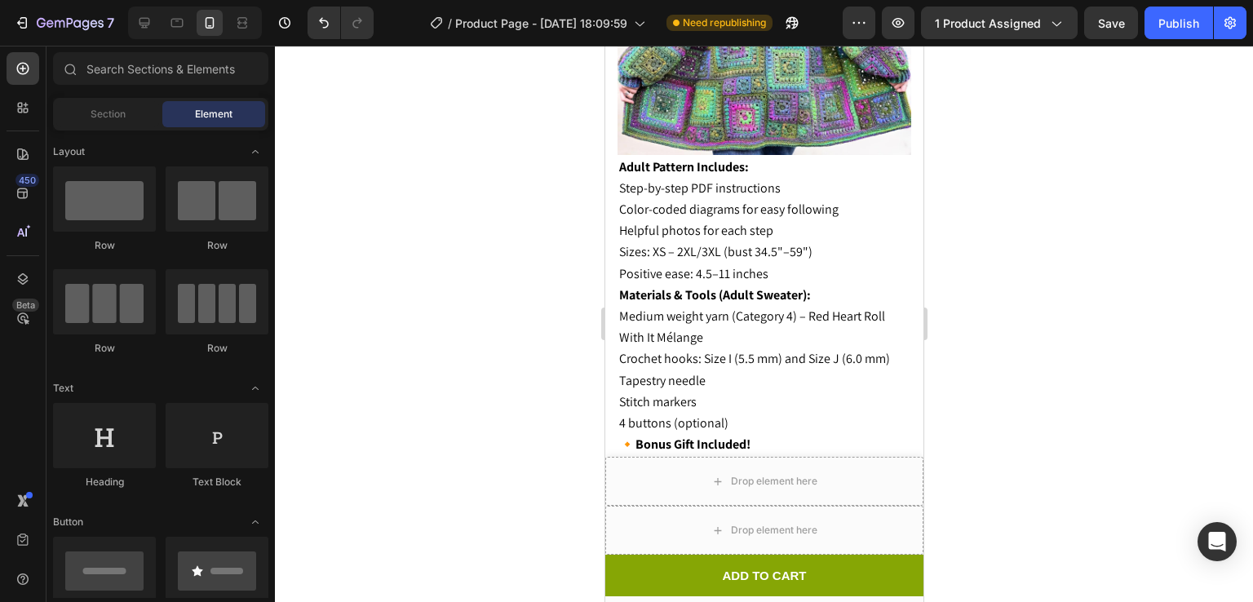
click at [971, 190] on div at bounding box center [764, 324] width 978 height 556
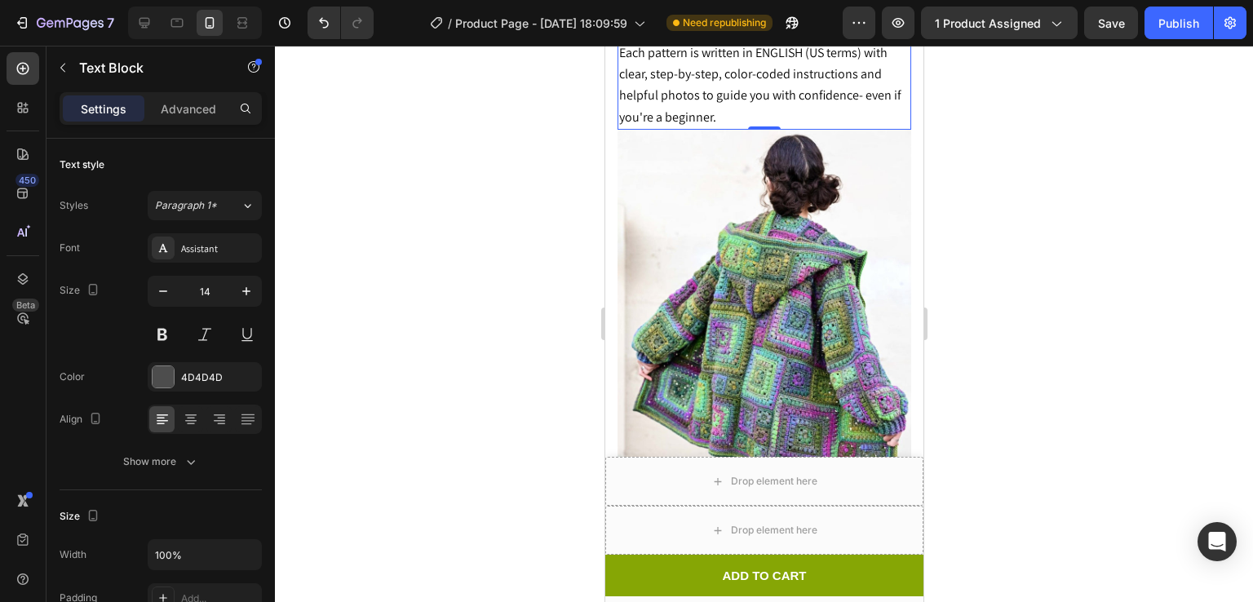
scroll to position [2621, 0]
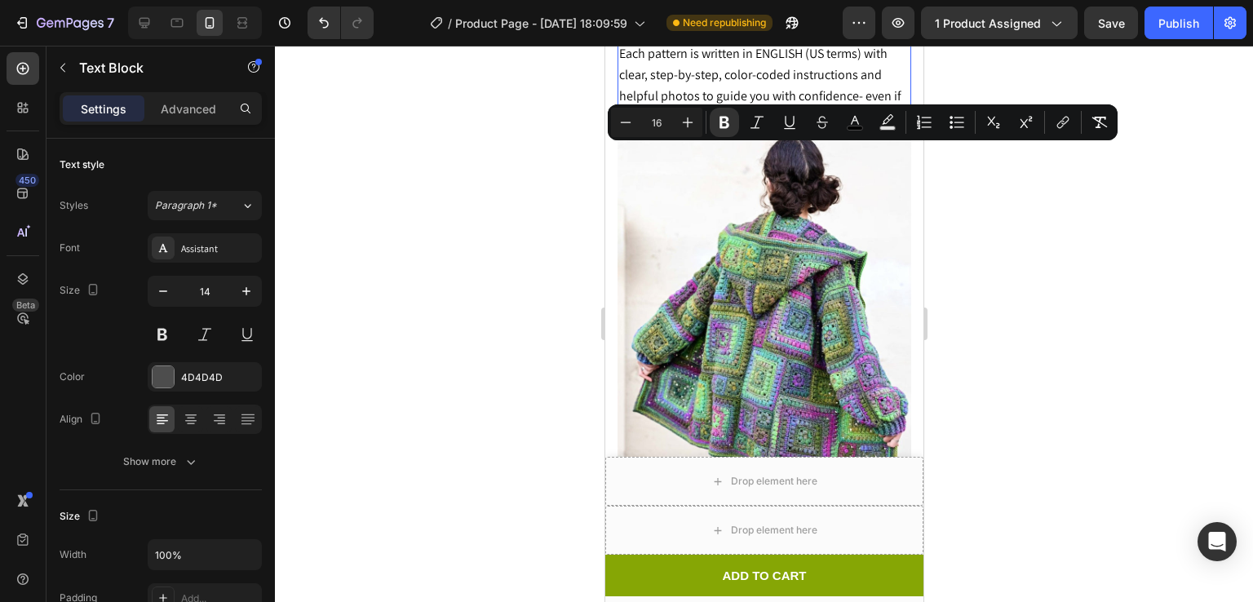
drag, startPoint x: 621, startPoint y: 155, endPoint x: 676, endPoint y: 277, distance: 133.6
click at [676, 130] on div "FREE Kids’ Pattern: Sizes: 3/4 – 9/10 (chest 26"–34") Positive ease: 3–6 inches…" at bounding box center [764, -1] width 294 height 259
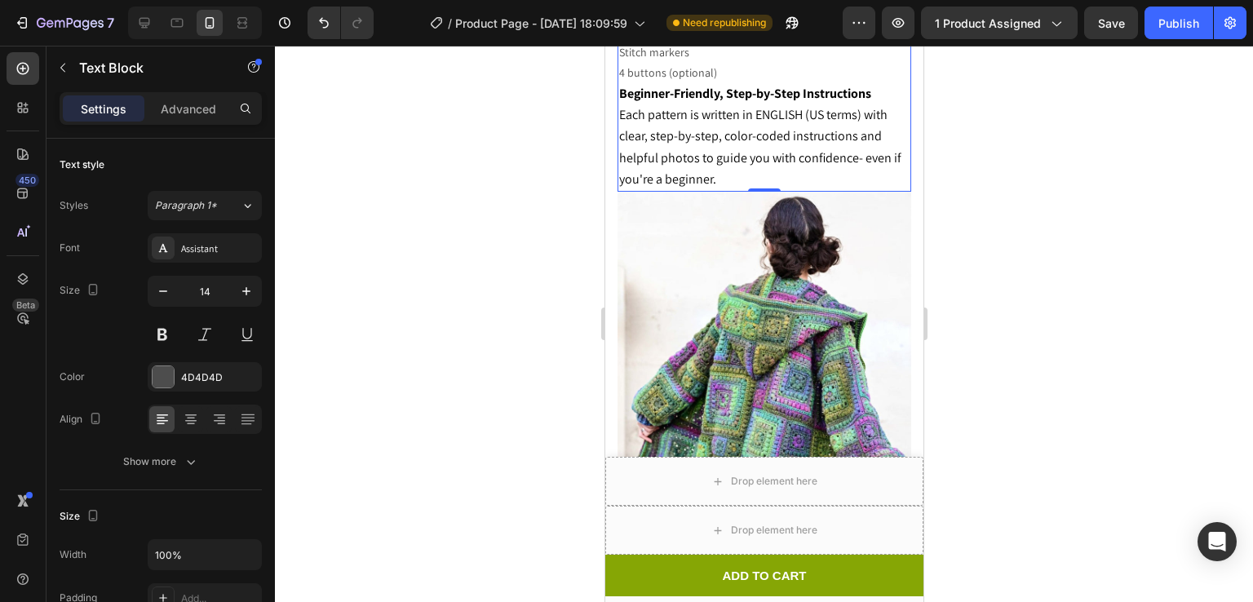
scroll to position [2679, 0]
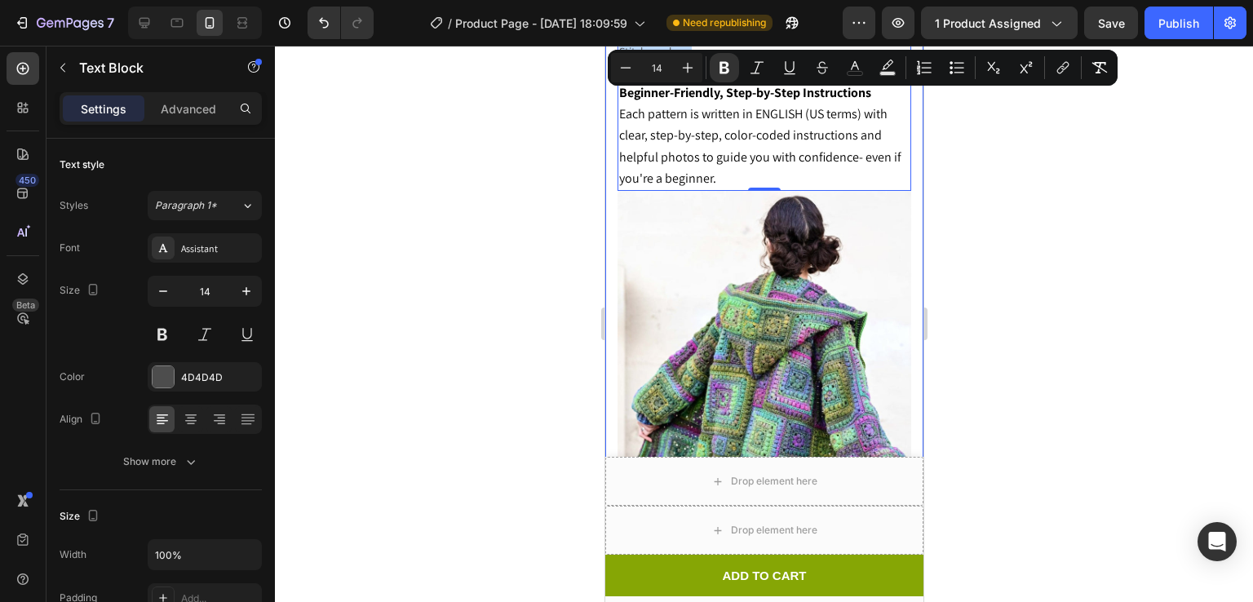
drag, startPoint x: 716, startPoint y: 322, endPoint x: 614, endPoint y: 95, distance: 249.1
click at [849, 66] on icon "Editor contextual toolbar" at bounding box center [855, 68] width 16 height 16
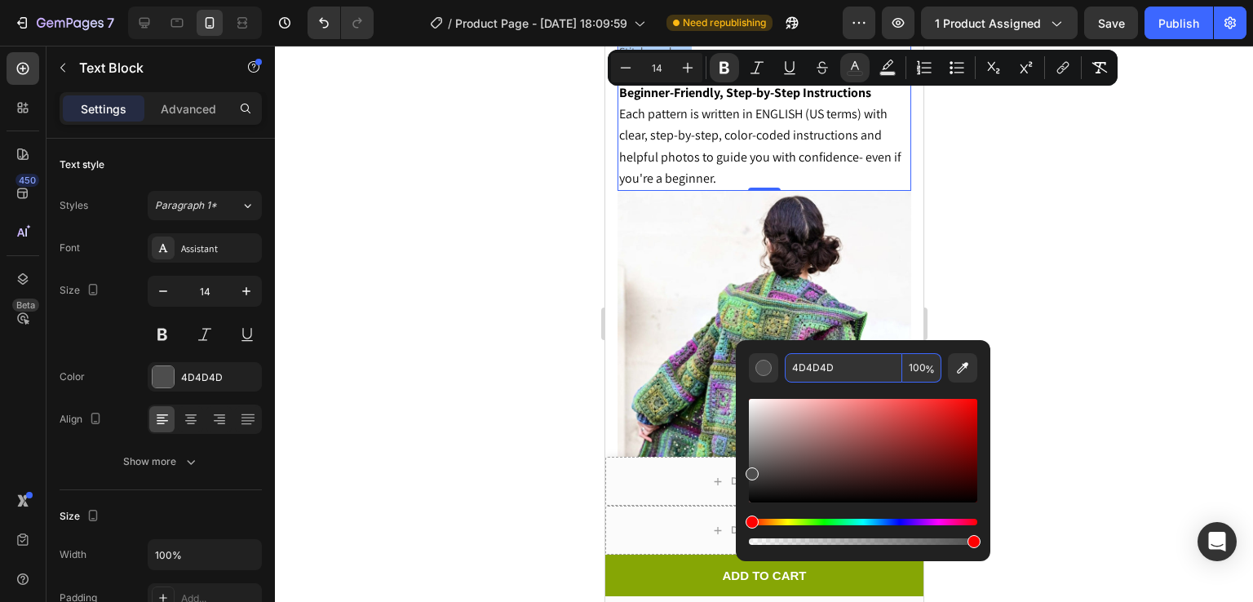
click at [854, 379] on input "4D4D4D" at bounding box center [843, 367] width 117 height 29
type input "000000"
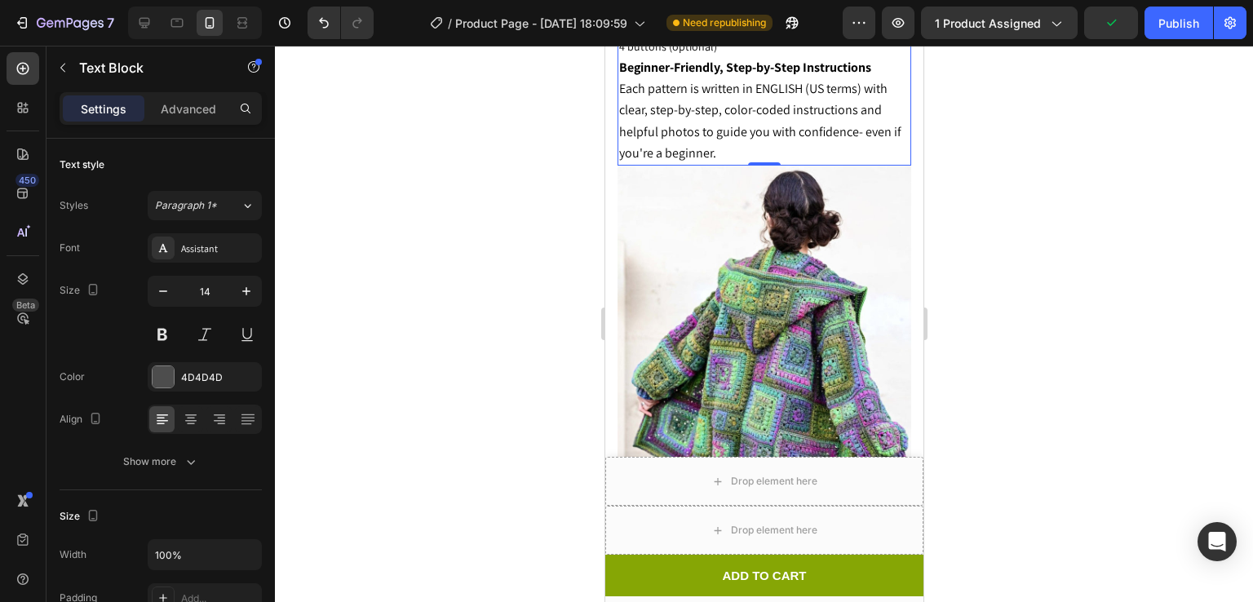
scroll to position [2706, 0]
click at [620, 74] on strong "Beginner-Friendly, Step-by-Step Instructions" at bounding box center [744, 65] width 252 height 17
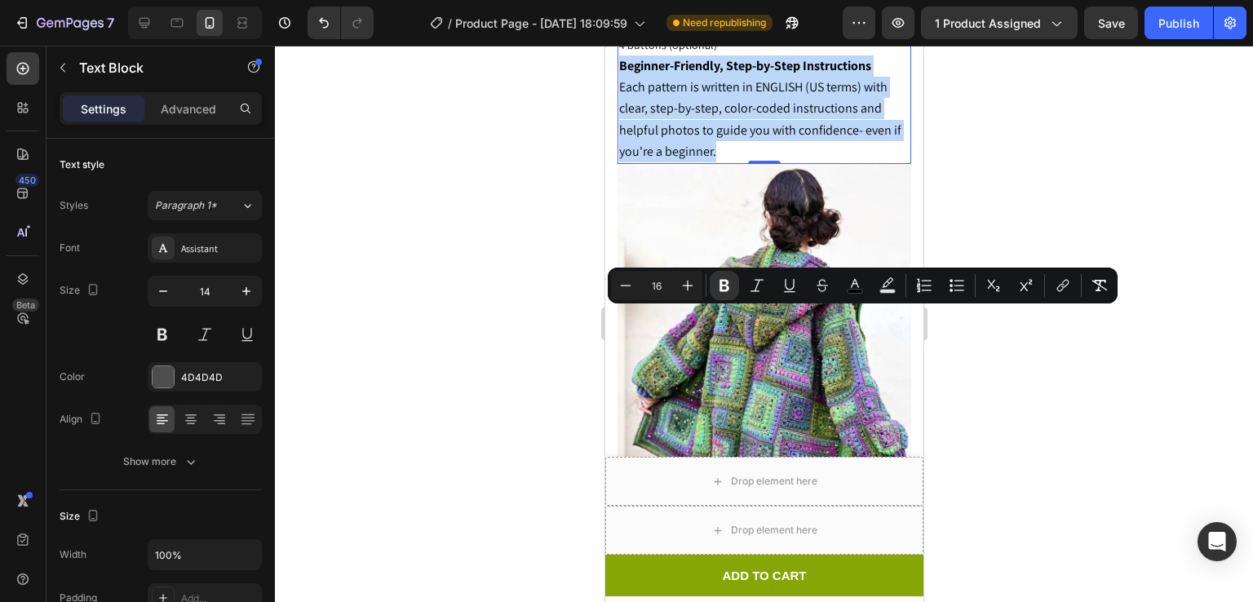
drag, startPoint x: 620, startPoint y: 320, endPoint x: 772, endPoint y: 392, distance: 168.2
click at [772, 162] on p "Beginner-Friendly, Step-by-Step Instructions Each pattern is written in ENGLISH…" at bounding box center [763, 108] width 290 height 107
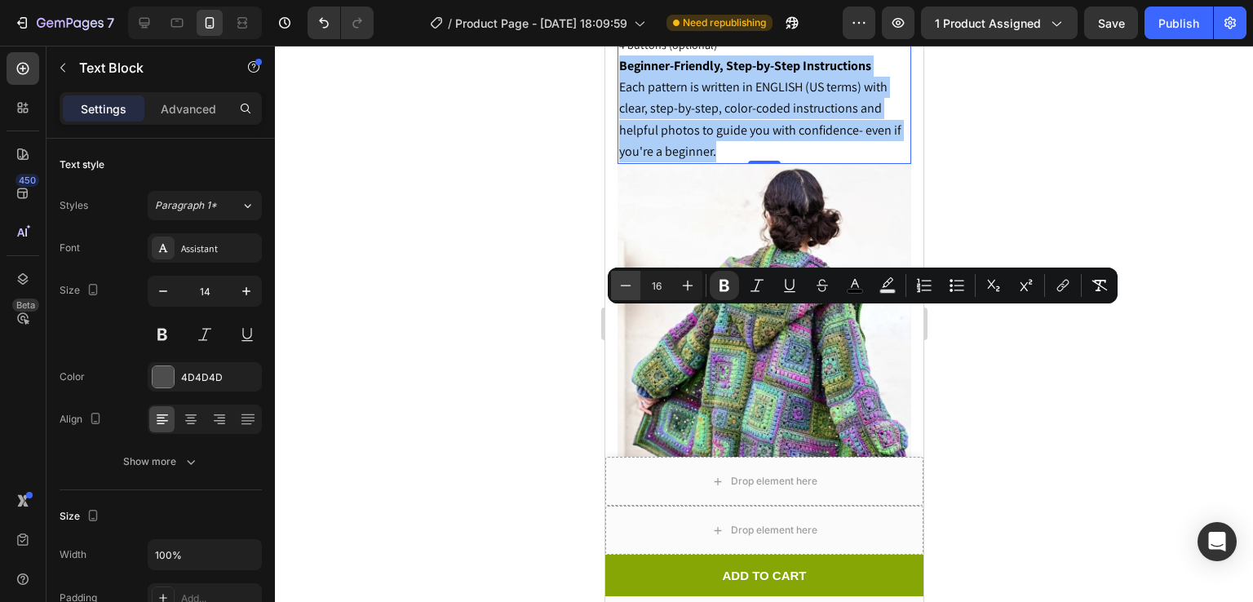
click at [630, 288] on icon "Editor contextual toolbar" at bounding box center [626, 285] width 16 height 16
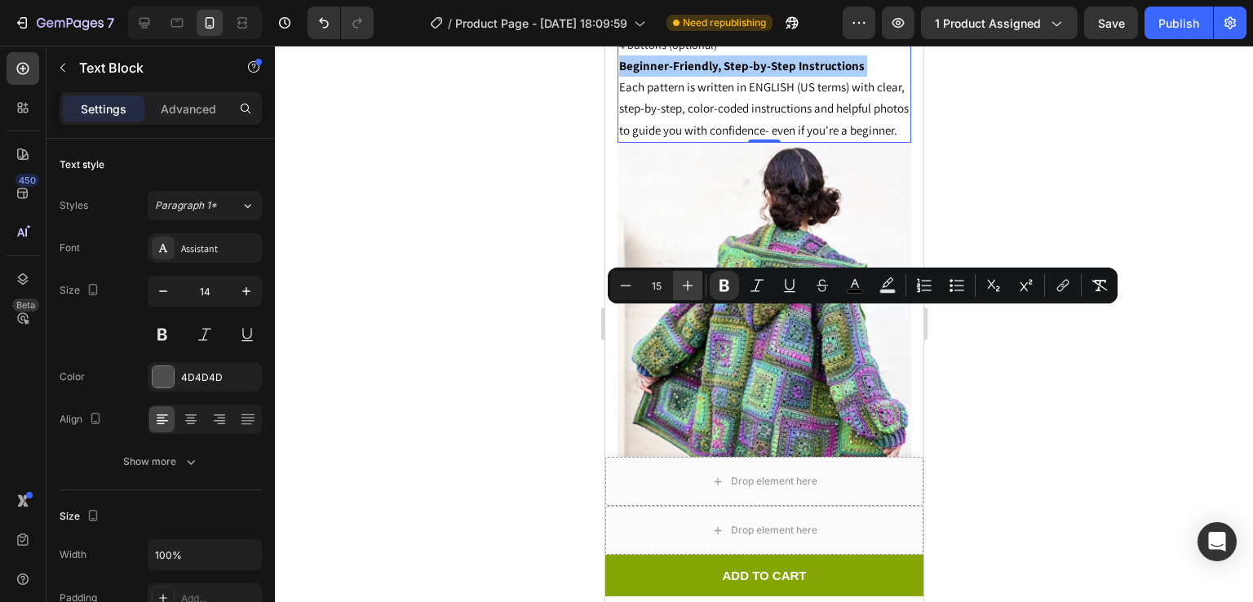
click at [677, 286] on button "Plus" at bounding box center [687, 285] width 29 height 29
type input "16"
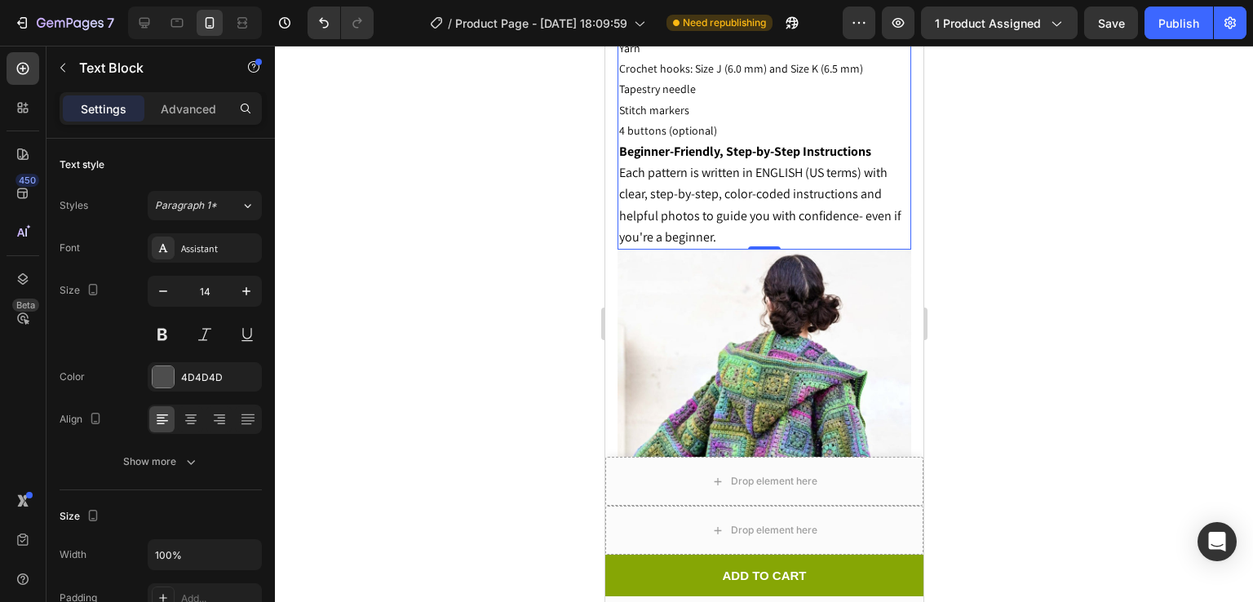
scroll to position [2619, 0]
click at [1027, 213] on div at bounding box center [764, 324] width 978 height 556
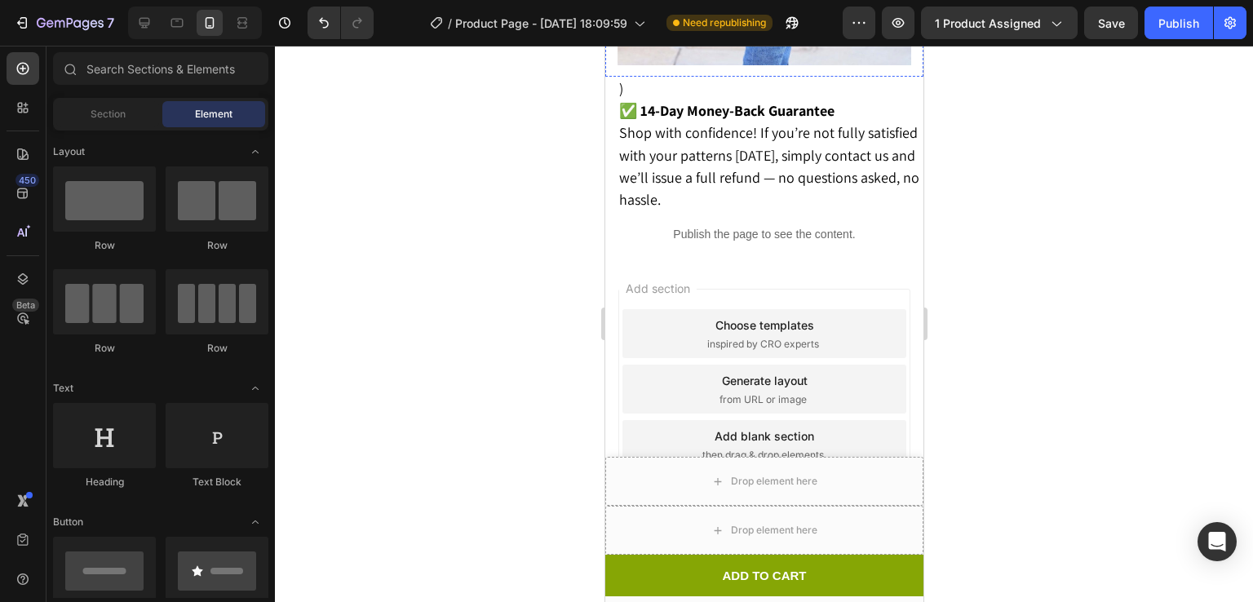
scroll to position [3366, 0]
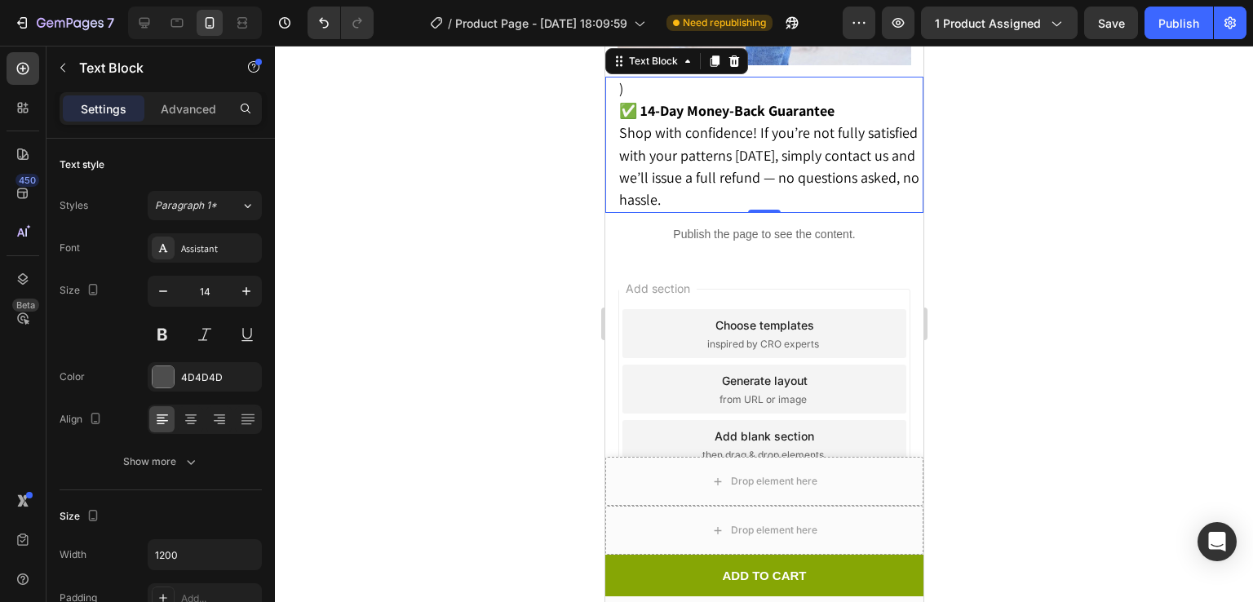
click at [635, 100] on p ")" at bounding box center [769, 89] width 303 height 22
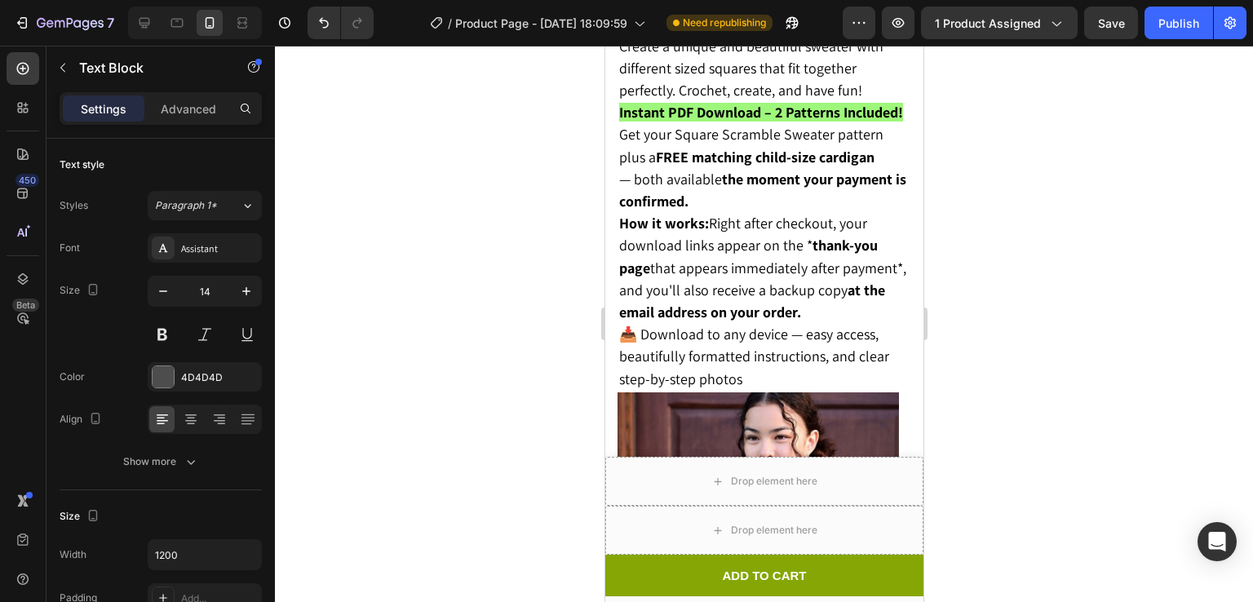
scroll to position [804, 0]
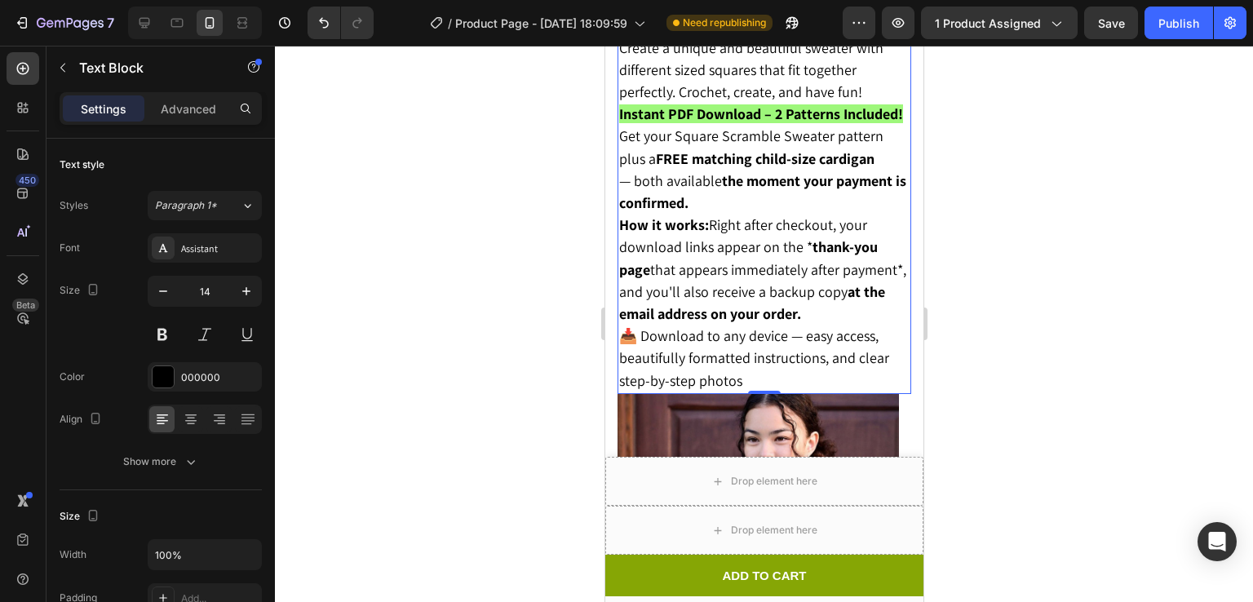
click at [700, 246] on span "How it works: Right after checkout, your download links appear on the * thank-y…" at bounding box center [761, 269] width 287 height 108
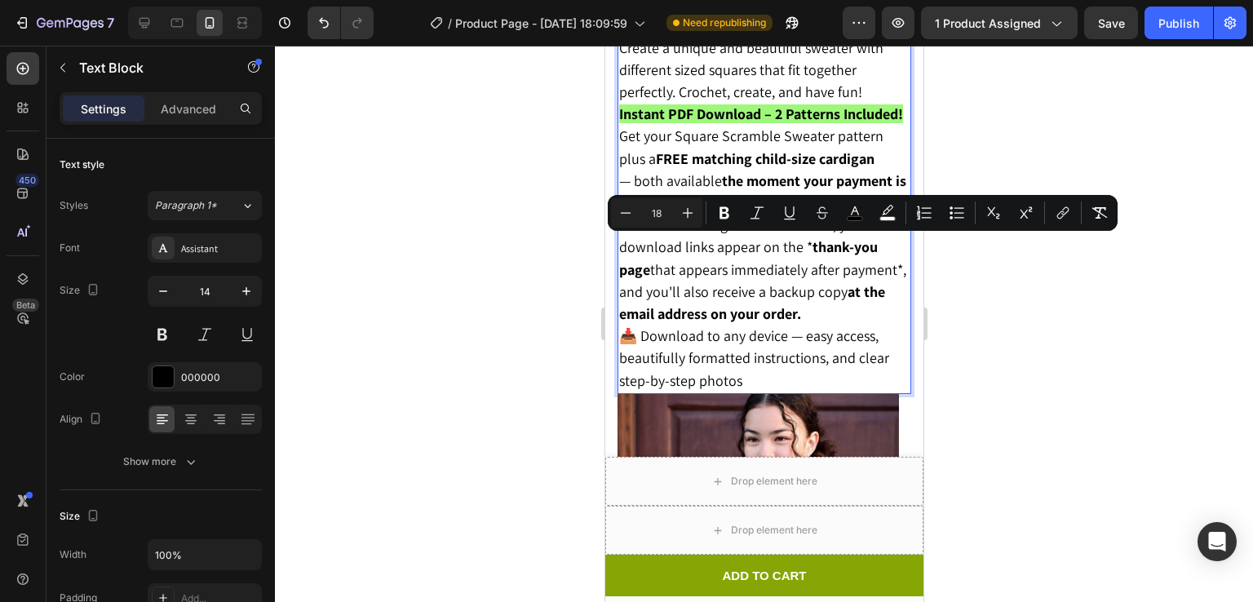
click at [750, 376] on p "📥 Download to any device — easy access, beautifully formatted instructions, and…" at bounding box center [763, 359] width 290 height 67
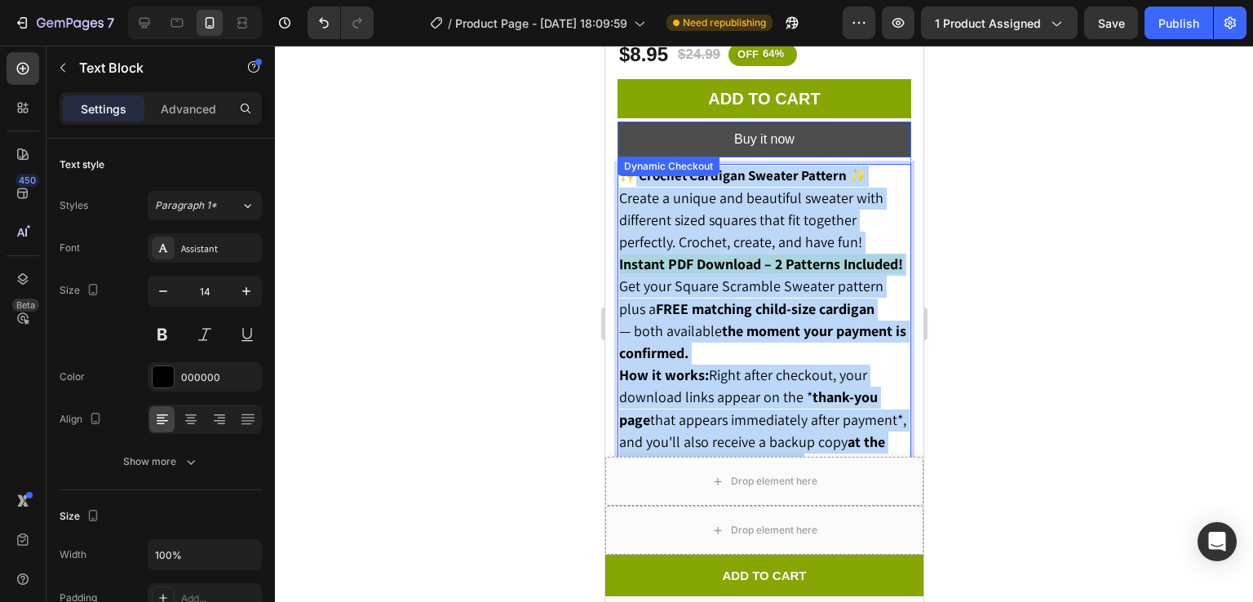
scroll to position [606, 0]
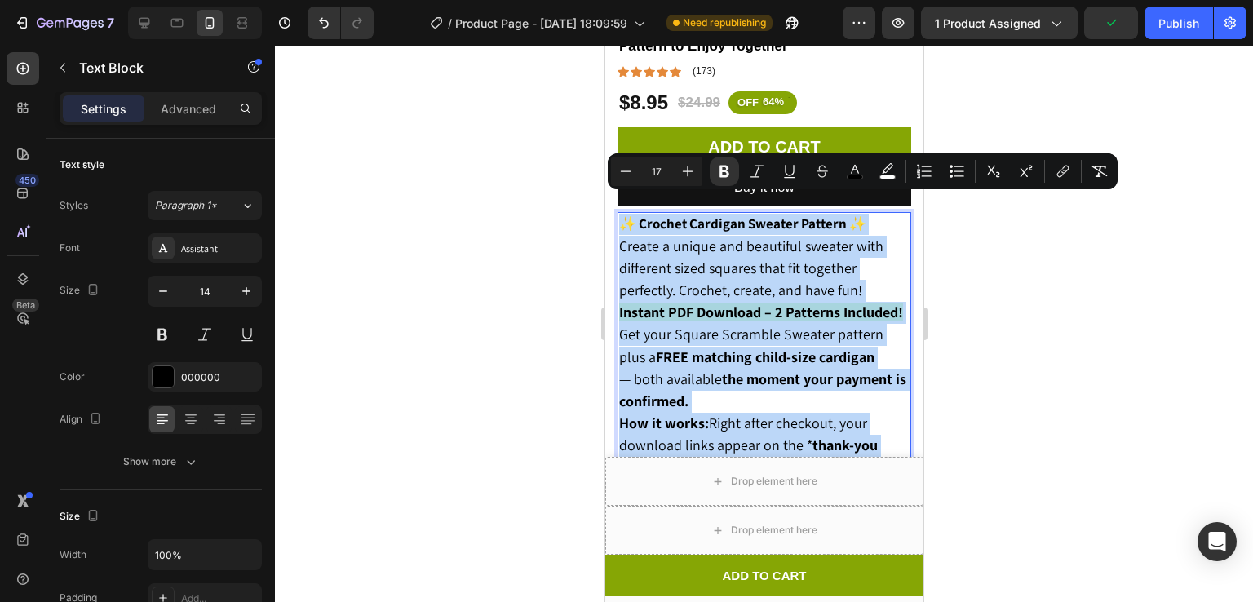
drag, startPoint x: 750, startPoint y: 376, endPoint x: 621, endPoint y: 210, distance: 210.5
click at [621, 212] on div "✨ Crochet Cardigan Sweater Pattern ✨ Create a unique and beautiful sweater with…" at bounding box center [764, 401] width 294 height 379
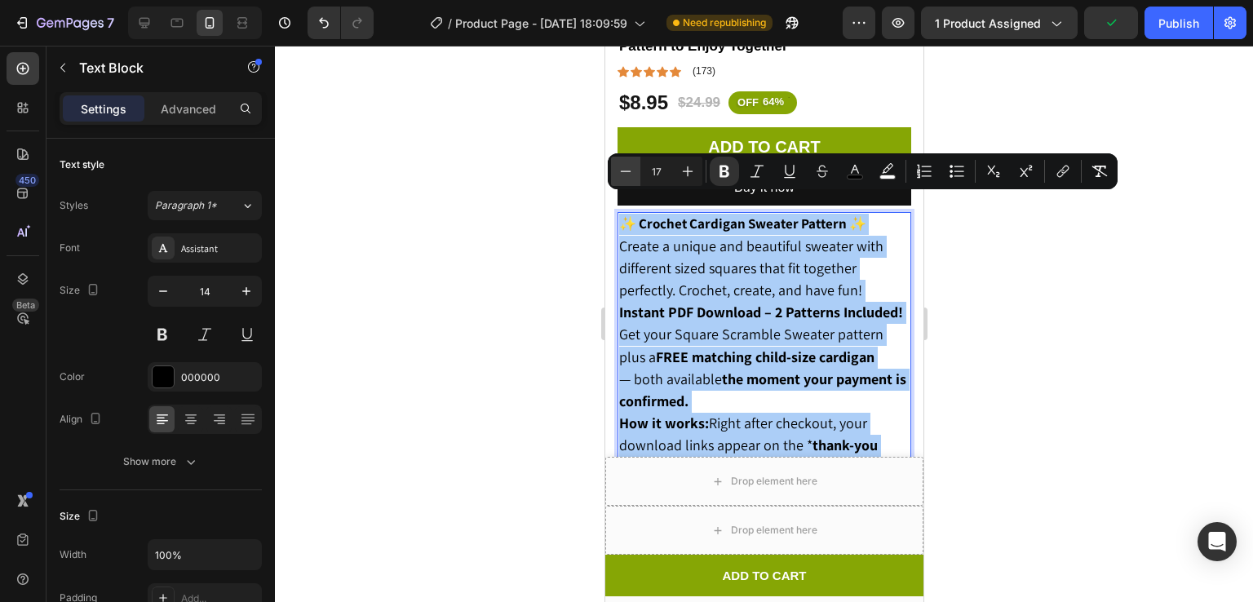
click at [624, 171] on icon "Editor contextual toolbar" at bounding box center [626, 171] width 11 height 1
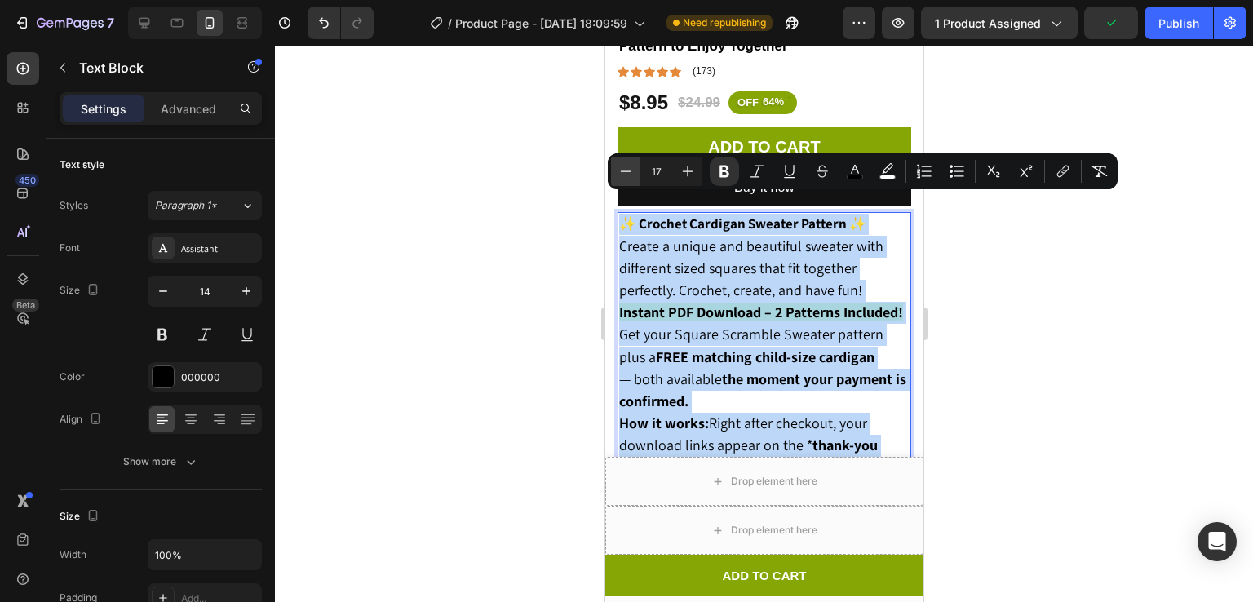
type input "16"
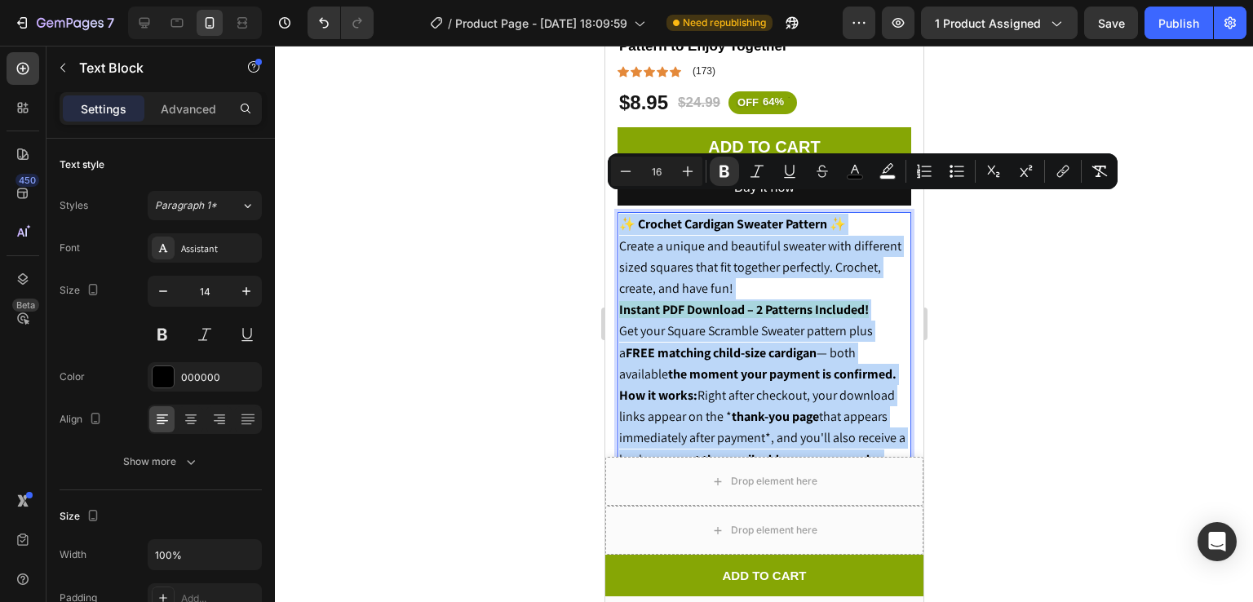
click at [767, 301] on strong "Instant PDF Download – 2 Patterns Included!" at bounding box center [743, 309] width 250 height 17
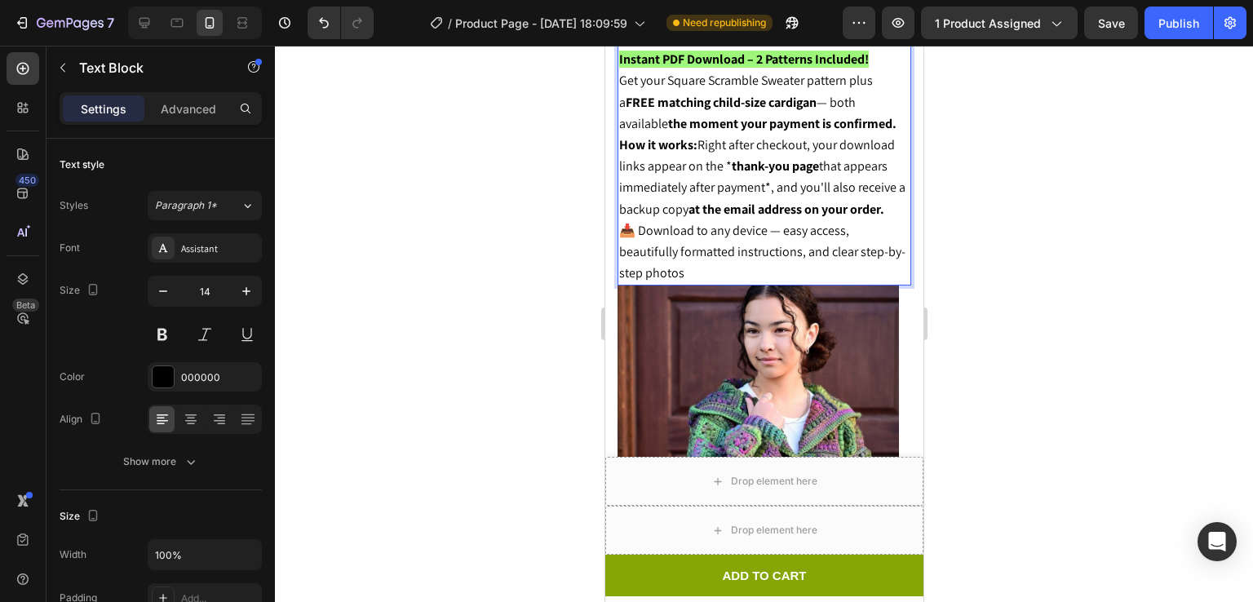
scroll to position [858, 0]
click at [1023, 284] on div at bounding box center [764, 324] width 978 height 556
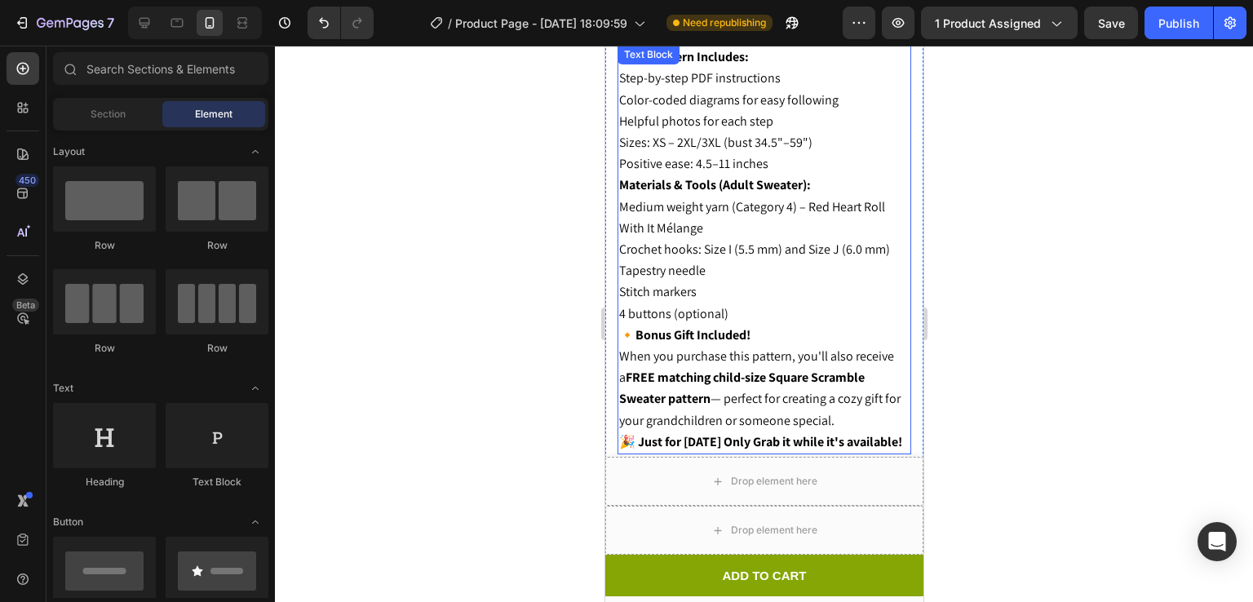
scroll to position [1830, 0]
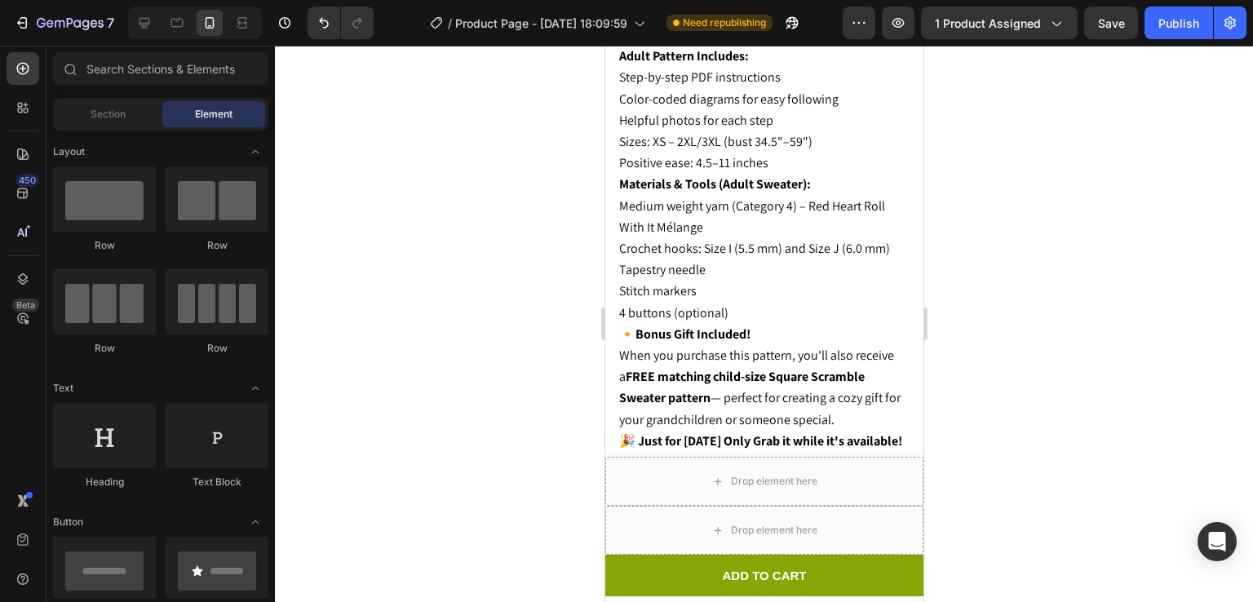
click at [1008, 231] on div at bounding box center [764, 324] width 978 height 556
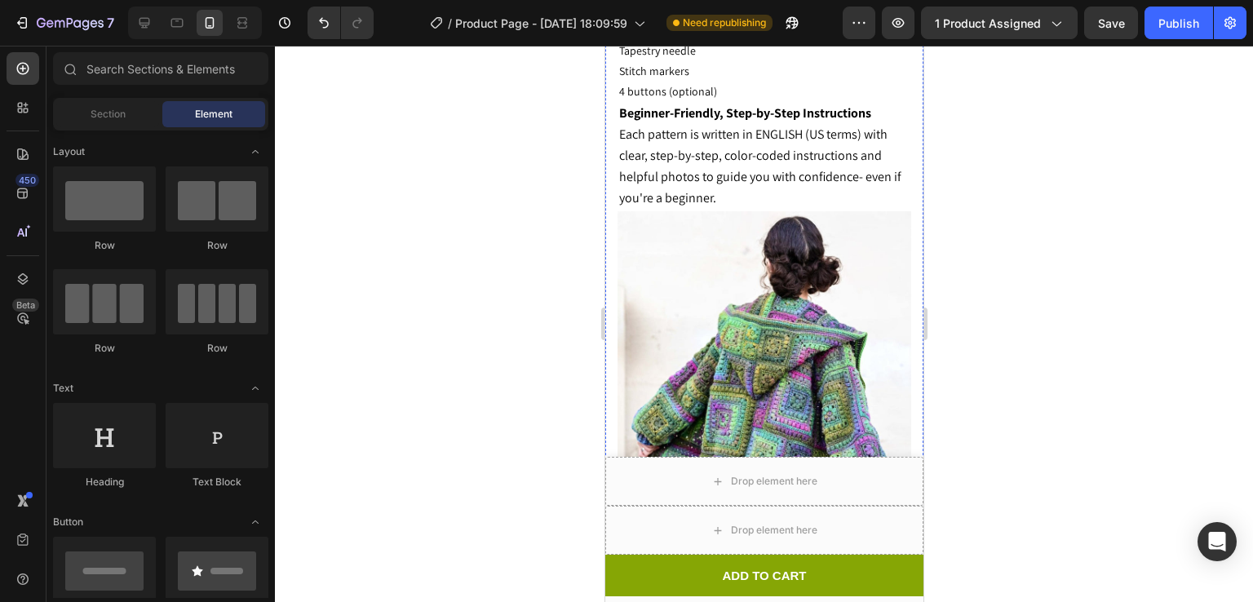
scroll to position [2604, 0]
click at [1008, 271] on div at bounding box center [764, 324] width 978 height 556
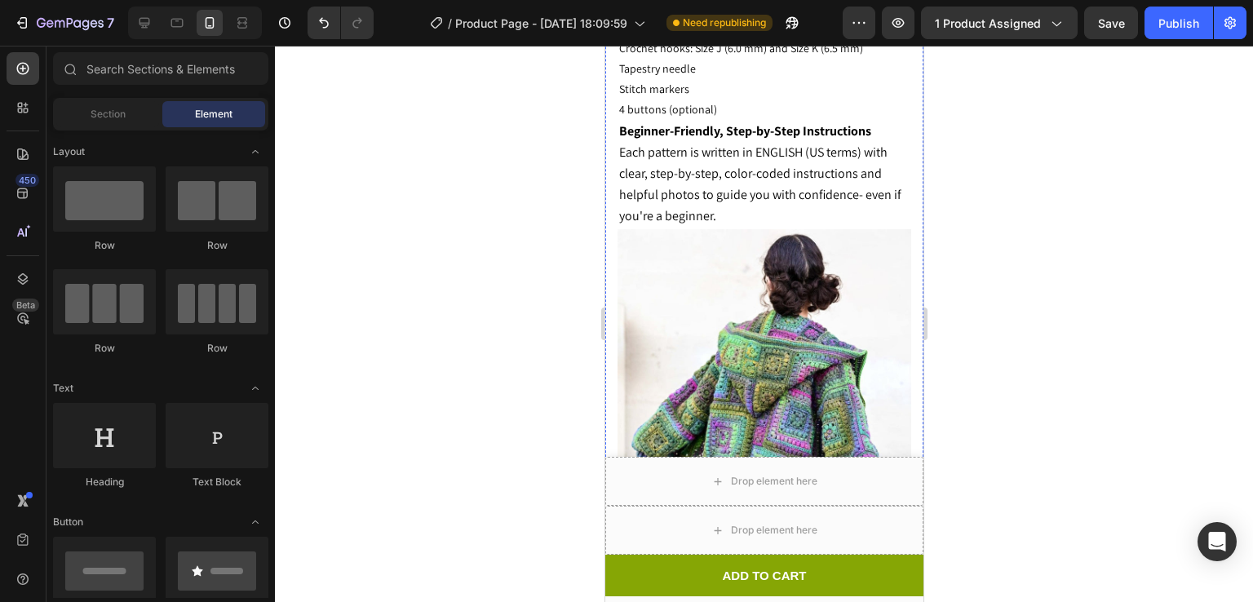
scroll to position [2588, 0]
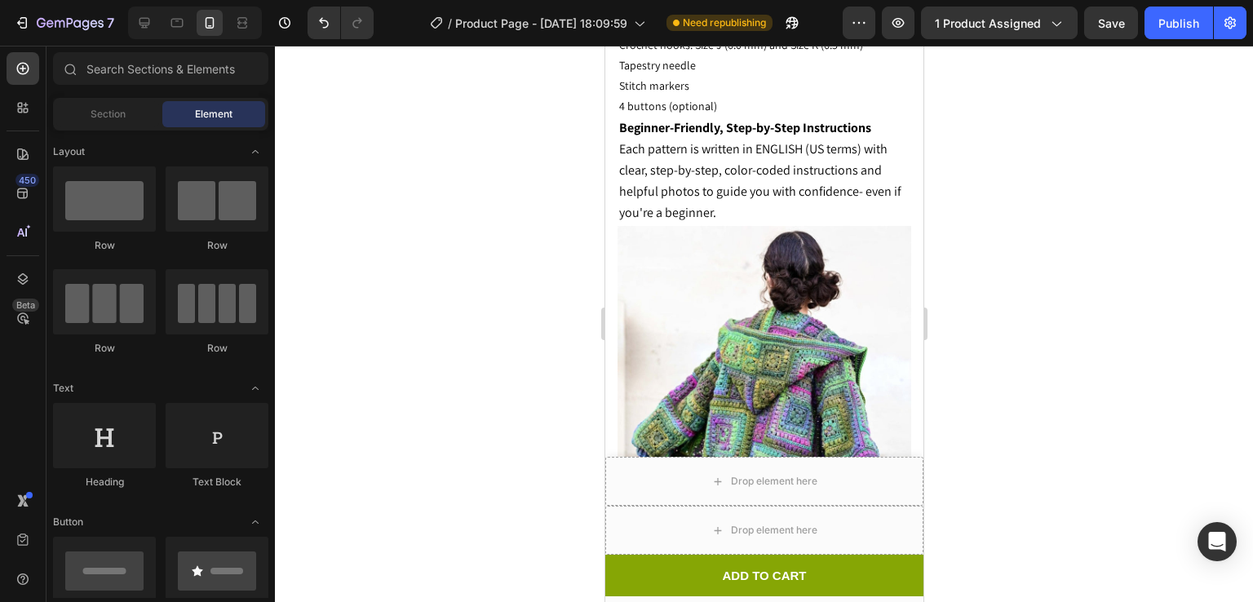
click at [1053, 140] on div at bounding box center [764, 324] width 978 height 556
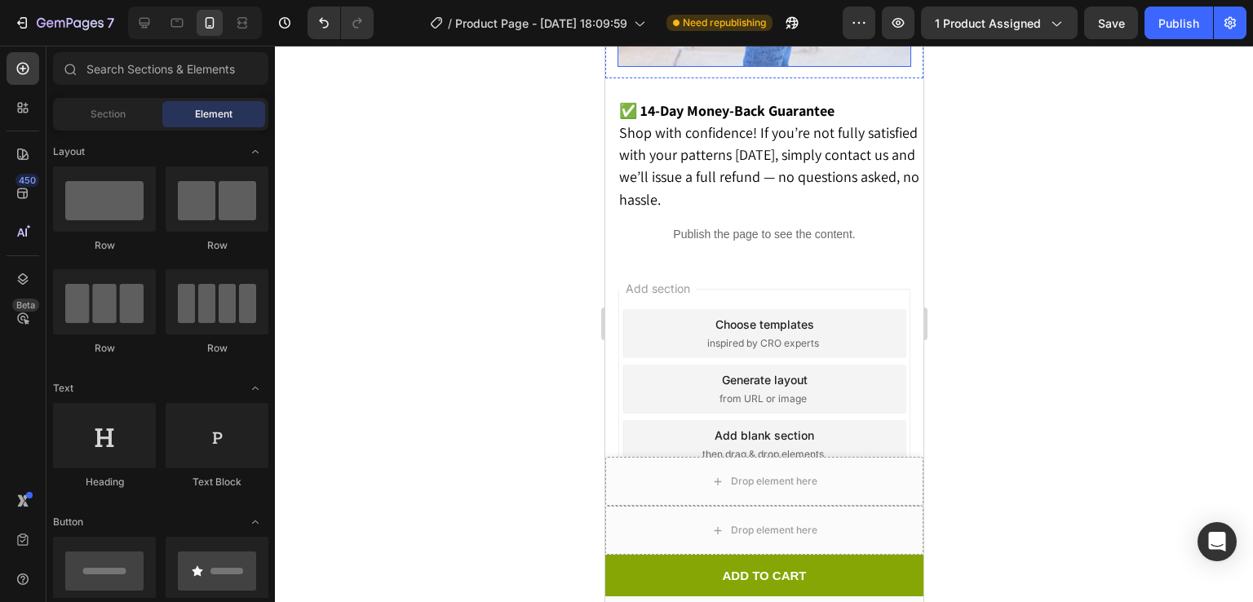
scroll to position [3409, 0]
click at [805, 102] on p "✅ 14-Day Money-Back Guarantee Shop with confidence! If you’re not fully satisfi…" at bounding box center [769, 155] width 303 height 111
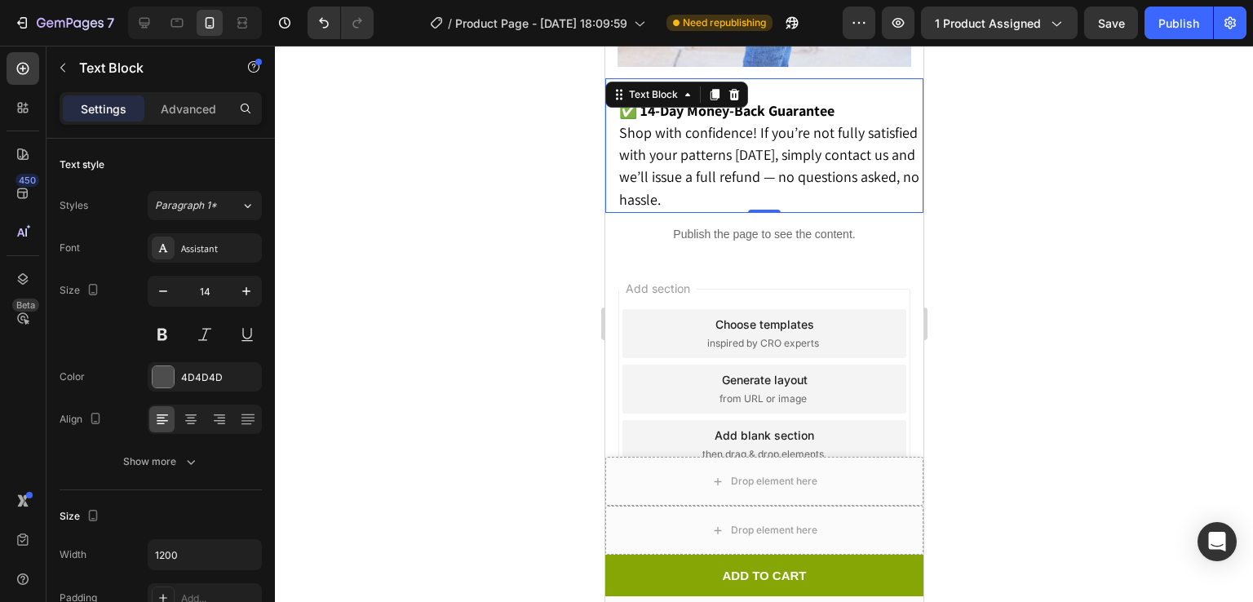
click at [823, 95] on p "Rich Text Editor. Editing area: main" at bounding box center [769, 90] width 303 height 20
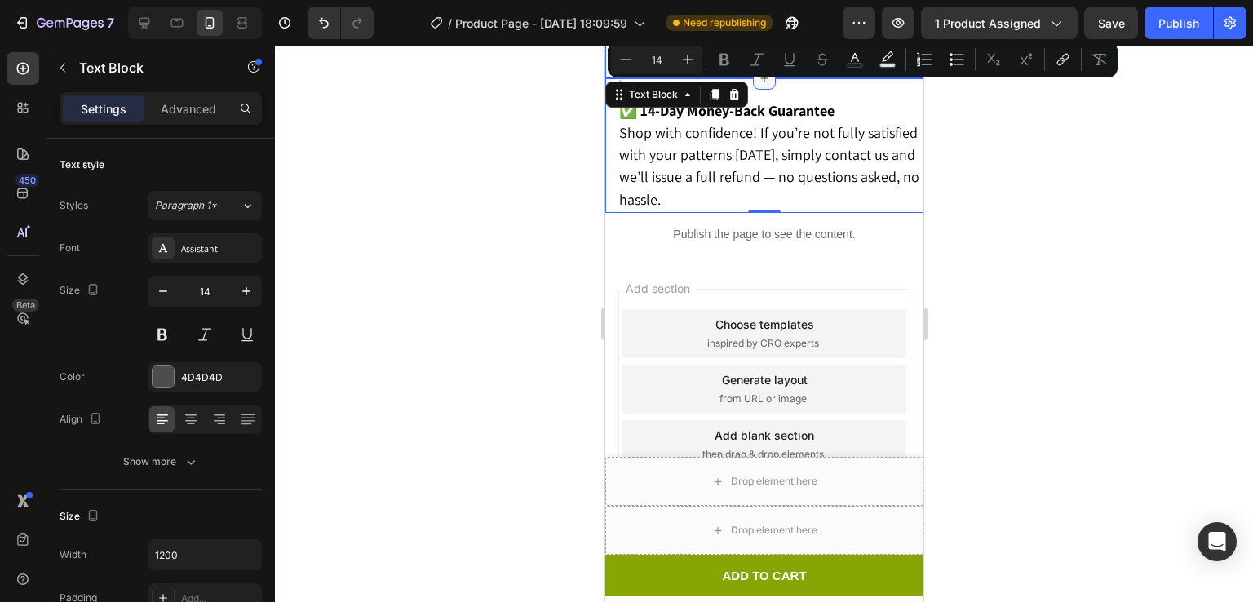
click at [763, 89] on div at bounding box center [763, 78] width 23 height 23
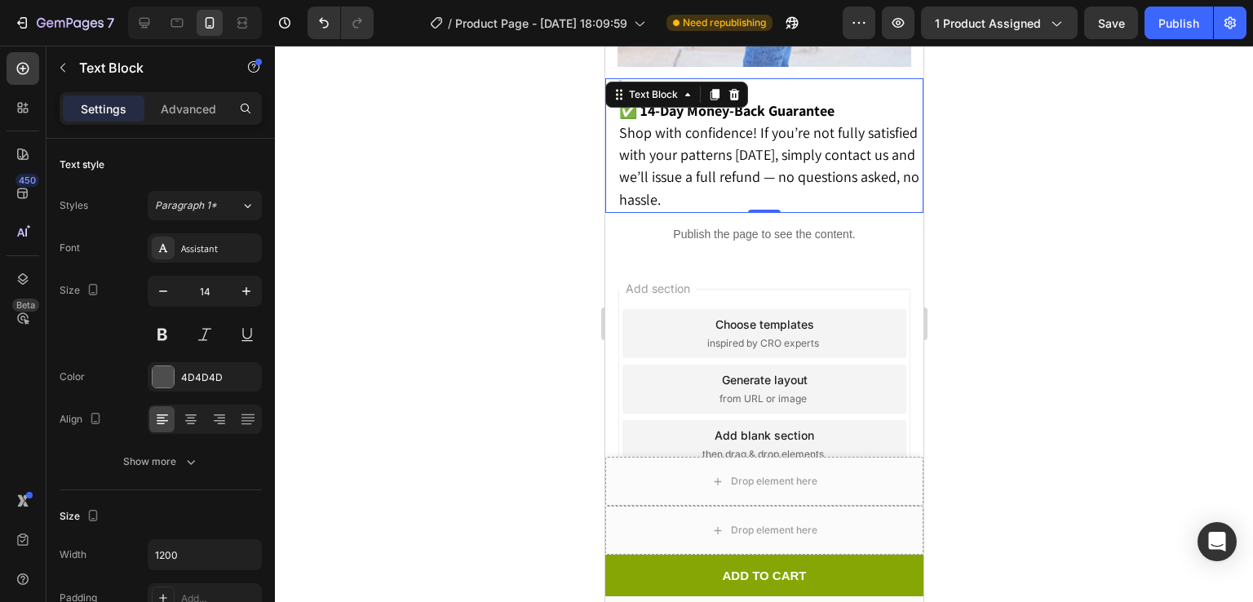
drag, startPoint x: 1052, startPoint y: 35, endPoint x: 1066, endPoint y: 89, distance: 55.8
click at [1066, 0] on div "7 / Product Page - Jul 7, 18:09:59 Need republishing Preview 1 product assigned…" at bounding box center [626, 0] width 1253 height 0
click at [1066, 89] on div at bounding box center [764, 324] width 978 height 556
click at [704, 93] on div "✅ 14-Day Money-Back Guarantee Shop with confidence! If you’re not fully satisfi…" at bounding box center [764, 145] width 318 height 135
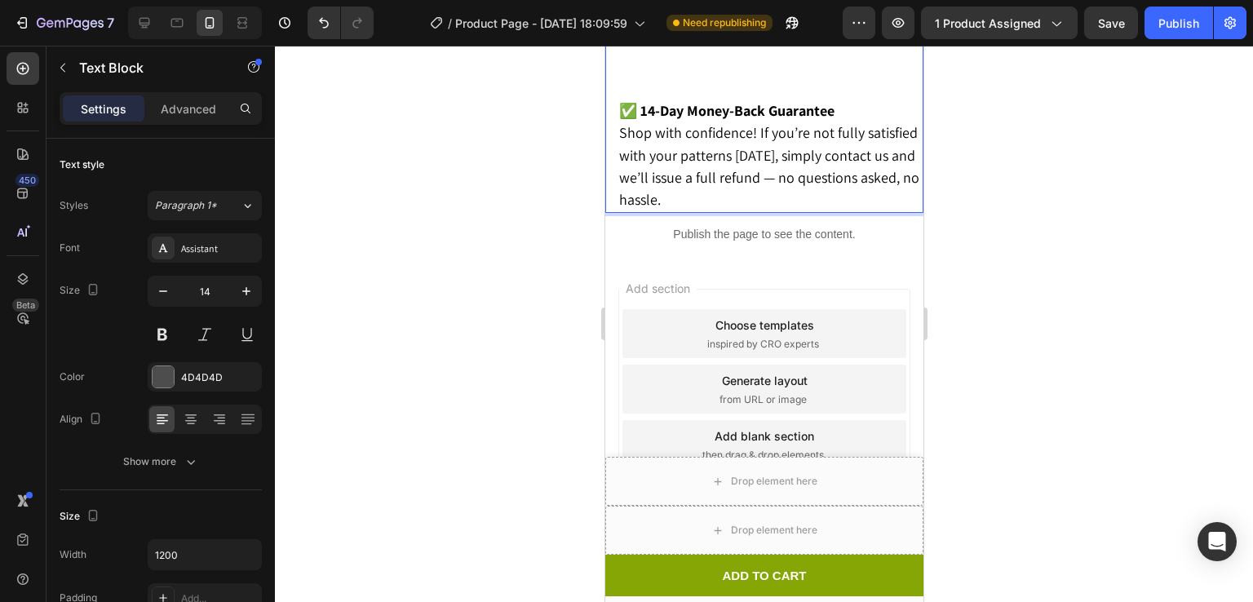
click at [623, 80] on p "Rich Text Editor. Editing area: main" at bounding box center [769, 70] width 303 height 20
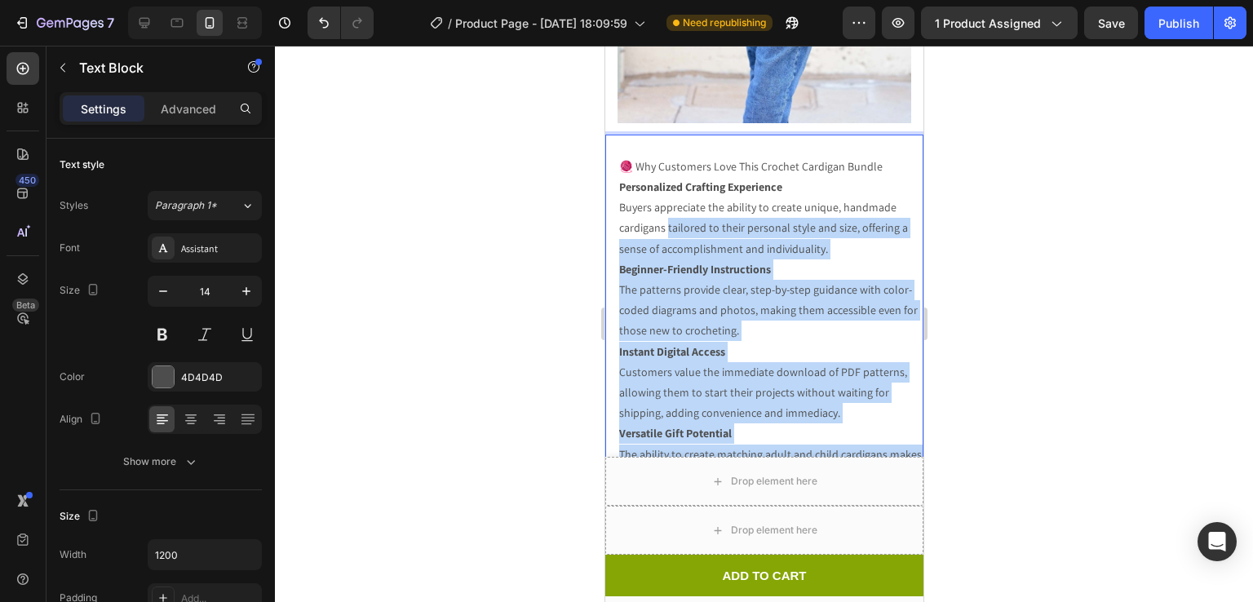
scroll to position [3440, 0]
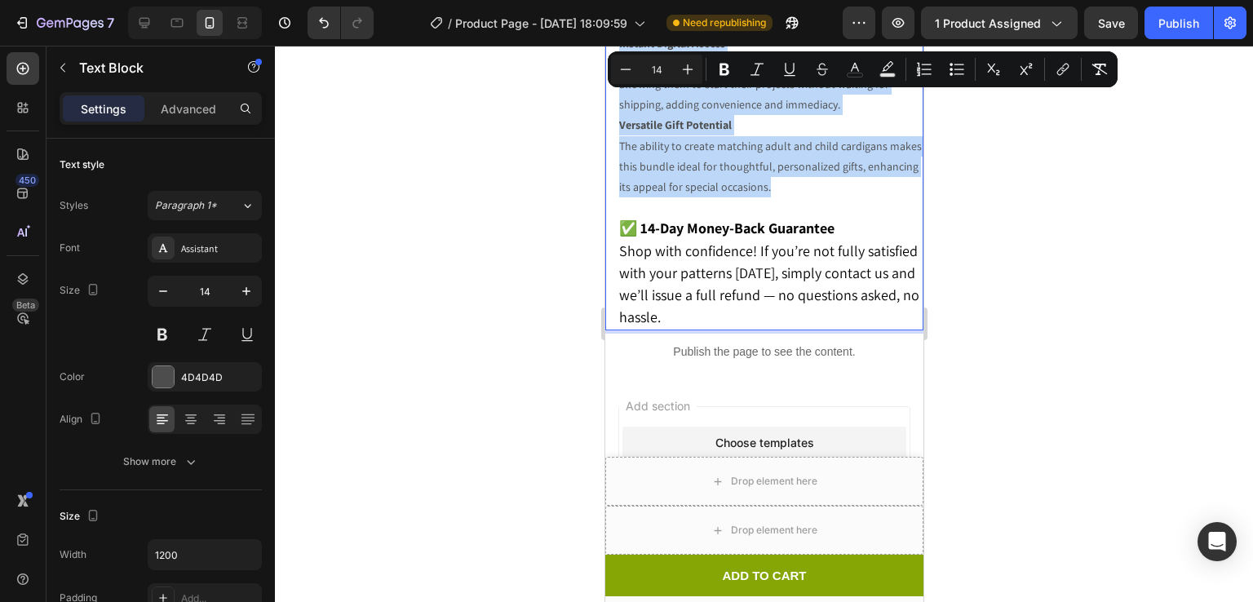
drag, startPoint x: 824, startPoint y: 413, endPoint x: 1221, endPoint y: 118, distance: 494.0
click at [615, 73] on div "🧶 Why Customers Love This Crochet Cardigan Bundle Personalized Crafting Experie…" at bounding box center [764, 78] width 318 height 505
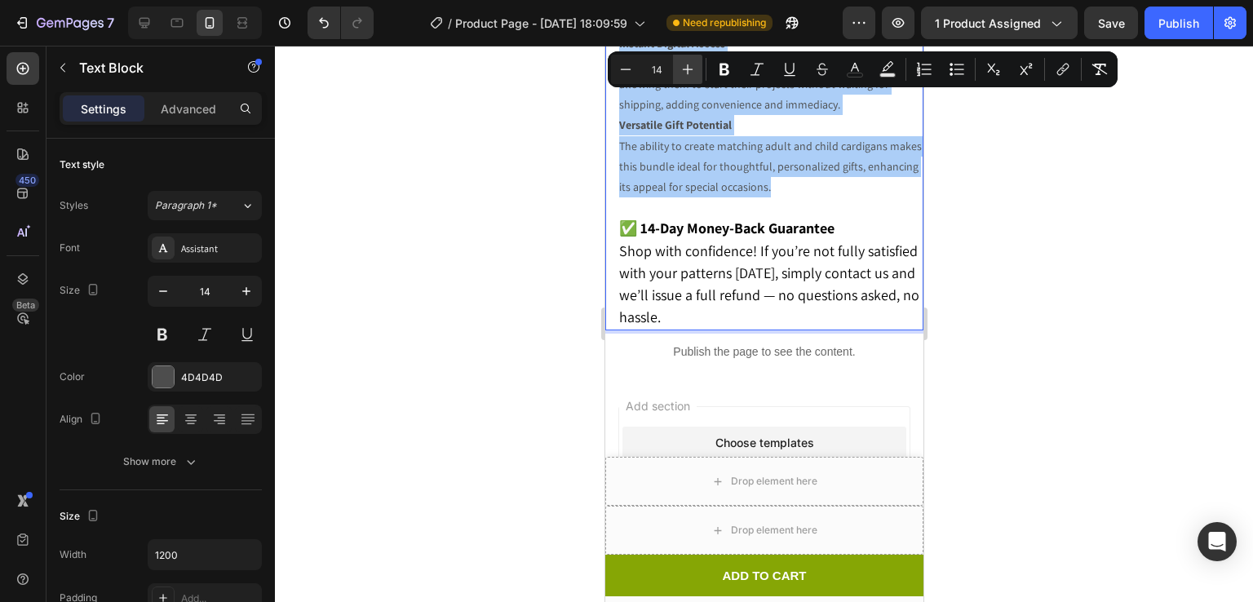
click at [686, 67] on icon "Editor contextual toolbar" at bounding box center [688, 69] width 16 height 16
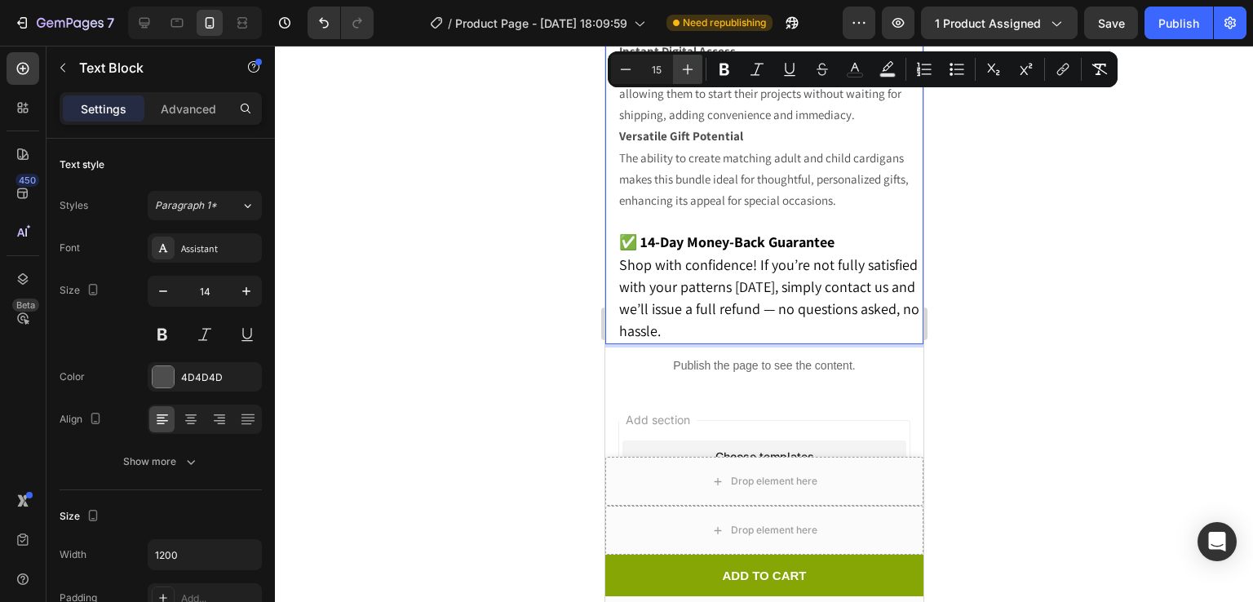
click at [686, 67] on icon "Editor contextual toolbar" at bounding box center [688, 69] width 16 height 16
type input "16"
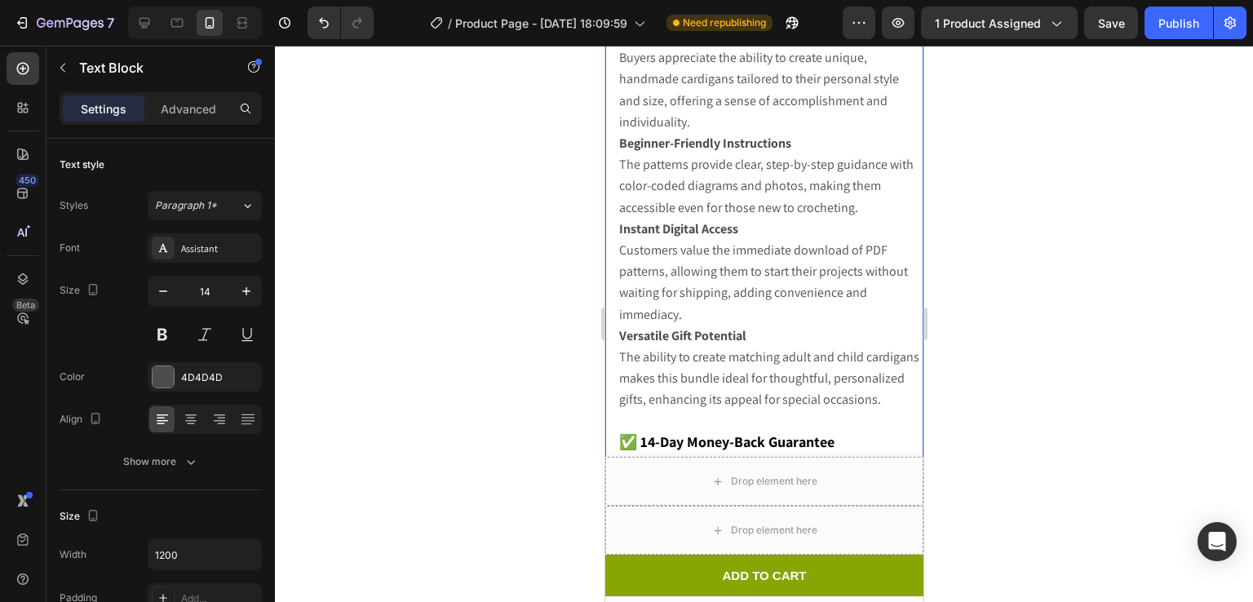
scroll to position [3267, 0]
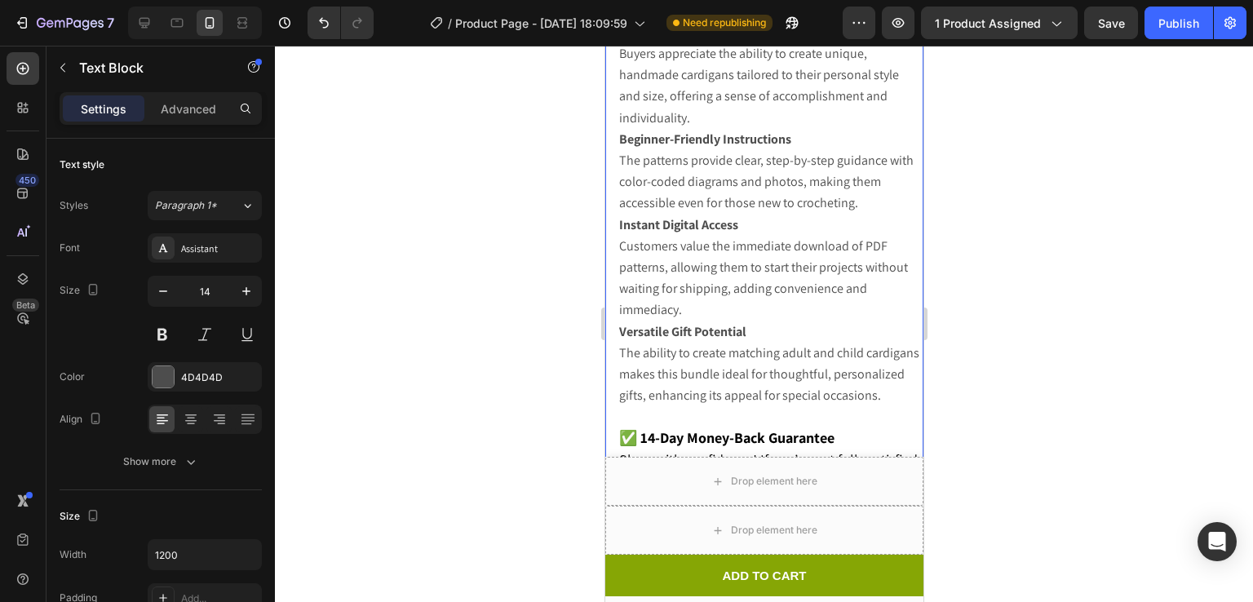
click at [627, 20] on span "🧶 Why Customers Love This Crochet Cardigan Bundle" at bounding box center [766, 10] width 296 height 17
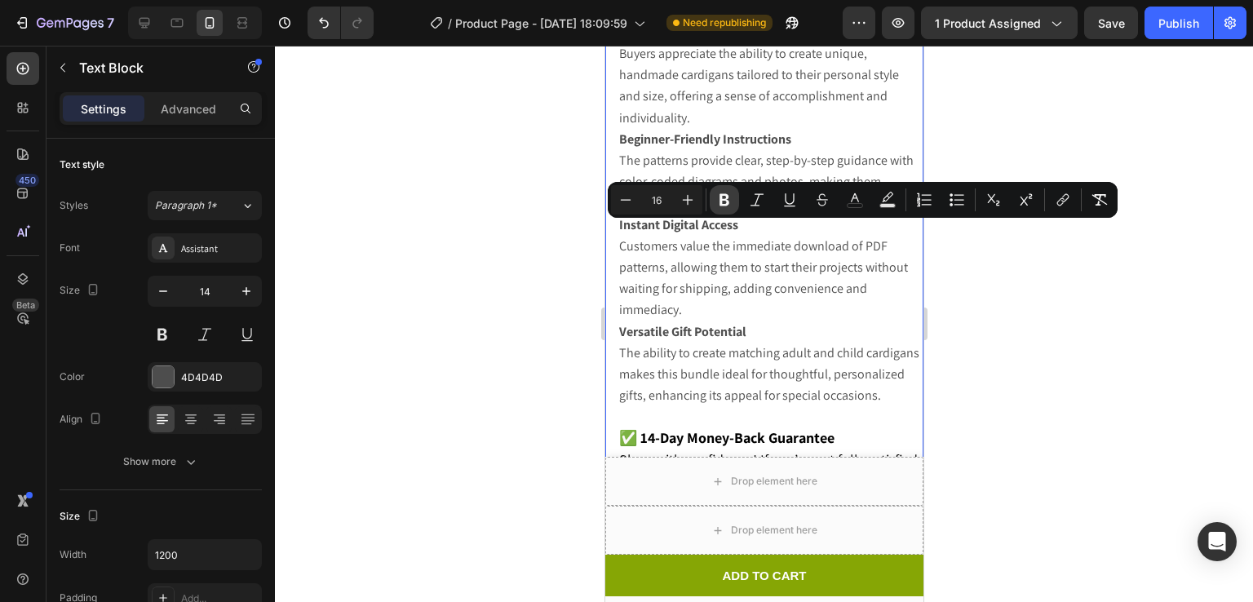
click at [724, 197] on icon "Editor contextual toolbar" at bounding box center [724, 200] width 16 height 16
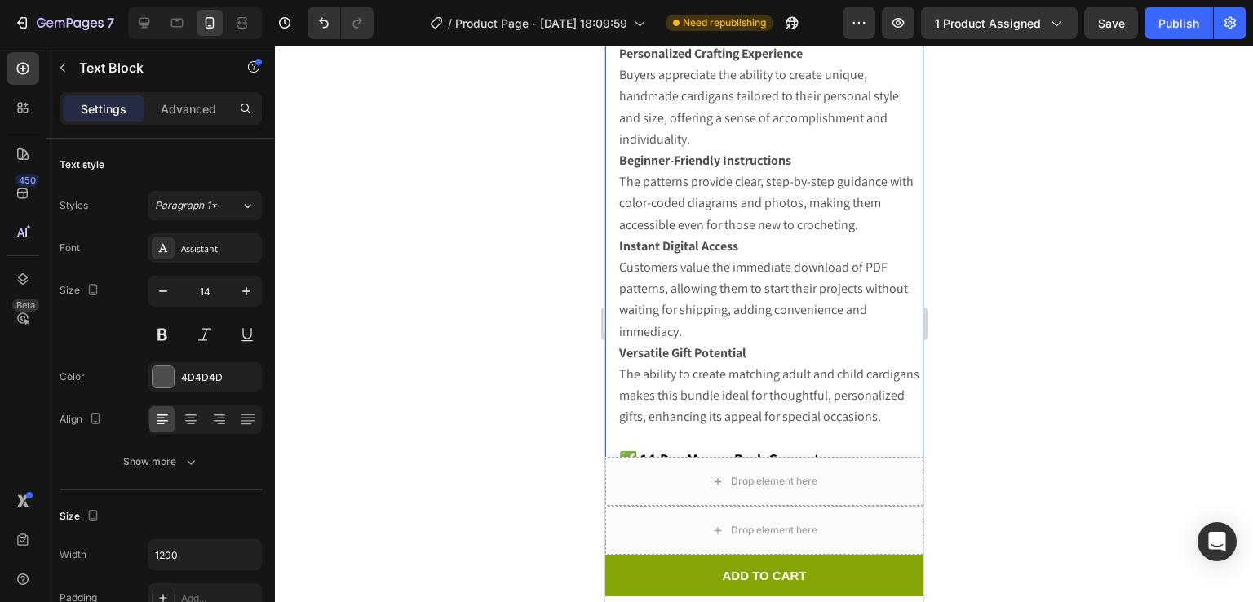
click at [693, 41] on strong "🧶 Why Customers Love This Crochet Cardigan Bundle" at bounding box center [748, 21] width 261 height 38
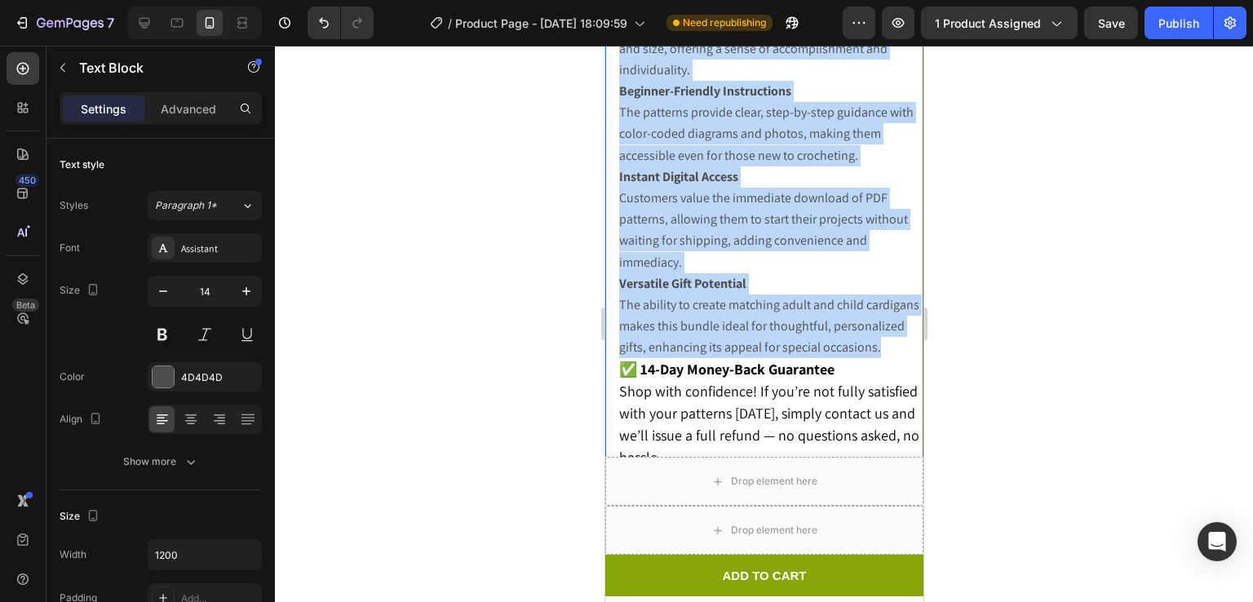
scroll to position [3318, 0]
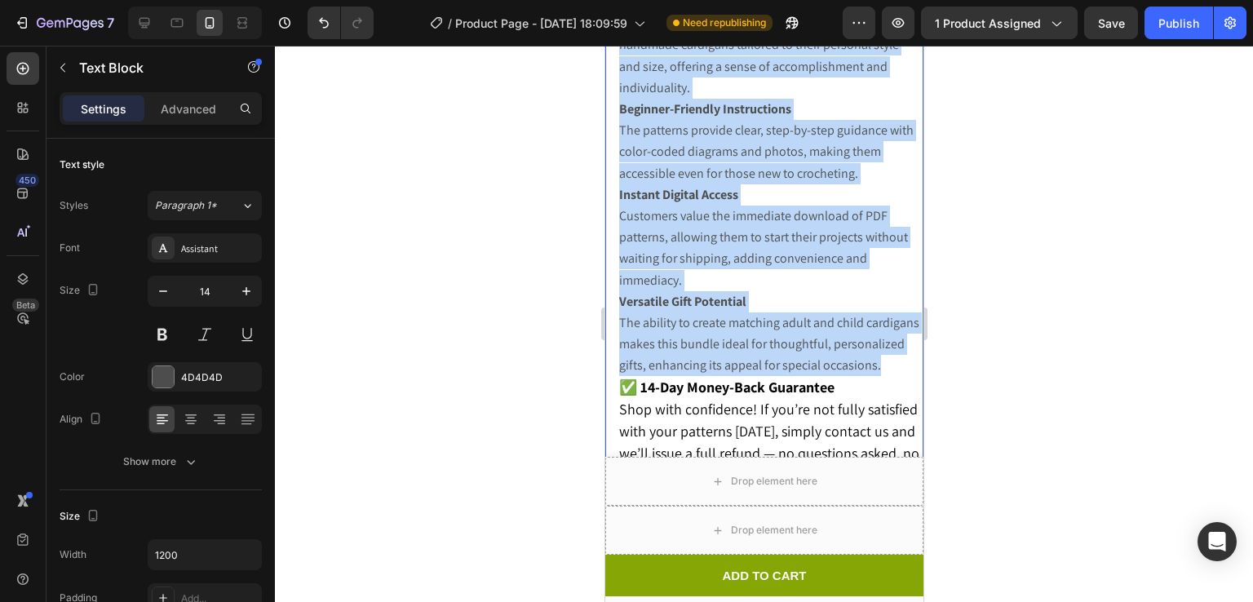
drag, startPoint x: 679, startPoint y: 233, endPoint x: 610, endPoint y: 184, distance: 84.2
click at [610, 184] on div "🧶 Why Customers Love This Crochet Cardigan Bundle Personalized Crafting Experie…" at bounding box center [764, 219] width 318 height 542
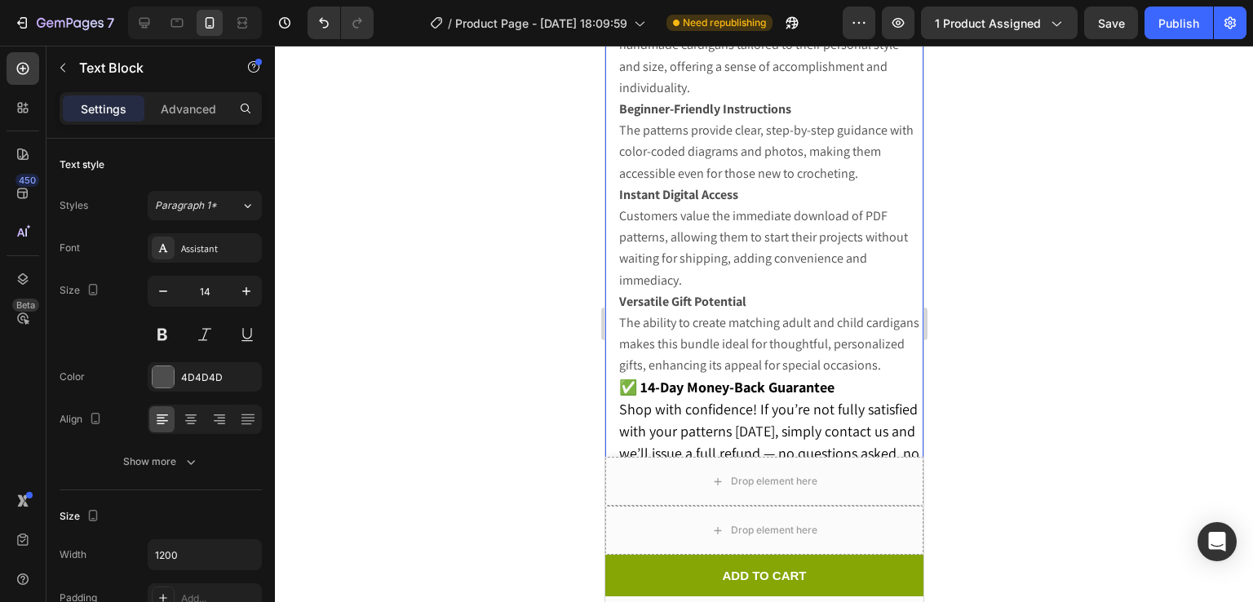
click at [1110, 230] on div at bounding box center [764, 324] width 978 height 556
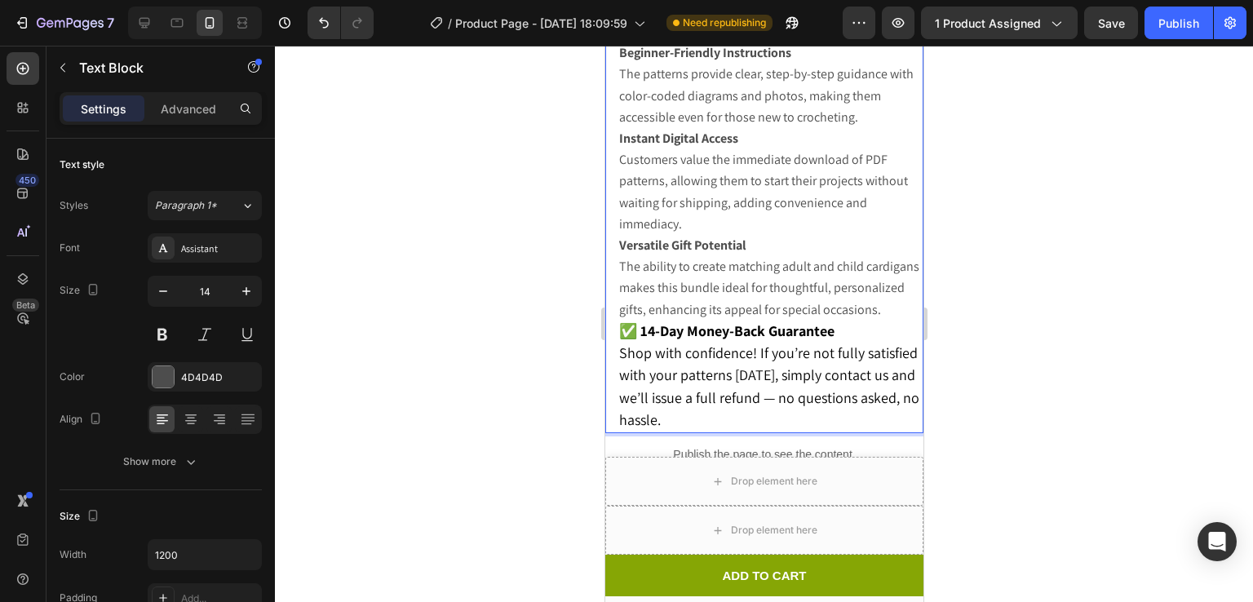
scroll to position [3299, 0]
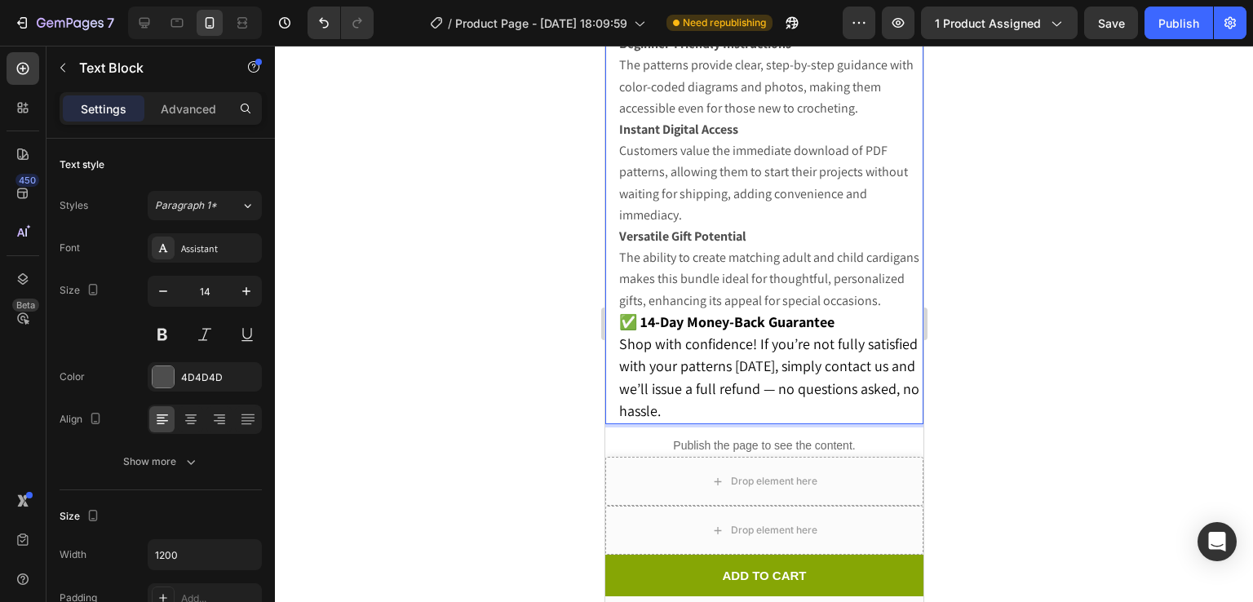
click at [694, 305] on p "Versatile Gift Potential The ability to create matching adult and child cardiga…" at bounding box center [769, 269] width 303 height 86
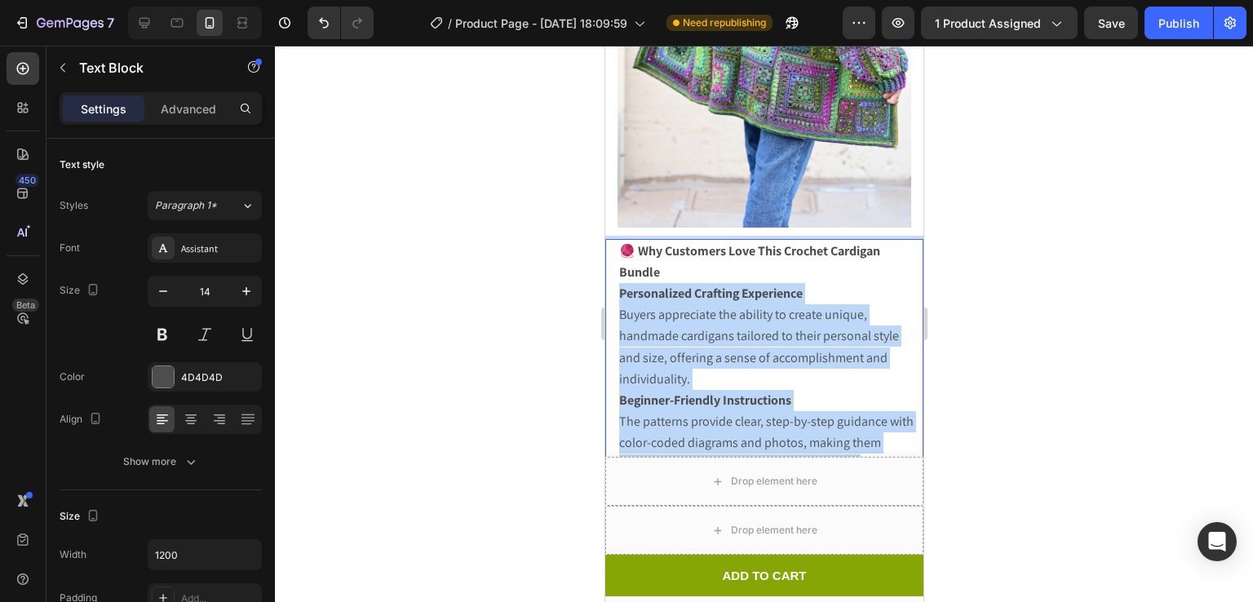
scroll to position [3260, 0]
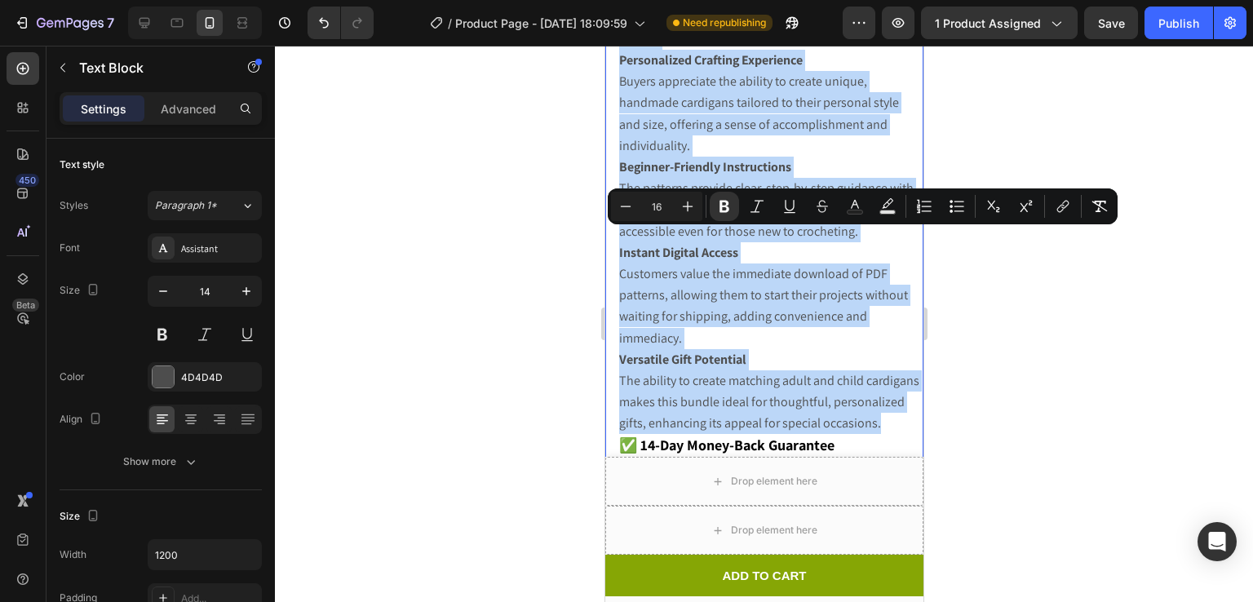
drag, startPoint x: 694, startPoint y: 305, endPoint x: 1205, endPoint y: 288, distance: 511.9
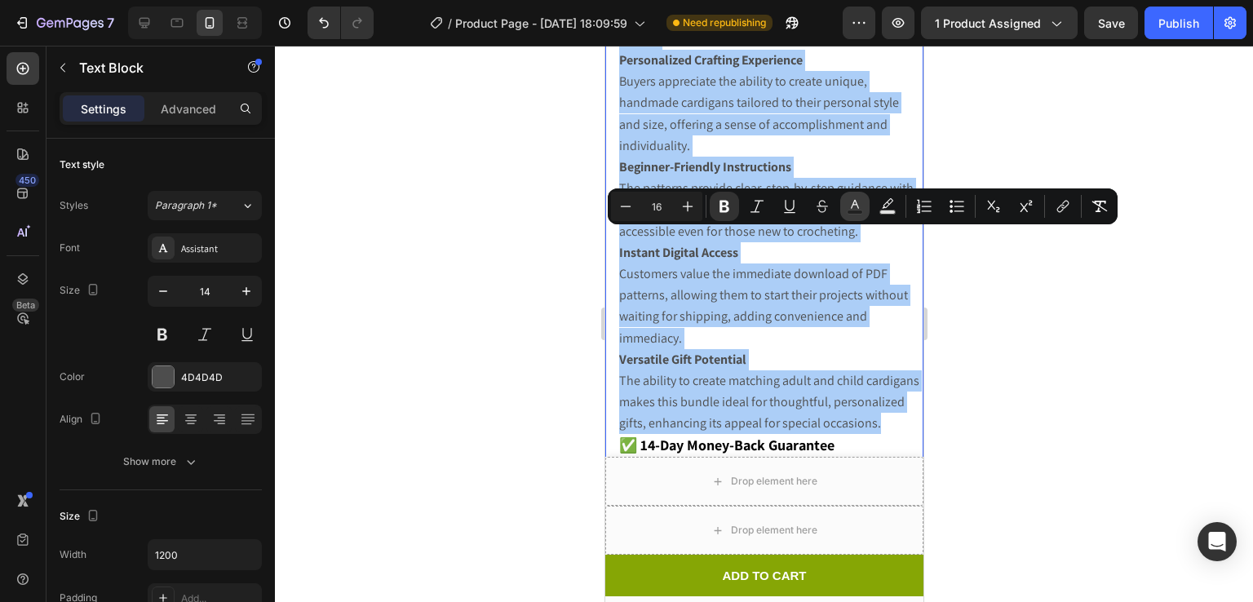
click at [845, 205] on button "Text Color" at bounding box center [854, 206] width 29 height 29
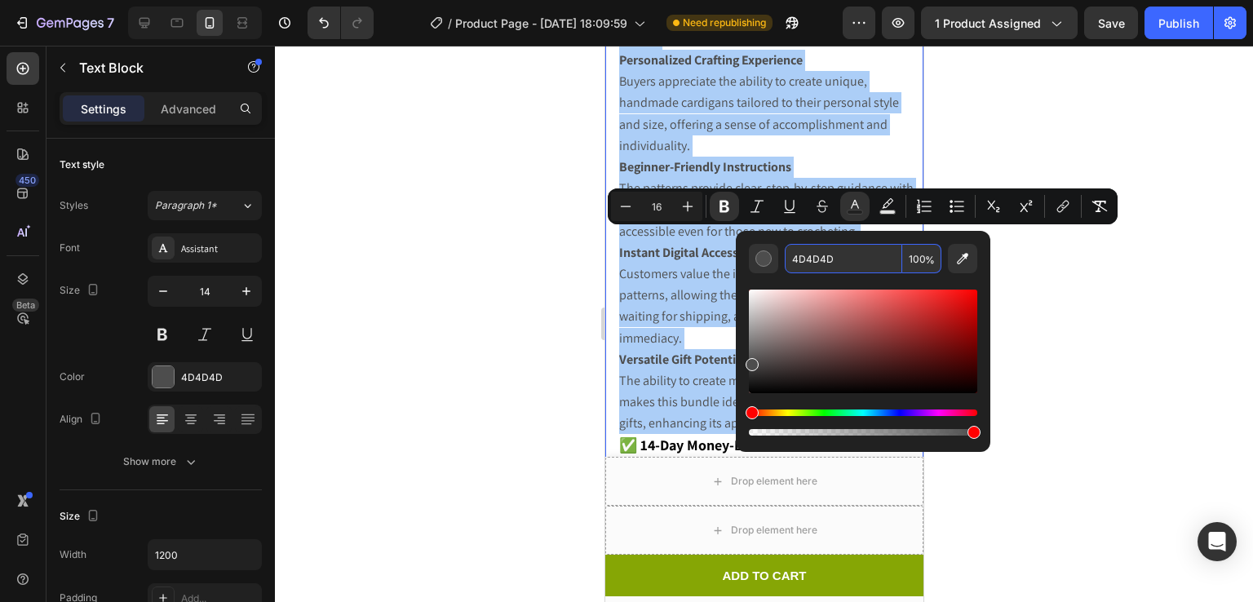
click at [850, 255] on input "4D4D4D" at bounding box center [843, 258] width 117 height 29
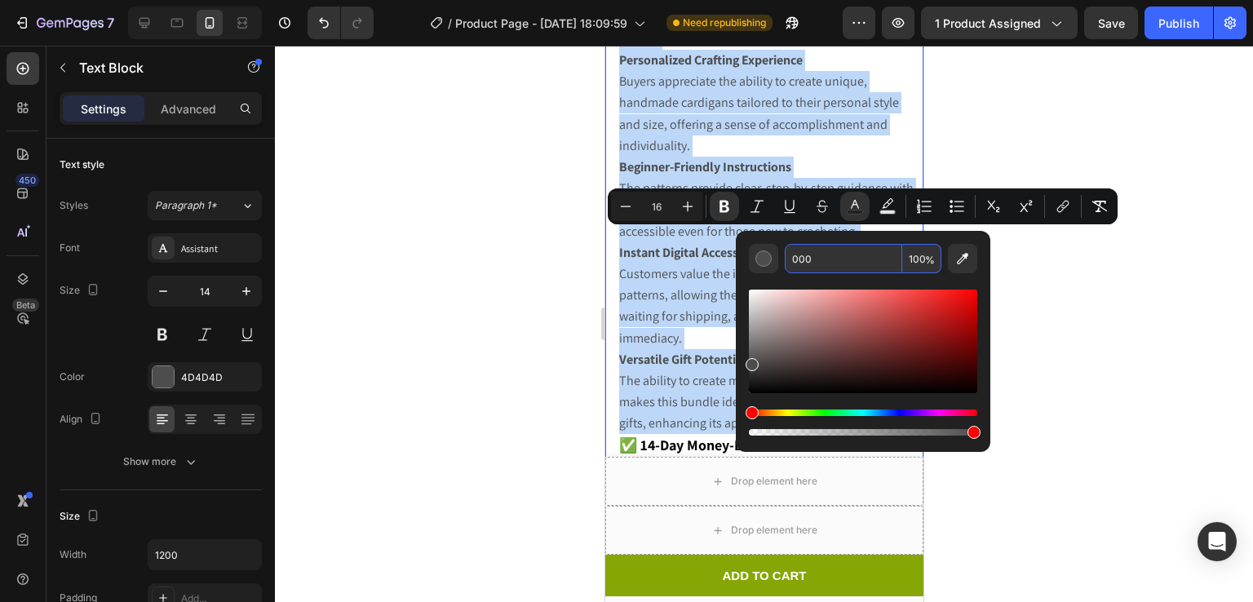
type input "000000"
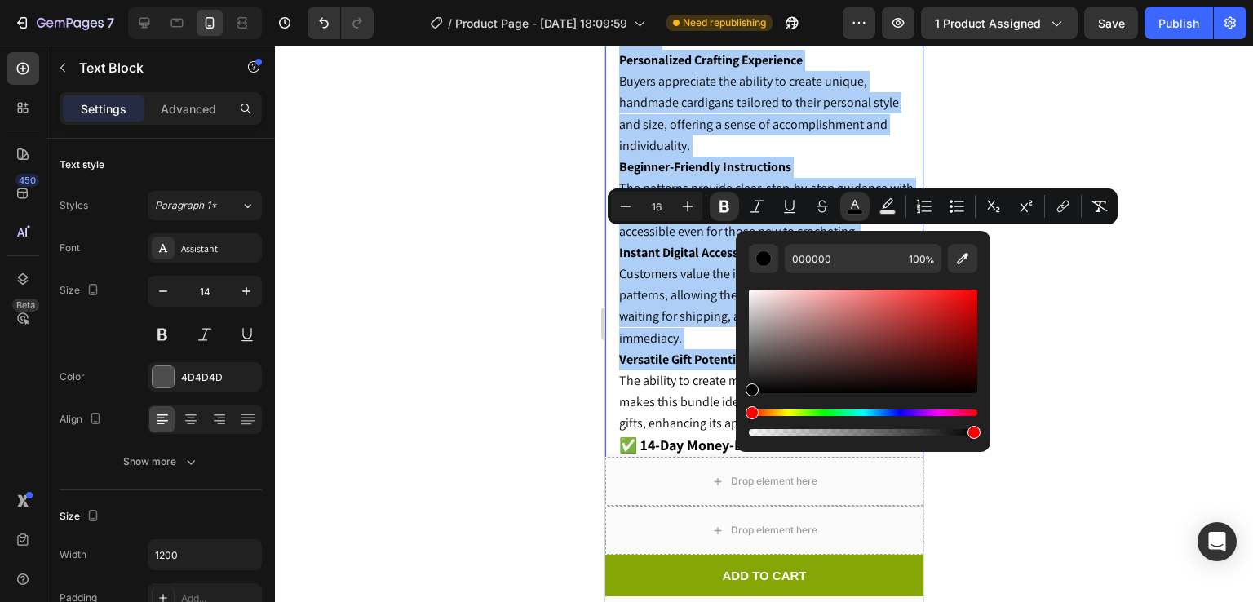
click at [1084, 279] on div at bounding box center [764, 324] width 978 height 556
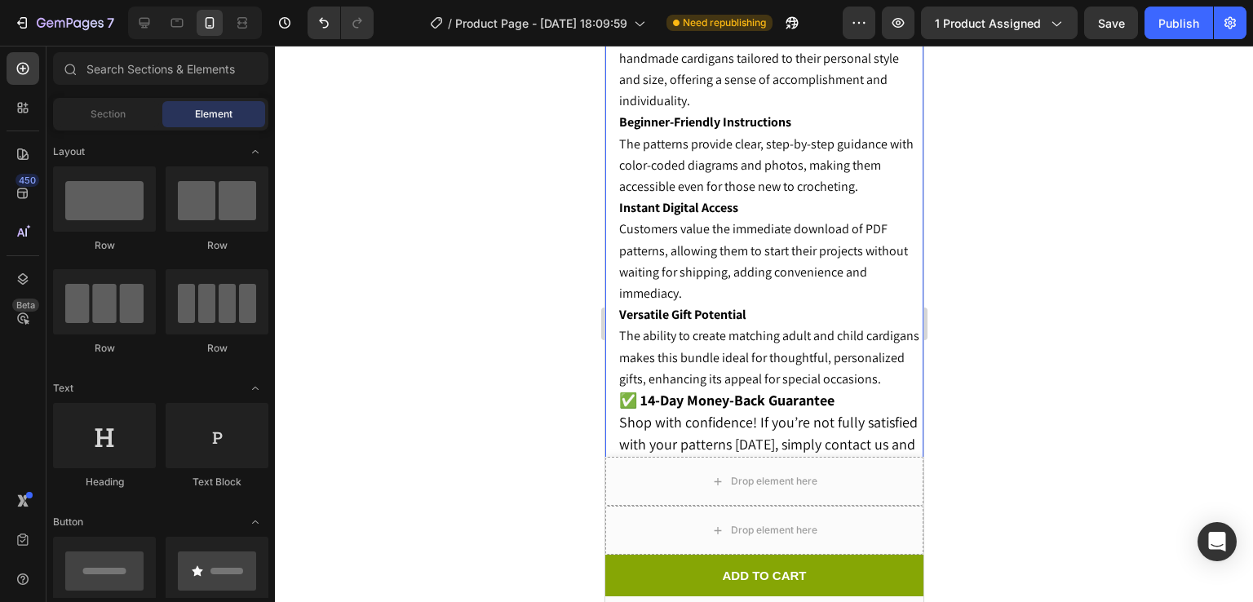
scroll to position [3567, 0]
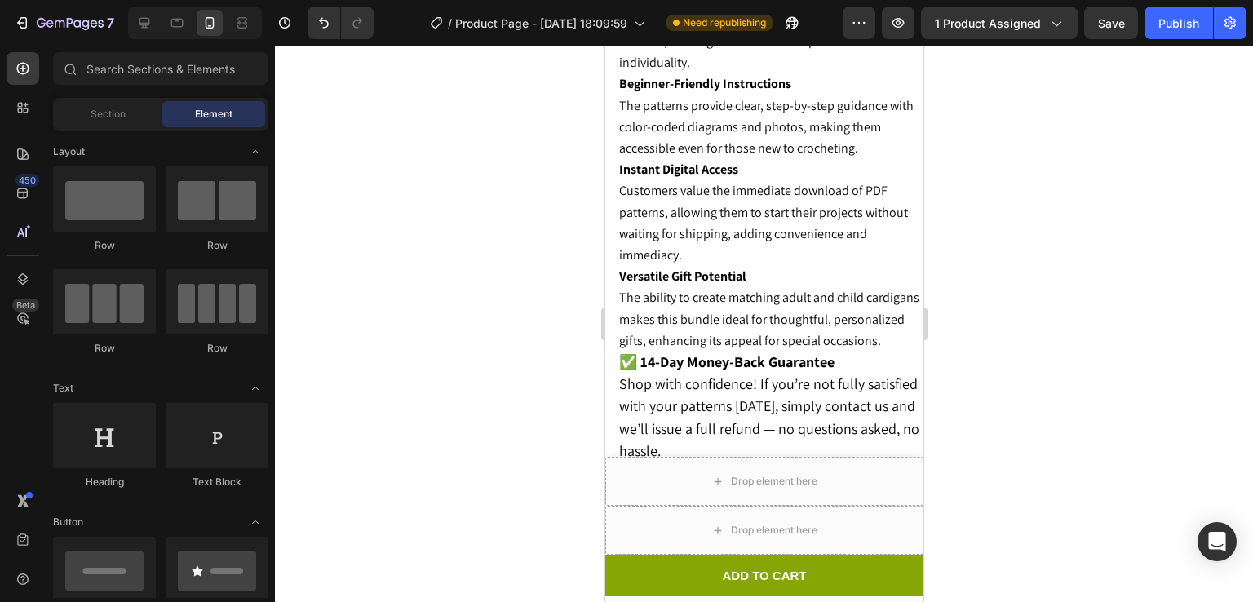
click at [1113, 215] on div at bounding box center [764, 324] width 978 height 556
click at [893, 29] on icon "button" at bounding box center [898, 23] width 16 height 16
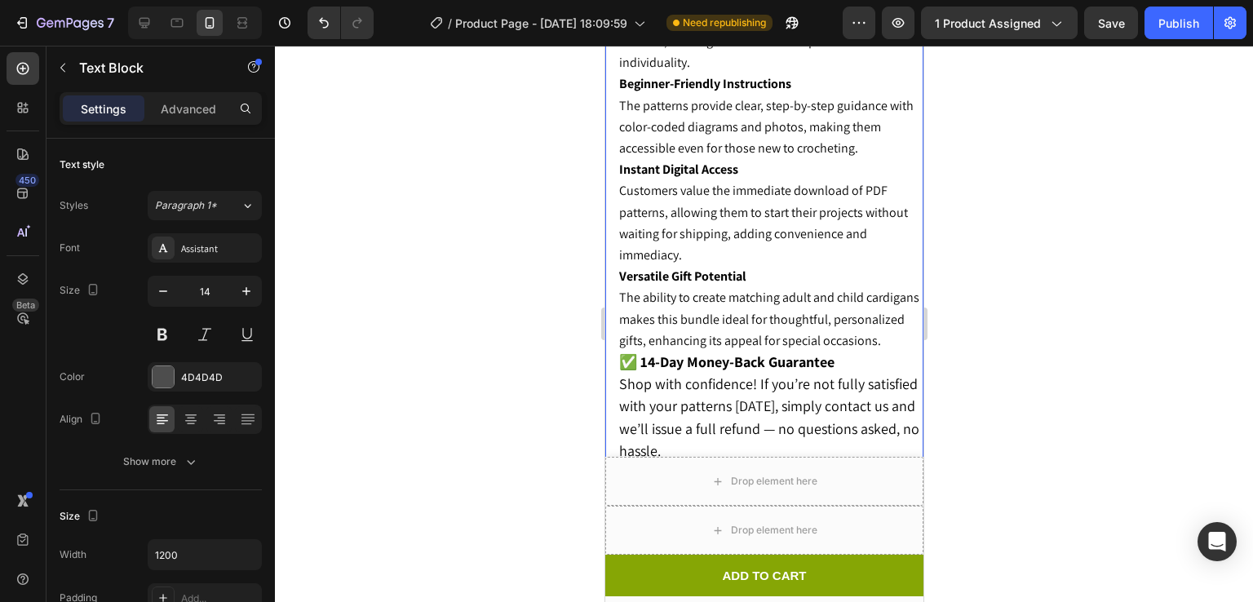
click at [779, 428] on span "Shop with confidence! If you’re not fully satisfied with your patterns [DATE], …" at bounding box center [768, 417] width 300 height 86
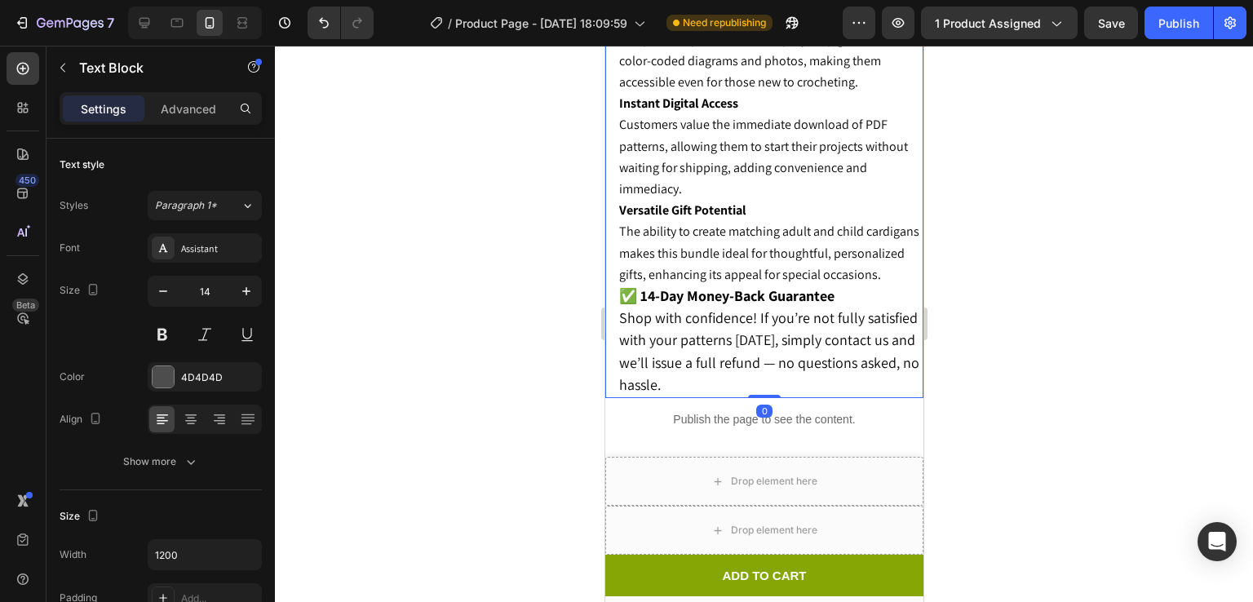
scroll to position [3636, 0]
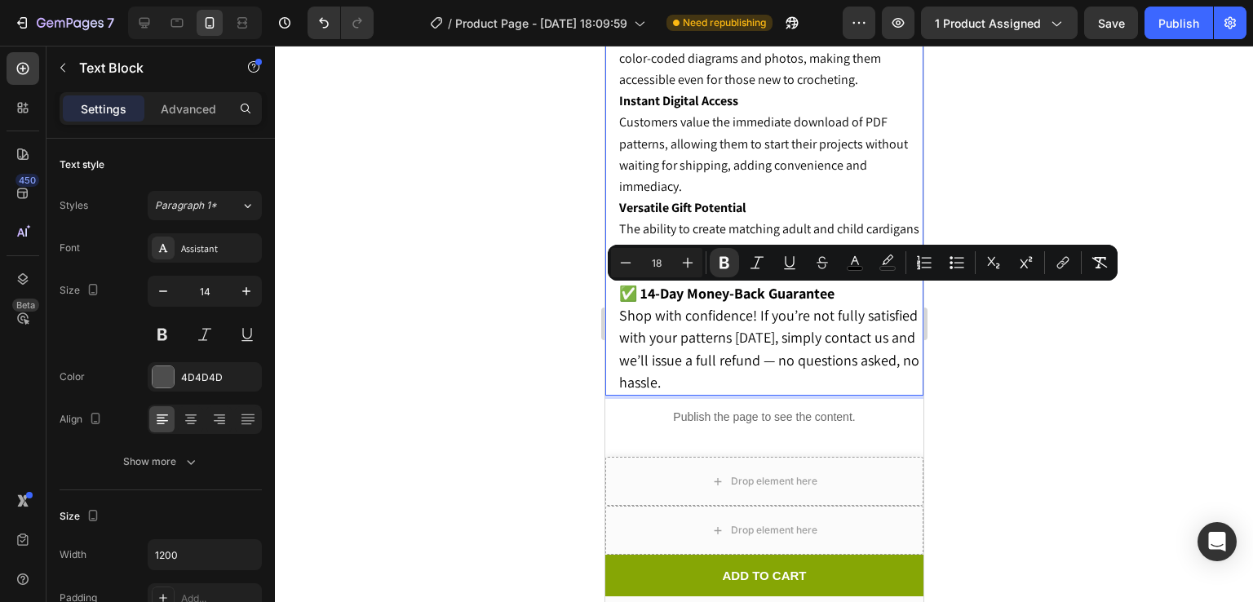
drag, startPoint x: 807, startPoint y: 388, endPoint x: 618, endPoint y: 300, distance: 207.7
click at [618, 300] on p "✅ 14-Day Money-Back Guarantee Shop with confidence! If you’re not fully satisfi…" at bounding box center [769, 338] width 303 height 111
click at [618, 265] on icon "Editor contextual toolbar" at bounding box center [626, 263] width 16 height 16
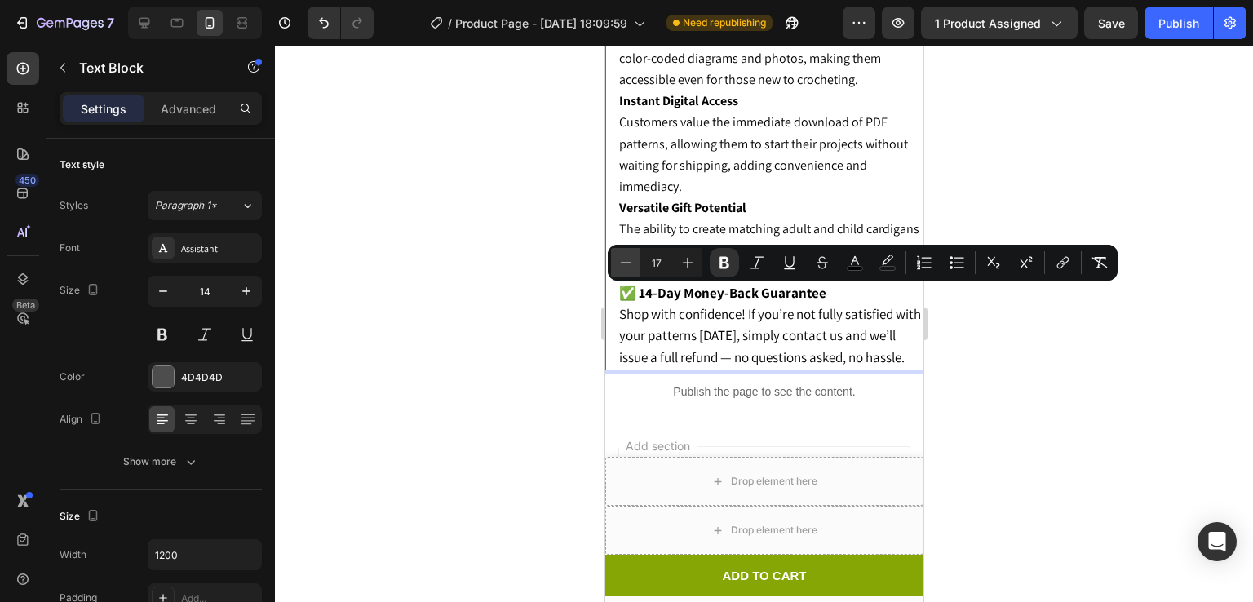
click at [618, 265] on icon "Editor contextual toolbar" at bounding box center [626, 263] width 16 height 16
type input "16"
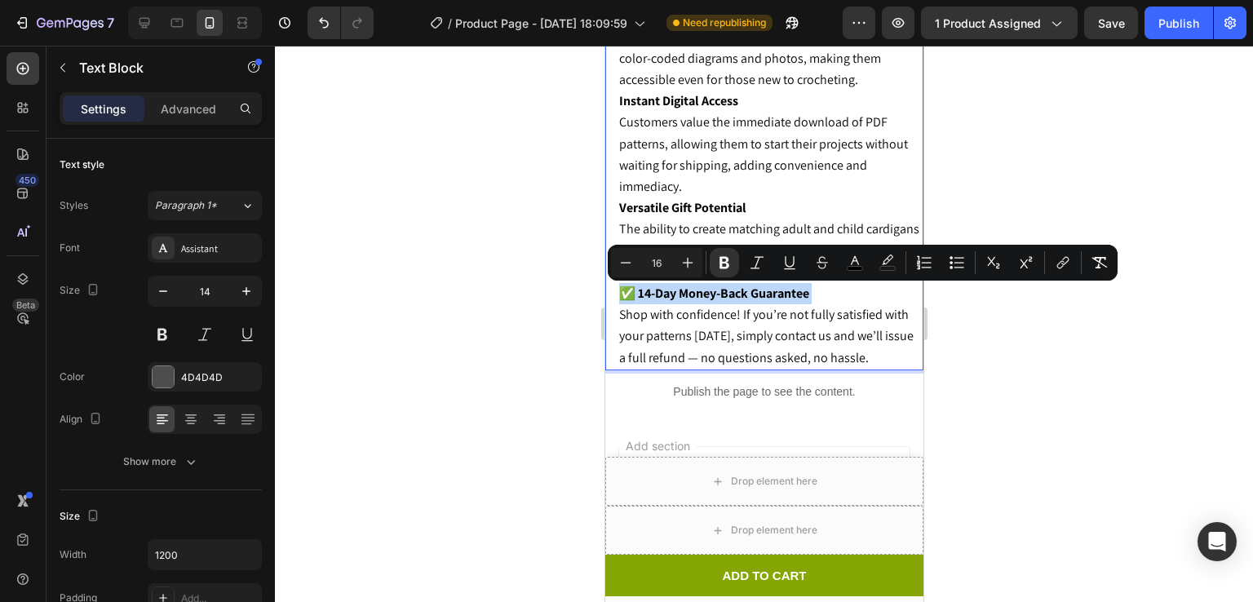
click at [768, 312] on span "Shop with confidence! If you’re not fully satisfied with your patterns [DATE], …" at bounding box center [765, 336] width 295 height 60
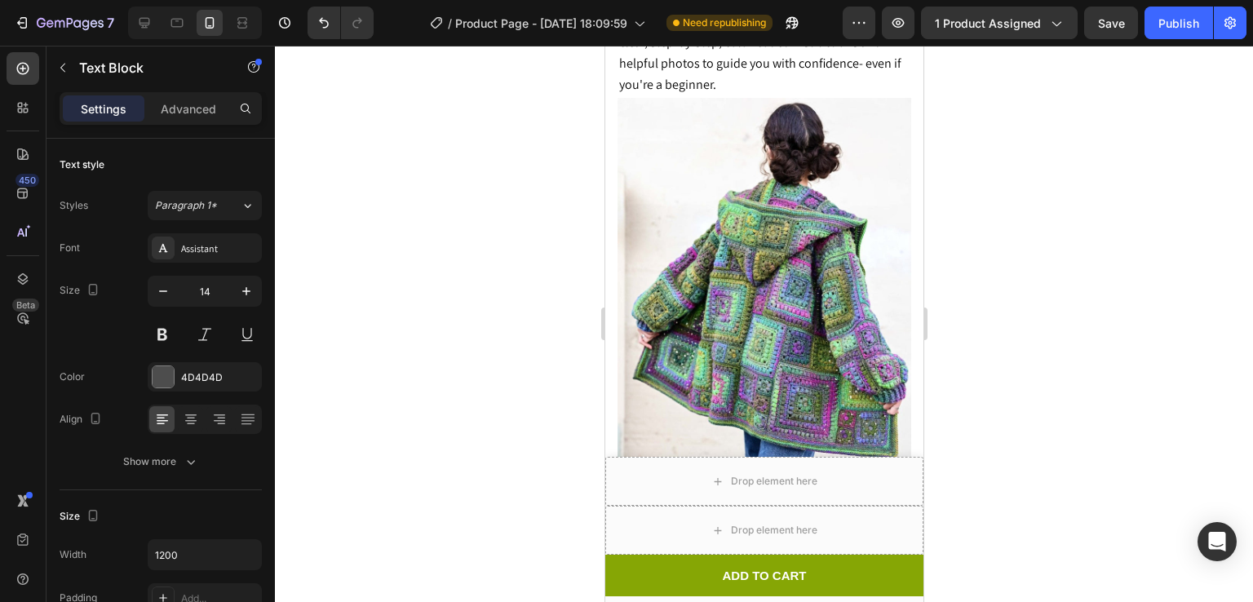
scroll to position [2696, 0]
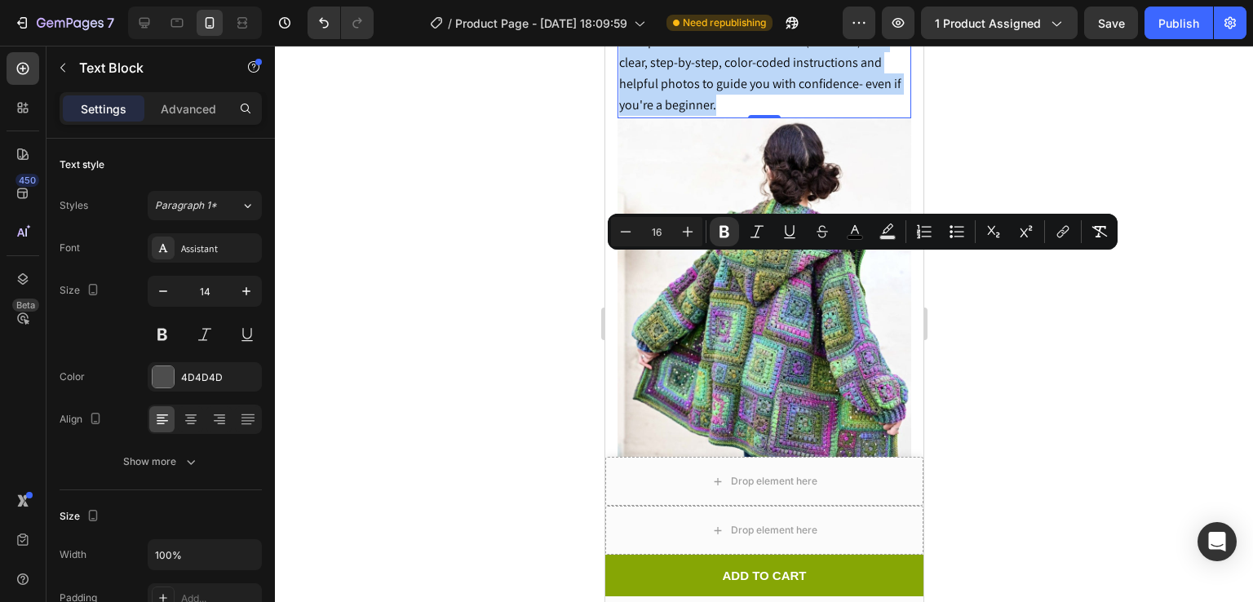
drag, startPoint x: 720, startPoint y: 348, endPoint x: 618, endPoint y: 265, distance: 131.1
click at [618, 117] on p "Beginner-Friendly, Step-by-Step Instructions Each pattern is written in ENGLISH…" at bounding box center [763, 63] width 290 height 107
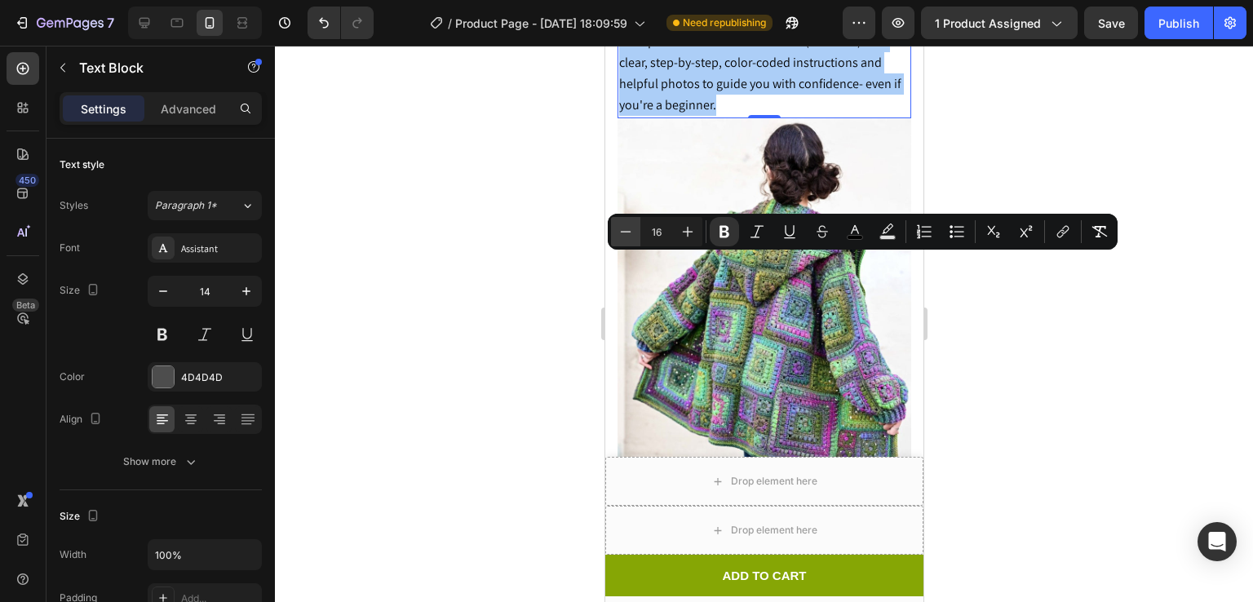
click at [627, 237] on icon "Editor contextual toolbar" at bounding box center [626, 232] width 16 height 16
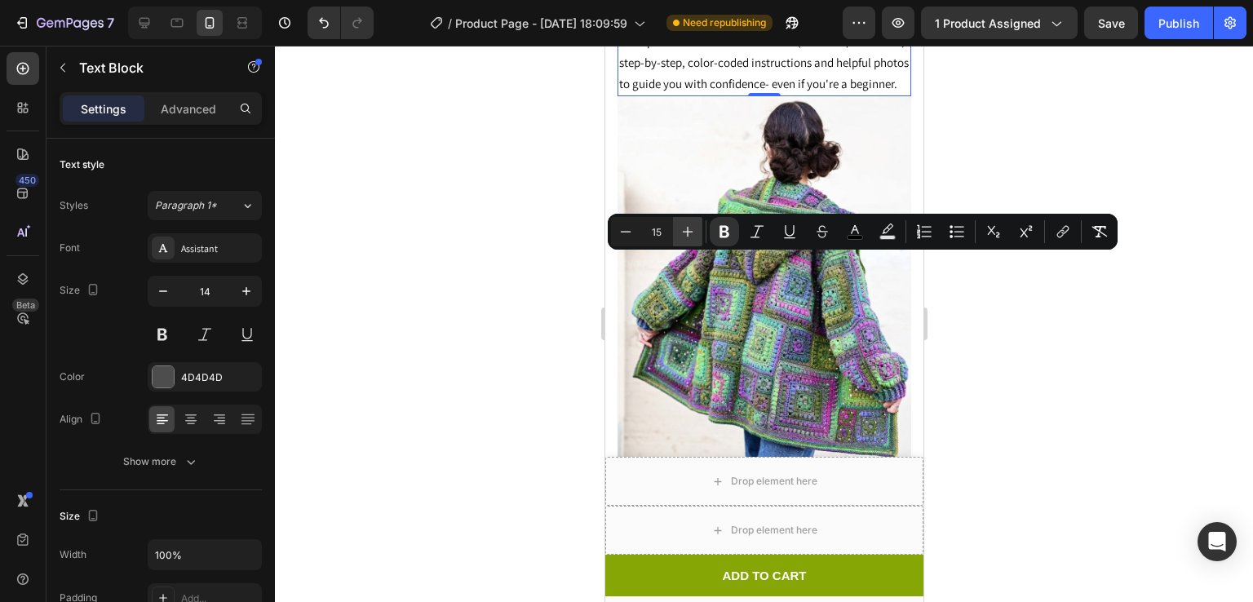
click at [685, 224] on icon "Editor contextual toolbar" at bounding box center [688, 232] width 16 height 16
type input "16"
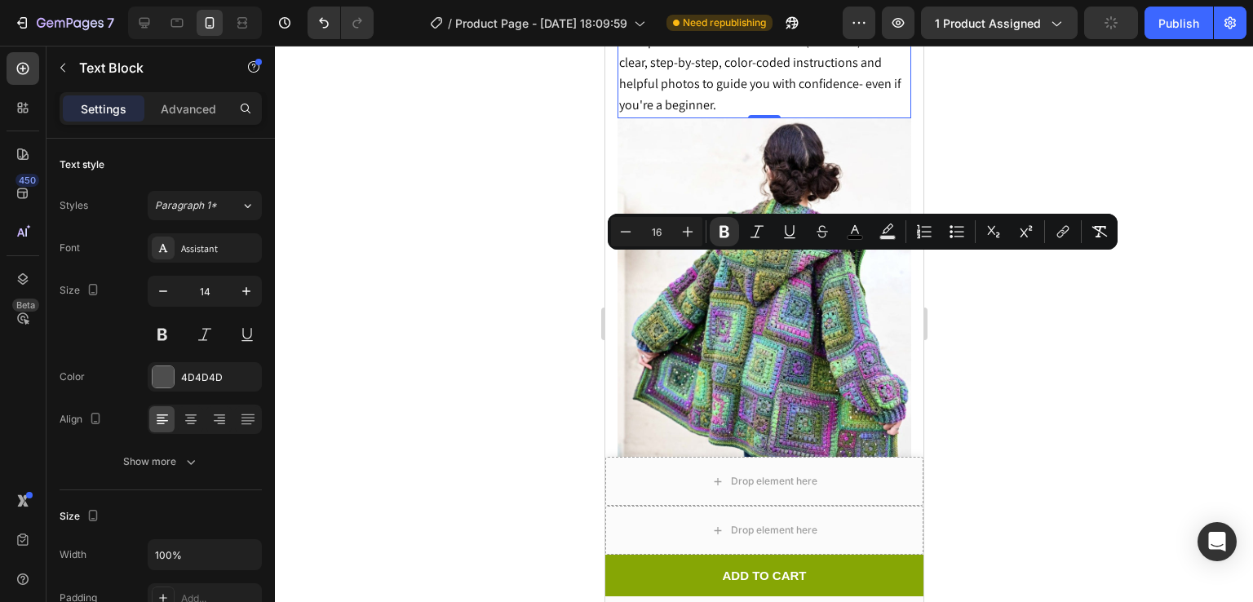
click at [712, 114] on span "Each pattern is written in ENGLISH (US terms) with clear, step-by-step, color-c…" at bounding box center [759, 74] width 282 height 82
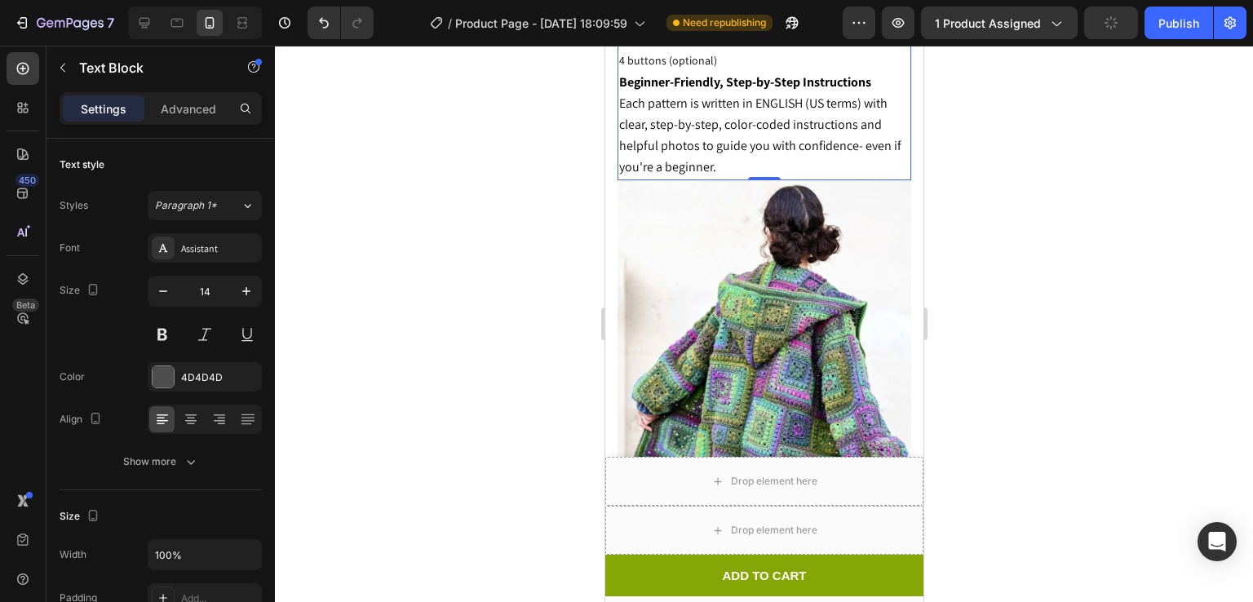
scroll to position [2630, 0]
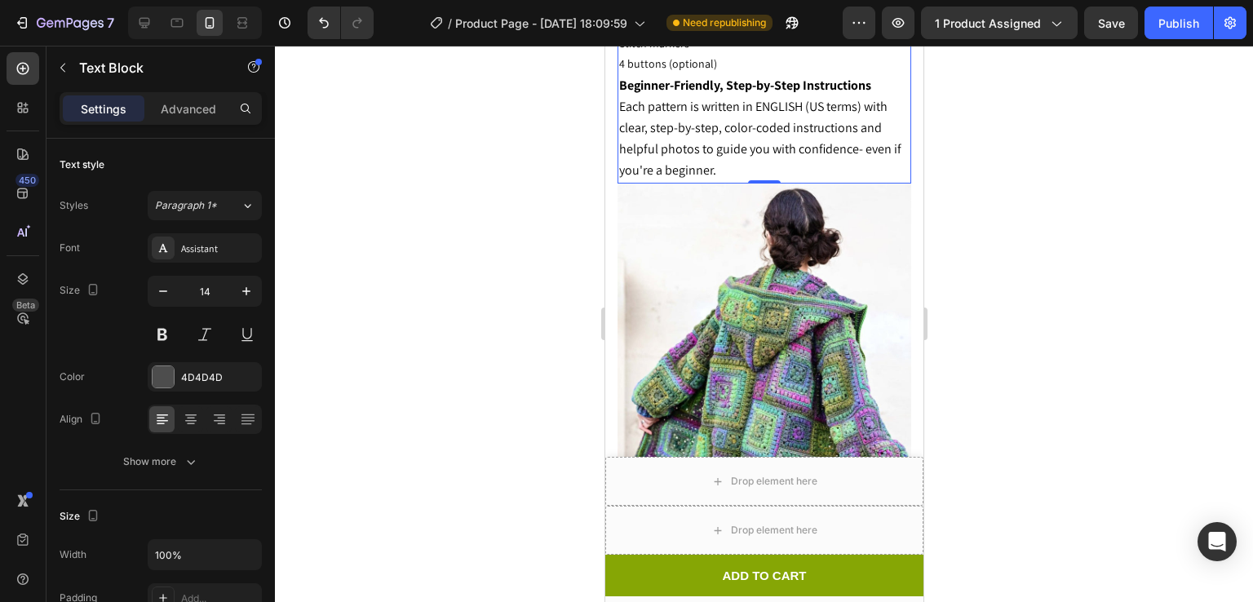
click at [710, 71] on span "4 buttons (optional)" at bounding box center [667, 63] width 98 height 15
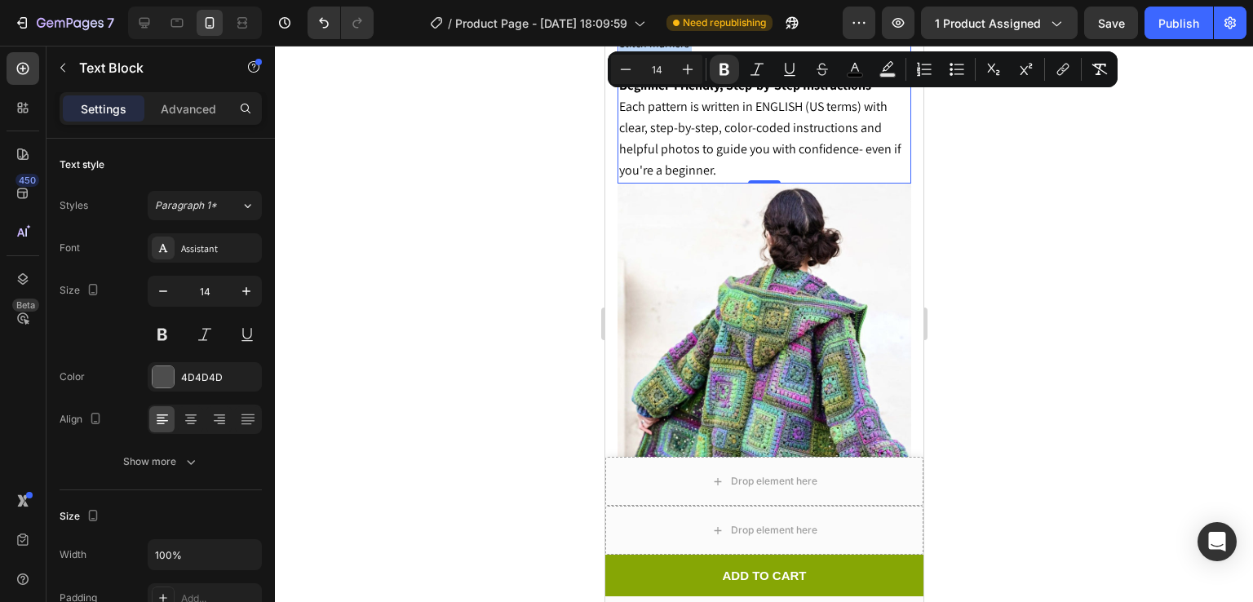
drag, startPoint x: 710, startPoint y: 314, endPoint x: 1231, endPoint y: 130, distance: 553.0
click at [626, 74] on icon "Editor contextual toolbar" at bounding box center [626, 69] width 16 height 16
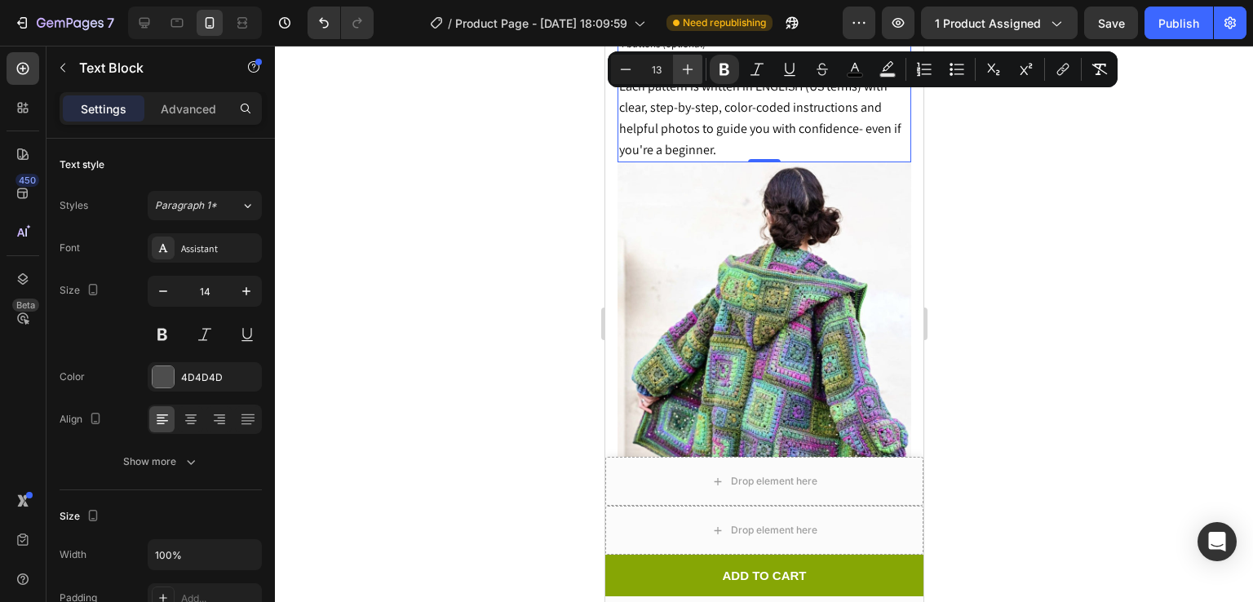
click at [689, 64] on icon "Editor contextual toolbar" at bounding box center [688, 69] width 16 height 16
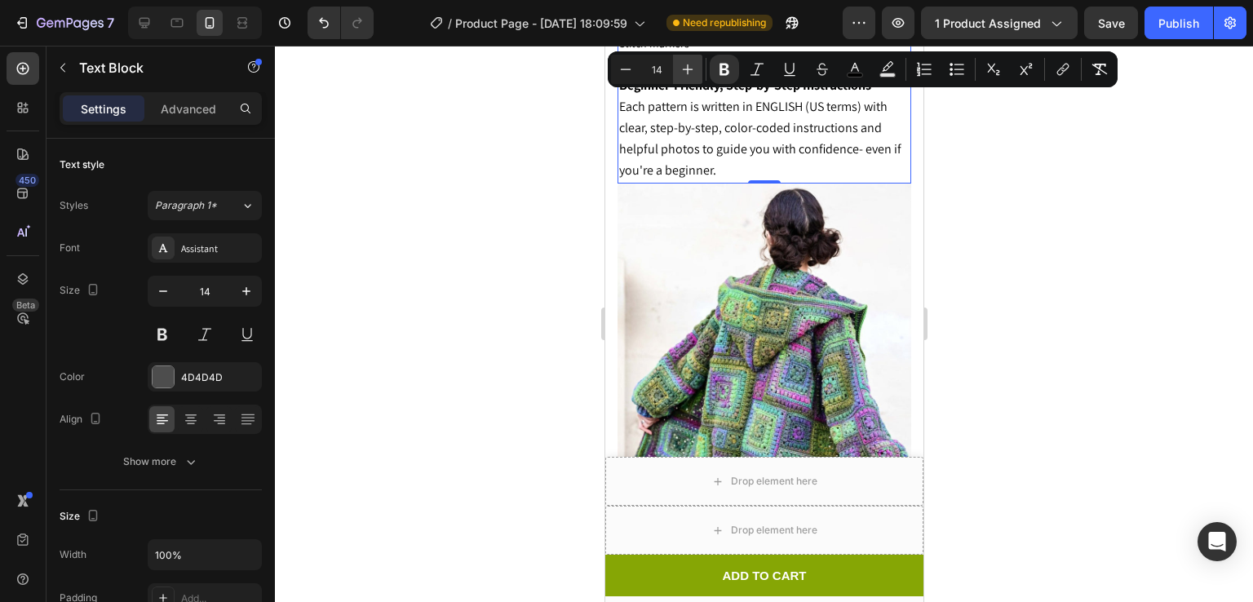
click at [689, 64] on icon "Editor contextual toolbar" at bounding box center [688, 69] width 16 height 16
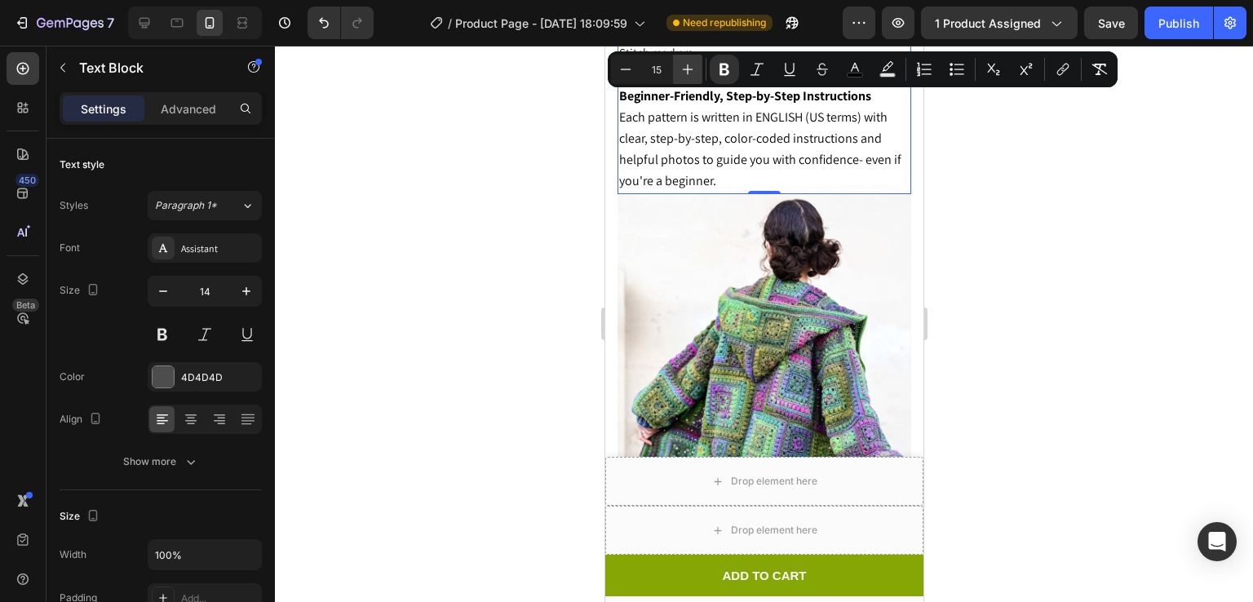
click at [689, 64] on icon "Editor contextual toolbar" at bounding box center [688, 69] width 16 height 16
type input "16"
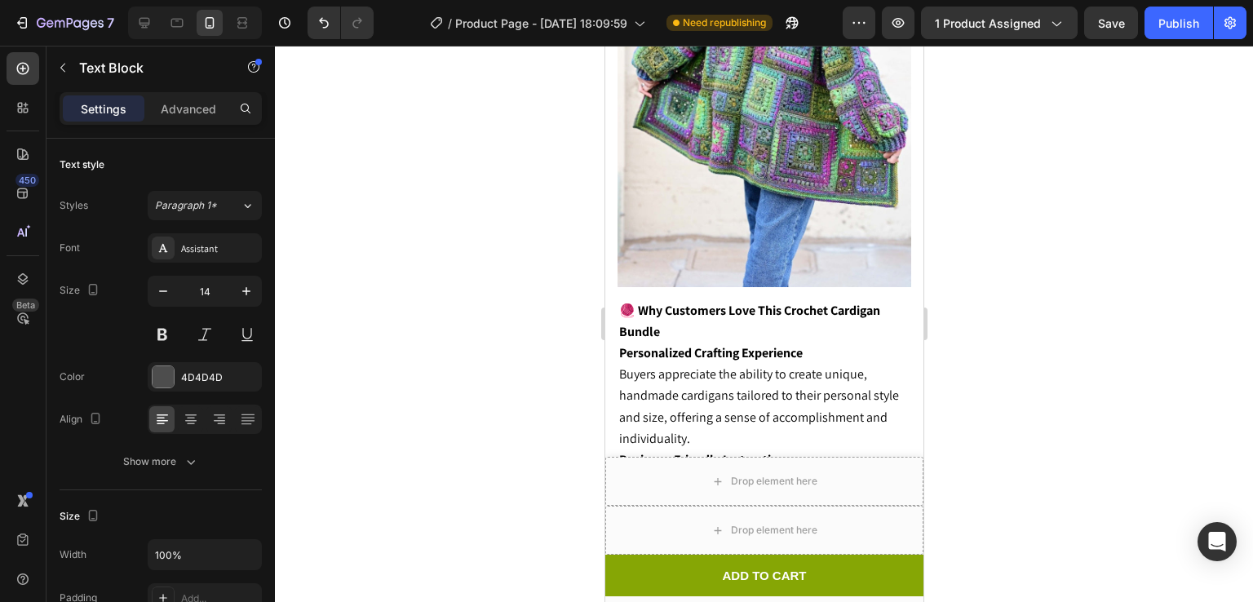
scroll to position [3257, 0]
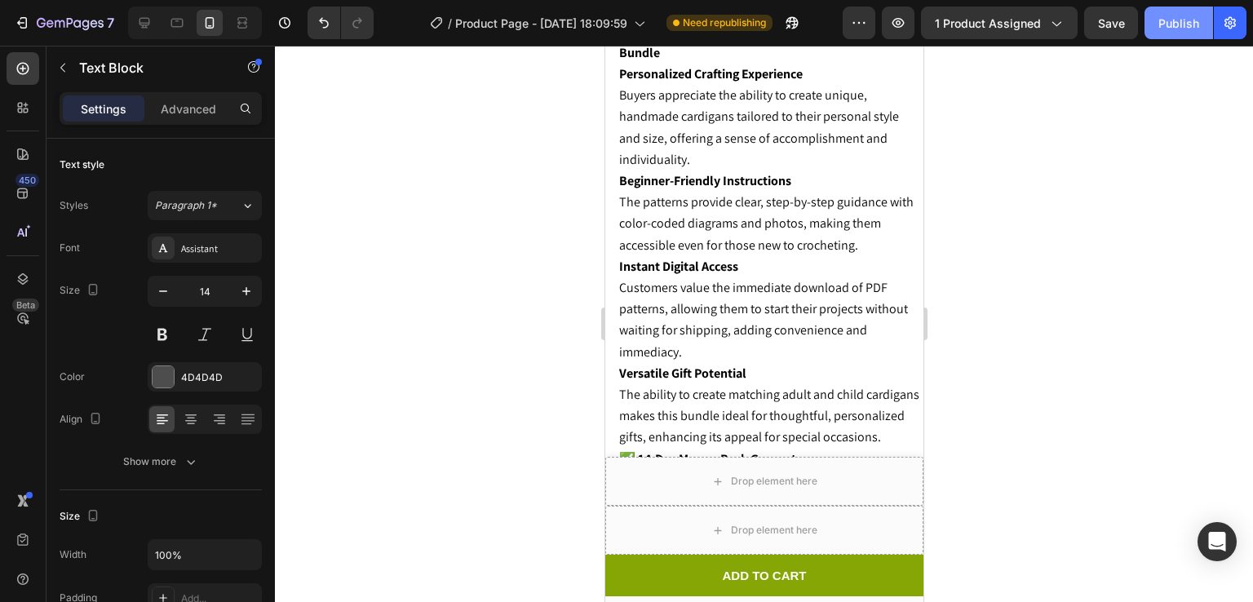
click at [1184, 19] on div "Publish" at bounding box center [1179, 23] width 41 height 17
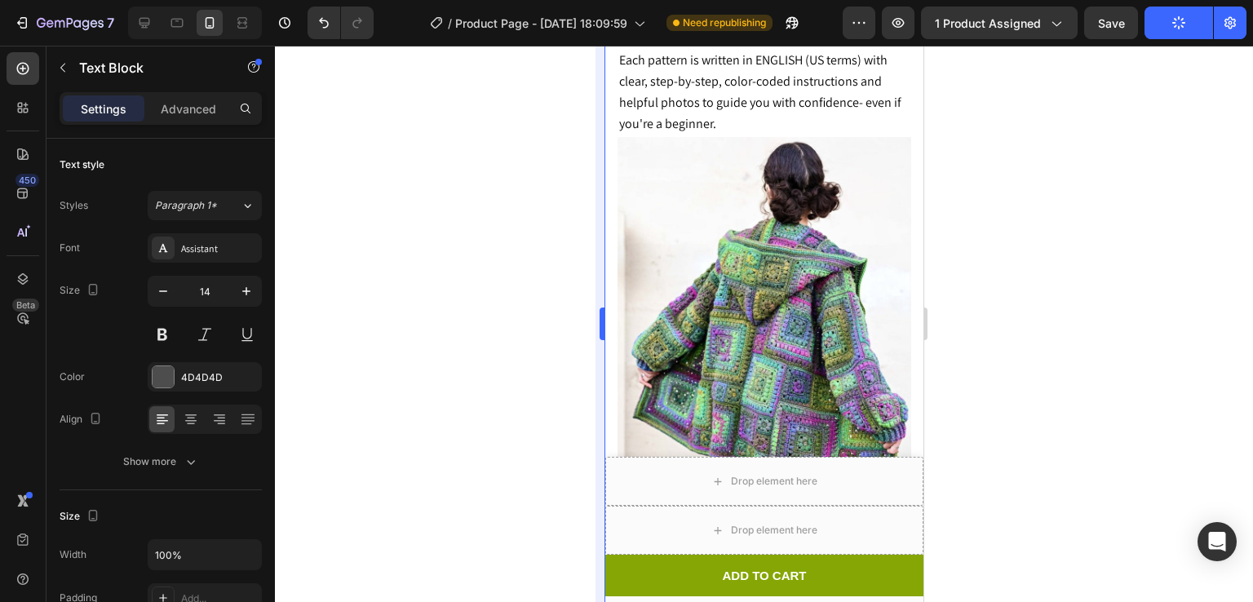
scroll to position [2996, 0]
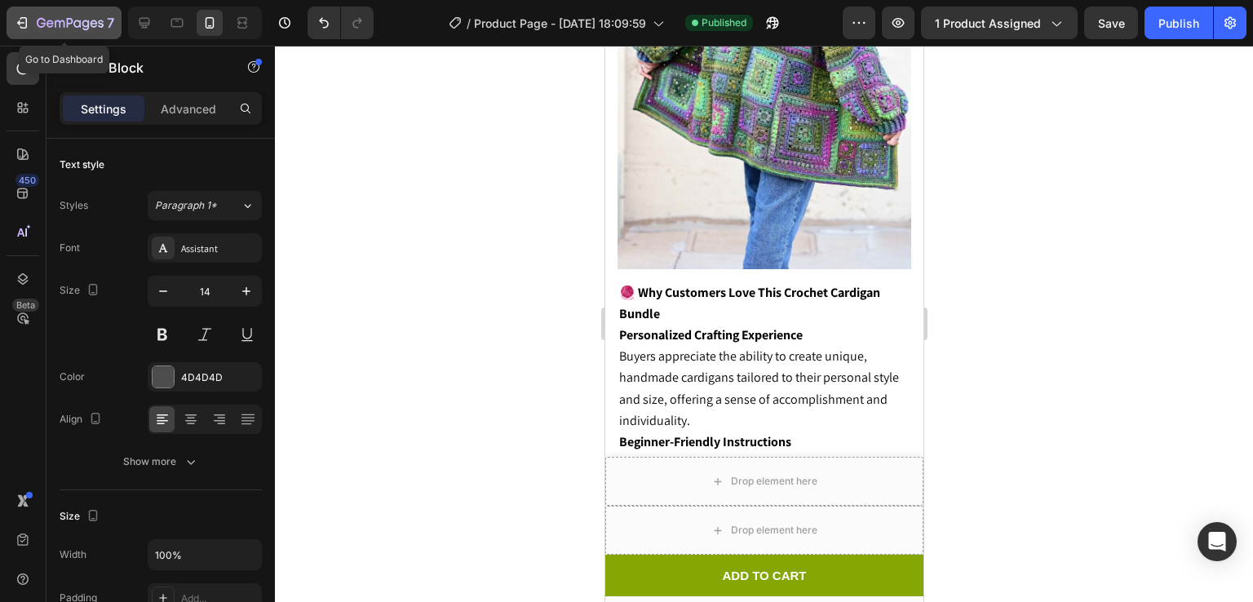
click at [65, 17] on icon "button" at bounding box center [70, 24] width 67 height 14
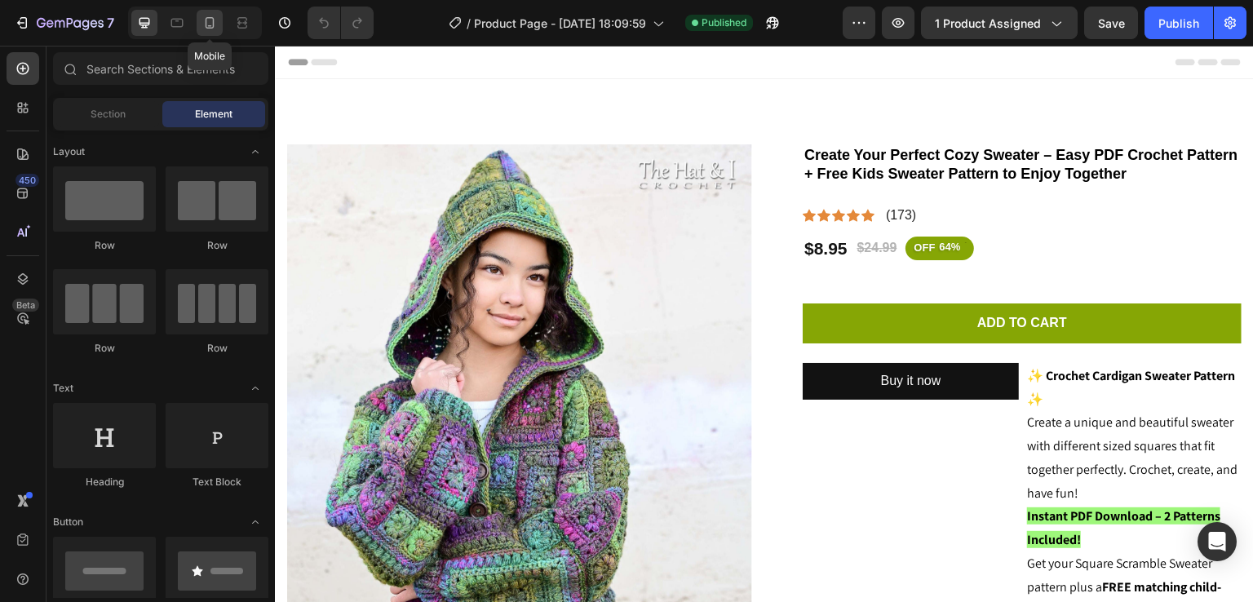
click at [205, 17] on icon at bounding box center [210, 23] width 16 height 16
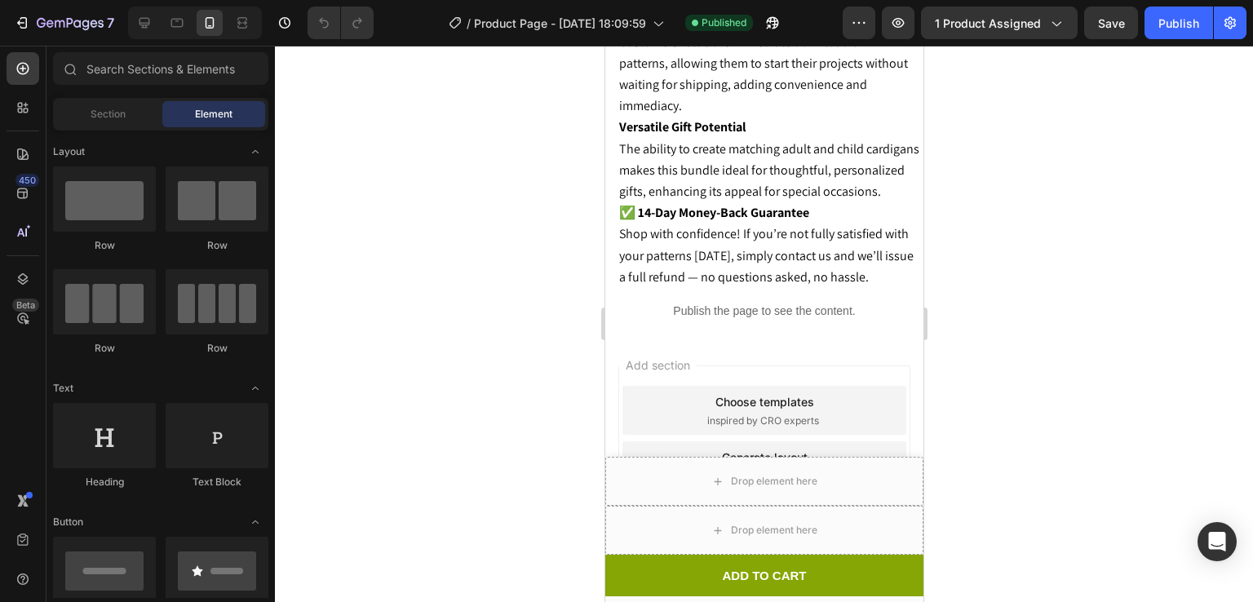
scroll to position [3835, 0]
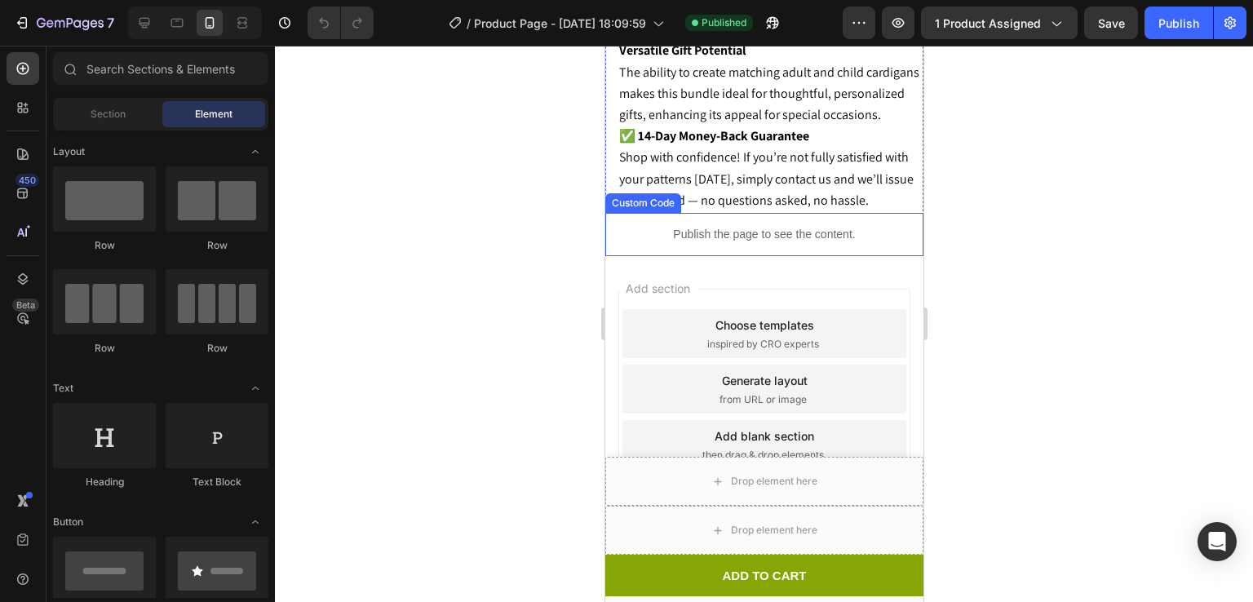
click at [697, 233] on p "Publish the page to see the content." at bounding box center [764, 234] width 318 height 17
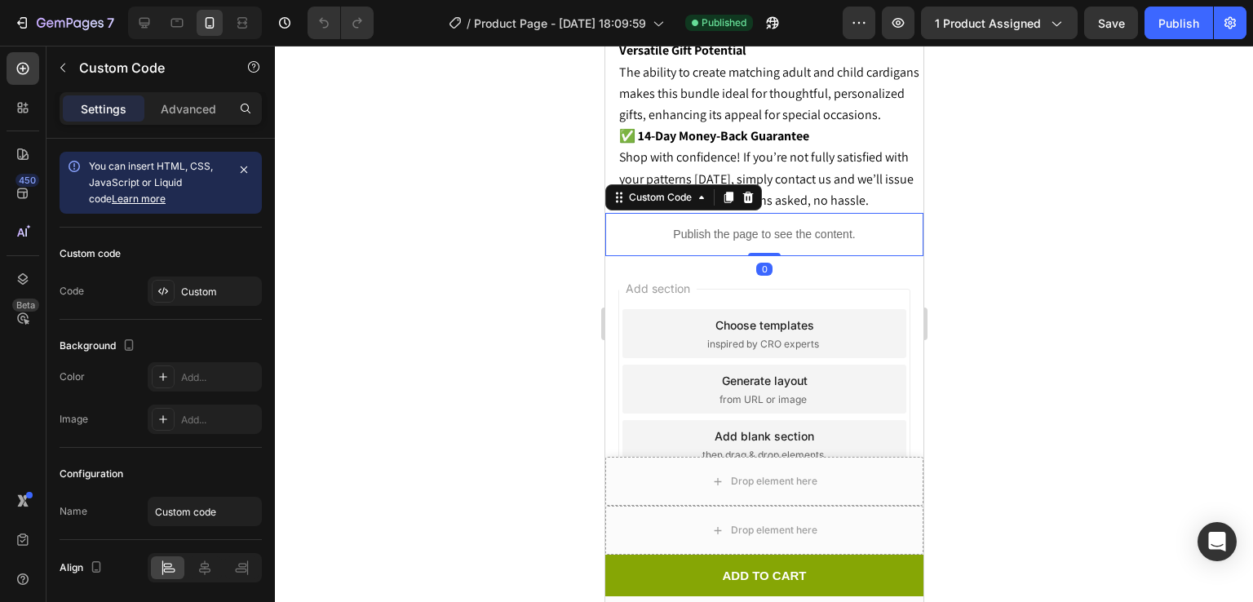
click at [697, 233] on p "Publish the page to see the content." at bounding box center [764, 234] width 318 height 17
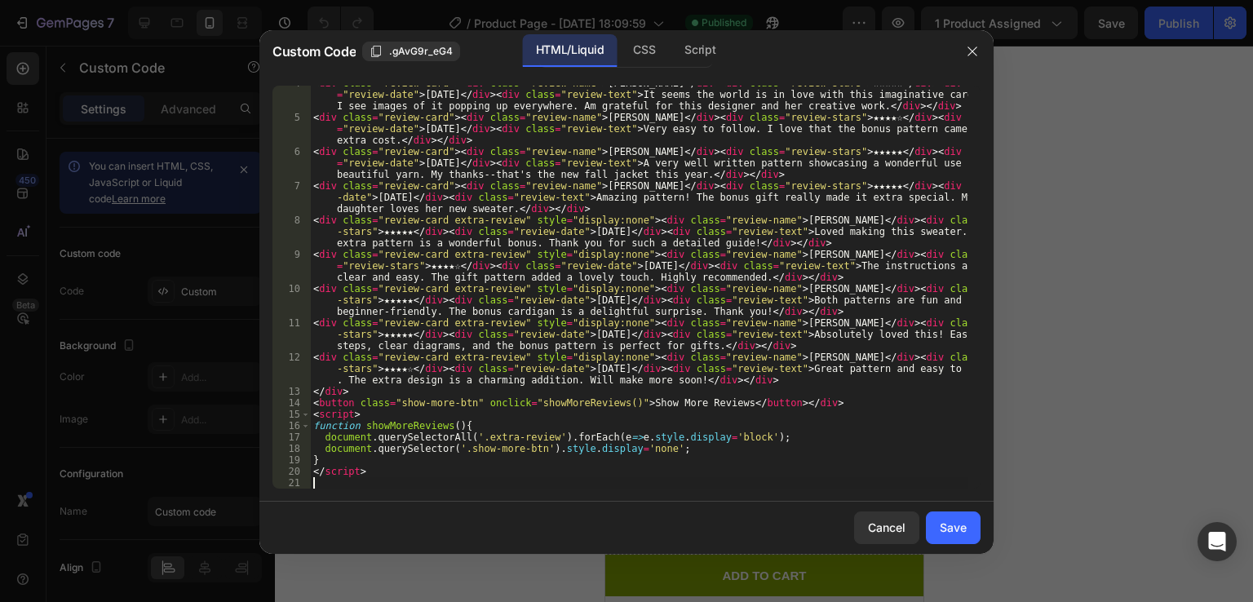
scroll to position [202, 0]
click at [948, 530] on div "Save" at bounding box center [953, 527] width 27 height 17
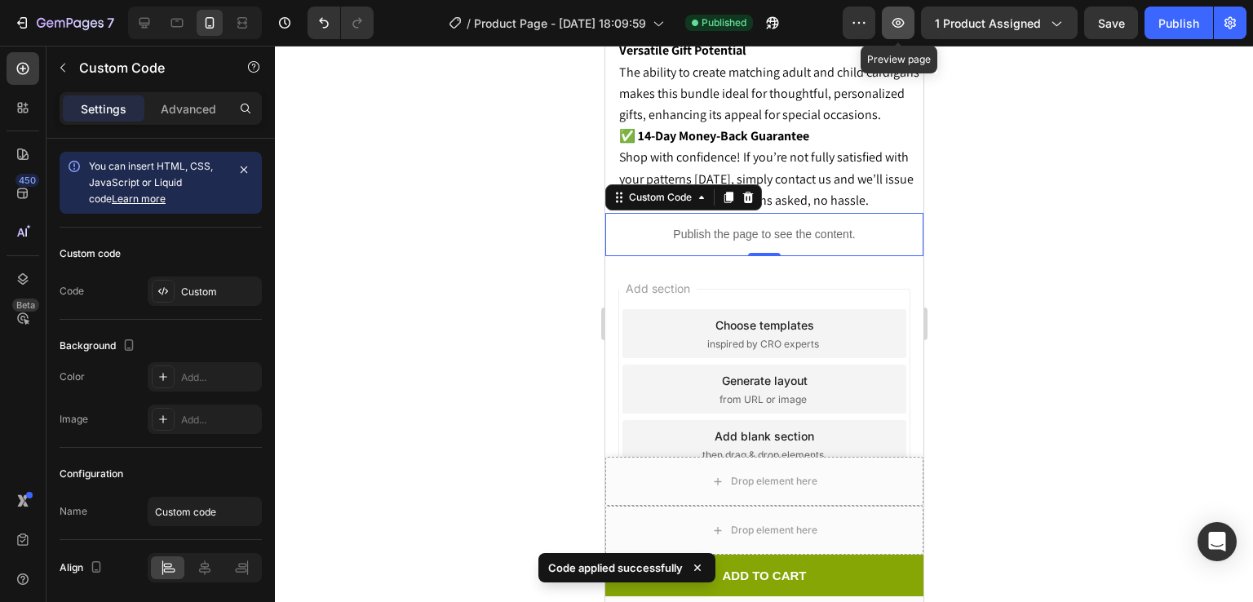
click at [902, 19] on icon "button" at bounding box center [899, 23] width 12 height 10
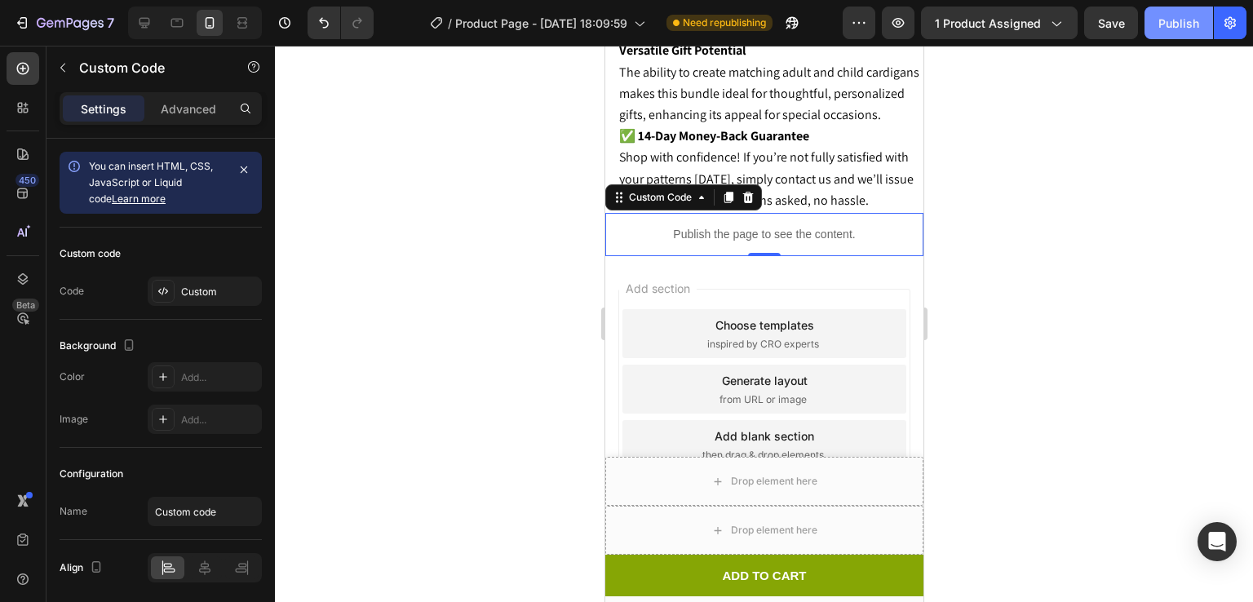
click at [1208, 13] on button "Publish" at bounding box center [1179, 23] width 69 height 33
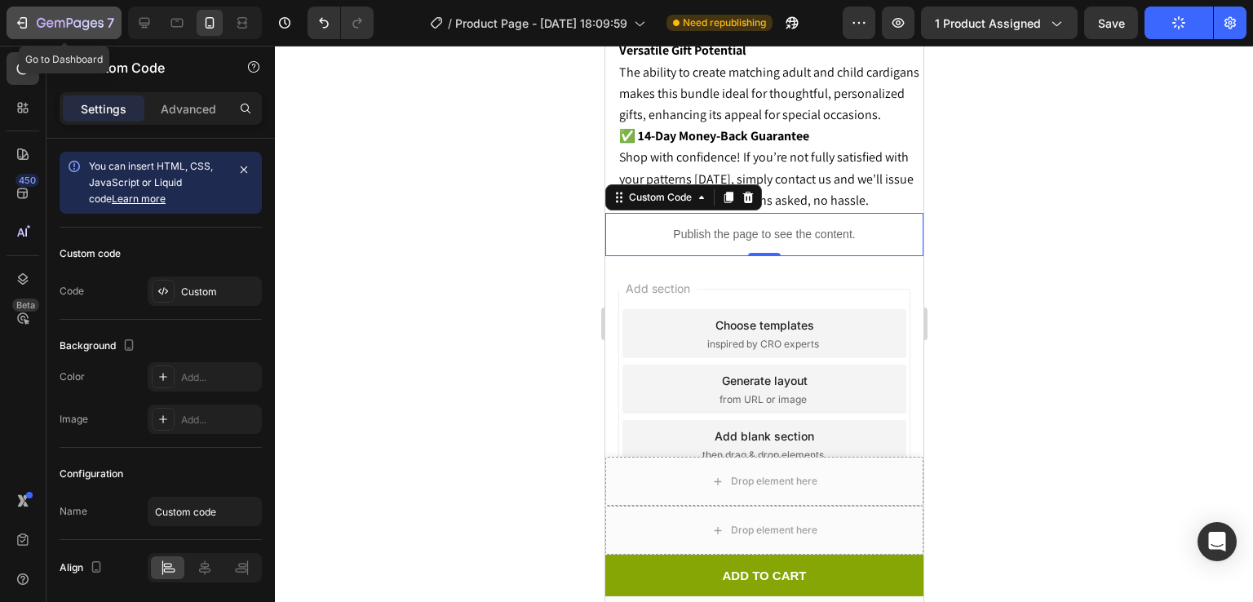
click at [24, 27] on icon "button" at bounding box center [22, 23] width 16 height 16
